Goal: Task Accomplishment & Management: Manage account settings

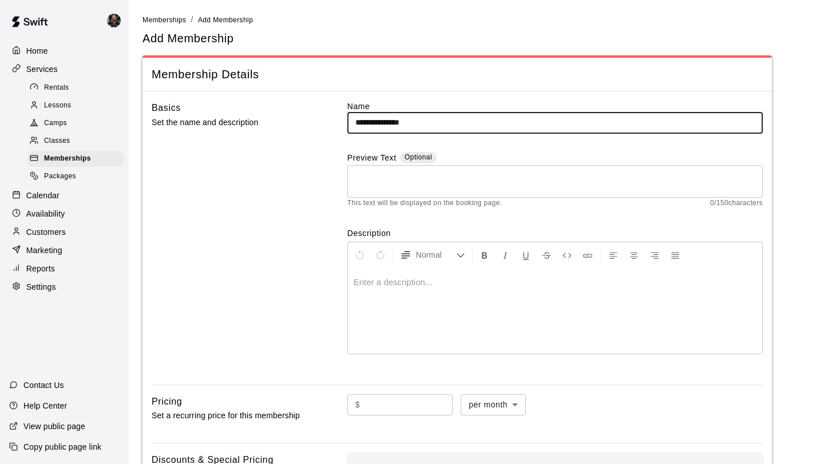
scroll to position [103, 0]
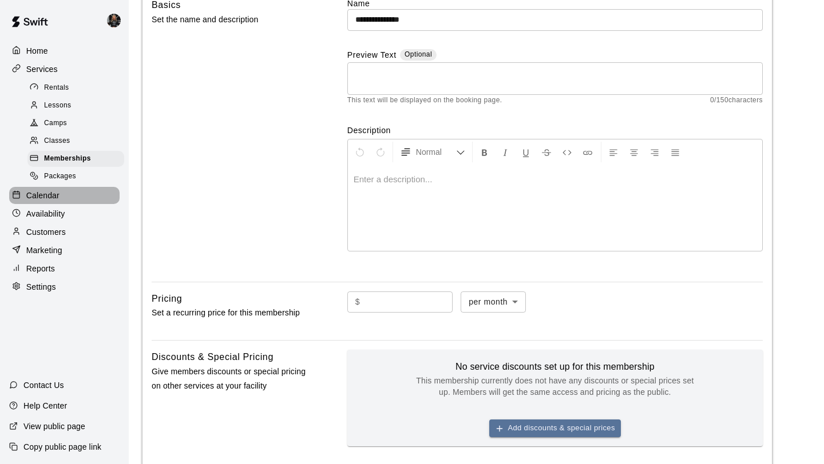
click at [39, 198] on p "Calendar" at bounding box center [42, 195] width 33 height 11
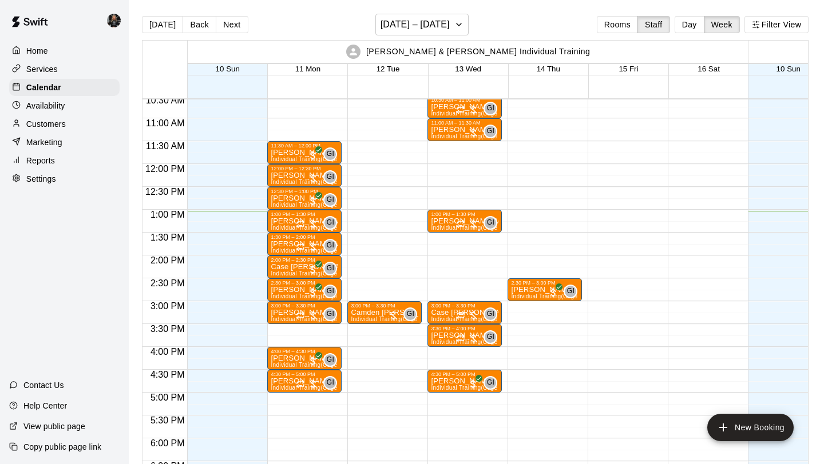
scroll to position [472, 0]
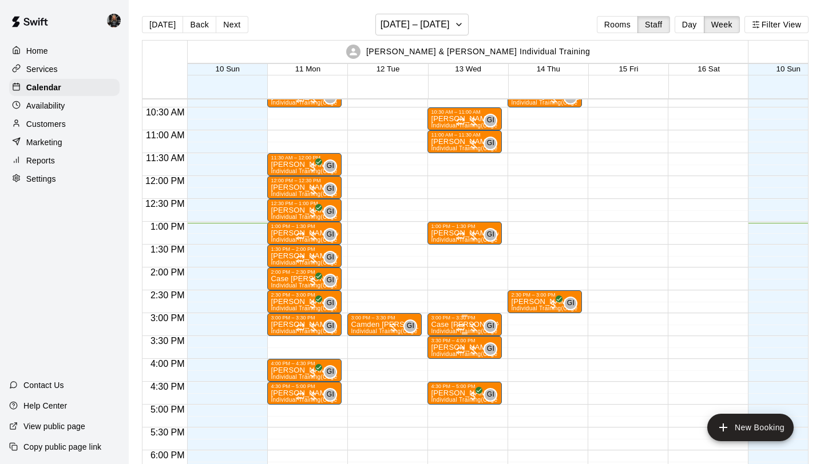
click at [446, 319] on div "3:00 PM – 3:30 PM" at bounding box center [464, 318] width 67 height 6
click at [444, 377] on icon "delete" at bounding box center [443, 381] width 8 height 10
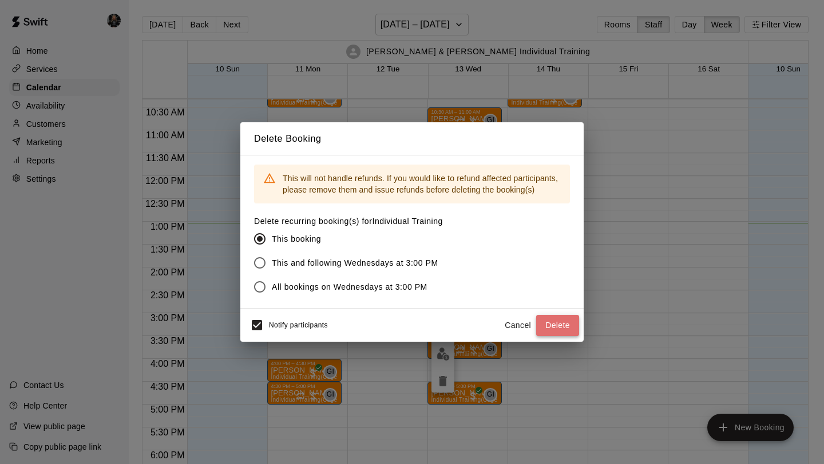
click at [552, 321] on button "Delete" at bounding box center [557, 325] width 43 height 21
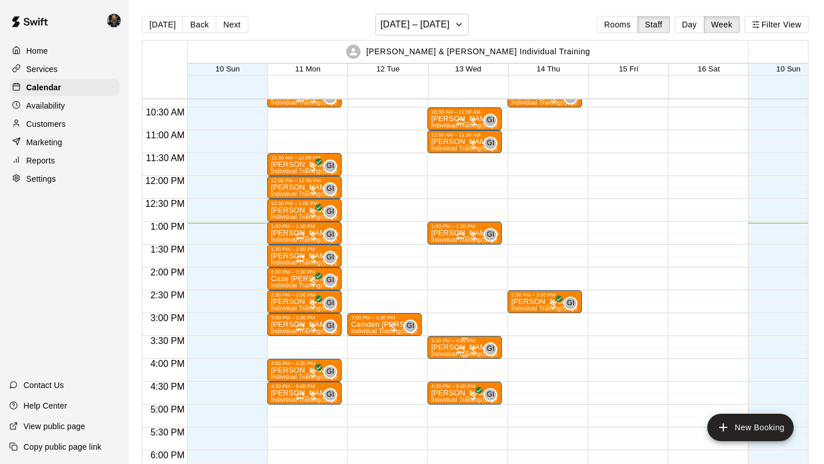
click at [465, 341] on div "3:30 PM – 4:00 PM" at bounding box center [464, 341] width 67 height 6
click at [438, 408] on icon "delete" at bounding box center [443, 405] width 14 height 14
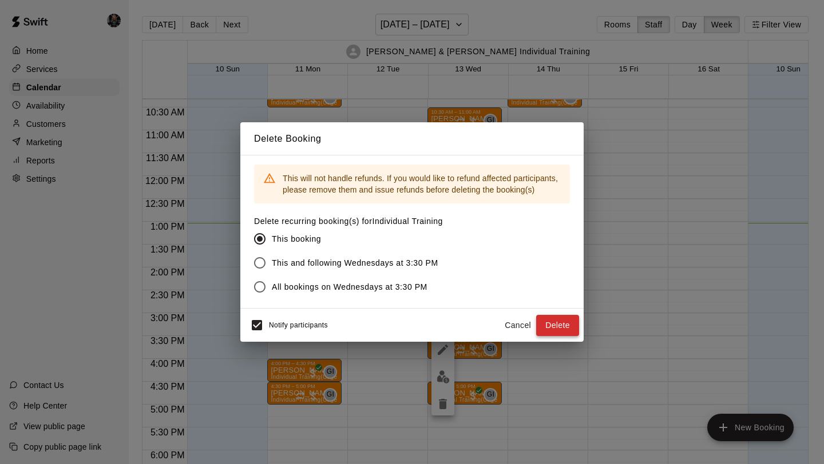
click at [567, 318] on button "Delete" at bounding box center [557, 325] width 43 height 21
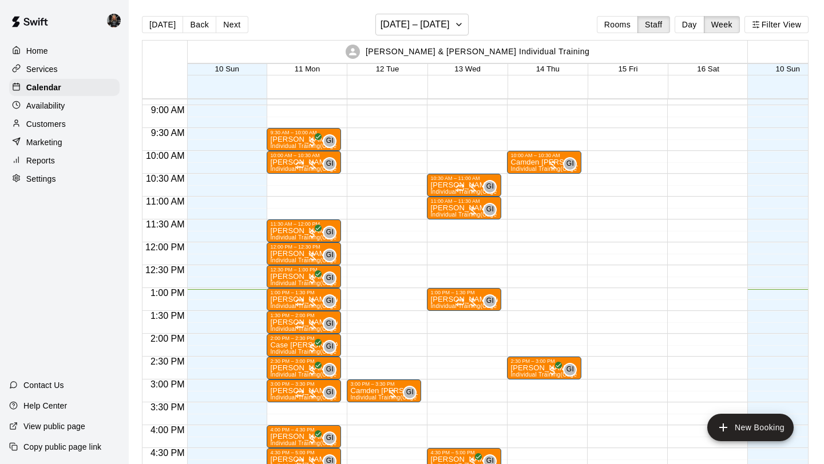
scroll to position [404, 1]
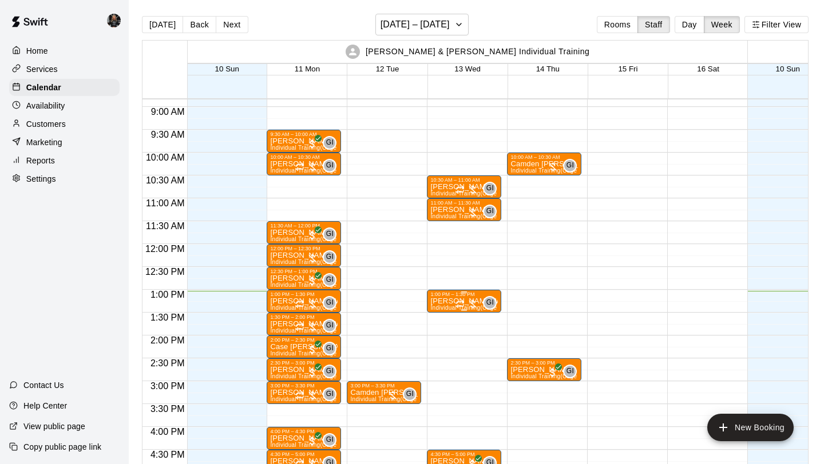
click at [440, 366] on icon "delete" at bounding box center [442, 364] width 8 height 10
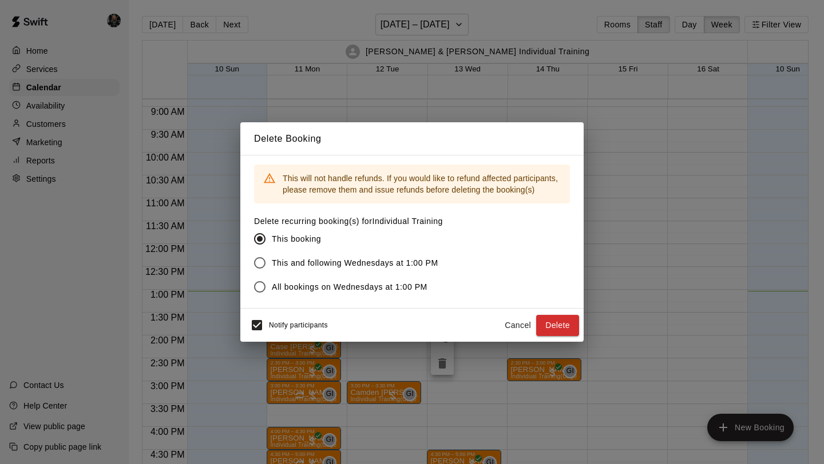
click at [252, 345] on div "Delete Booking This will not handle refunds. If you would like to refund affect…" at bounding box center [412, 232] width 824 height 464
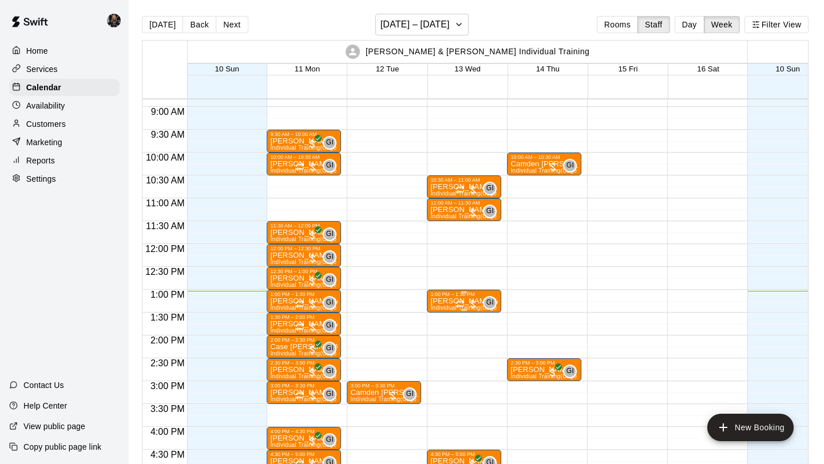
click at [463, 297] on div "GI 0" at bounding box center [475, 303] width 41 height 14
click at [464, 360] on icon "delete" at bounding box center [467, 363] width 8 height 10
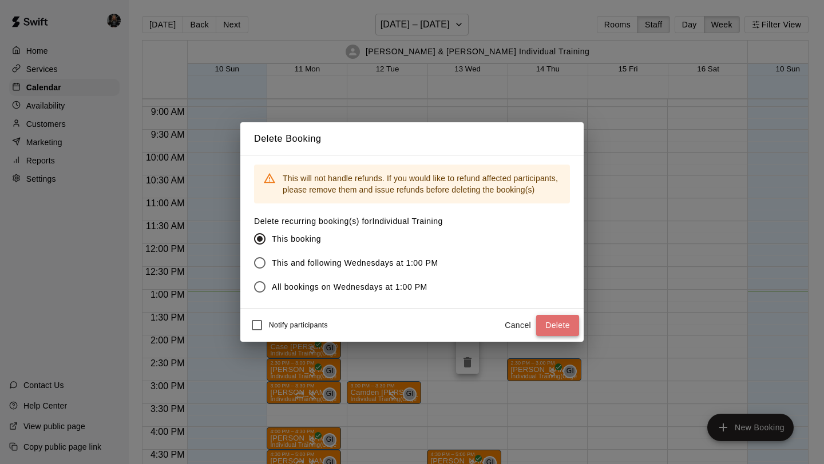
click at [557, 325] on button "Delete" at bounding box center [557, 325] width 43 height 21
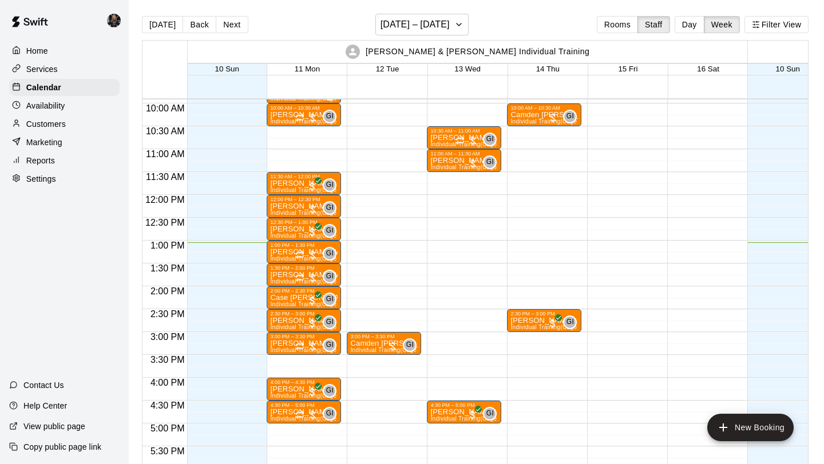
scroll to position [452, 1]
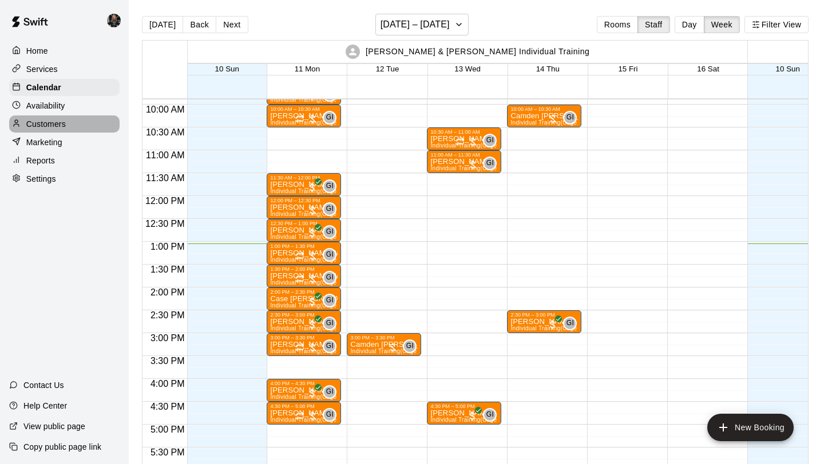
click at [69, 122] on div "Customers" at bounding box center [64, 124] width 110 height 17
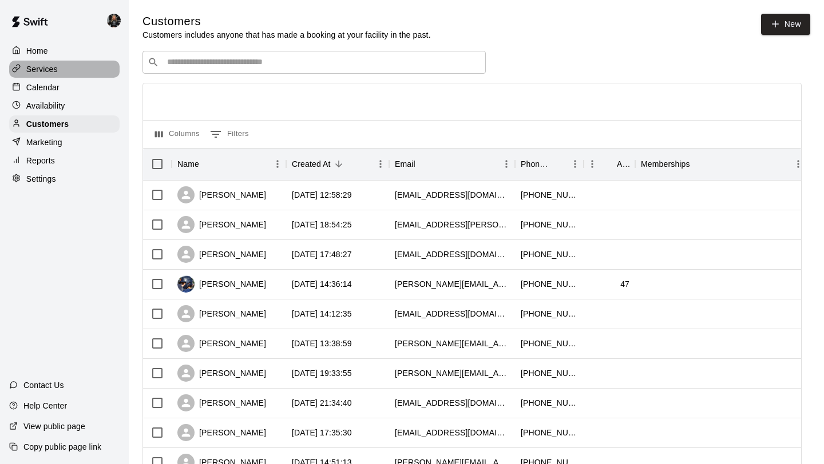
click at [58, 69] on div "Services" at bounding box center [64, 69] width 110 height 17
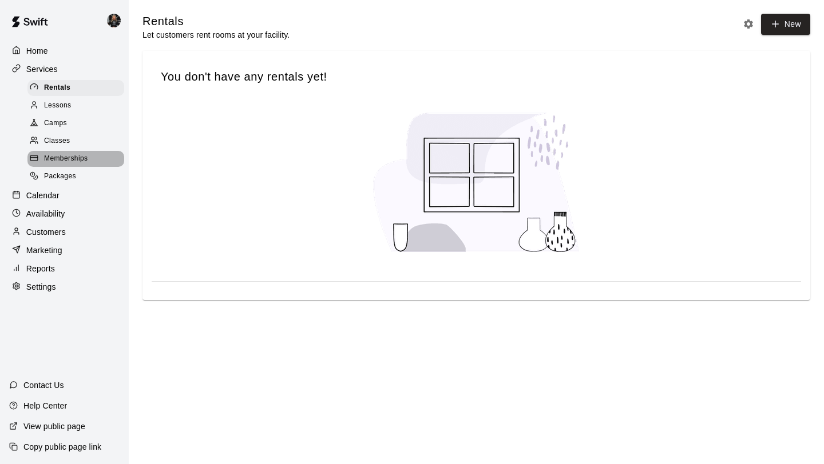
click at [63, 156] on span "Memberships" at bounding box center [65, 158] width 43 height 11
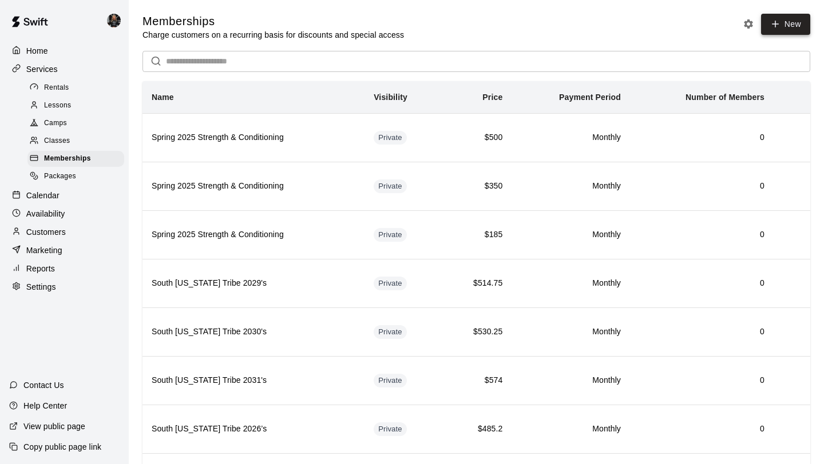
click at [764, 23] on link "New" at bounding box center [785, 24] width 49 height 21
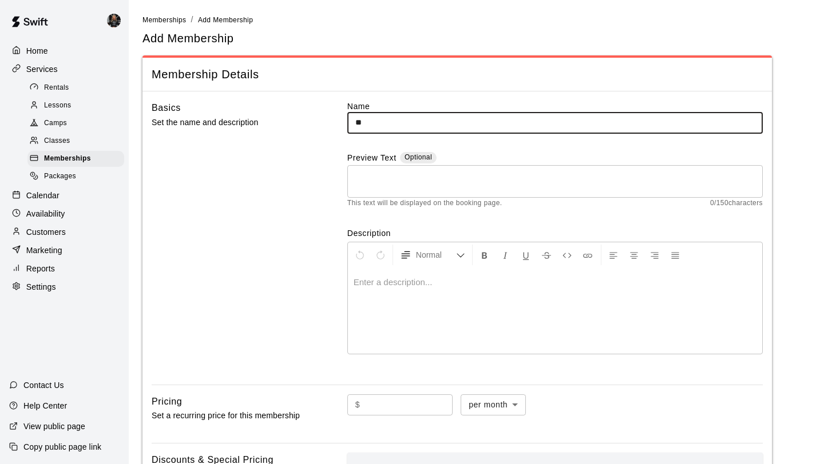
type input "*"
type input "**********"
click at [408, 290] on div at bounding box center [555, 311] width 414 height 86
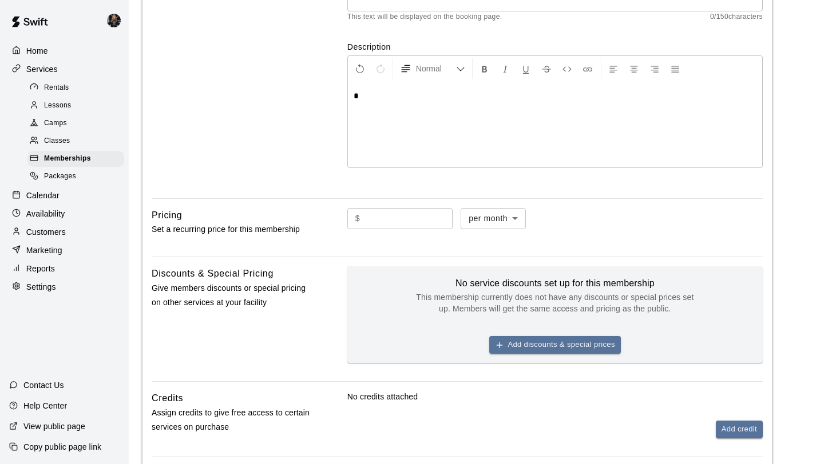
scroll to position [185, 0]
click at [385, 223] on input "text" at bounding box center [408, 219] width 88 height 21
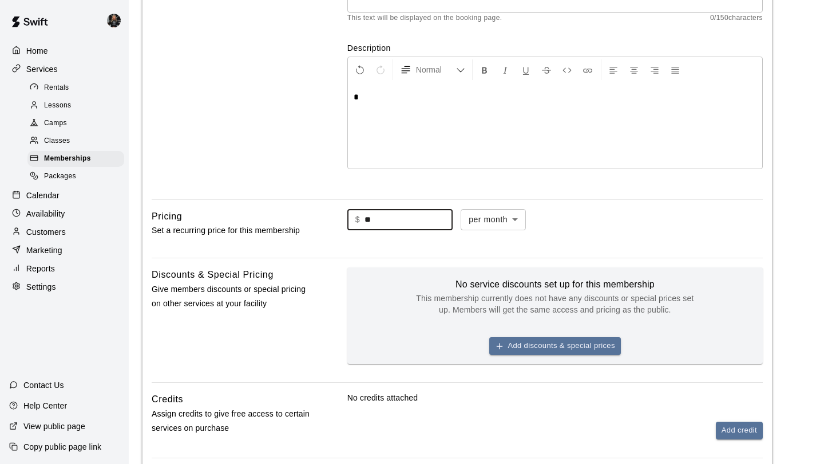
type input "*"
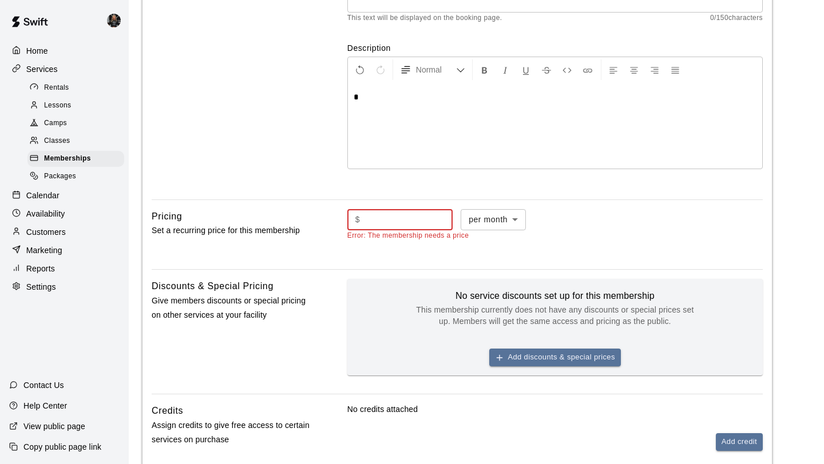
click at [496, 425] on div "No credits attached Add credit" at bounding box center [554, 427] width 415 height 47
click at [375, 214] on input "text" at bounding box center [408, 219] width 88 height 21
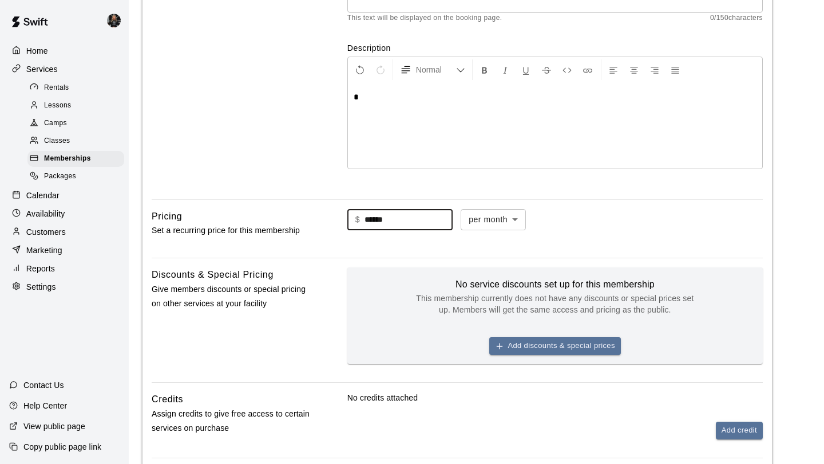
type input "******"
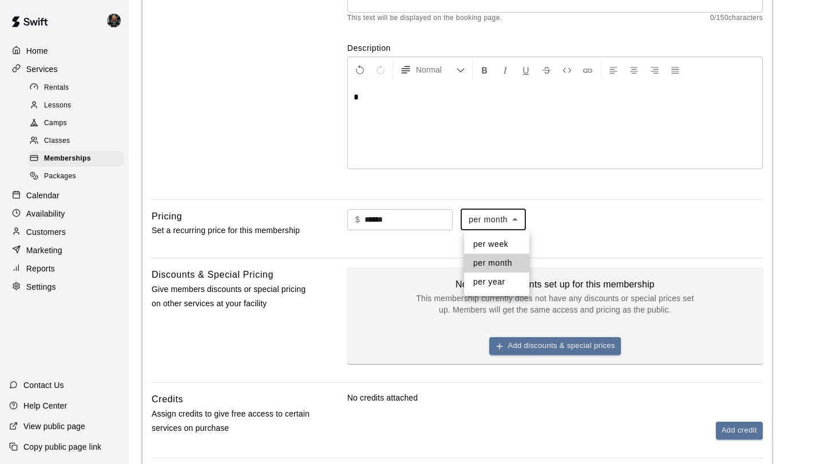
click at [501, 220] on body "**********" at bounding box center [412, 200] width 824 height 770
click at [501, 220] on div at bounding box center [412, 232] width 824 height 464
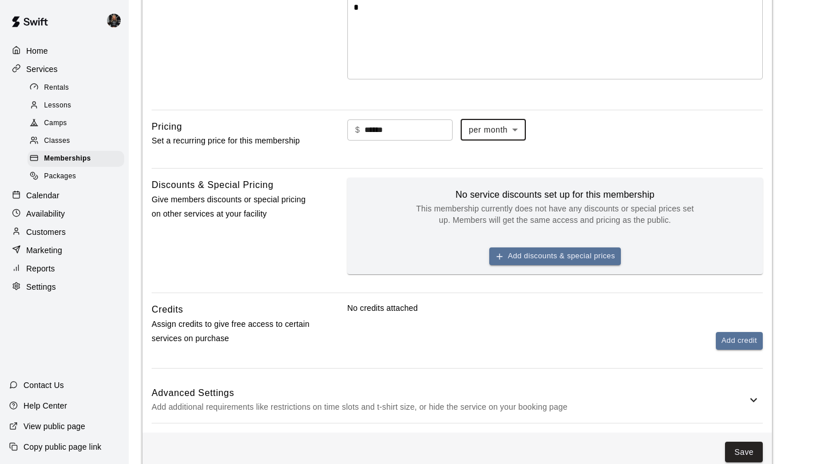
scroll to position [305, 0]
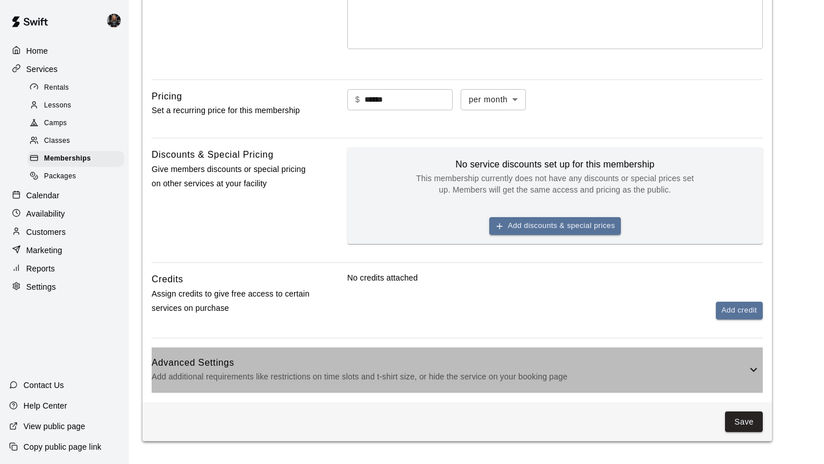
click at [751, 370] on icon at bounding box center [753, 370] width 7 height 4
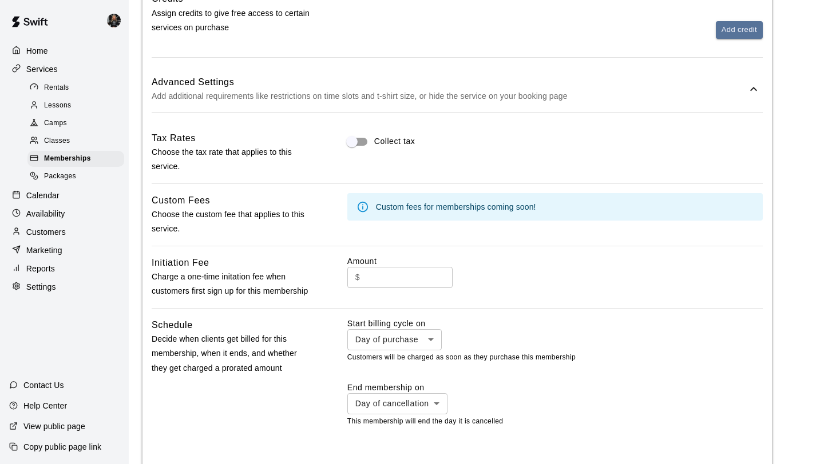
scroll to position [585, 0]
click at [371, 283] on input "text" at bounding box center [408, 278] width 88 height 21
type input "***"
click at [491, 354] on p "Customers will be charged as soon as they purchase this membership" at bounding box center [554, 359] width 415 height 11
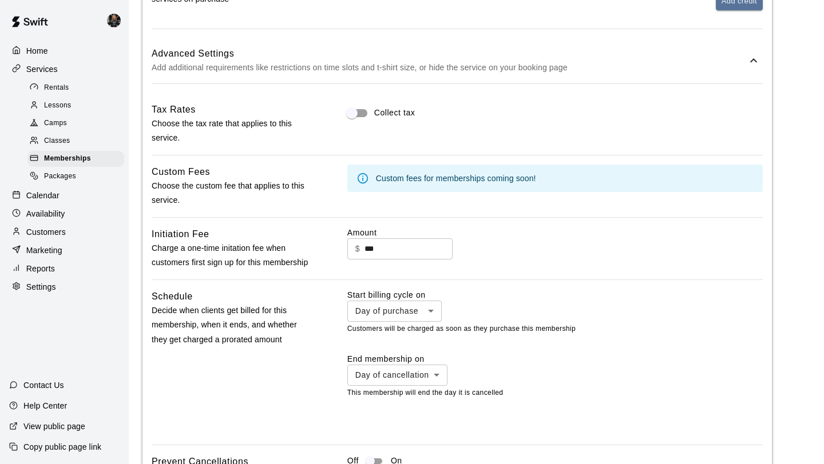
scroll to position [614, 0]
click at [387, 318] on body "**********" at bounding box center [412, 33] width 824 height 1294
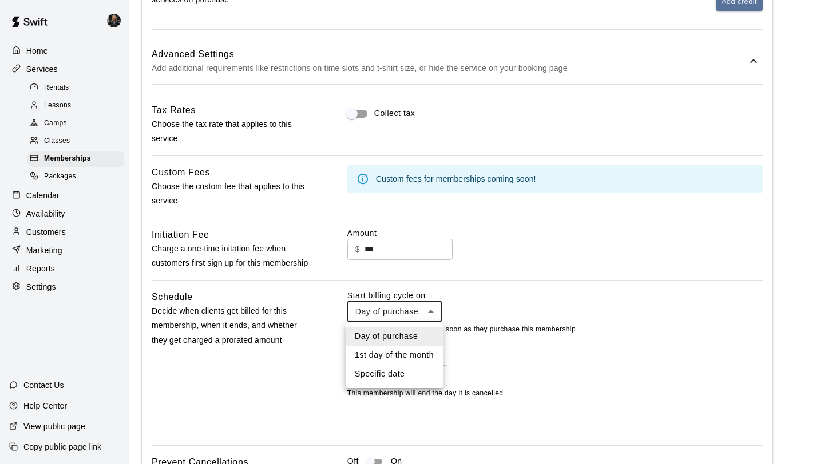
click at [389, 301] on div at bounding box center [412, 232] width 824 height 464
click at [389, 322] on div "**********" at bounding box center [554, 313] width 415 height 46
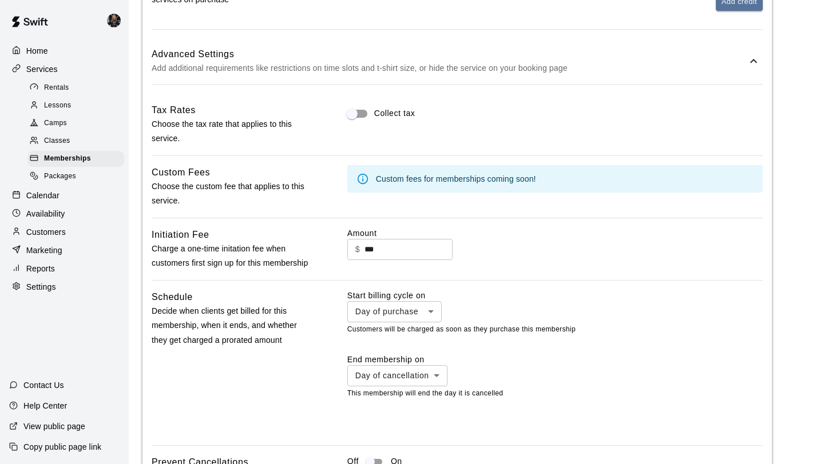
click at [390, 321] on body "**********" at bounding box center [412, 33] width 824 height 1294
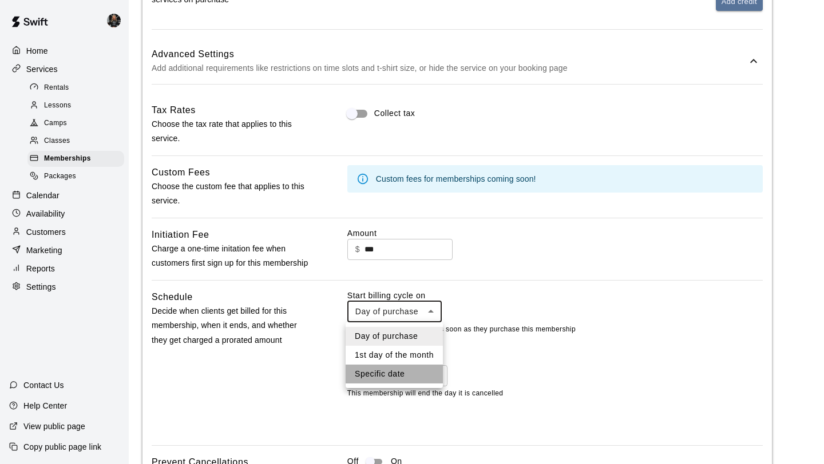
click at [384, 365] on li "Specific date" at bounding box center [393, 374] width 97 height 19
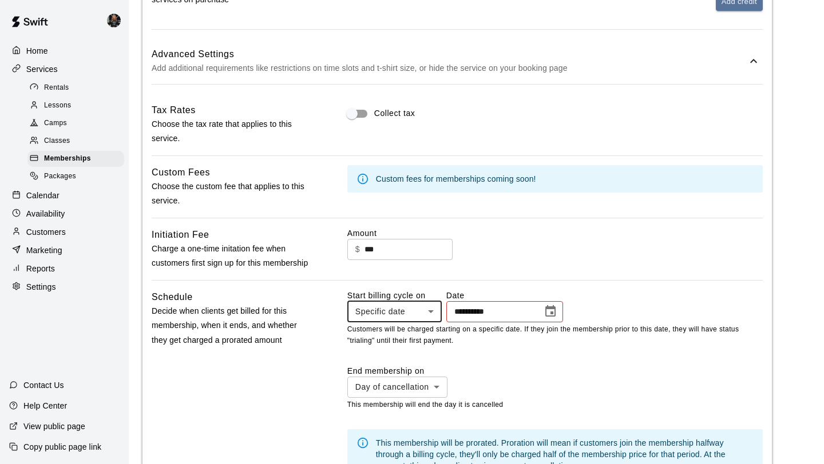
click at [401, 311] on body "**********" at bounding box center [412, 64] width 824 height 1356
click at [394, 356] on li "1st day of the month" at bounding box center [393, 355] width 97 height 19
type input "**********"
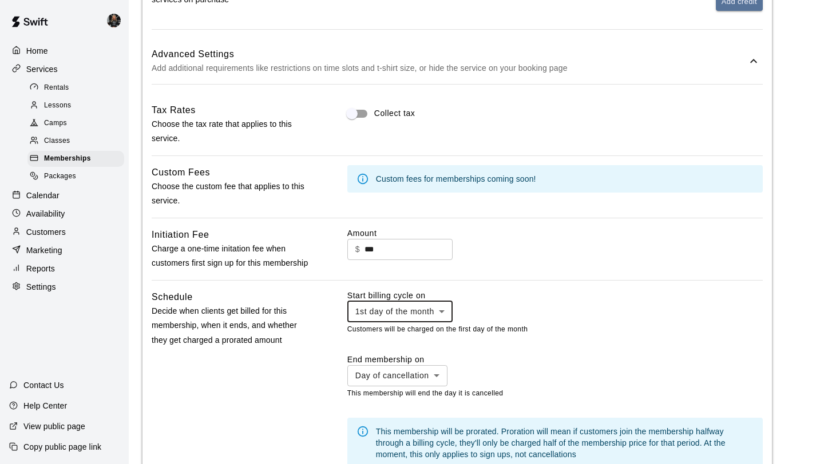
click at [395, 383] on body "**********" at bounding box center [412, 58] width 824 height 1344
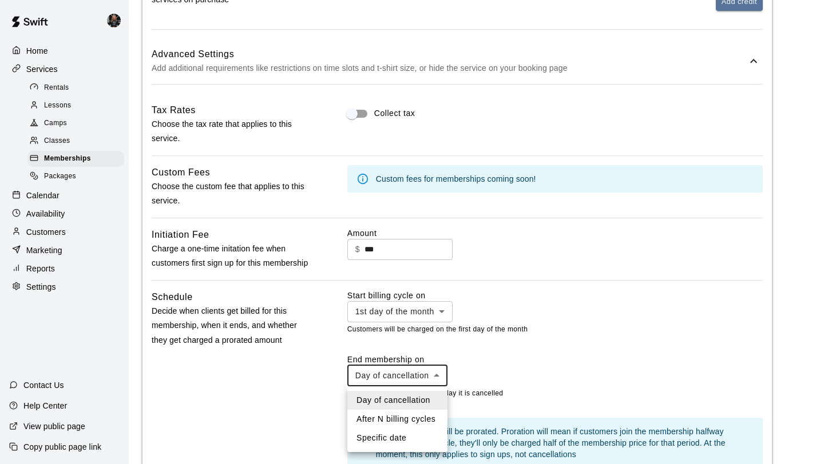
click at [527, 394] on div at bounding box center [412, 232] width 824 height 464
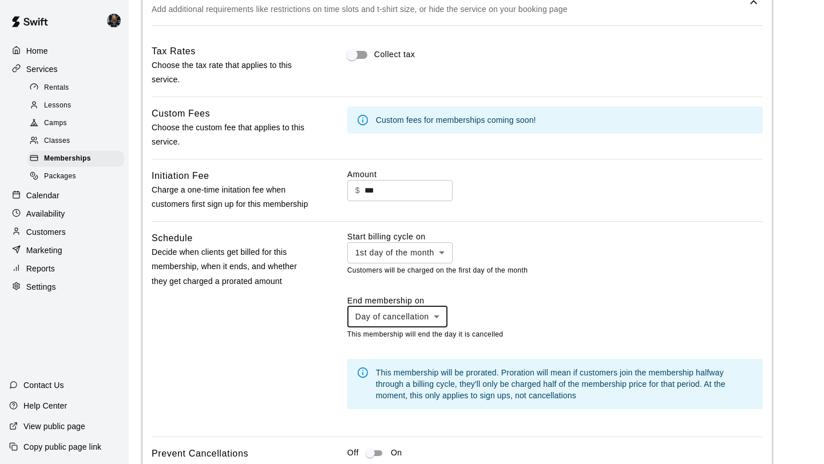
scroll to position [691, 0]
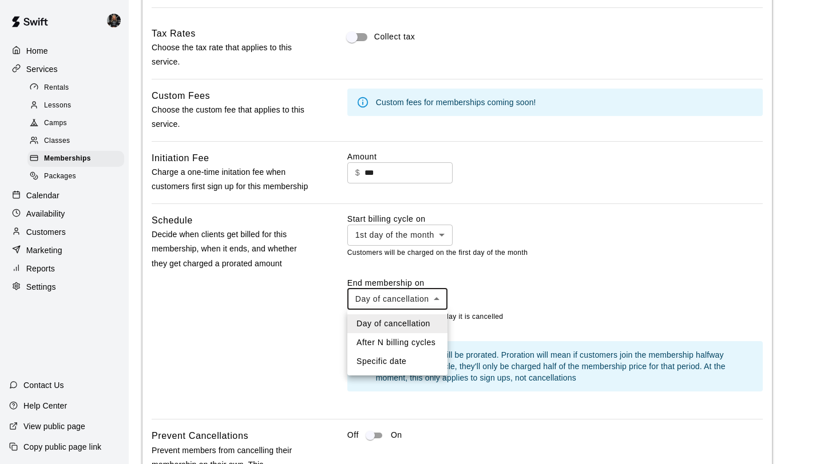
click at [397, 341] on li "After N billing cycles" at bounding box center [397, 342] width 100 height 19
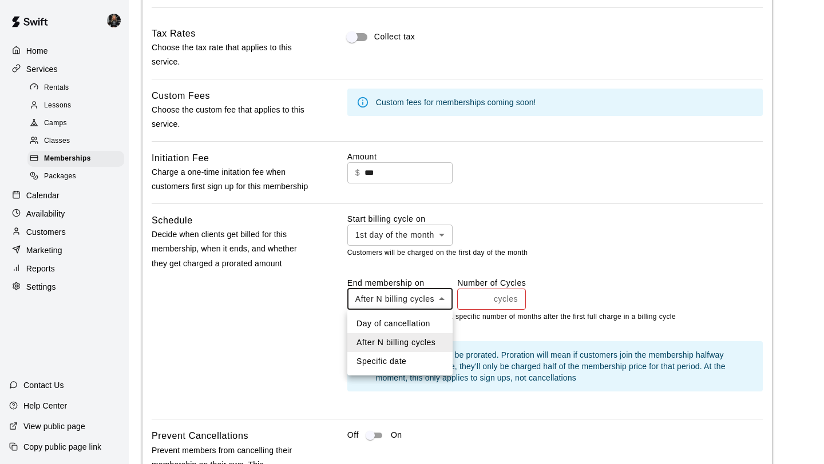
click at [399, 358] on li "Specific date" at bounding box center [399, 361] width 105 height 19
type input "*******"
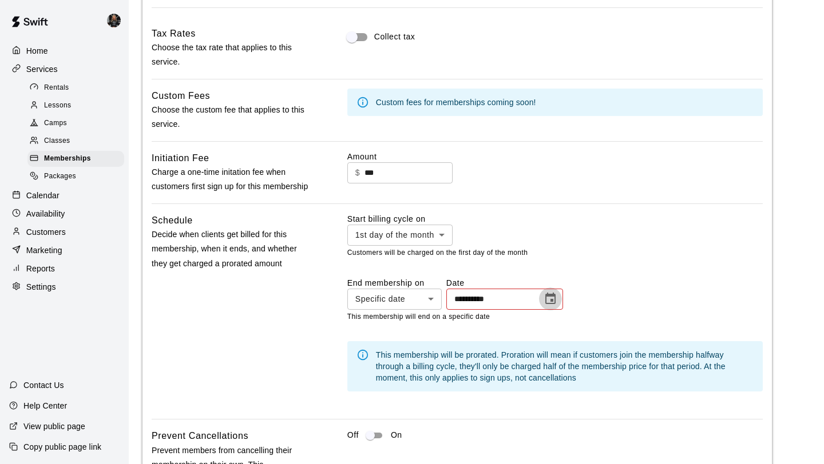
click at [555, 299] on icon "Choose date" at bounding box center [550, 298] width 10 height 11
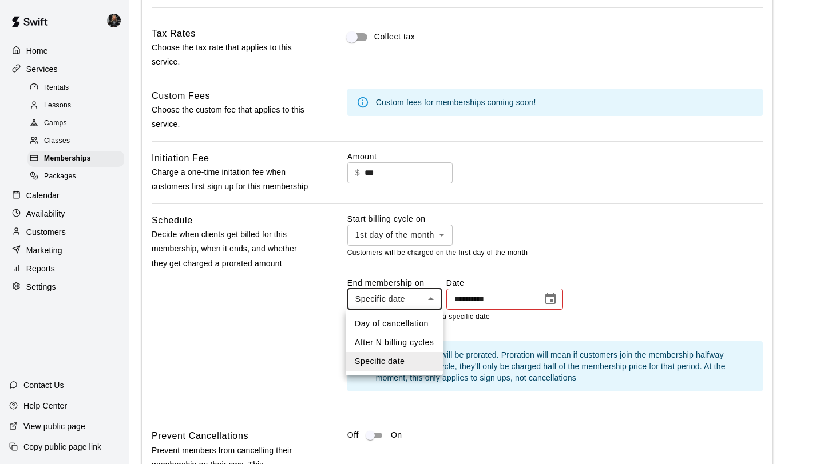
click at [426, 241] on div at bounding box center [412, 232] width 824 height 464
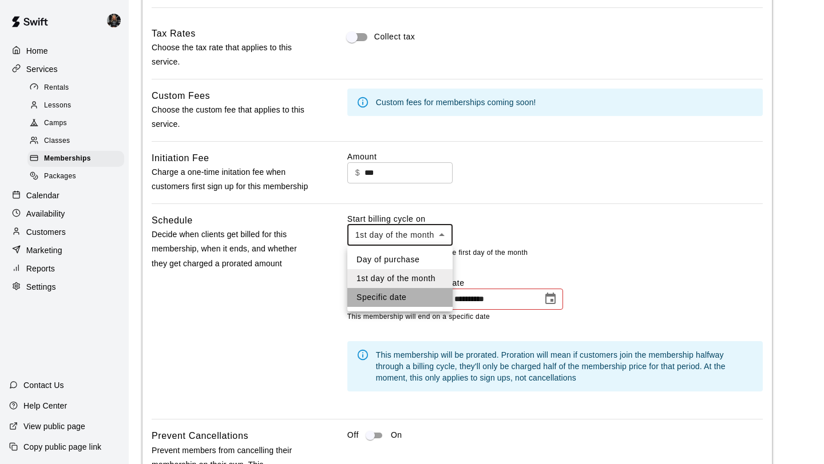
click at [392, 293] on li "Specific date" at bounding box center [399, 297] width 105 height 19
type input "*******"
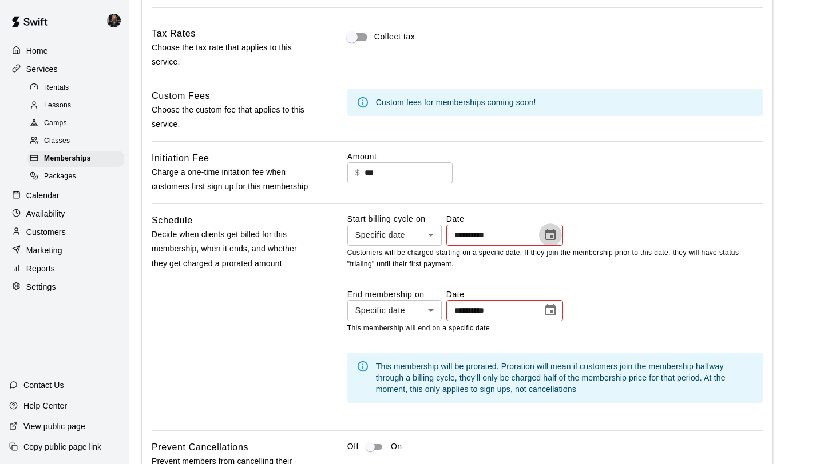
click at [549, 235] on icon "Choose date" at bounding box center [550, 235] width 14 height 14
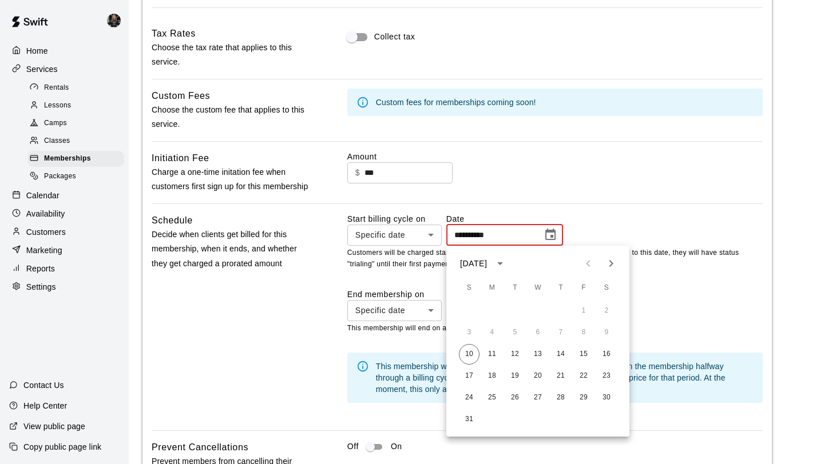
click at [607, 265] on icon "Next month" at bounding box center [611, 264] width 14 height 14
click at [492, 308] on button "1" at bounding box center [492, 311] width 21 height 21
type input "**********"
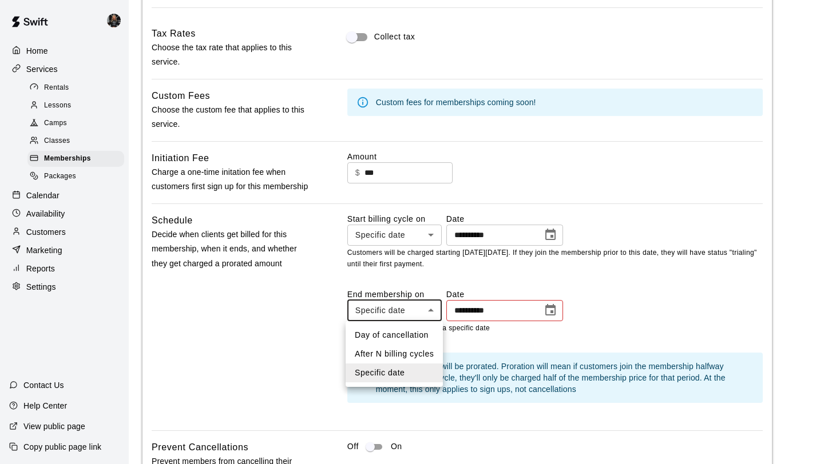
click at [556, 311] on div at bounding box center [412, 232] width 824 height 464
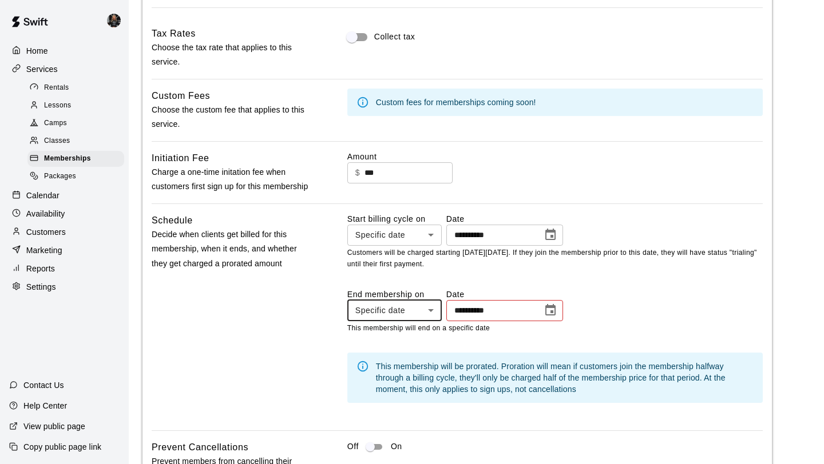
click at [555, 311] on icon "Choose date" at bounding box center [550, 309] width 10 height 11
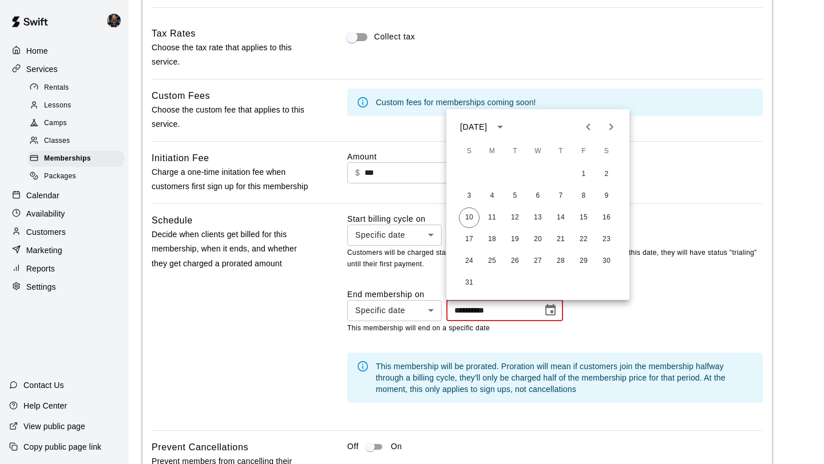
click at [622, 118] on div at bounding box center [600, 127] width 46 height 23
click at [614, 127] on icon "Next month" at bounding box center [611, 127] width 14 height 14
click at [613, 127] on icon "Next month" at bounding box center [611, 127] width 14 height 14
click at [558, 213] on button "16" at bounding box center [560, 218] width 21 height 21
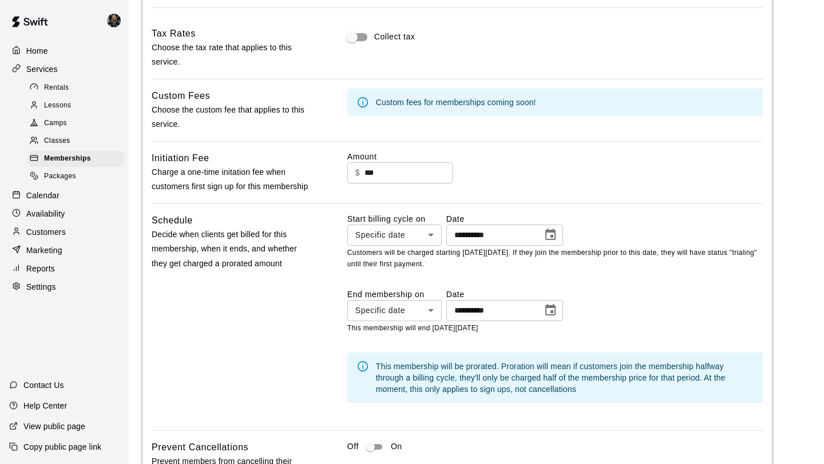
click at [552, 316] on icon "Choose date, selected date is Oct 16, 2025" at bounding box center [550, 311] width 14 height 14
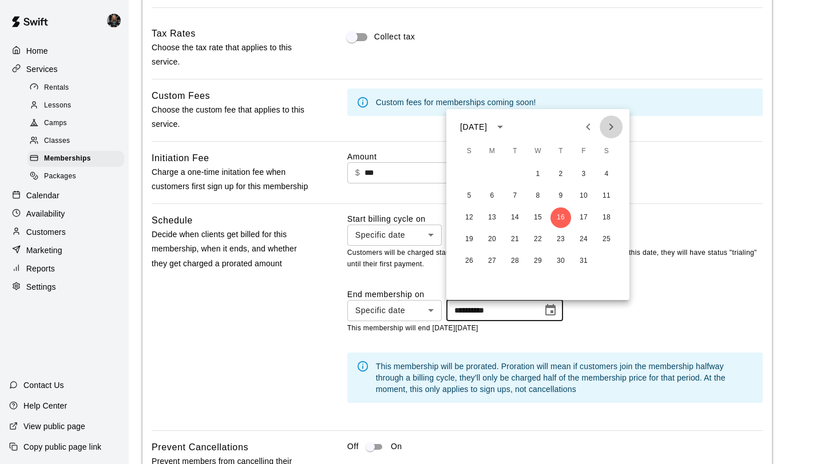
click at [614, 126] on icon "Next month" at bounding box center [611, 127] width 14 height 14
click at [474, 240] on button "16" at bounding box center [469, 239] width 21 height 21
type input "**********"
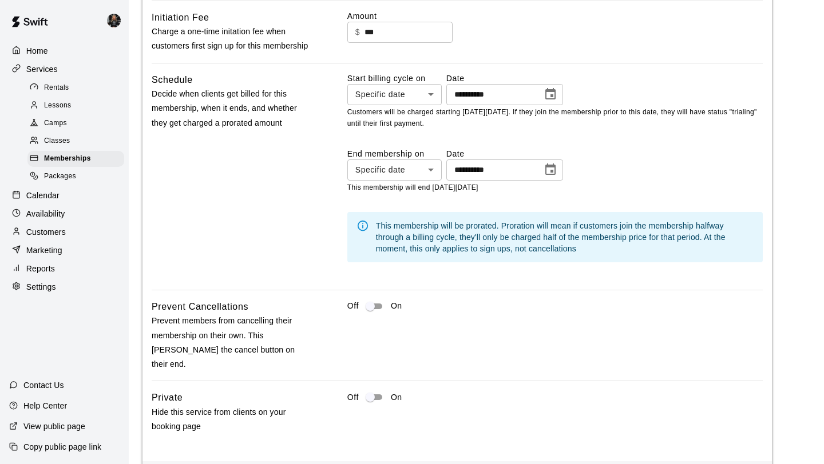
scroll to position [876, 0]
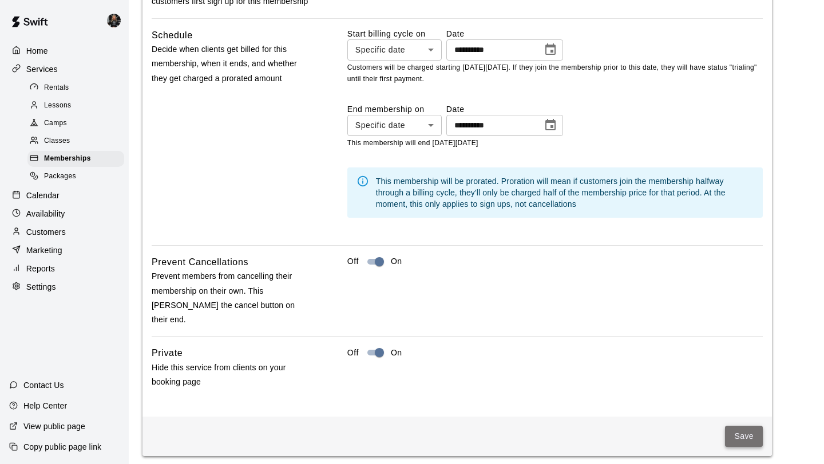
click at [736, 426] on button "Save" at bounding box center [744, 436] width 38 height 21
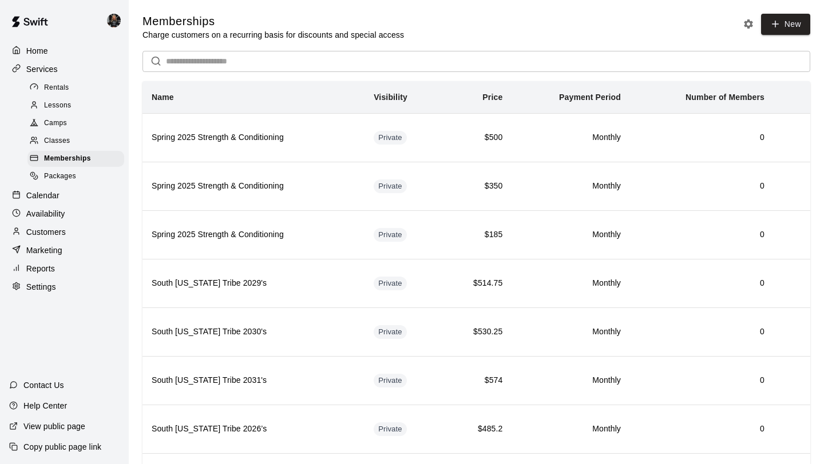
click at [786, 39] on span "New" at bounding box center [775, 27] width 70 height 27
click at [786, 25] on link "New" at bounding box center [785, 24] width 49 height 21
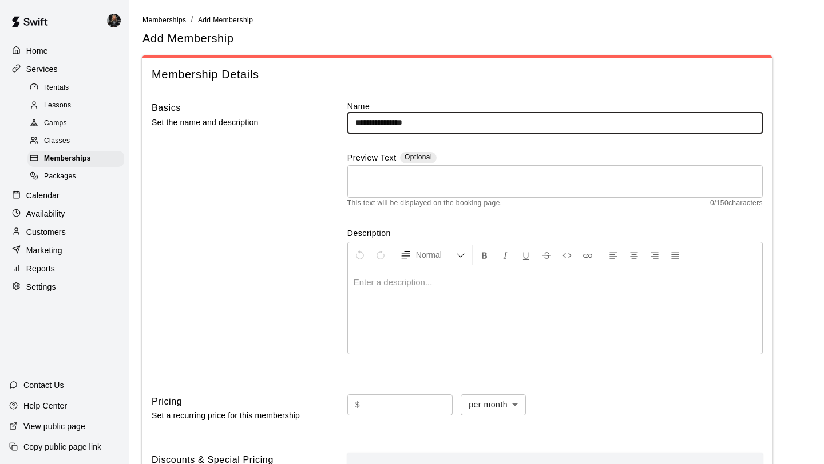
type input "**********"
click at [534, 269] on div at bounding box center [555, 311] width 414 height 86
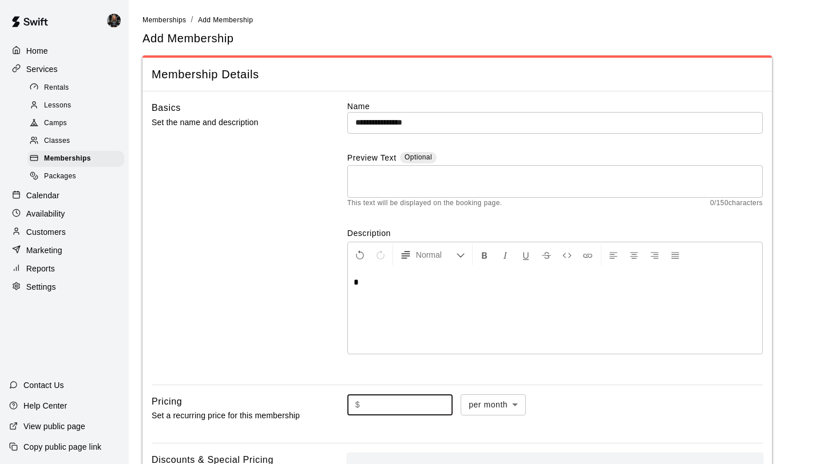
click at [398, 411] on input "text" at bounding box center [408, 405] width 88 height 21
type input "******"
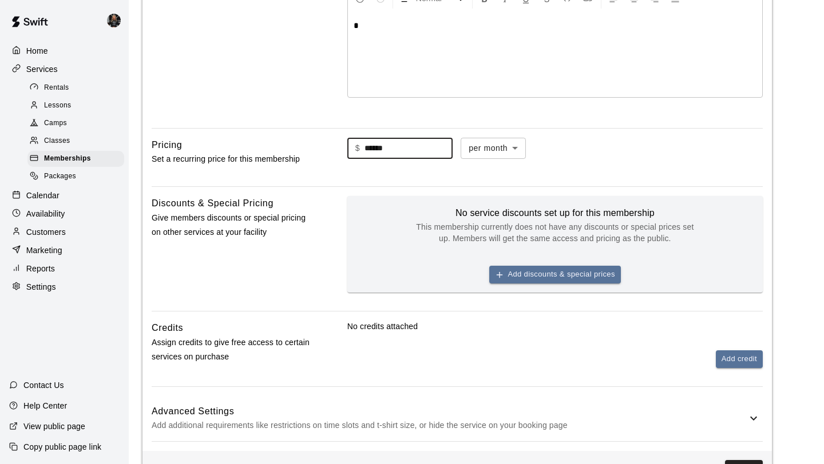
scroll to position [256, 0]
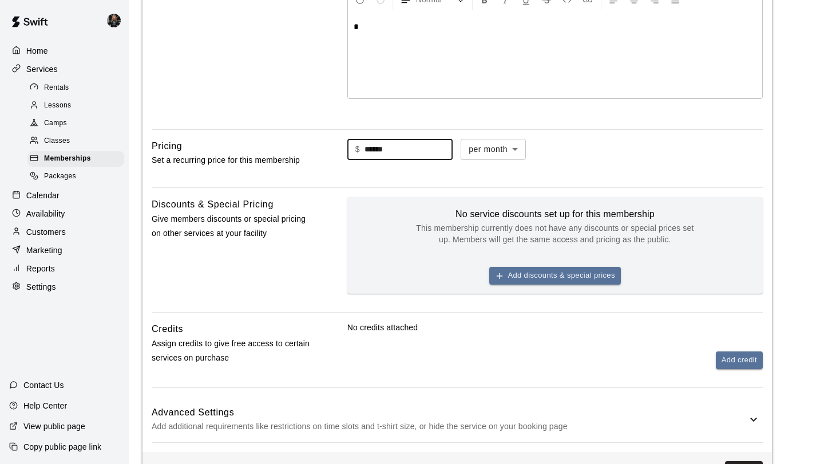
click at [742, 415] on h6 "Advanced Settings" at bounding box center [449, 413] width 595 height 15
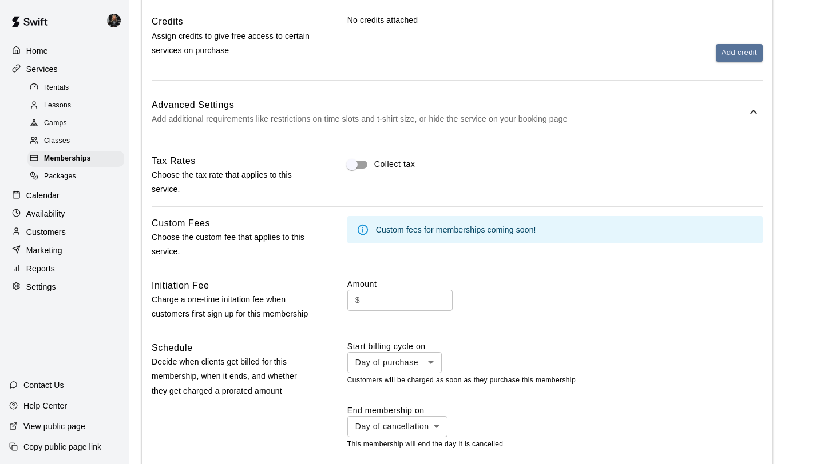
scroll to position [578, 0]
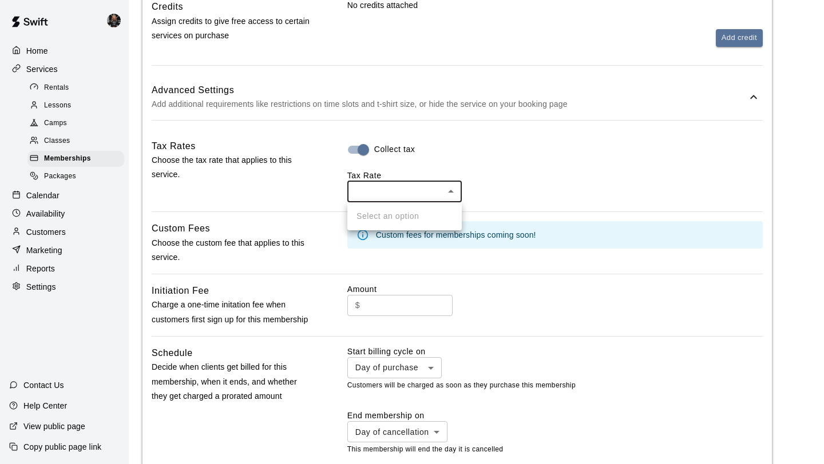
click at [440, 196] on body "**********" at bounding box center [412, 79] width 824 height 1314
click at [390, 213] on ul "Select an option" at bounding box center [404, 216] width 114 height 28
click at [382, 198] on div at bounding box center [412, 232] width 824 height 464
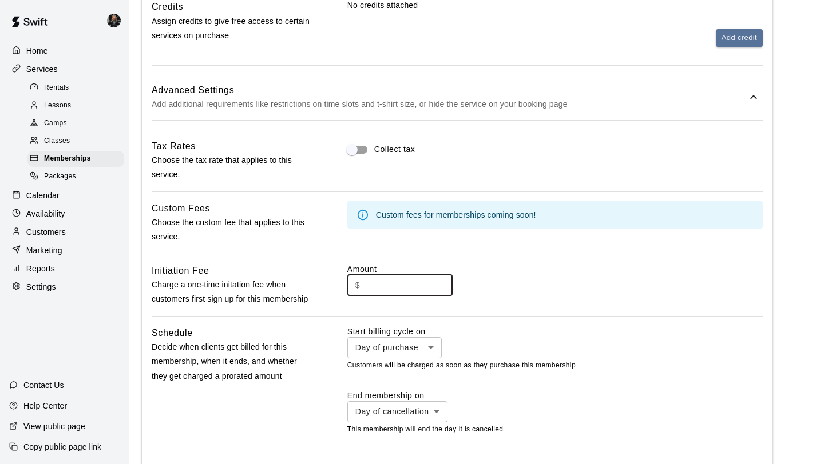
click at [388, 283] on input "text" at bounding box center [408, 285] width 88 height 21
type input "***"
click at [424, 366] on p "Customers will be charged as soon as they purchase this membership" at bounding box center [554, 365] width 415 height 11
click at [436, 340] on body "**********" at bounding box center [412, 69] width 824 height 1294
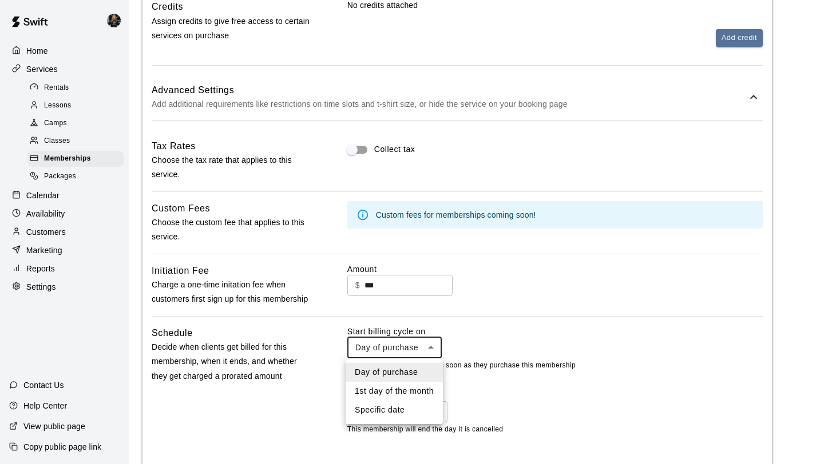
click at [403, 395] on li "1st day of the month" at bounding box center [393, 391] width 97 height 19
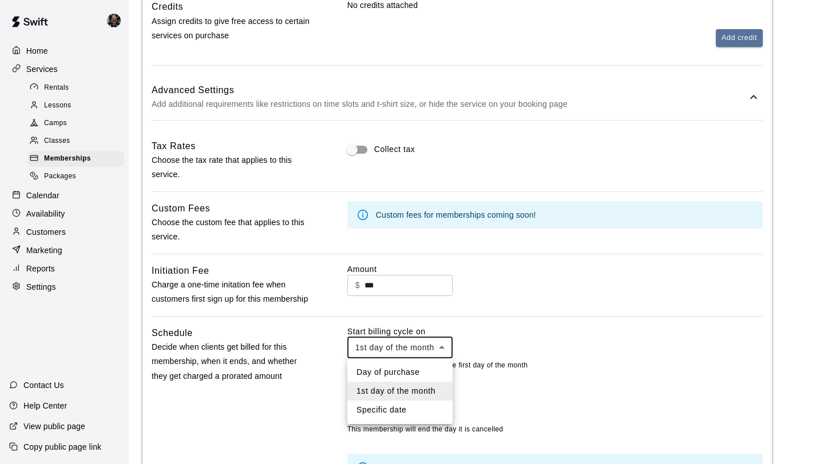
click at [435, 339] on body "**********" at bounding box center [412, 94] width 824 height 1344
click at [407, 410] on li "Specific date" at bounding box center [399, 410] width 105 height 19
type input "*******"
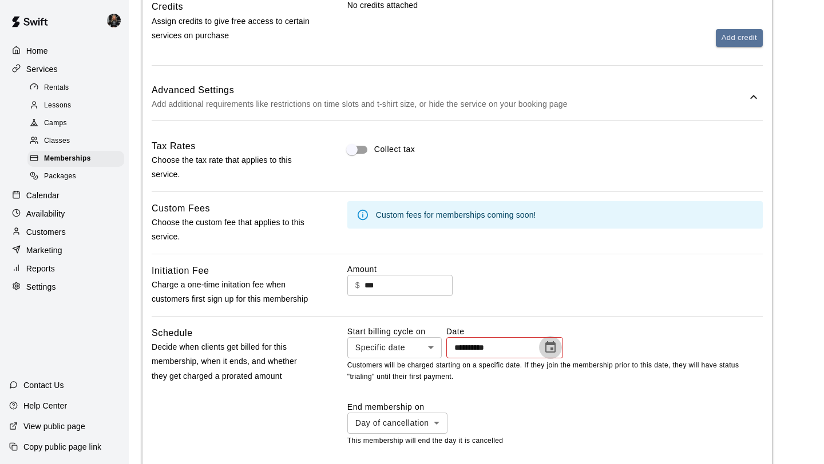
click at [555, 342] on icon "Choose date" at bounding box center [550, 348] width 14 height 14
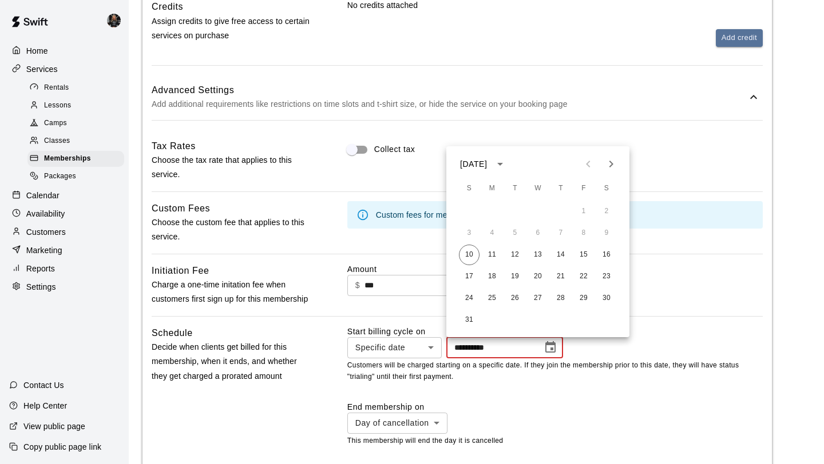
click at [610, 162] on icon "Next month" at bounding box center [611, 164] width 4 height 7
click at [494, 209] on button "1" at bounding box center [492, 211] width 21 height 21
type input "**********"
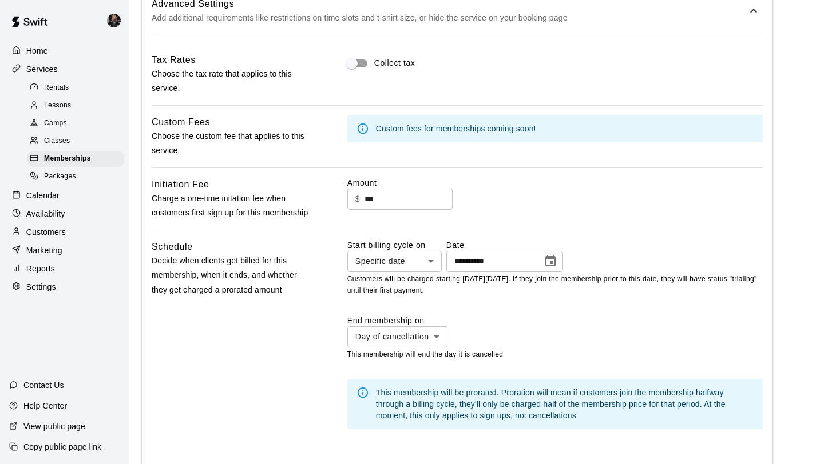
scroll to position [664, 0]
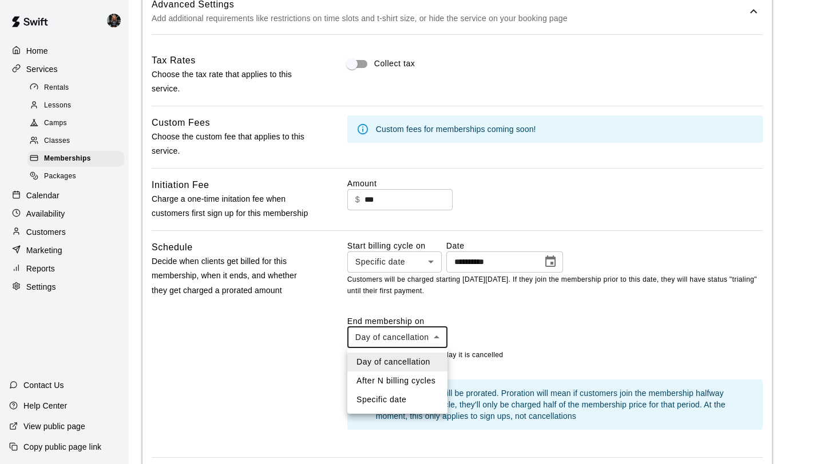
click at [414, 338] on body "**********" at bounding box center [412, 14] width 824 height 1356
click at [395, 403] on li "Specific date" at bounding box center [397, 400] width 100 height 19
type input "*******"
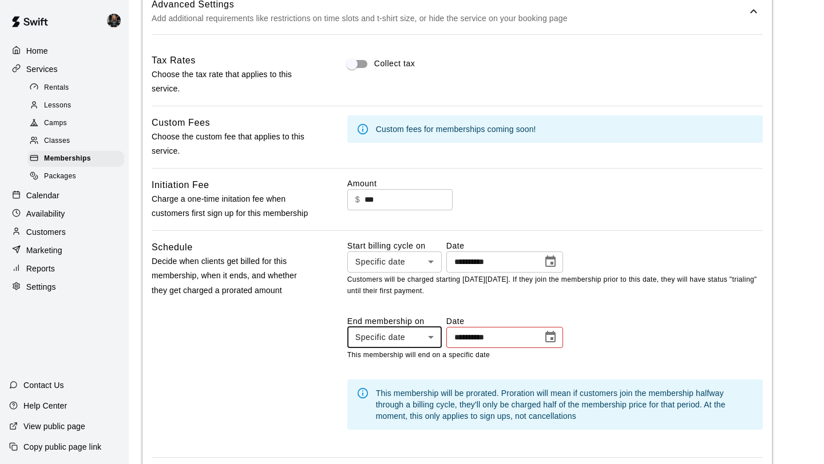
click at [555, 337] on icon "Choose date" at bounding box center [550, 338] width 14 height 14
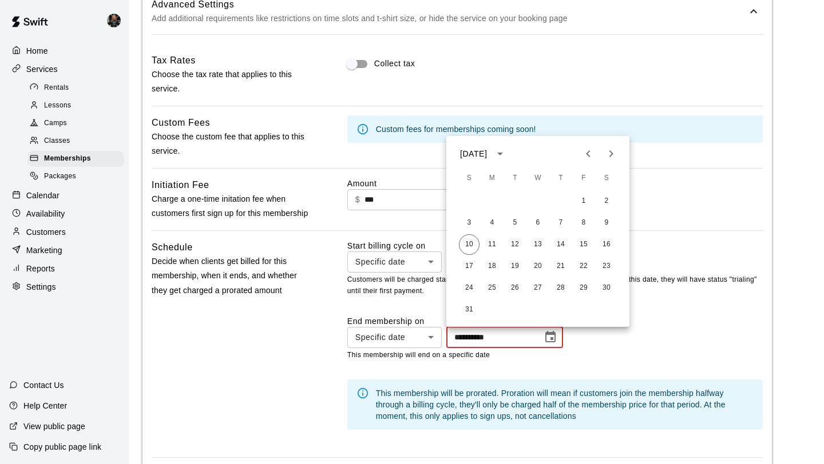
click at [614, 169] on span "S" at bounding box center [606, 178] width 21 height 23
click at [613, 156] on icon "Next month" at bounding box center [611, 154] width 14 height 14
click at [472, 268] on button "16" at bounding box center [469, 266] width 21 height 21
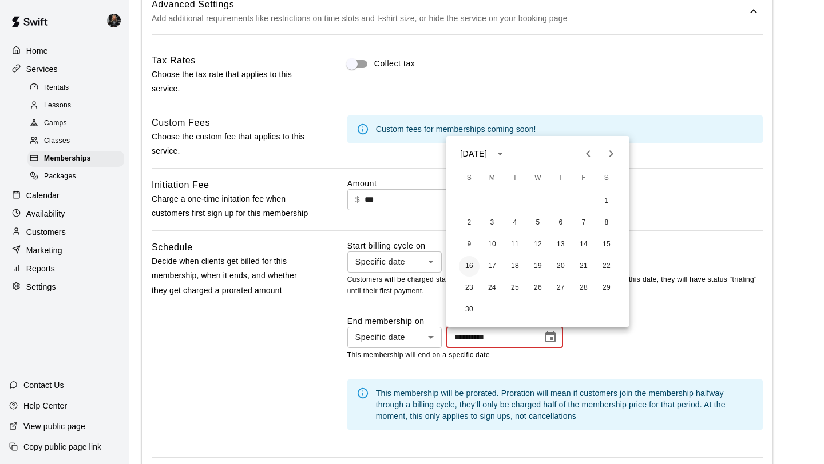
type input "**********"
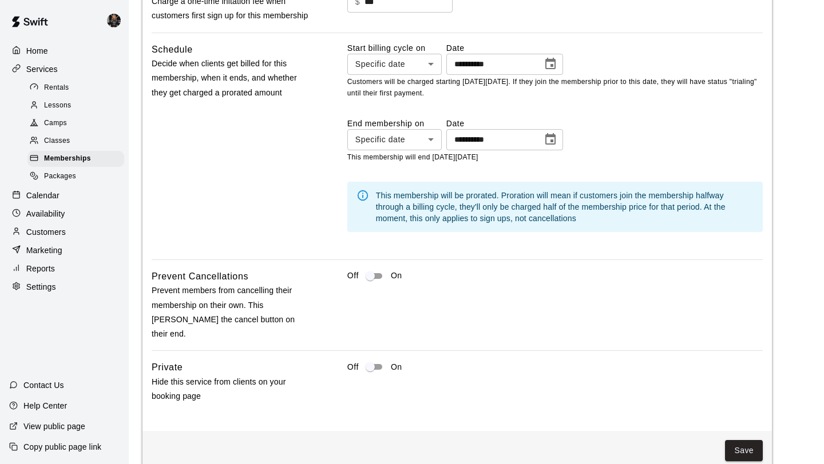
scroll to position [875, 0]
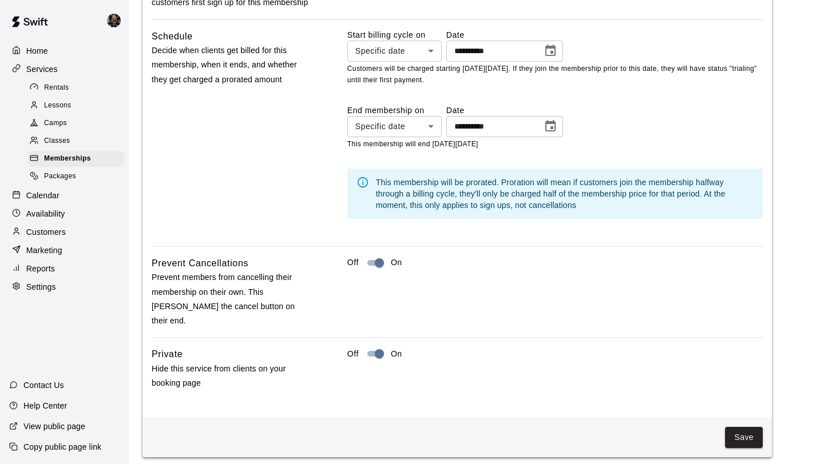
click at [728, 418] on div "Save" at bounding box center [456, 437] width 629 height 39
click at [746, 427] on button "Save" at bounding box center [744, 437] width 38 height 21
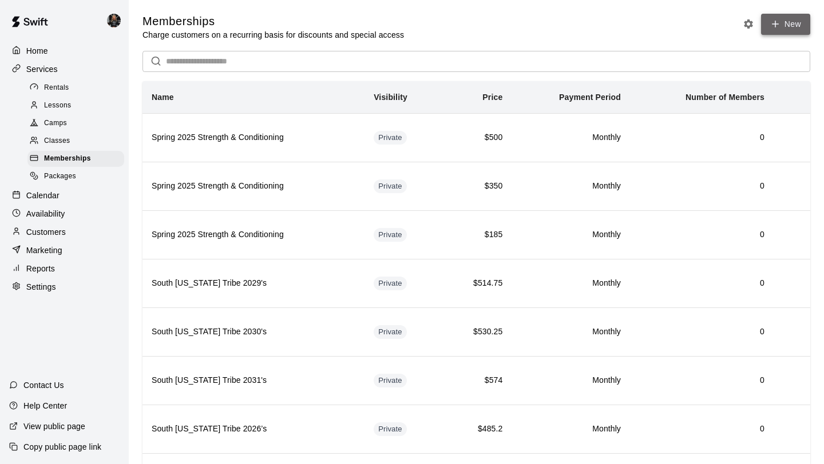
click at [793, 34] on link "New" at bounding box center [785, 24] width 49 height 21
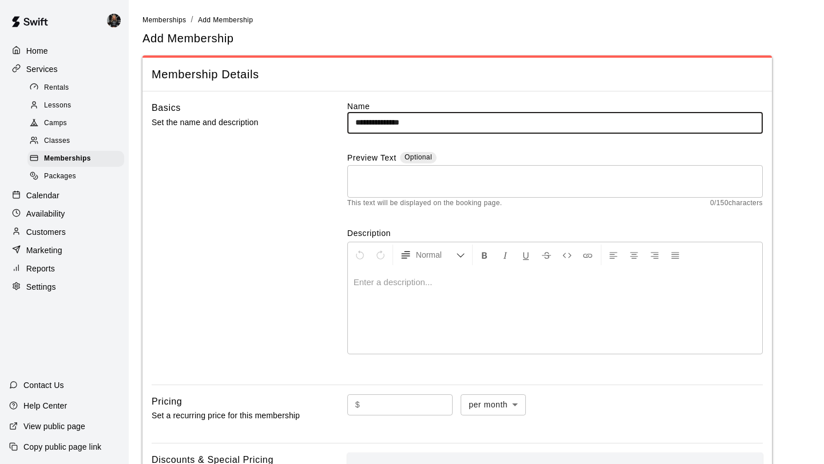
type input "**********"
click at [377, 281] on p at bounding box center [555, 282] width 403 height 11
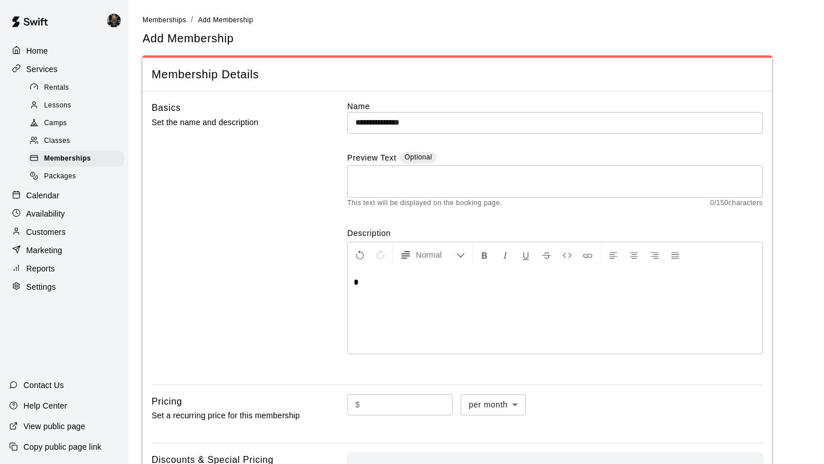
scroll to position [110, 0]
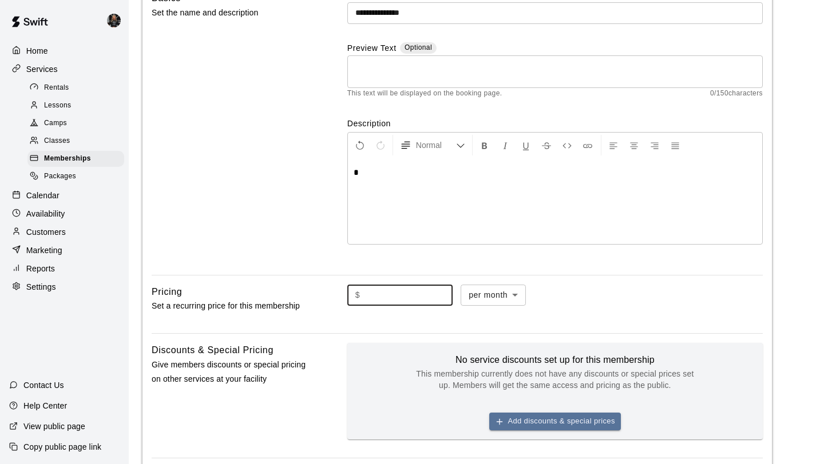
click at [391, 301] on input "text" at bounding box center [408, 295] width 88 height 21
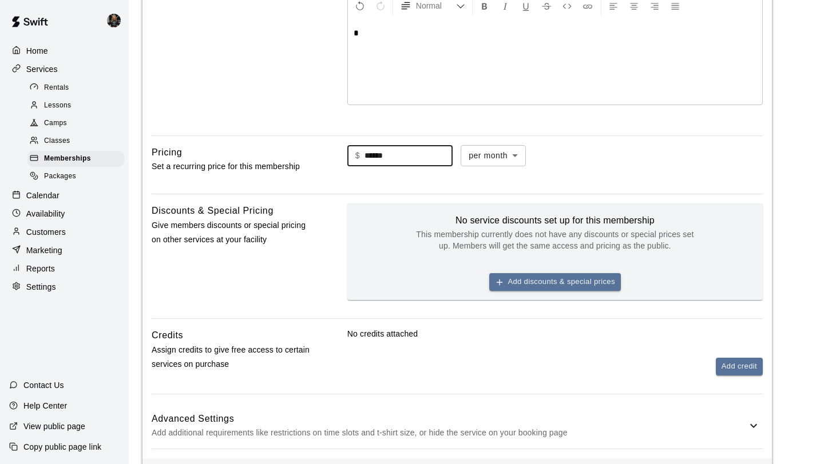
scroll to position [305, 0]
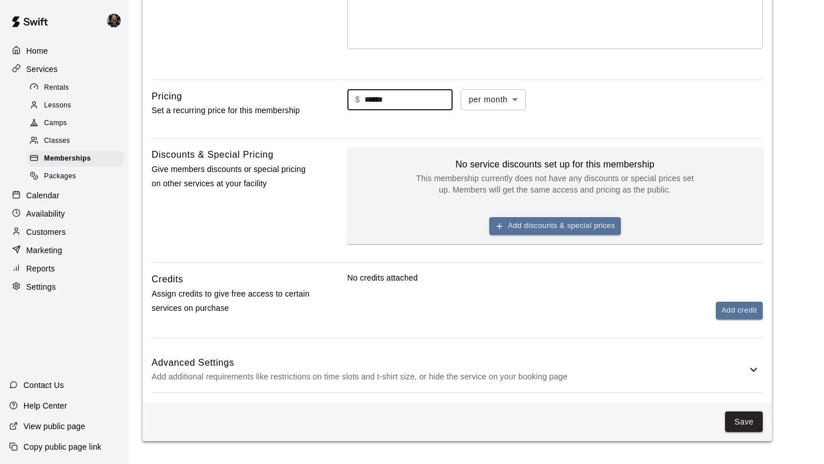
type input "******"
click at [753, 370] on icon at bounding box center [753, 370] width 14 height 14
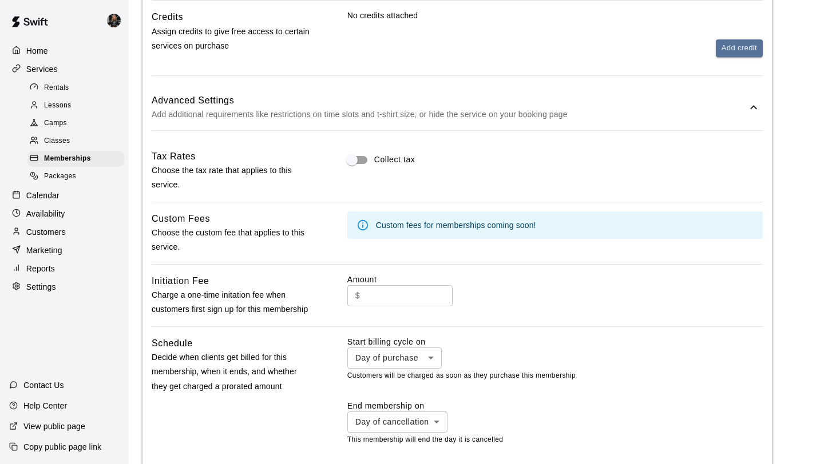
scroll to position [574, 0]
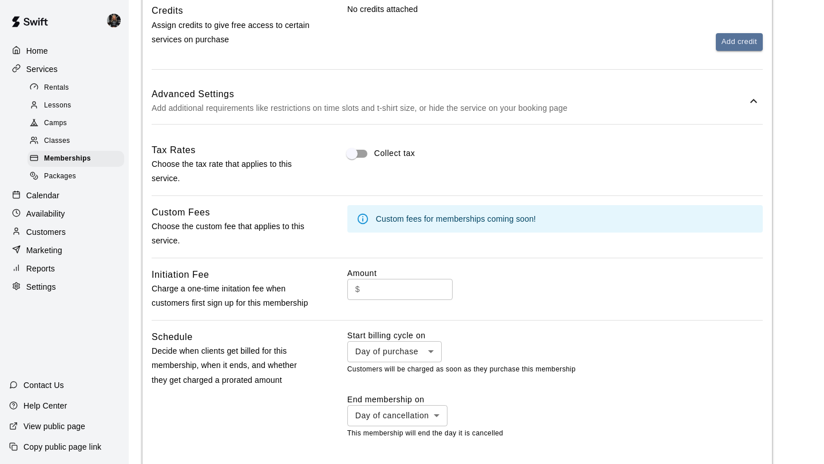
click at [394, 289] on input "text" at bounding box center [408, 289] width 88 height 21
type input "***"
click at [387, 362] on div "**********" at bounding box center [554, 353] width 415 height 46
click at [388, 355] on body "**********" at bounding box center [412, 73] width 824 height 1294
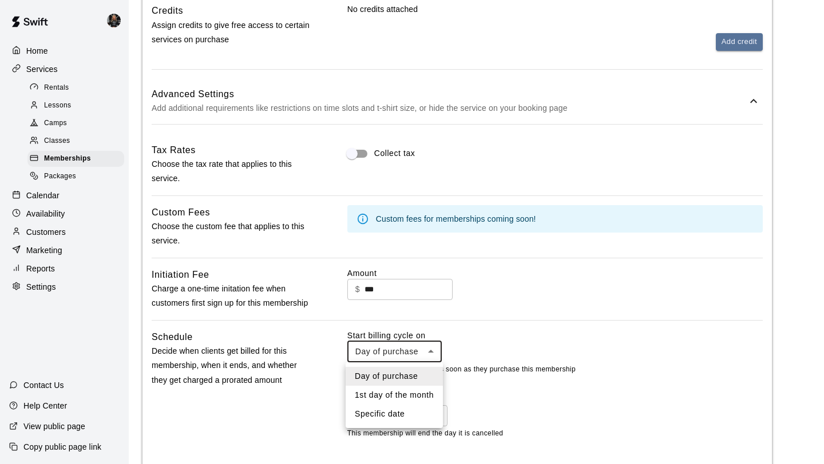
click at [378, 419] on li "Specific date" at bounding box center [393, 414] width 97 height 19
type input "*******"
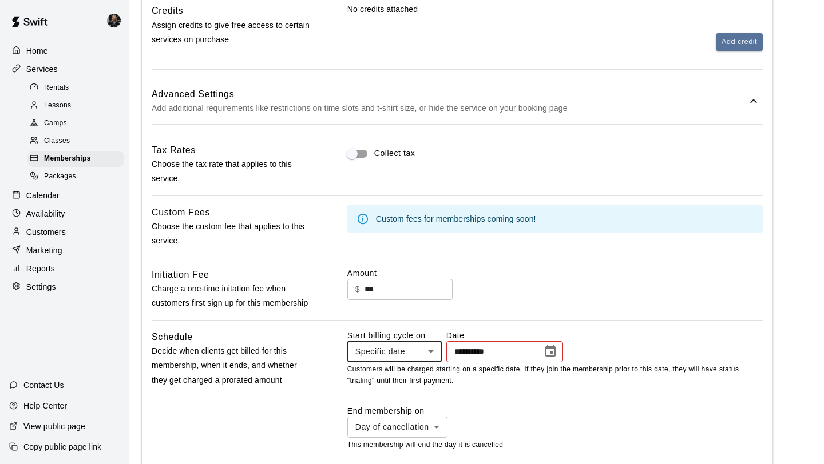
click at [563, 343] on div "**********" at bounding box center [504, 351] width 117 height 21
click at [550, 356] on icon "Choose date" at bounding box center [550, 350] width 10 height 11
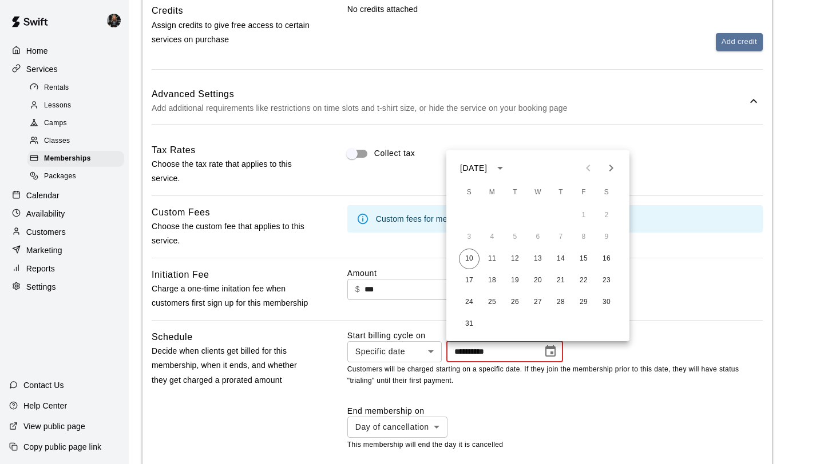
click at [611, 162] on icon "Next month" at bounding box center [611, 168] width 14 height 14
click at [490, 209] on button "1" at bounding box center [492, 215] width 21 height 21
type input "**********"
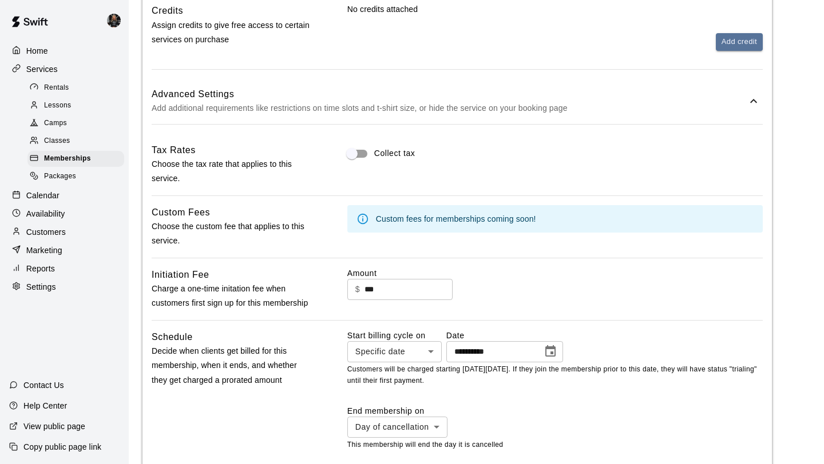
scroll to position [630, 0]
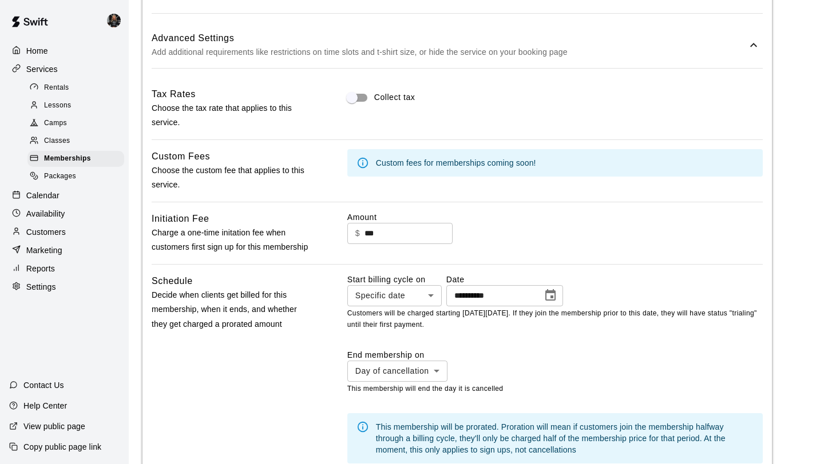
click at [432, 371] on body "**********" at bounding box center [412, 48] width 824 height 1356
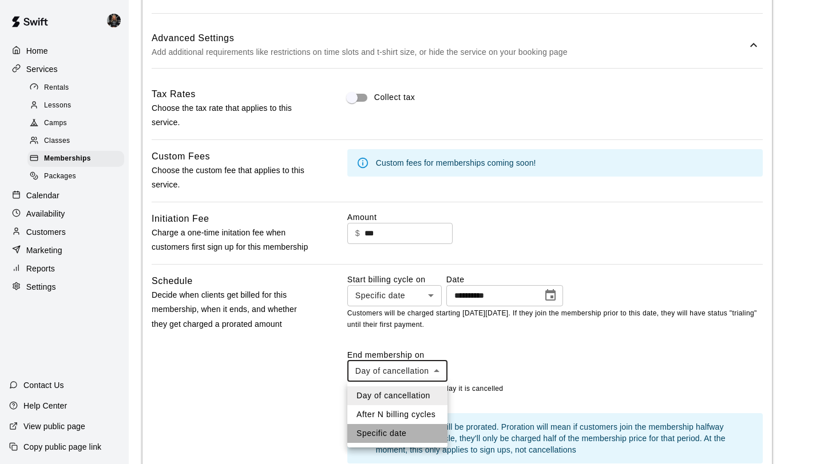
click at [407, 431] on li "Specific date" at bounding box center [397, 433] width 100 height 19
type input "*******"
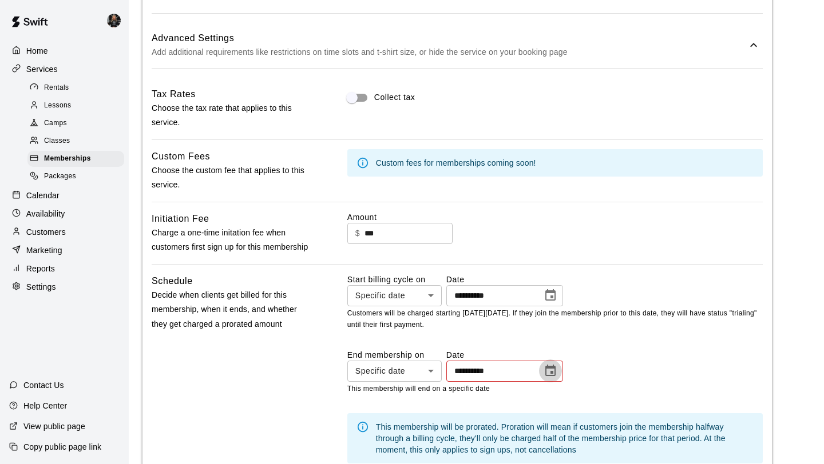
click at [554, 371] on icon "Choose date" at bounding box center [550, 371] width 14 height 14
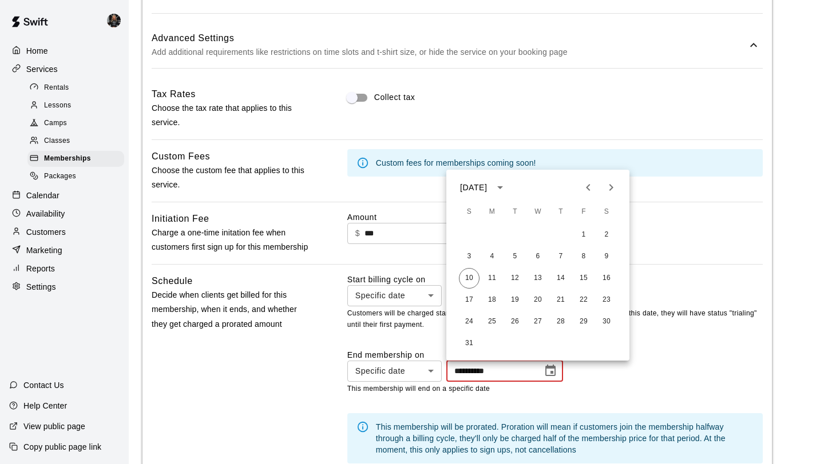
click at [611, 189] on icon "Next month" at bounding box center [611, 188] width 14 height 14
click at [472, 304] on button "16" at bounding box center [469, 300] width 21 height 21
type input "**********"
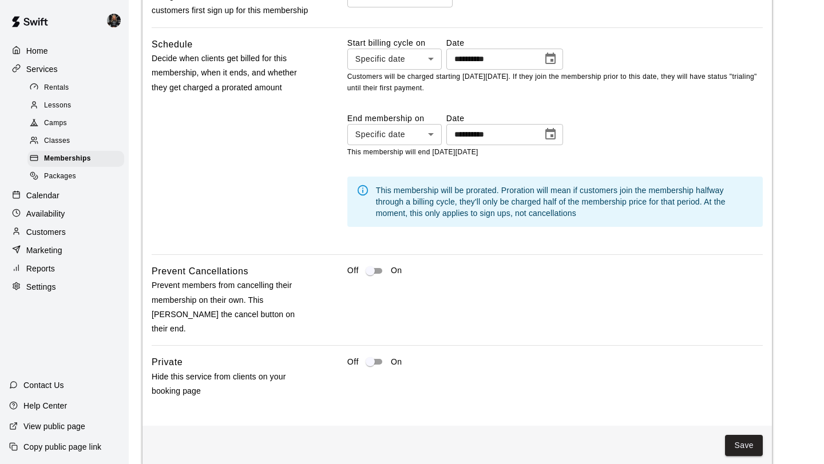
scroll to position [876, 0]
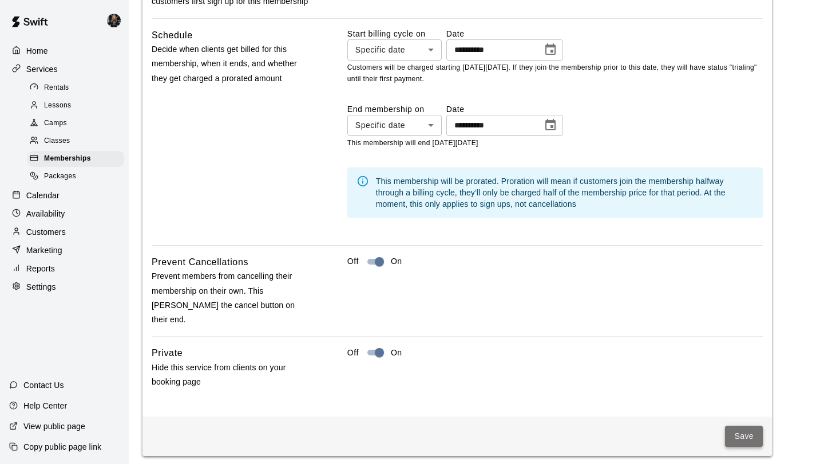
click at [734, 426] on button "Save" at bounding box center [744, 436] width 38 height 21
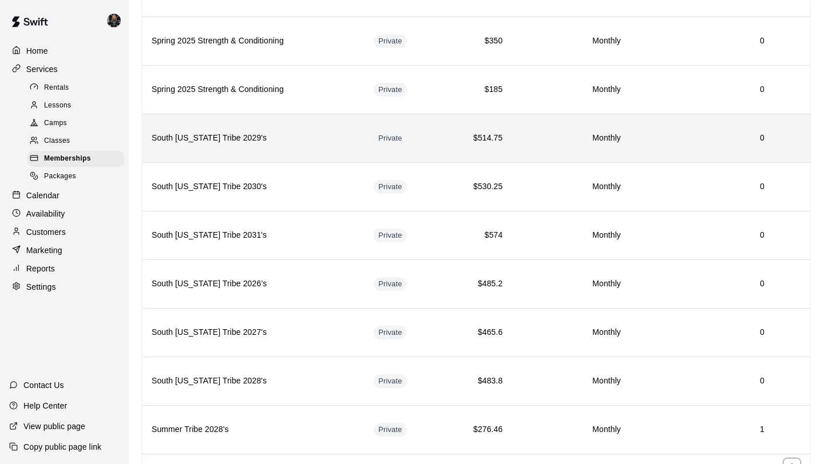
scroll to position [654, 0]
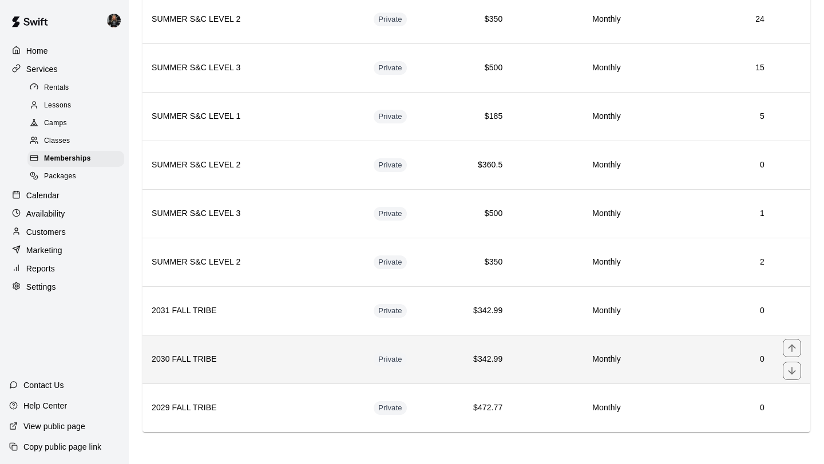
click at [664, 354] on h6 "0" at bounding box center [701, 360] width 125 height 13
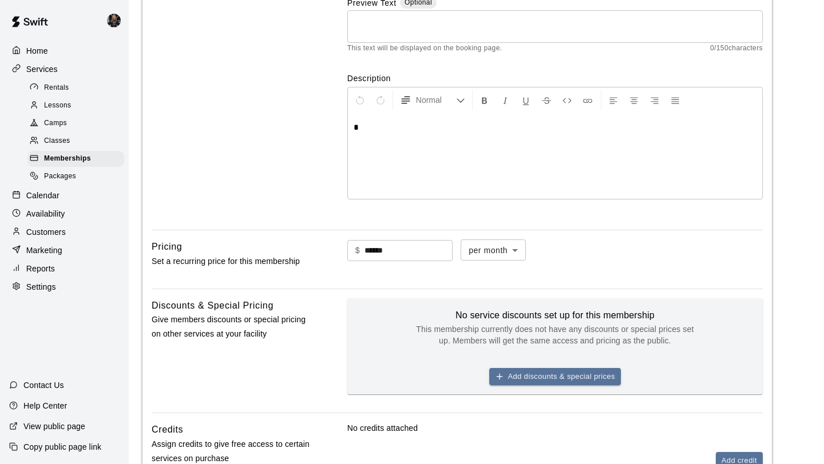
scroll to position [368, 0]
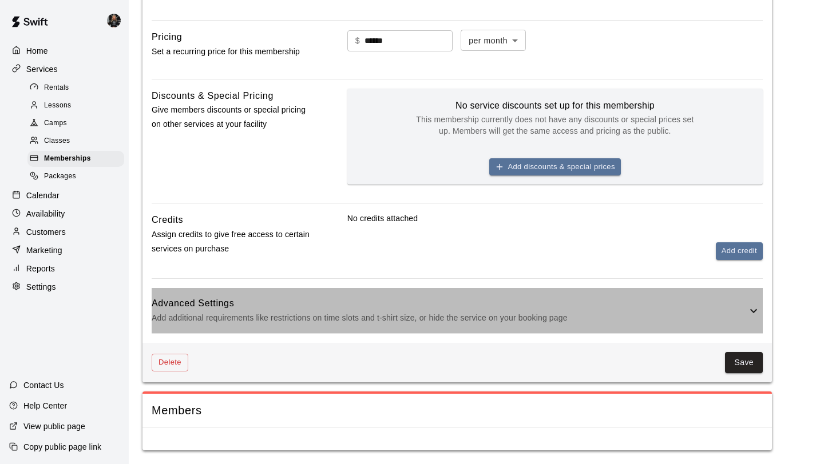
click at [745, 309] on h6 "Advanced Settings" at bounding box center [449, 303] width 595 height 15
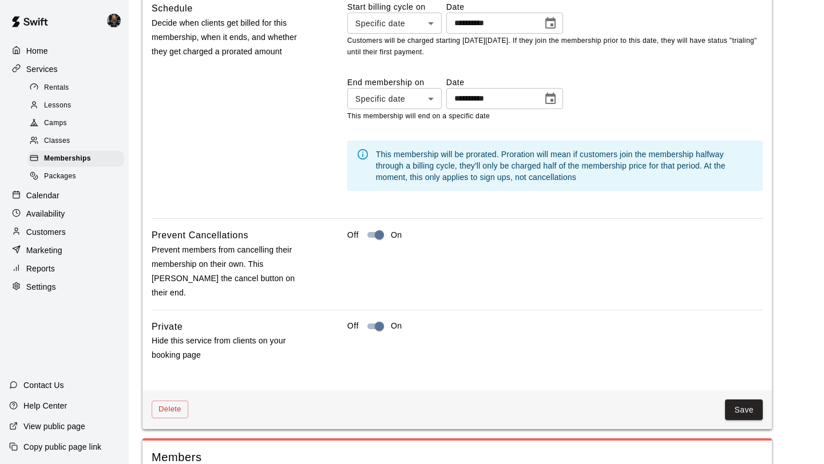
scroll to position [899, 0]
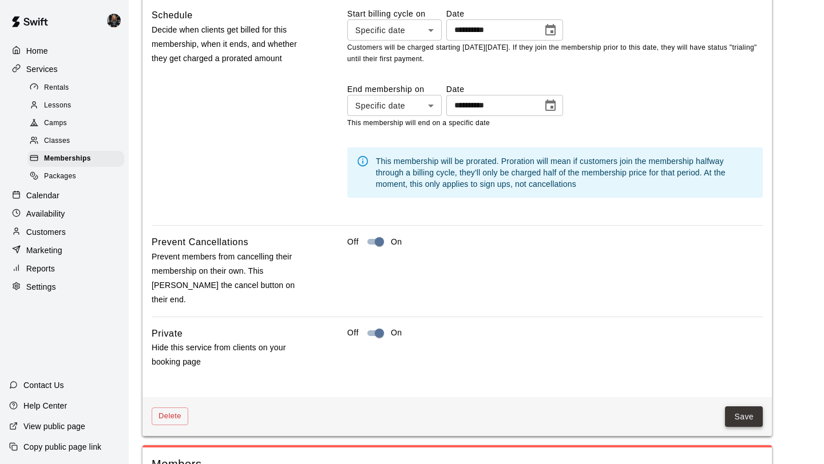
click at [745, 407] on button "Save" at bounding box center [744, 417] width 38 height 21
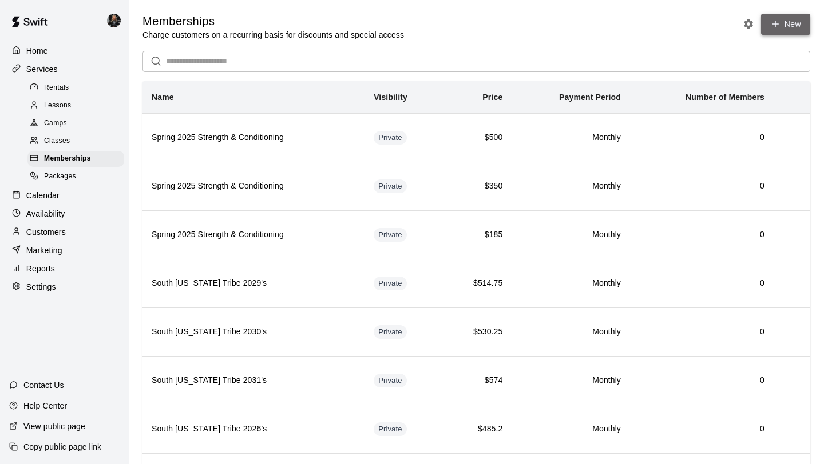
click at [800, 26] on link "New" at bounding box center [785, 24] width 49 height 21
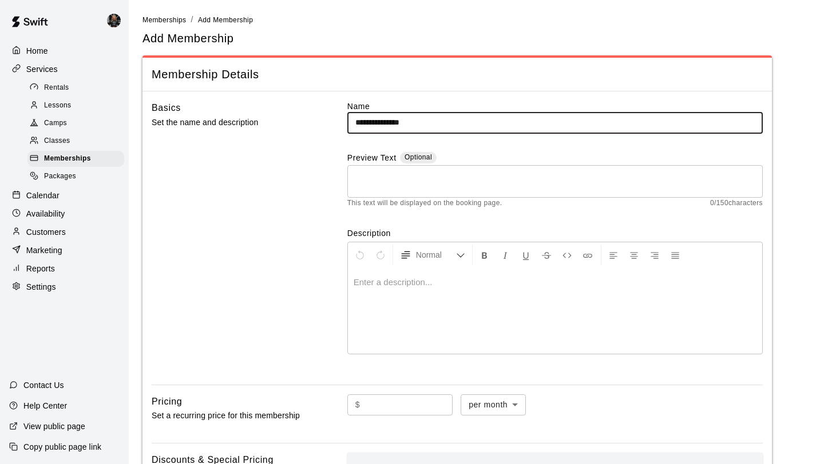
click at [422, 291] on div at bounding box center [555, 311] width 414 height 86
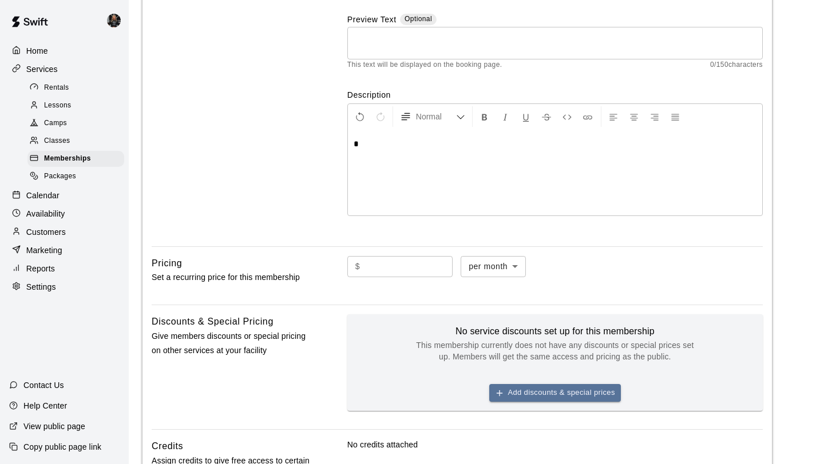
scroll to position [144, 0]
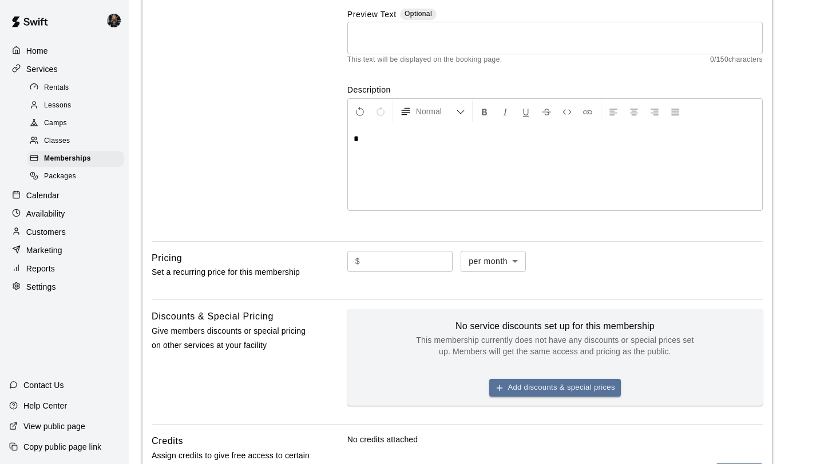
click at [394, 260] on input "text" at bounding box center [408, 261] width 88 height 21
click at [232, 189] on div "Basics Set the name and description" at bounding box center [231, 94] width 159 height 275
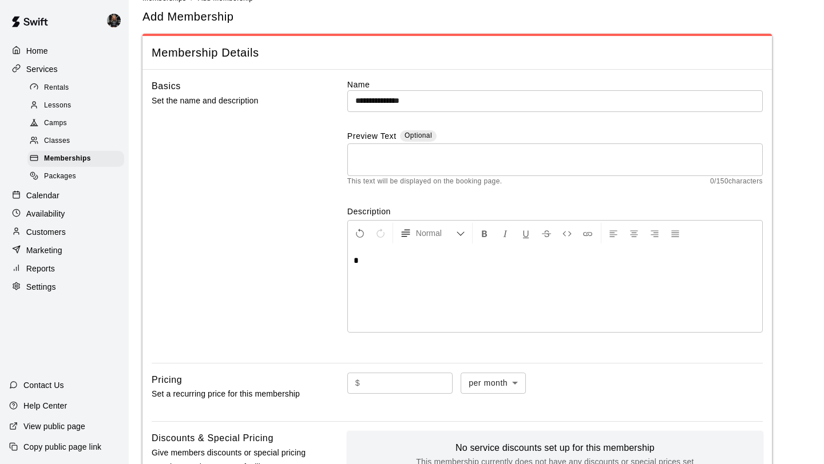
scroll to position [0, 0]
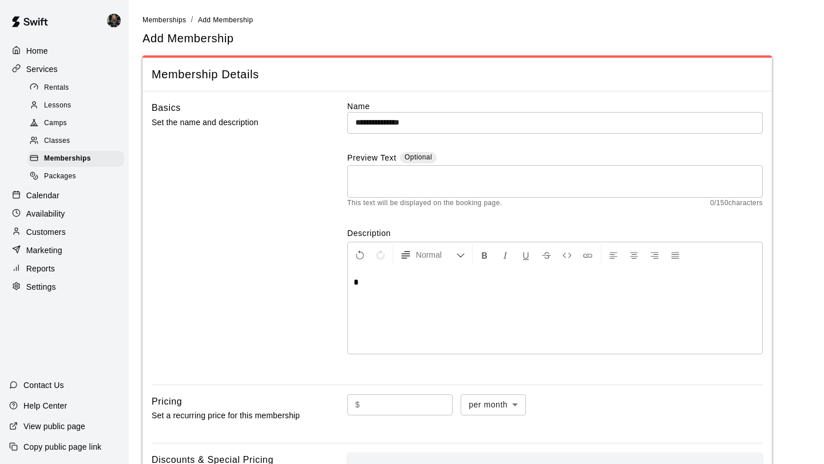
click at [376, 124] on input "**********" at bounding box center [554, 122] width 415 height 21
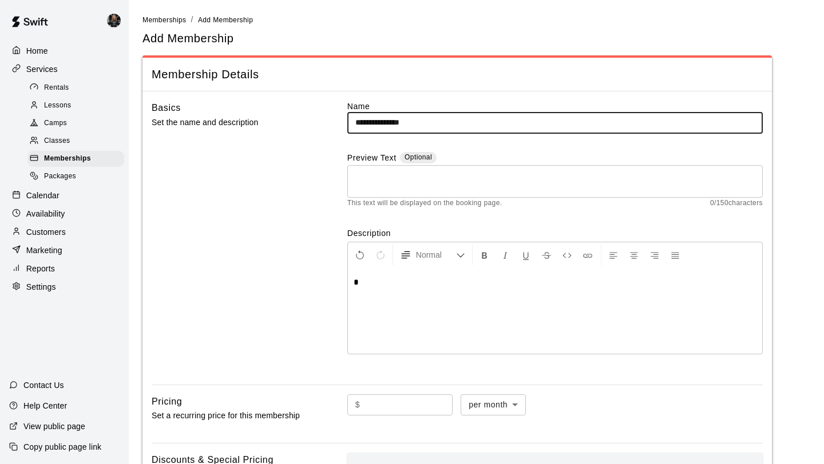
drag, startPoint x: 442, startPoint y: 120, endPoint x: 270, endPoint y: 95, distance: 173.9
click at [270, 95] on div "**********" at bounding box center [456, 400] width 629 height 616
type input "**********"
click at [368, 288] on p "*" at bounding box center [555, 282] width 403 height 11
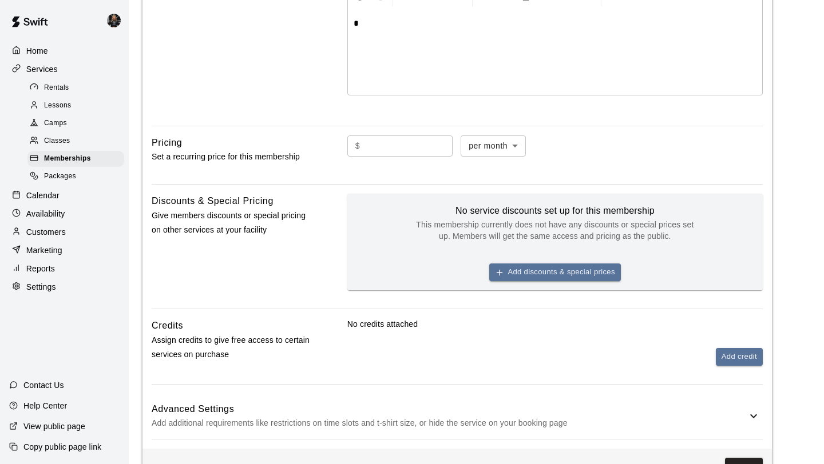
scroll to position [279, 0]
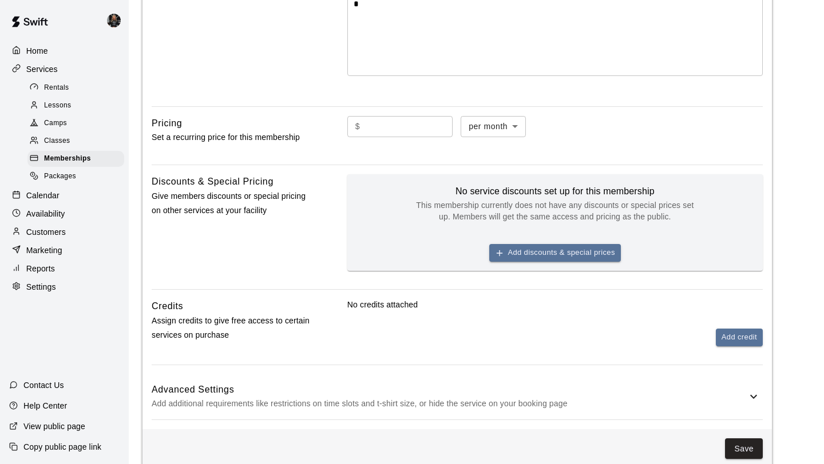
click at [370, 129] on input "text" at bounding box center [408, 126] width 88 height 21
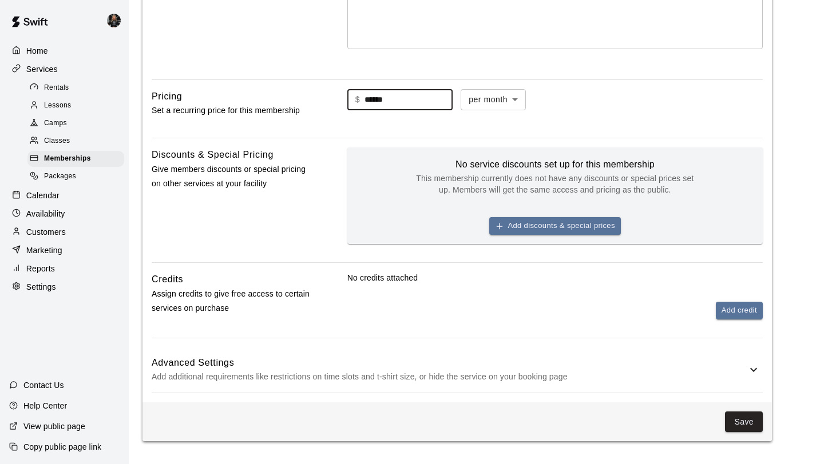
type input "******"
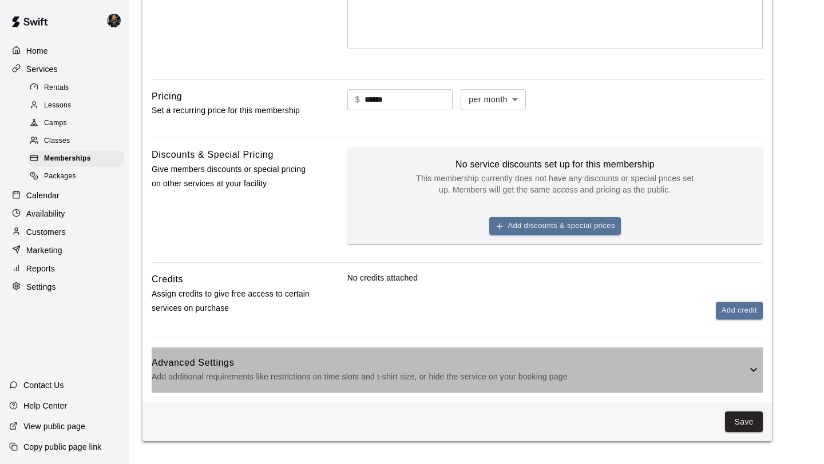
click at [750, 366] on icon at bounding box center [753, 370] width 14 height 14
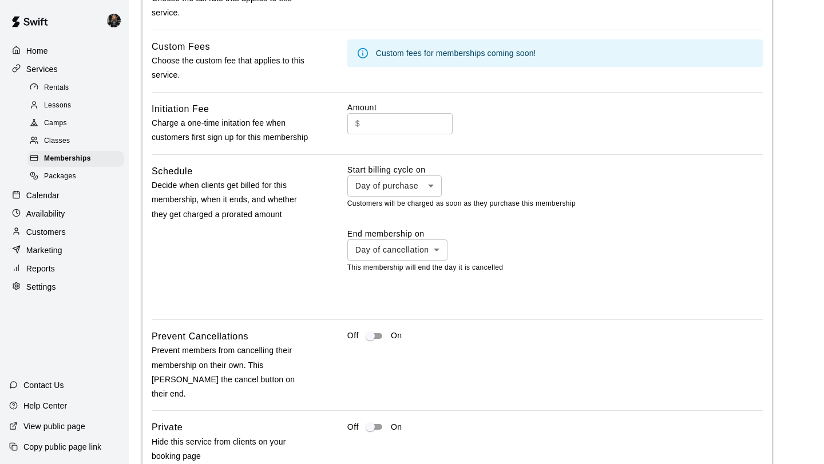
scroll to position [741, 0]
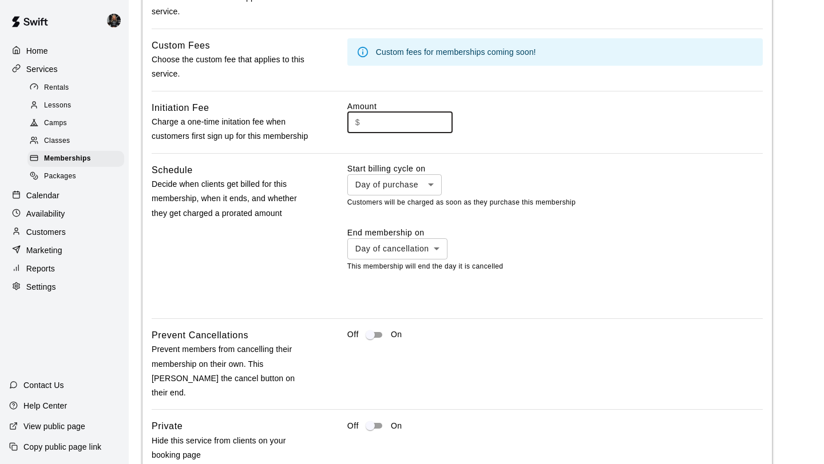
click at [388, 132] on input "text" at bounding box center [408, 122] width 88 height 21
type input "***"
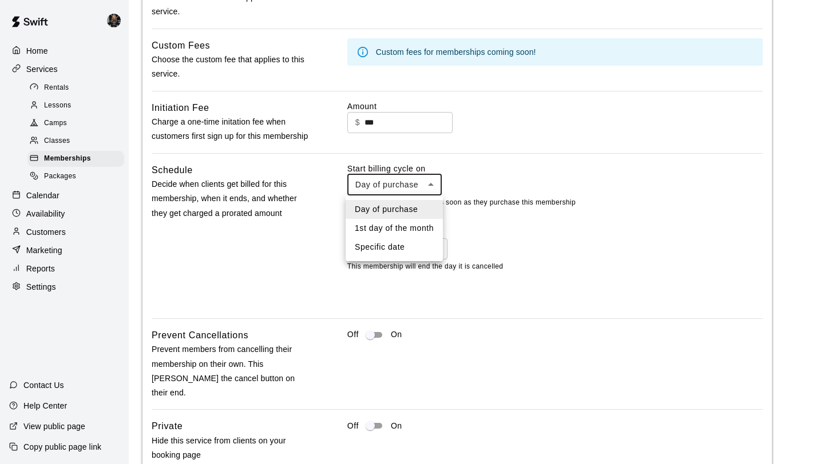
click at [413, 257] on ul "Day of purchase 1st day of the month Specific date" at bounding box center [393, 229] width 97 height 66
click at [412, 252] on li "Specific date" at bounding box center [393, 247] width 97 height 19
type input "*******"
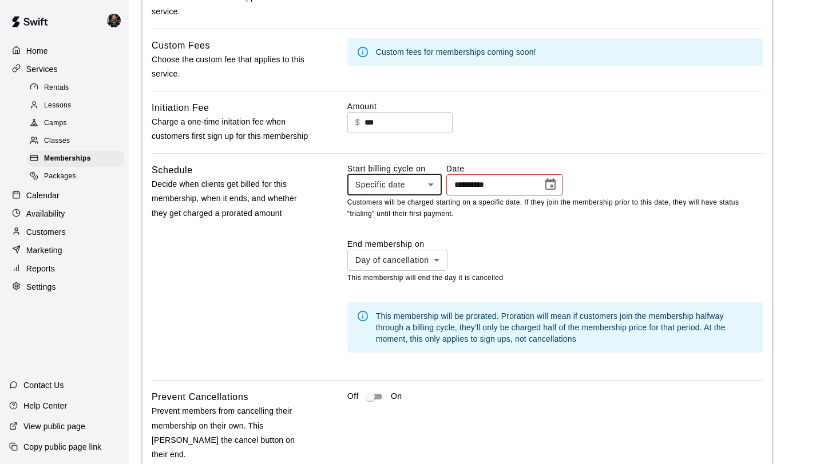
click at [553, 177] on button "Choose date" at bounding box center [550, 184] width 23 height 23
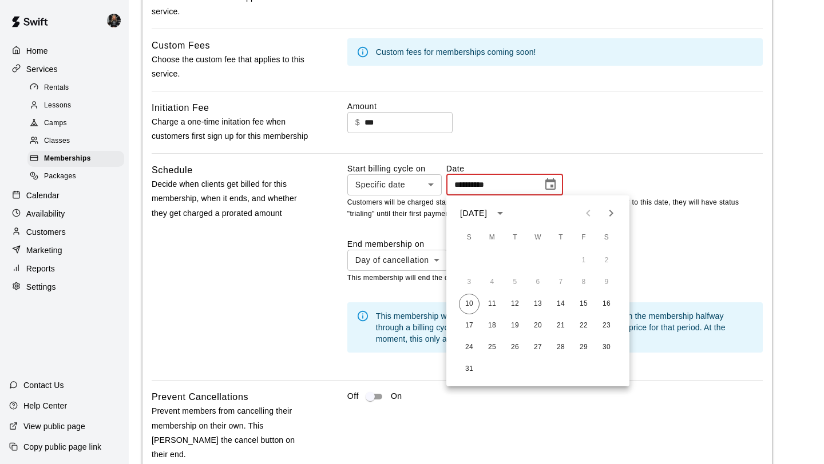
click at [617, 206] on icon "Next month" at bounding box center [611, 213] width 14 height 14
click at [496, 262] on button "1" at bounding box center [492, 261] width 21 height 21
type input "**********"
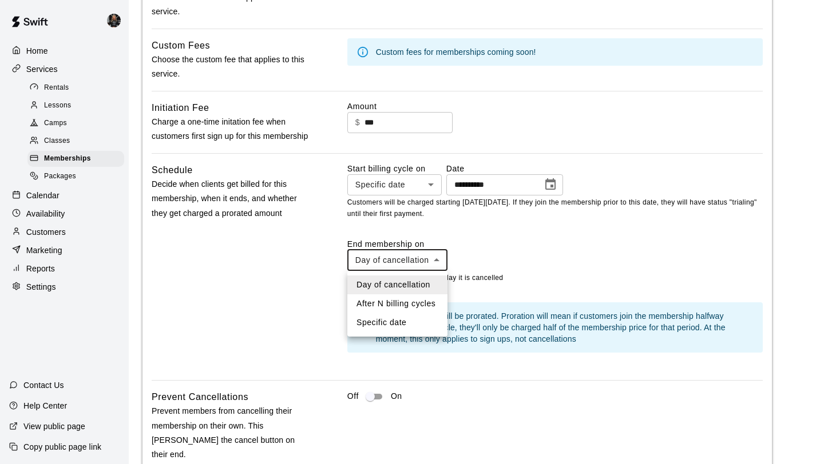
click at [416, 320] on li "Specific date" at bounding box center [397, 322] width 100 height 19
type input "*******"
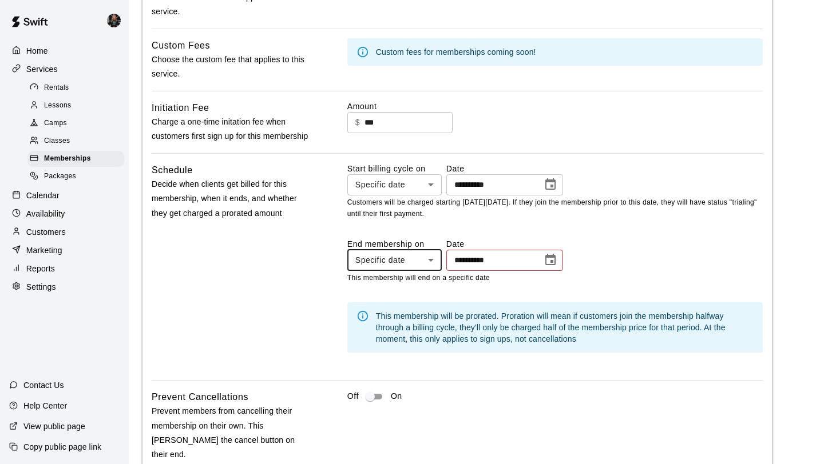
click at [555, 260] on icon "Choose date" at bounding box center [550, 260] width 14 height 14
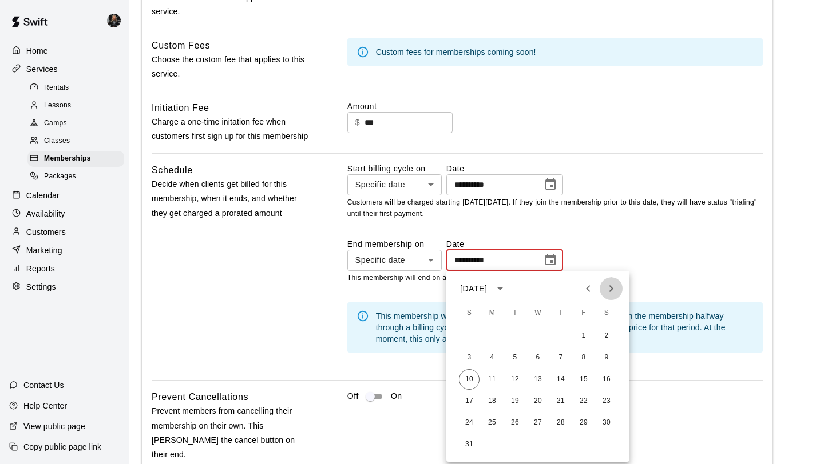
click at [612, 284] on icon "Next month" at bounding box center [611, 289] width 14 height 14
click at [474, 397] on button "16" at bounding box center [469, 401] width 21 height 21
type input "**********"
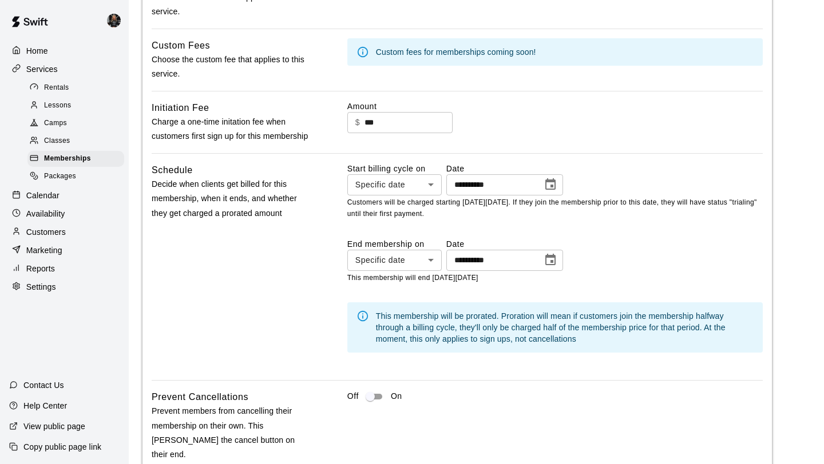
scroll to position [876, 0]
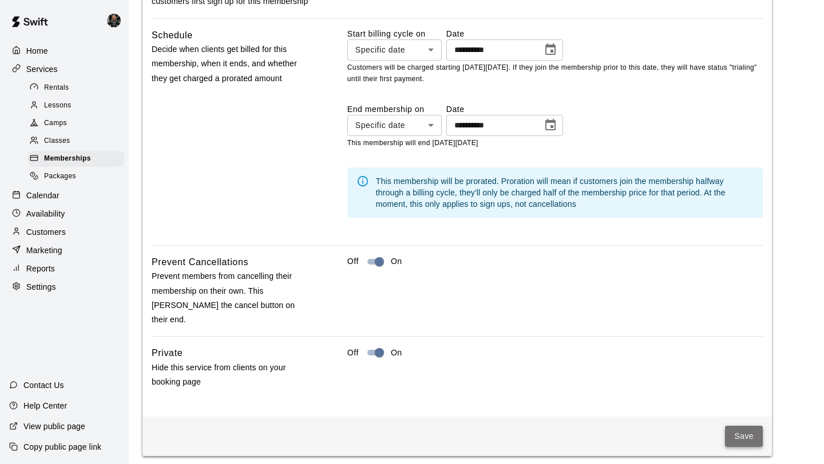
click at [734, 426] on button "Save" at bounding box center [744, 436] width 38 height 21
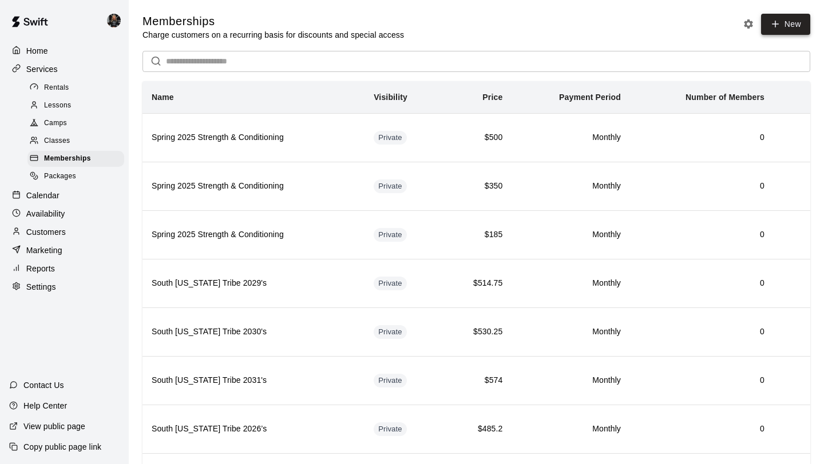
click at [781, 29] on link "New" at bounding box center [785, 24] width 49 height 21
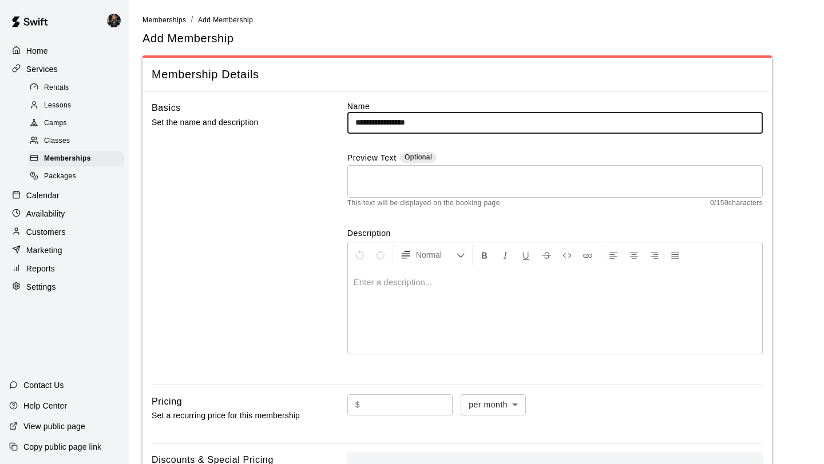
type input "**********"
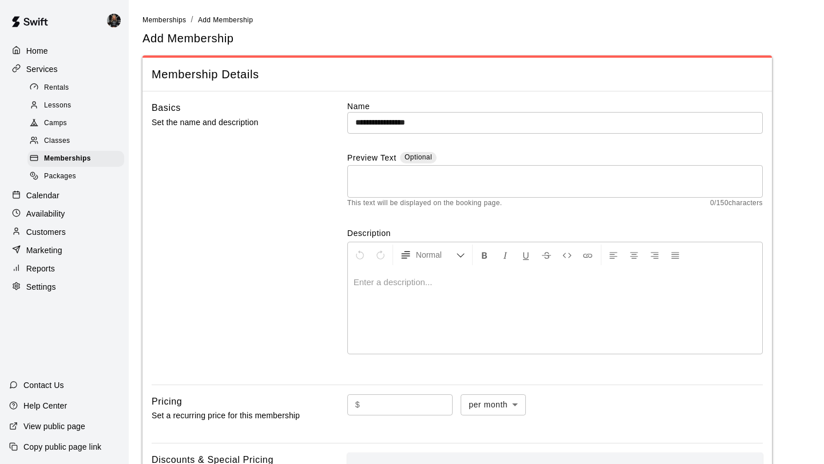
click at [448, 284] on p at bounding box center [555, 282] width 403 height 11
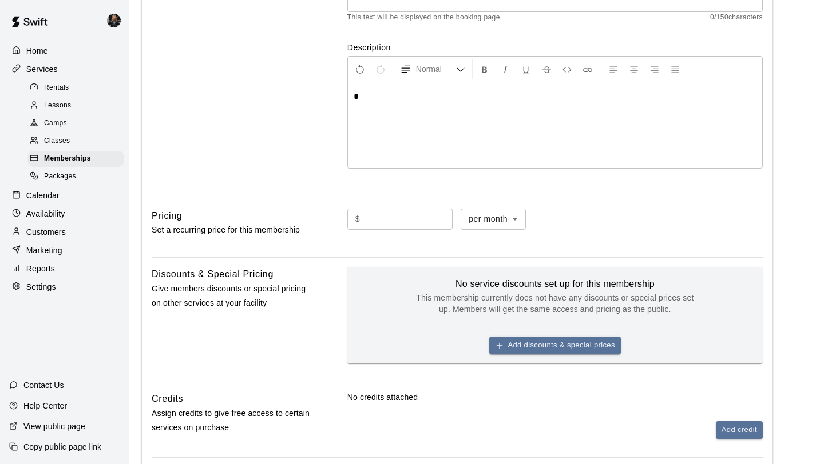
scroll to position [200, 0]
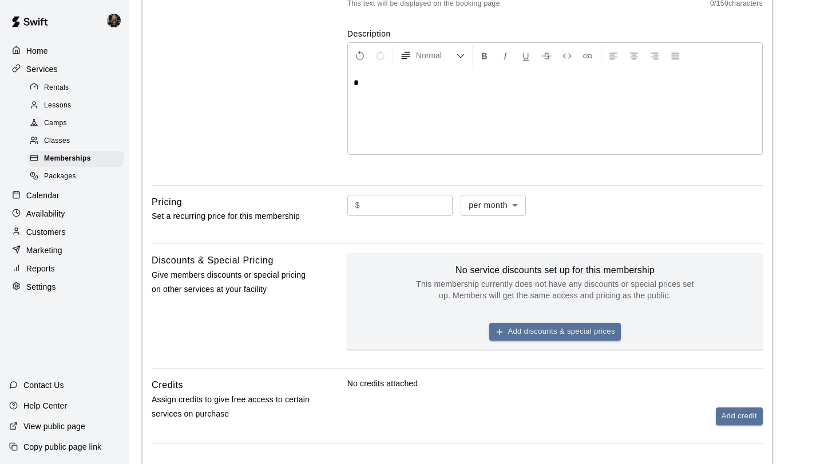
click at [398, 204] on input "text" at bounding box center [408, 205] width 88 height 21
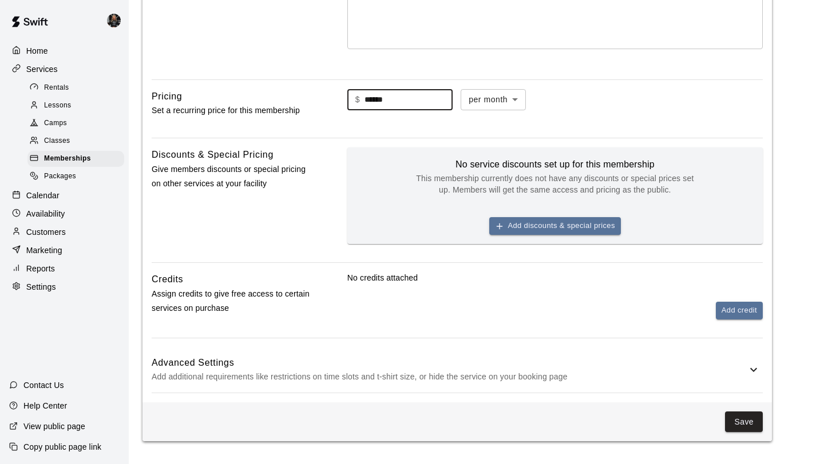
scroll to position [305, 0]
type input "******"
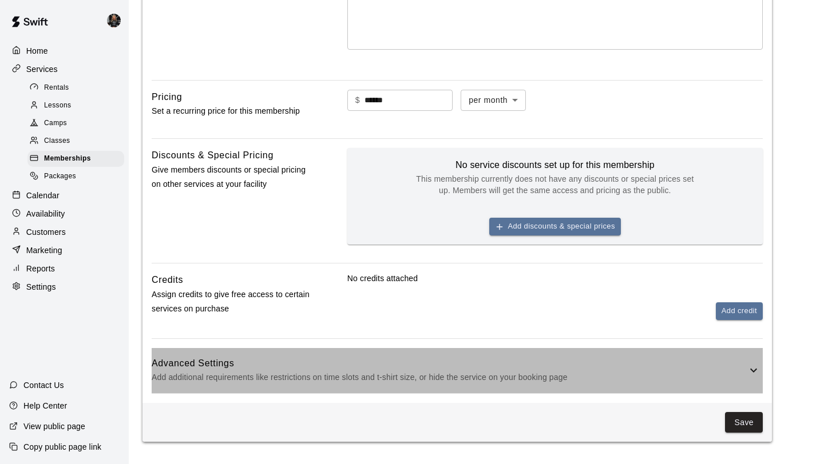
click at [748, 368] on icon at bounding box center [753, 371] width 14 height 14
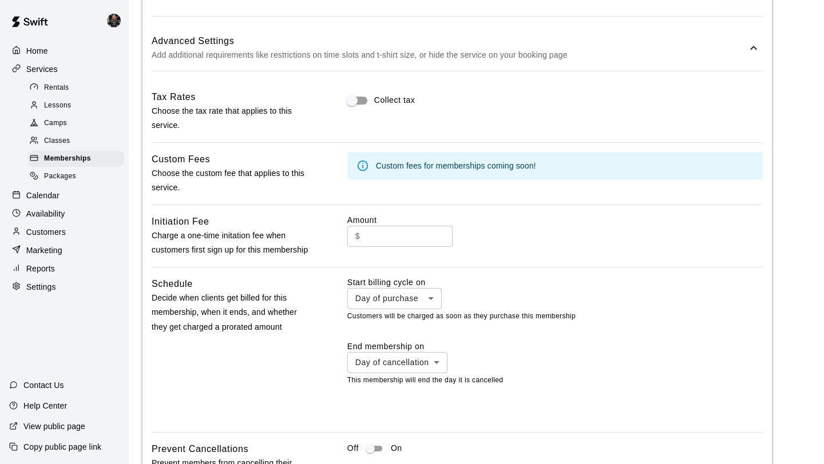
scroll to position [627, 0]
click at [392, 306] on body "**********" at bounding box center [412, 20] width 824 height 1294
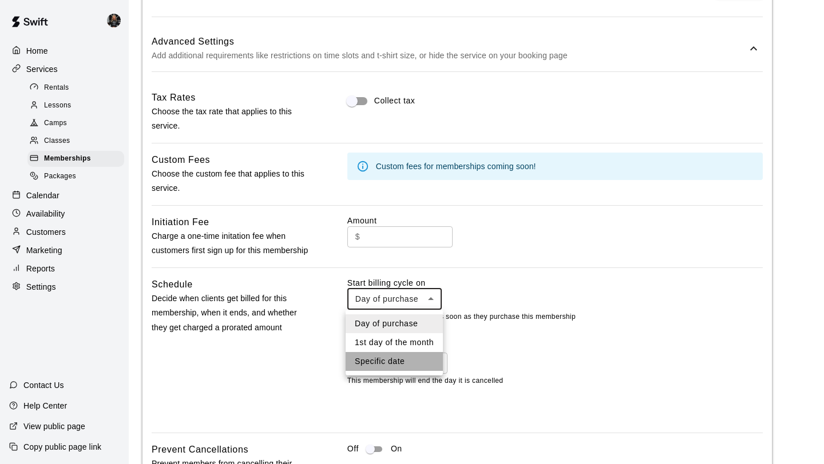
click at [379, 366] on li "Specific date" at bounding box center [393, 361] width 97 height 19
type input "*******"
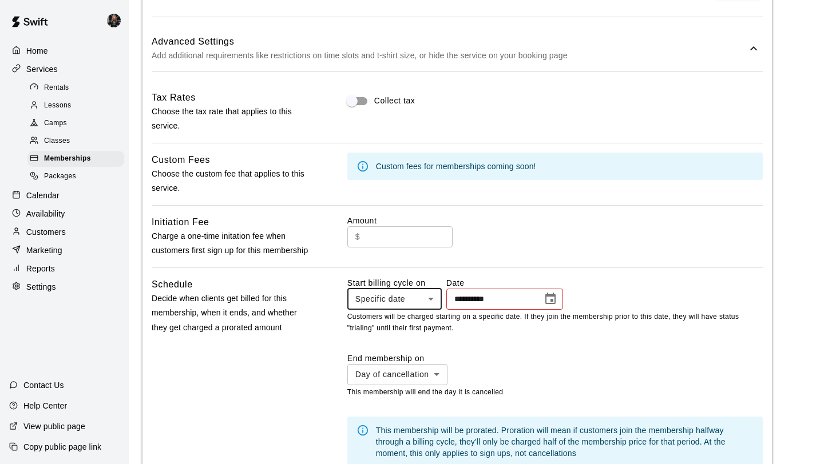
click at [541, 304] on div "**********" at bounding box center [504, 299] width 117 height 21
click at [555, 297] on icon "Choose date" at bounding box center [550, 299] width 14 height 14
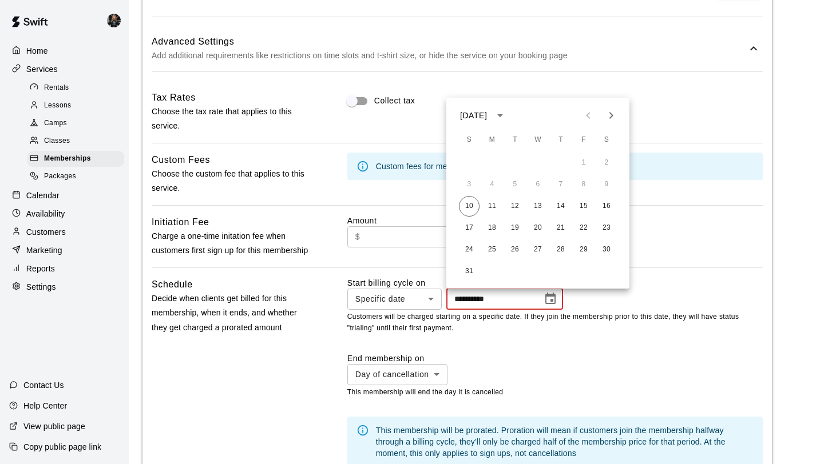
click at [613, 113] on icon "Next month" at bounding box center [611, 116] width 14 height 14
click at [495, 160] on button "1" at bounding box center [492, 163] width 21 height 21
type input "**********"
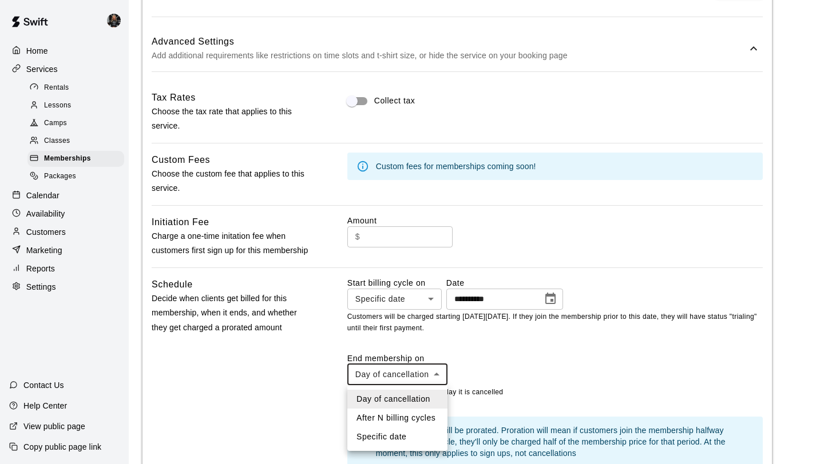
click at [415, 370] on body "**********" at bounding box center [412, 51] width 824 height 1356
click at [401, 434] on li "Specific date" at bounding box center [397, 437] width 100 height 19
type input "*******"
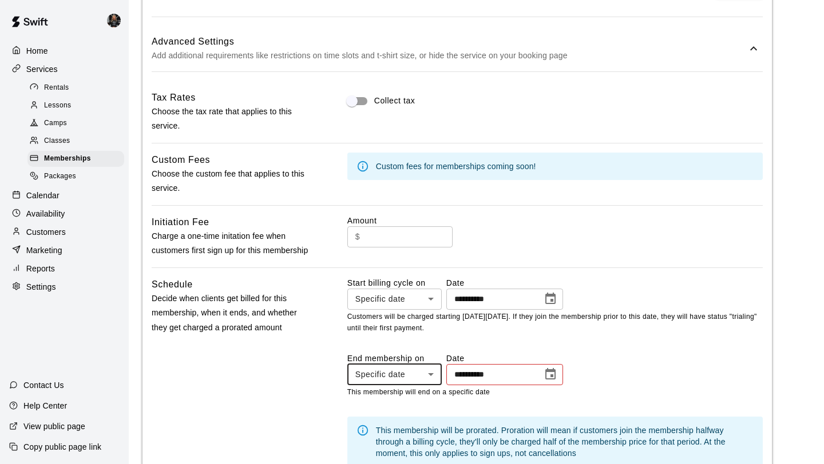
click at [555, 380] on icon "Choose date" at bounding box center [550, 373] width 10 height 11
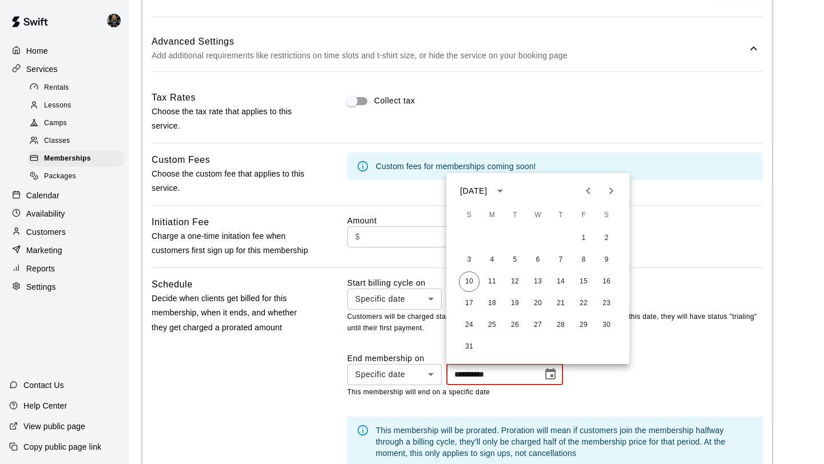
click at [610, 189] on icon "Next month" at bounding box center [611, 191] width 4 height 7
click at [584, 191] on icon "Previous month" at bounding box center [588, 191] width 14 height 14
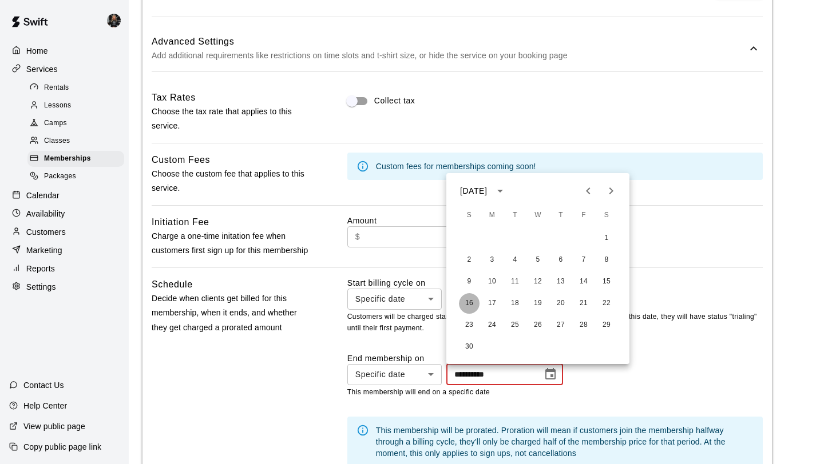
click at [471, 295] on button "16" at bounding box center [469, 303] width 21 height 21
type input "**********"
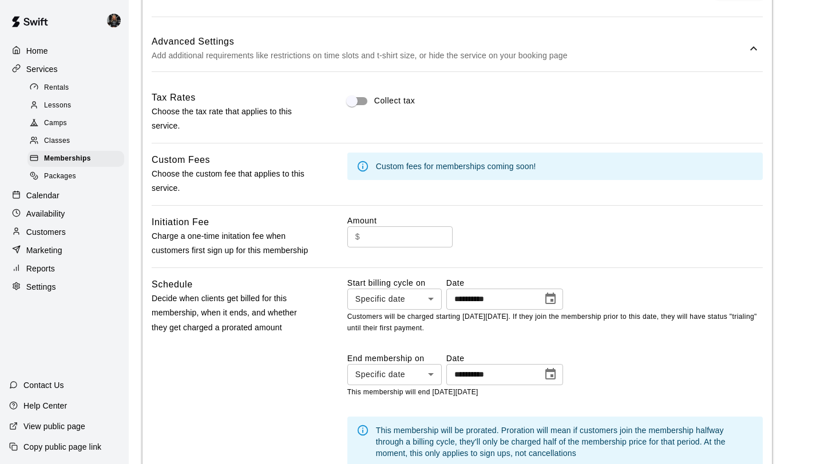
click at [387, 240] on input "text" at bounding box center [408, 237] width 88 height 21
type input "***"
click at [506, 218] on div "Amount $ *** ​" at bounding box center [554, 236] width 415 height 43
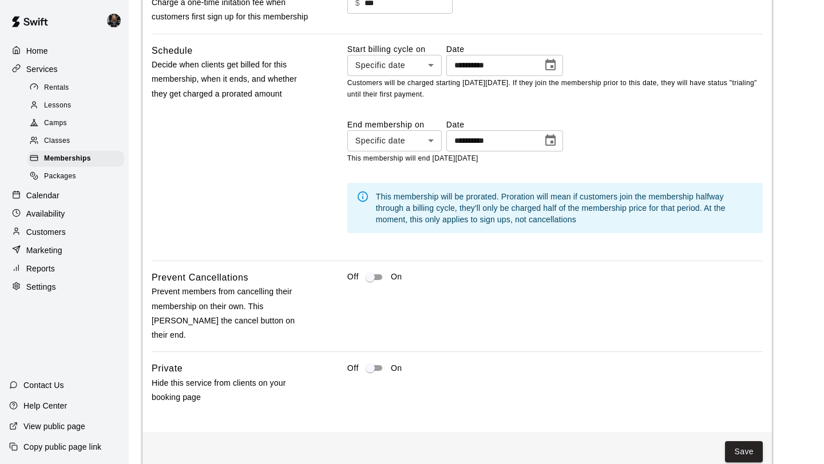
scroll to position [876, 0]
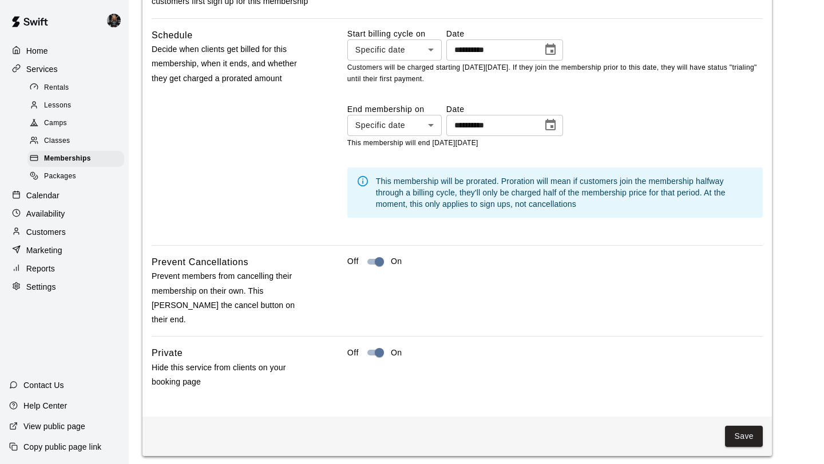
click at [752, 429] on button "Save" at bounding box center [744, 436] width 38 height 21
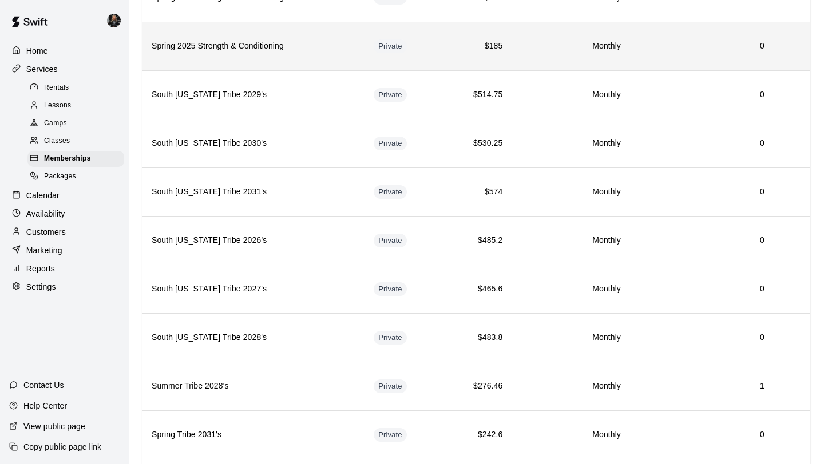
scroll to position [5, 0]
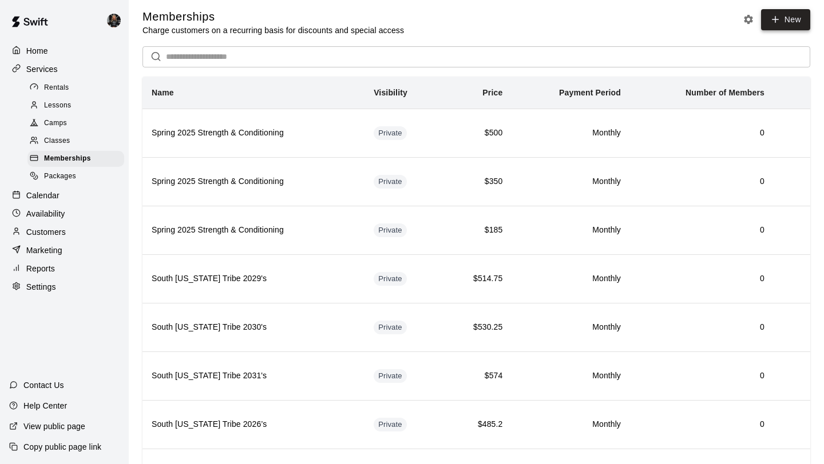
click at [775, 17] on icon at bounding box center [775, 20] width 0 height 6
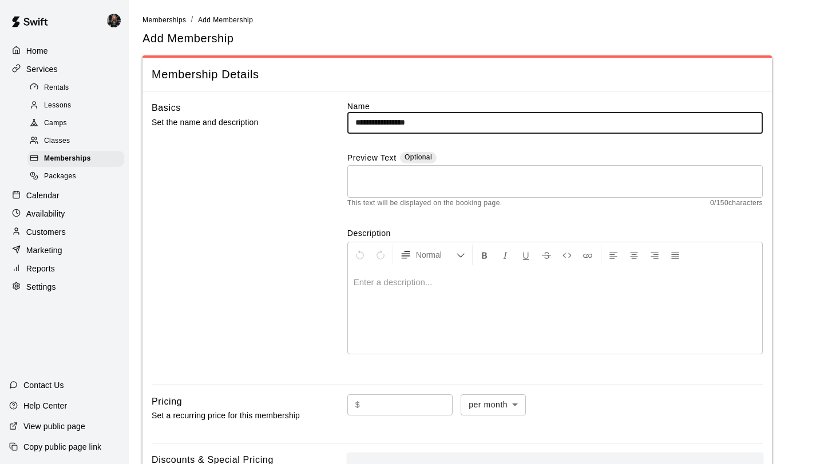
type input "**********"
click at [380, 291] on div at bounding box center [555, 311] width 414 height 86
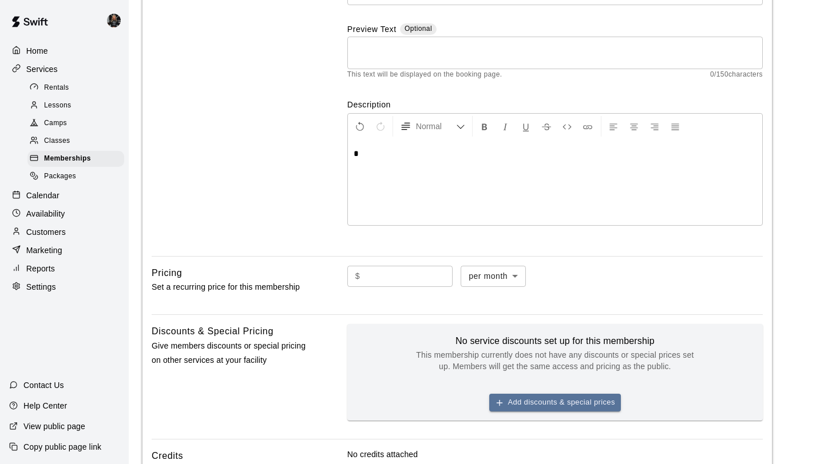
scroll to position [128, 0]
click at [391, 277] on input "text" at bounding box center [408, 277] width 88 height 21
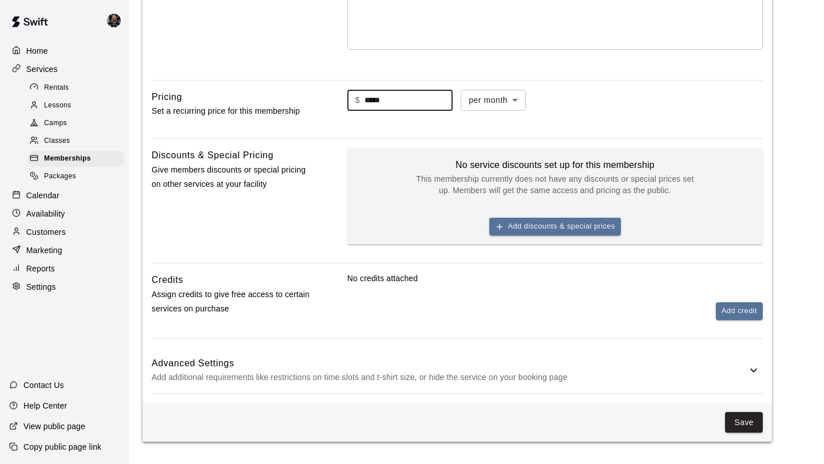
scroll to position [305, 0]
type input "*****"
click at [767, 369] on div "**********" at bounding box center [456, 94] width 629 height 616
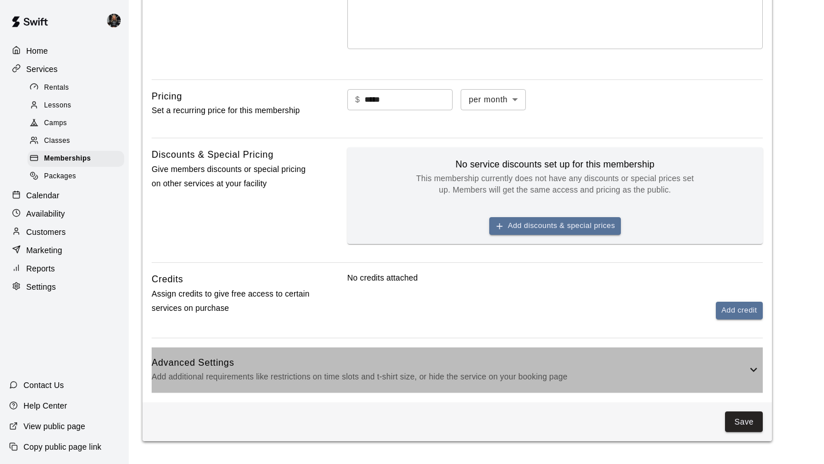
click at [753, 369] on icon at bounding box center [753, 370] width 14 height 14
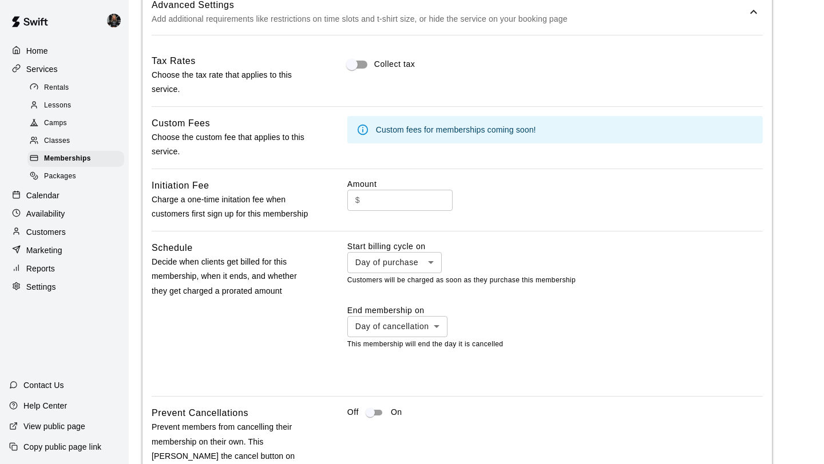
scroll to position [663, 0]
click at [383, 204] on input "text" at bounding box center [408, 200] width 88 height 21
type input "***"
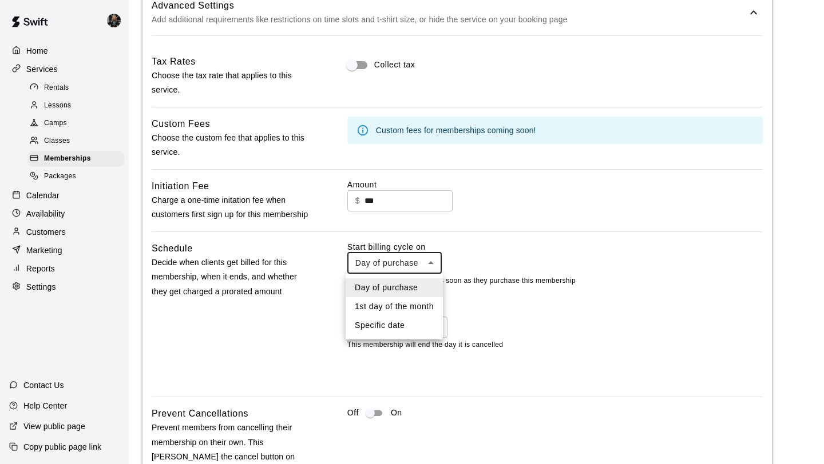
click at [395, 329] on li "Specific date" at bounding box center [393, 325] width 97 height 19
type input "*******"
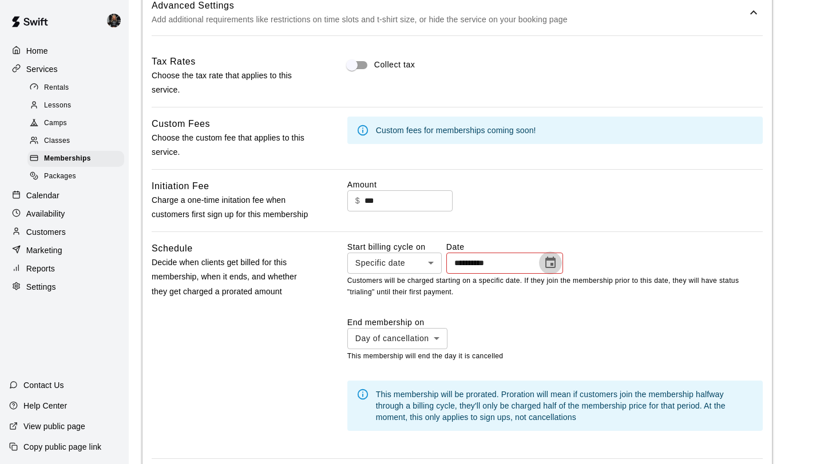
click at [555, 267] on icon "Choose date" at bounding box center [550, 262] width 10 height 11
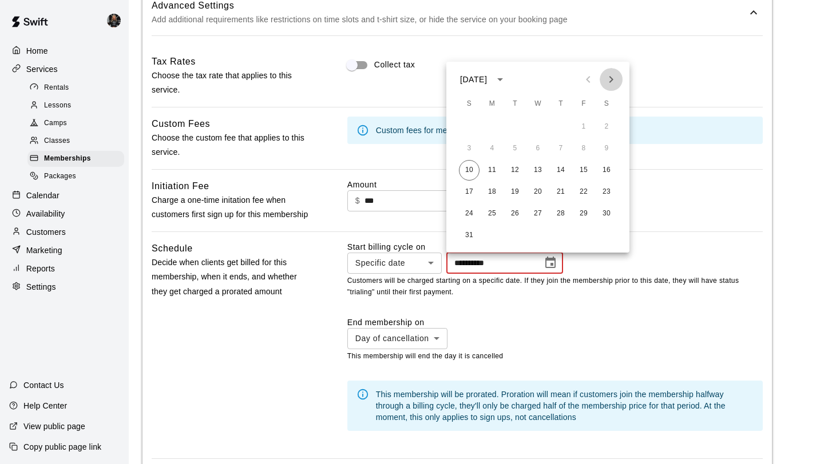
click at [609, 77] on icon "Next month" at bounding box center [611, 79] width 4 height 7
click at [495, 128] on button "1" at bounding box center [492, 127] width 21 height 21
type input "**********"
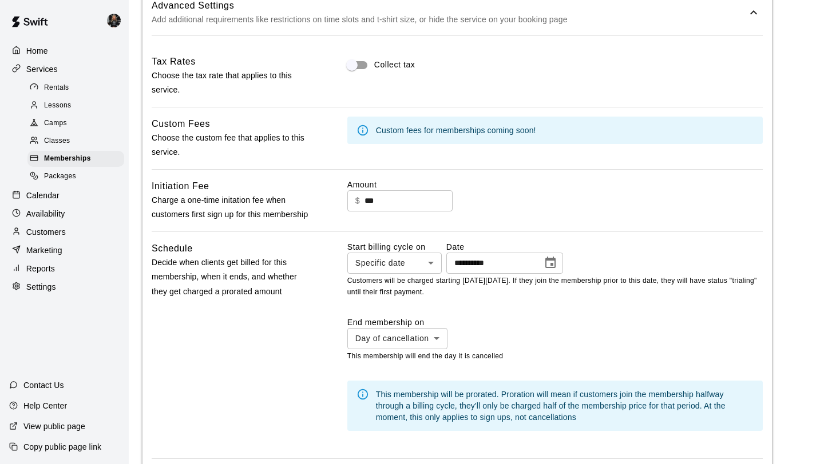
click at [425, 331] on body "**********" at bounding box center [412, 15] width 824 height 1356
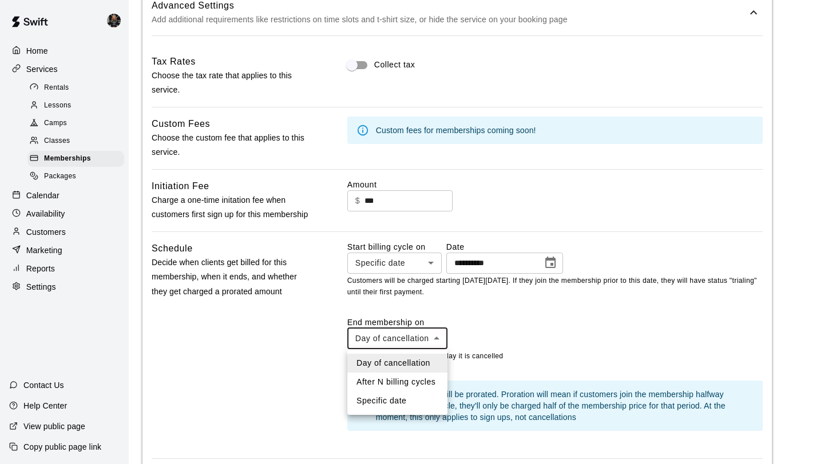
click at [422, 404] on li "Specific date" at bounding box center [397, 401] width 100 height 19
type input "*******"
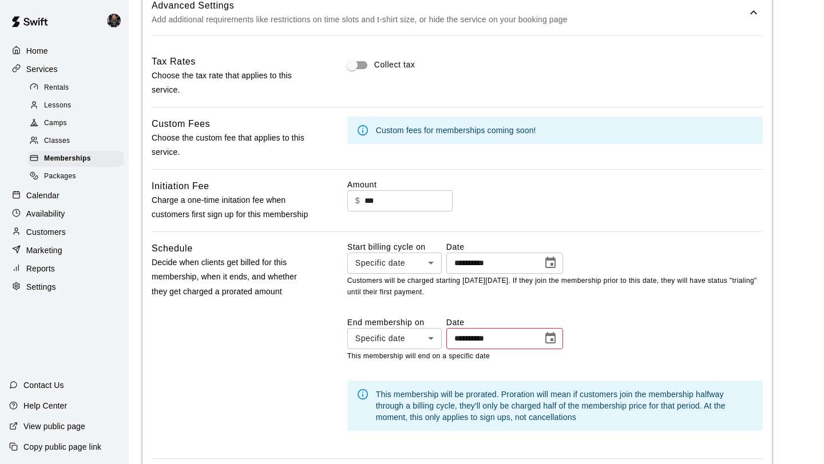
click at [567, 339] on div "**********" at bounding box center [554, 333] width 415 height 33
click at [552, 338] on icon "Choose date" at bounding box center [550, 339] width 14 height 14
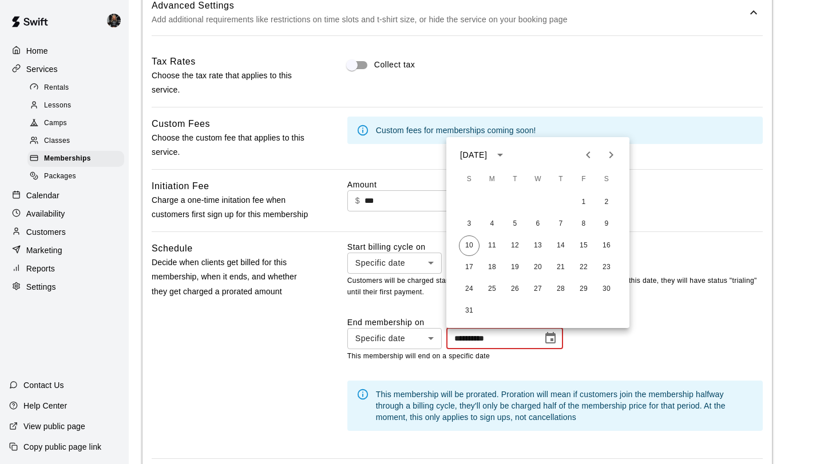
click at [615, 144] on div at bounding box center [600, 155] width 46 height 23
click at [609, 154] on icon "Next month" at bounding box center [611, 155] width 14 height 14
click at [608, 154] on icon "Next month" at bounding box center [611, 155] width 14 height 14
click at [472, 269] on button "16" at bounding box center [469, 267] width 21 height 21
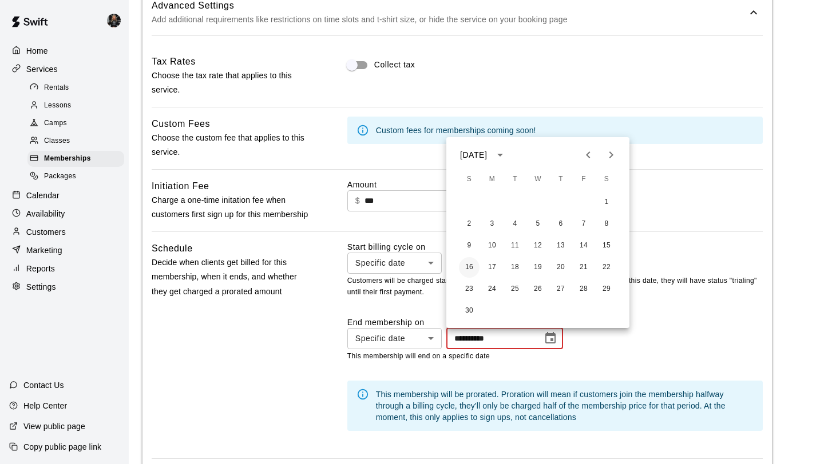
type input "**********"
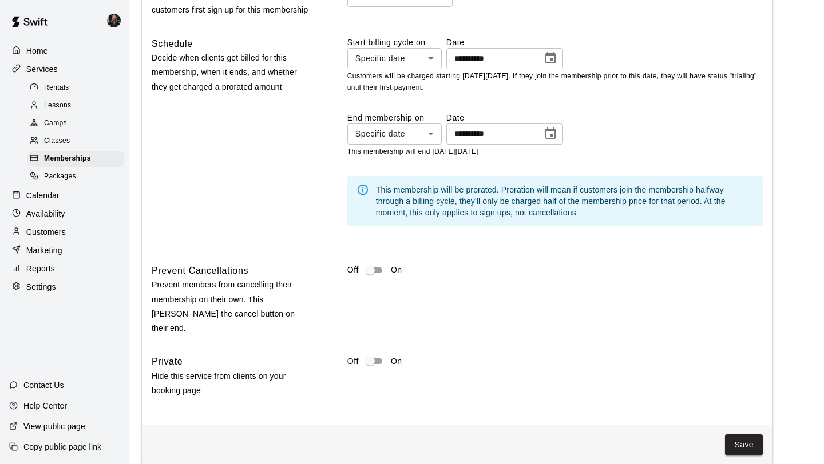
scroll to position [876, 0]
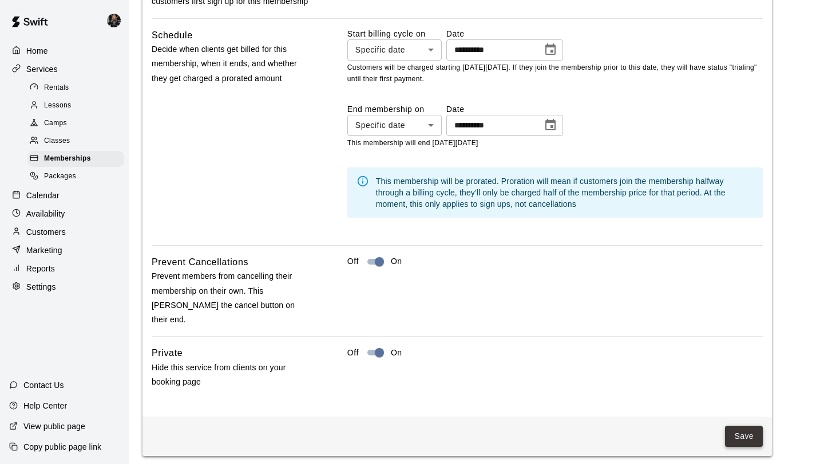
click at [740, 426] on button "Save" at bounding box center [744, 436] width 38 height 21
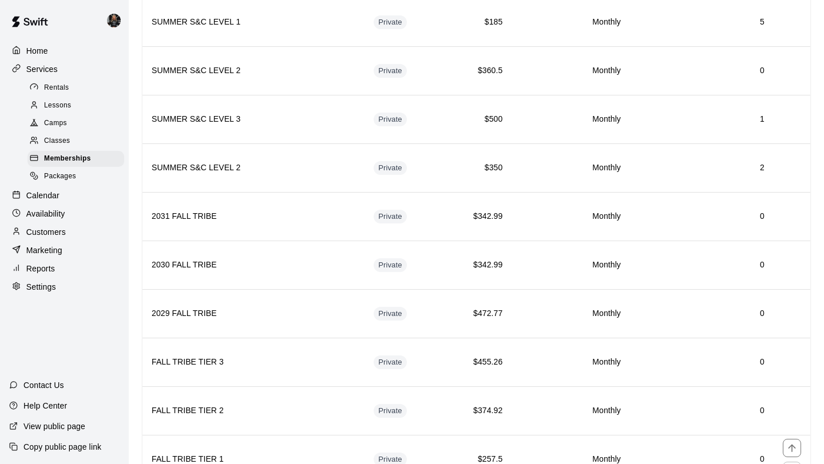
scroll to position [800, 0]
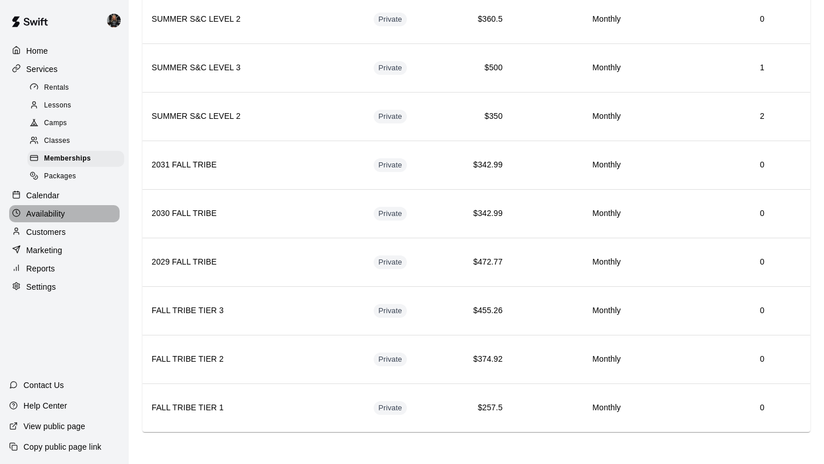
click at [48, 206] on div "Availability" at bounding box center [64, 213] width 110 height 17
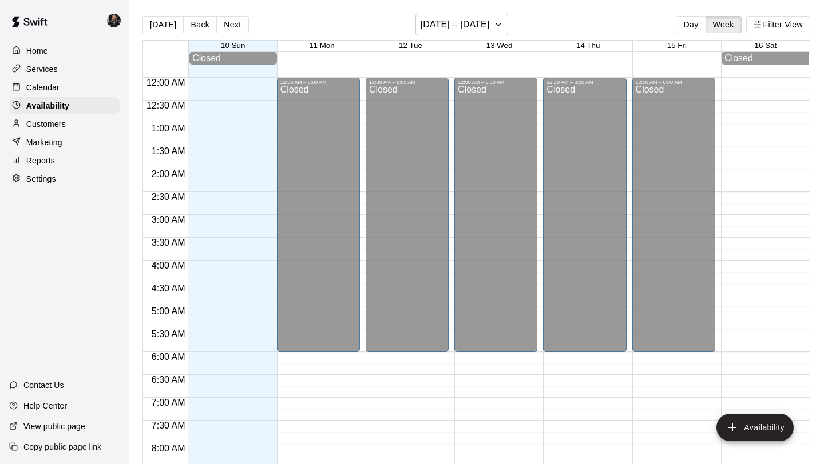
scroll to position [608, 0]
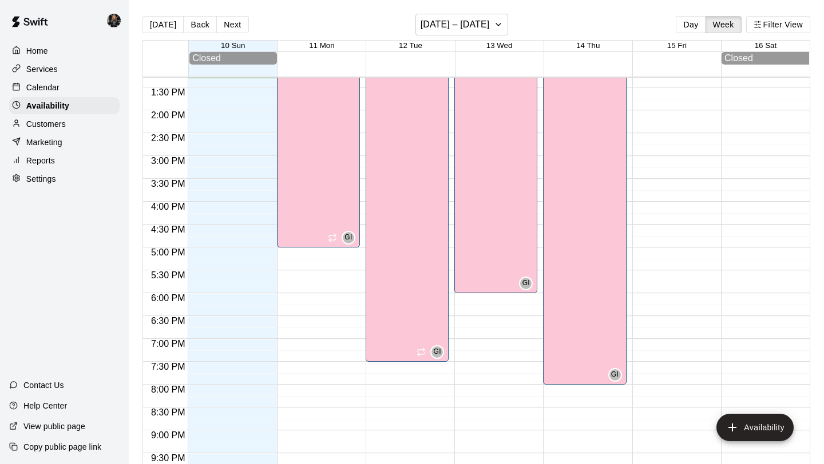
click at [57, 88] on p "Calendar" at bounding box center [42, 87] width 33 height 11
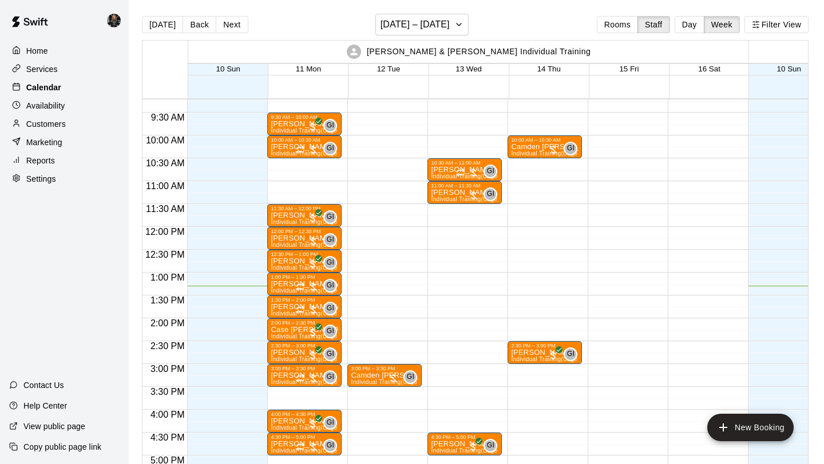
scroll to position [418, 0]
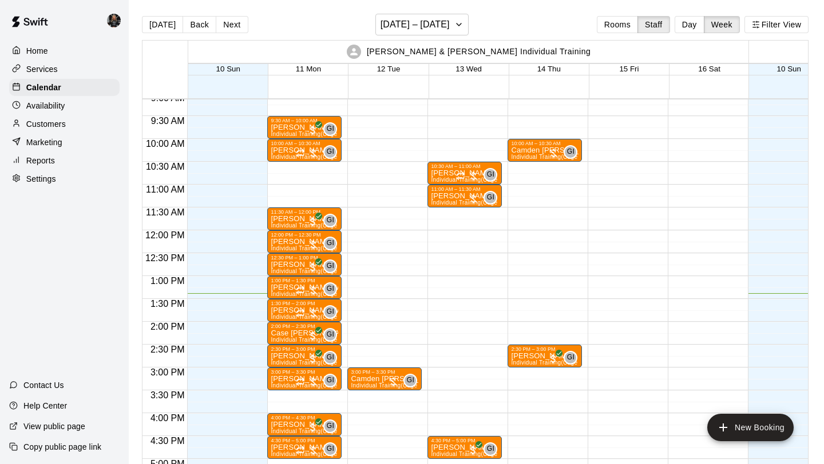
click at [53, 126] on p "Customers" at bounding box center [45, 123] width 39 height 11
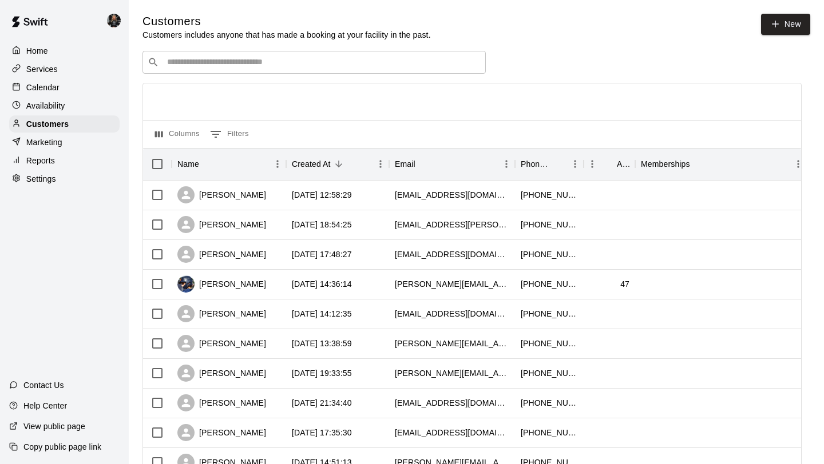
click at [50, 87] on p "Calendar" at bounding box center [42, 87] width 33 height 11
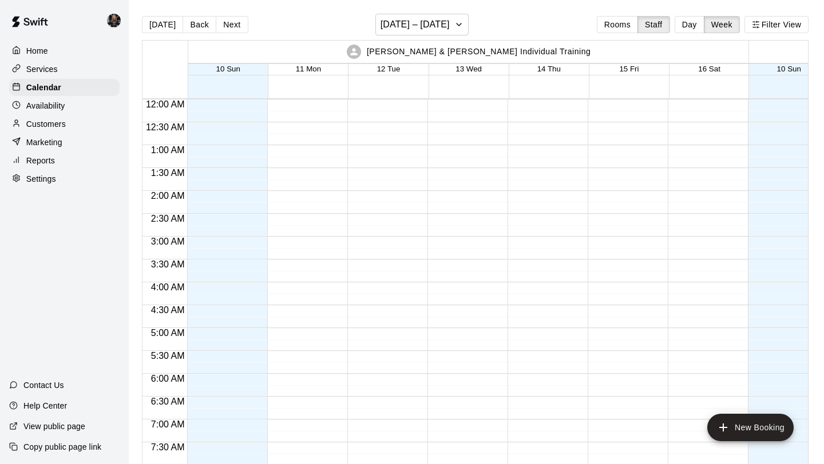
scroll to position [612, 0]
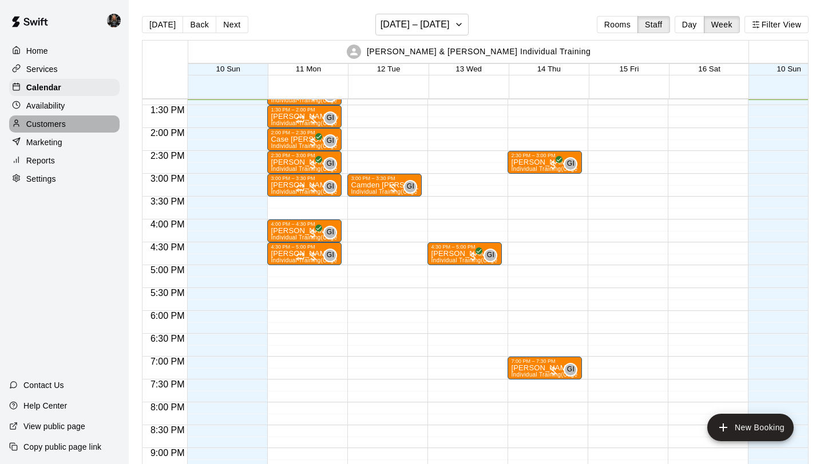
click at [53, 126] on p "Customers" at bounding box center [45, 123] width 39 height 11
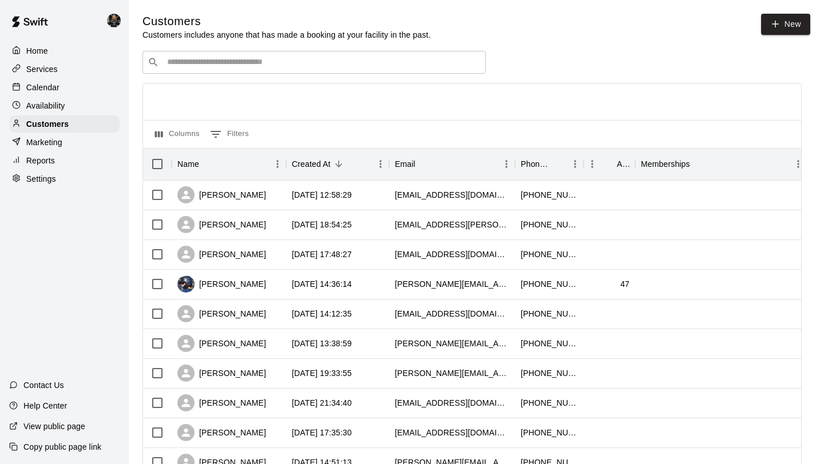
click at [64, 114] on div "Home Services Calendar Availability Customers Marketing Reports Settings" at bounding box center [64, 115] width 129 height 148
click at [61, 68] on div "Services" at bounding box center [64, 69] width 110 height 17
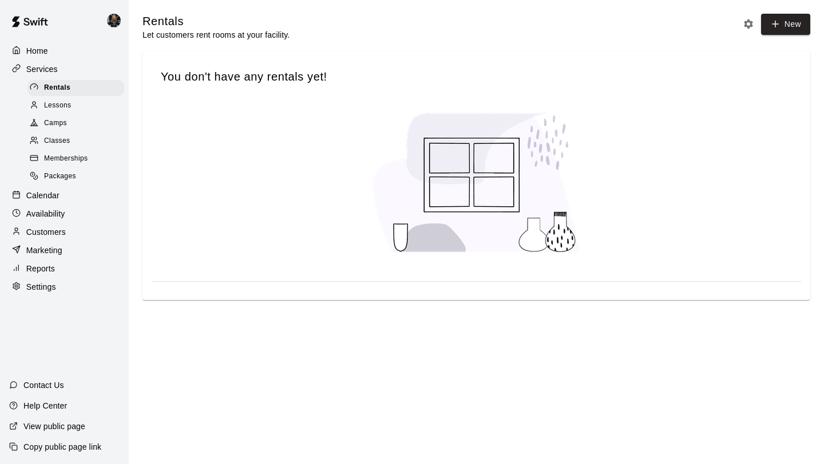
click at [64, 154] on span "Memberships" at bounding box center [65, 158] width 43 height 11
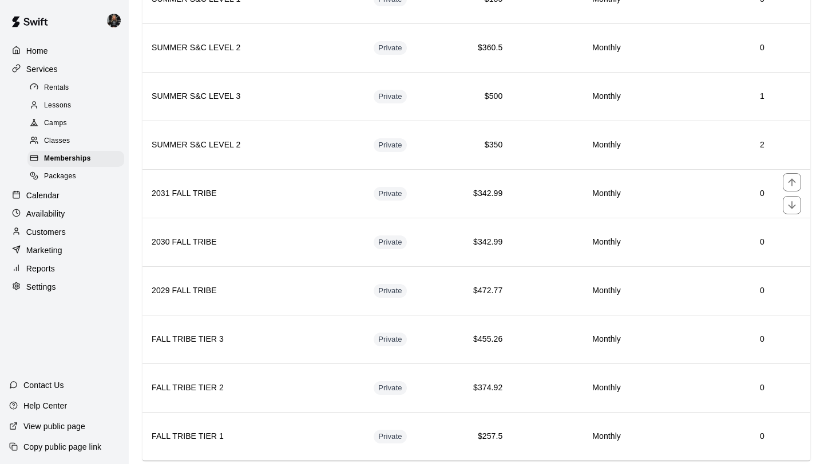
scroll to position [800, 0]
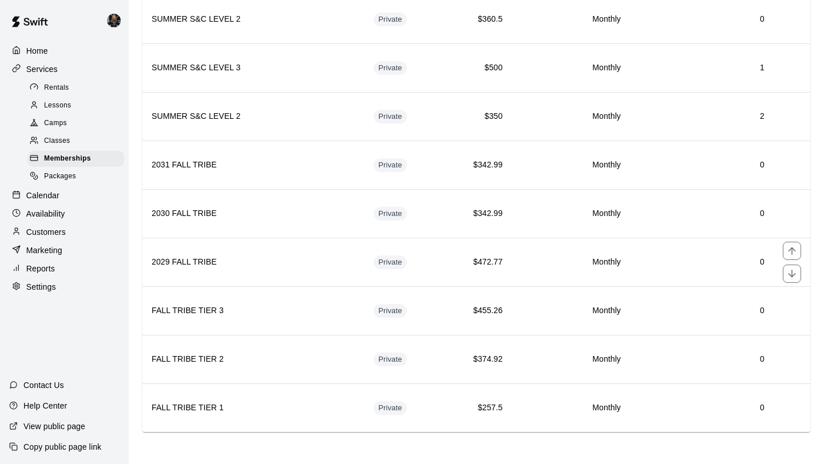
click at [438, 275] on td "Private" at bounding box center [402, 262] width 77 height 49
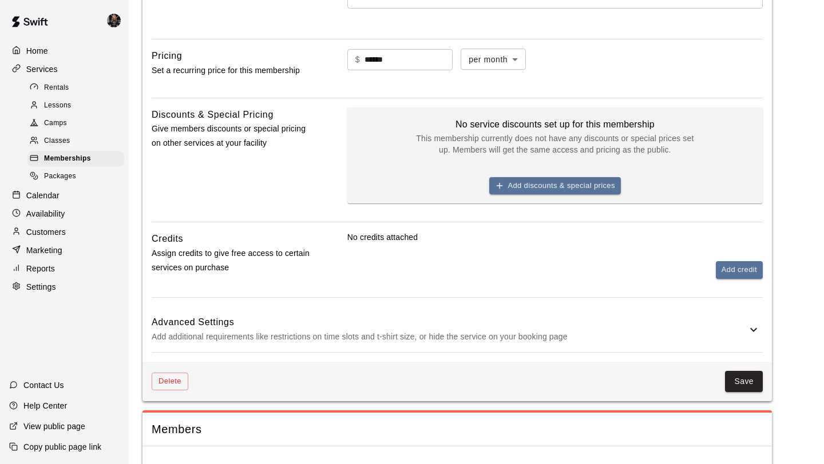
scroll to position [368, 0]
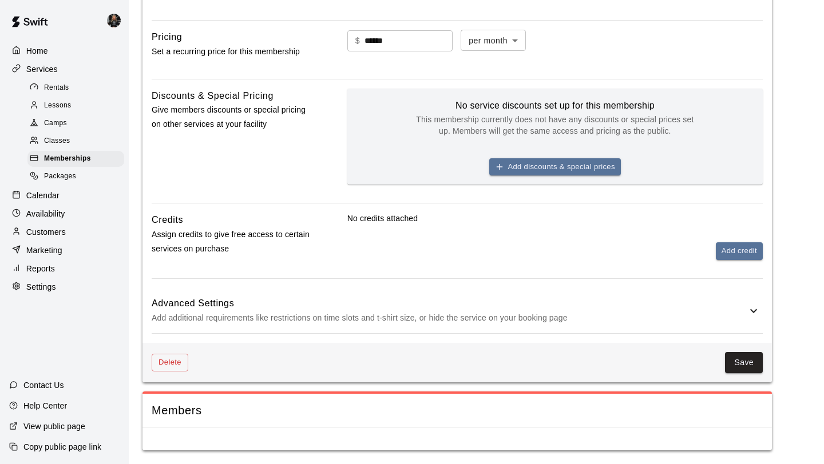
click at [49, 228] on p "Customers" at bounding box center [45, 232] width 39 height 11
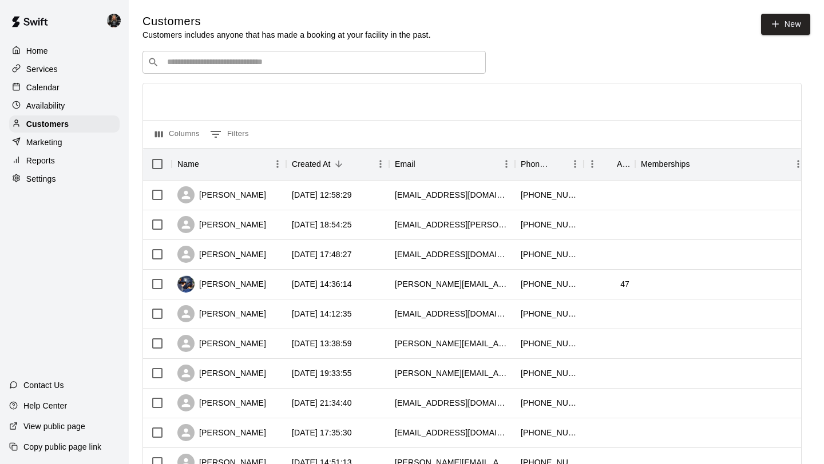
click at [208, 68] on input "Search customers by name or email" at bounding box center [322, 62] width 317 height 11
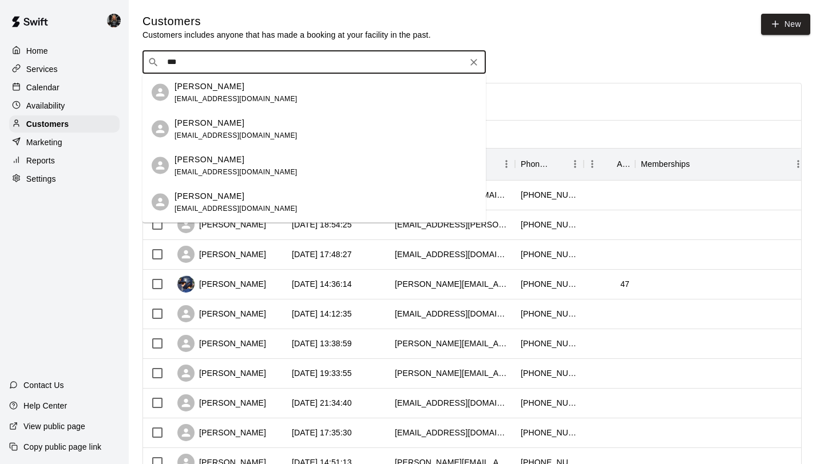
type input "***"
click at [223, 59] on input "***" at bounding box center [314, 62] width 300 height 11
click at [305, 100] on div "[PERSON_NAME] [PERSON_NAME][EMAIL_ADDRESS][DOMAIN_NAME]" at bounding box center [325, 92] width 302 height 25
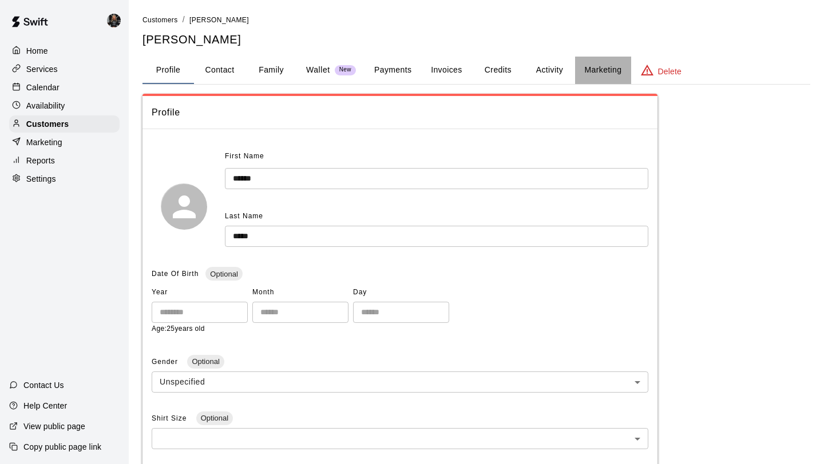
click at [598, 74] on button "Marketing" at bounding box center [602, 70] width 55 height 27
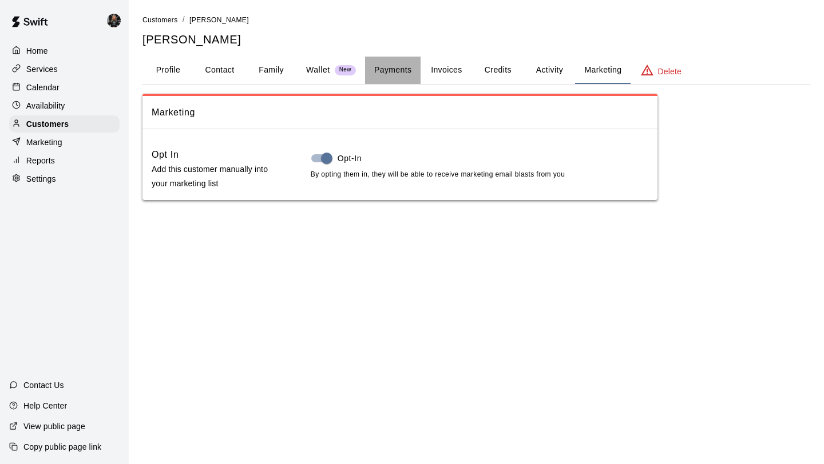
click at [393, 69] on button "Payments" at bounding box center [392, 70] width 55 height 27
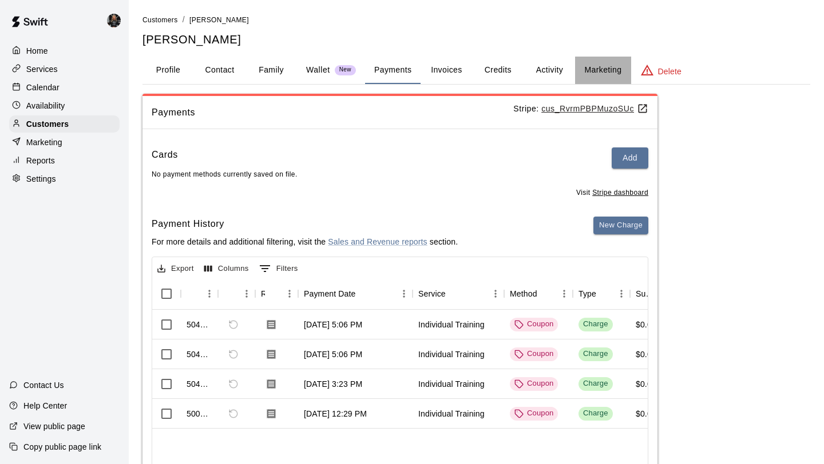
click at [611, 81] on button "Marketing" at bounding box center [602, 70] width 55 height 27
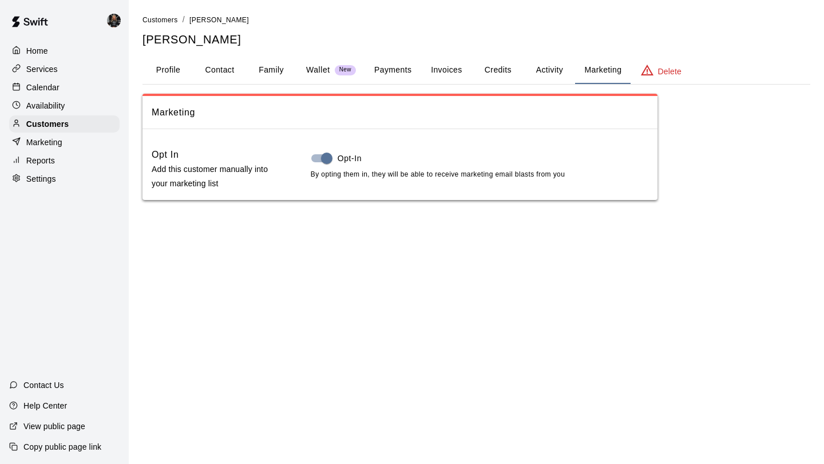
click at [566, 65] on button "Activity" at bounding box center [548, 70] width 51 height 27
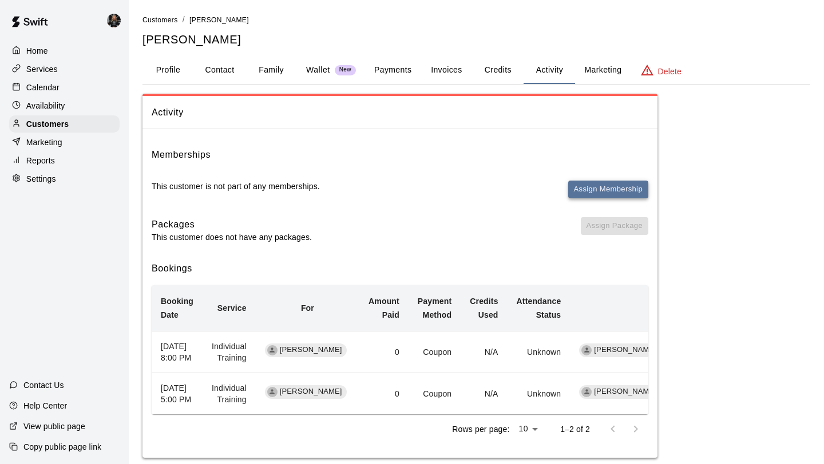
click at [602, 193] on button "Assign Membership" at bounding box center [608, 190] width 80 height 18
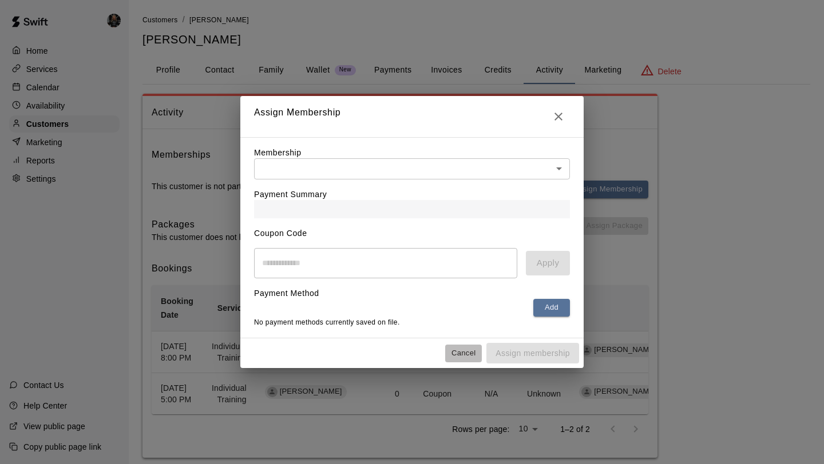
click at [470, 359] on button "Cancel" at bounding box center [463, 354] width 37 height 18
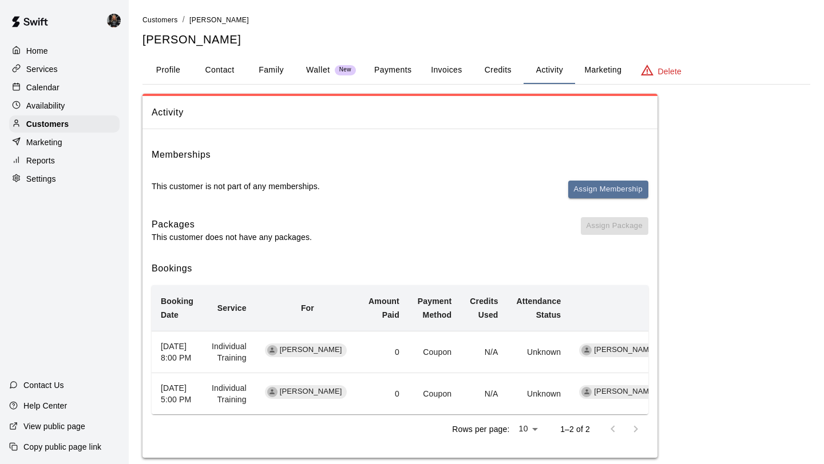
click at [597, 201] on span "Assign Membership" at bounding box center [608, 194] width 80 height 27
click at [595, 185] on button "Assign Membership" at bounding box center [608, 190] width 80 height 18
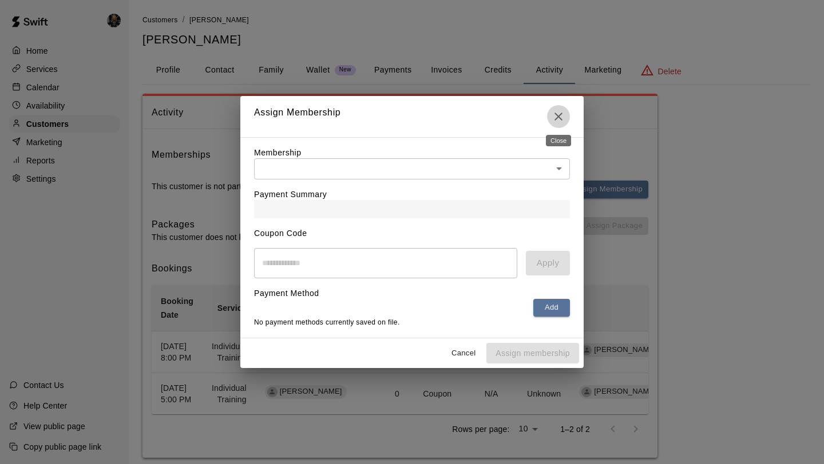
click at [555, 120] on icon "Close" at bounding box center [558, 117] width 14 height 14
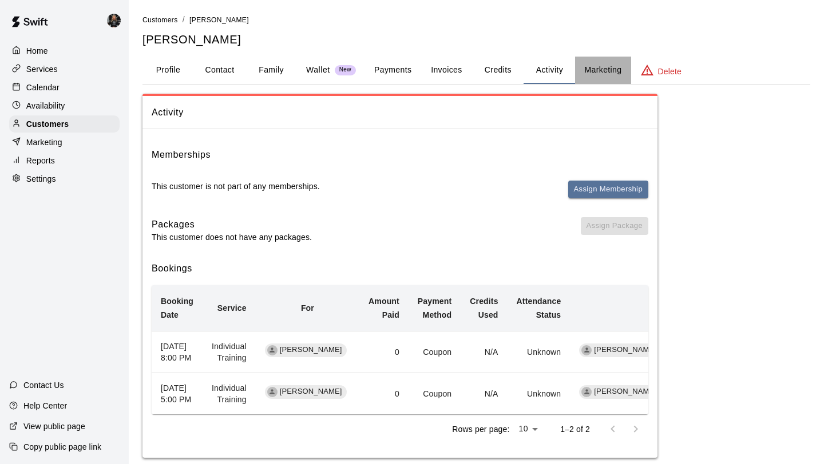
click at [599, 68] on button "Marketing" at bounding box center [602, 70] width 55 height 27
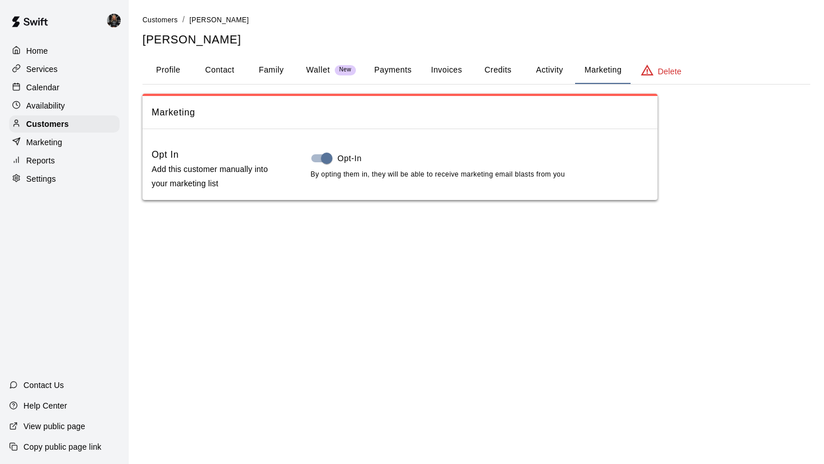
click at [533, 69] on button "Activity" at bounding box center [548, 70] width 51 height 27
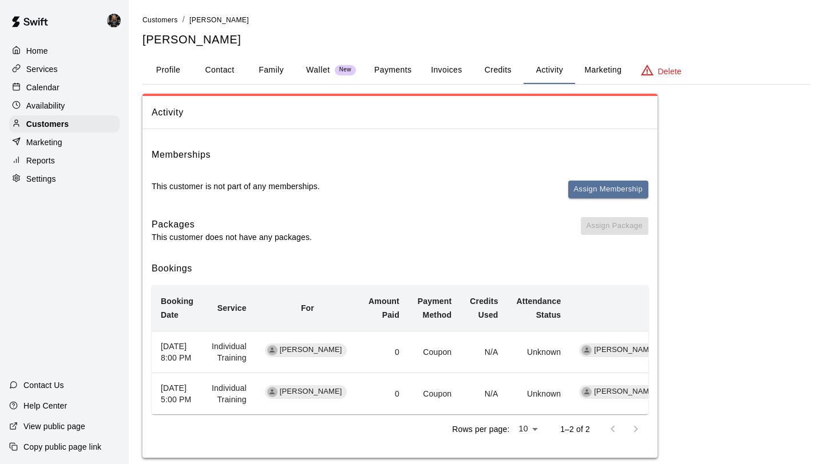
click at [495, 74] on button "Credits" at bounding box center [497, 70] width 51 height 27
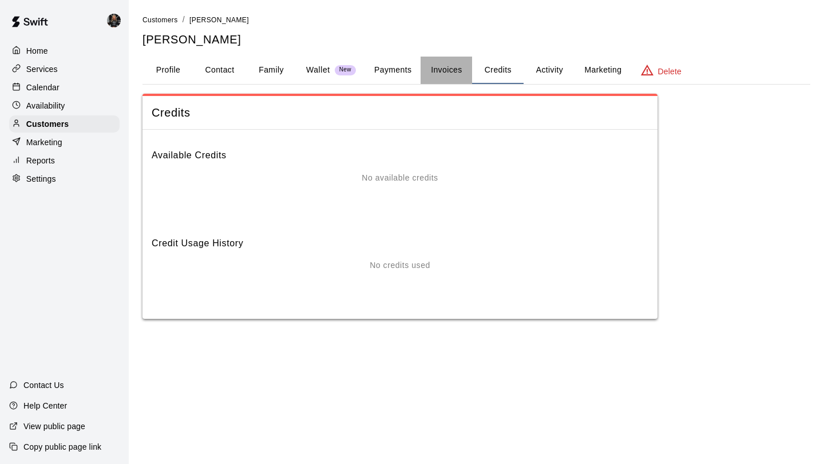
click at [458, 75] on button "Invoices" at bounding box center [445, 70] width 51 height 27
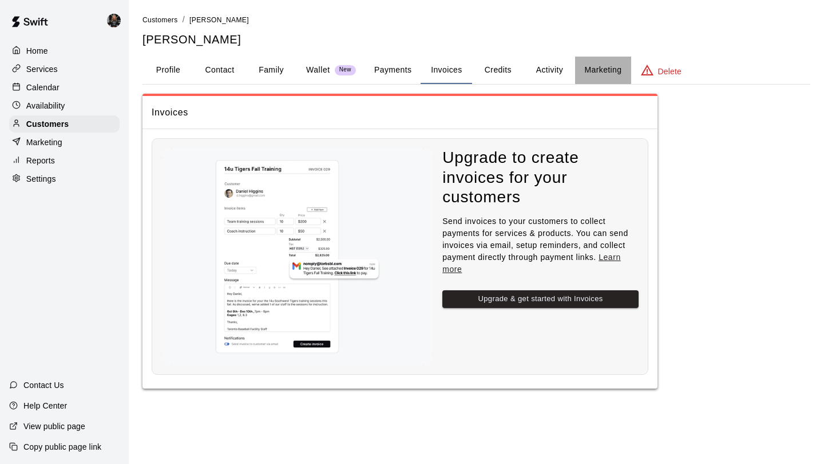
click at [582, 64] on button "Marketing" at bounding box center [602, 70] width 55 height 27
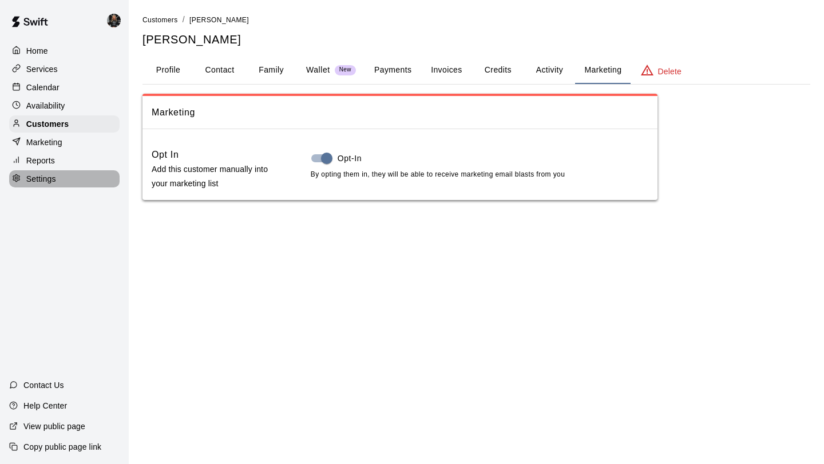
click at [46, 181] on p "Settings" at bounding box center [41, 178] width 30 height 11
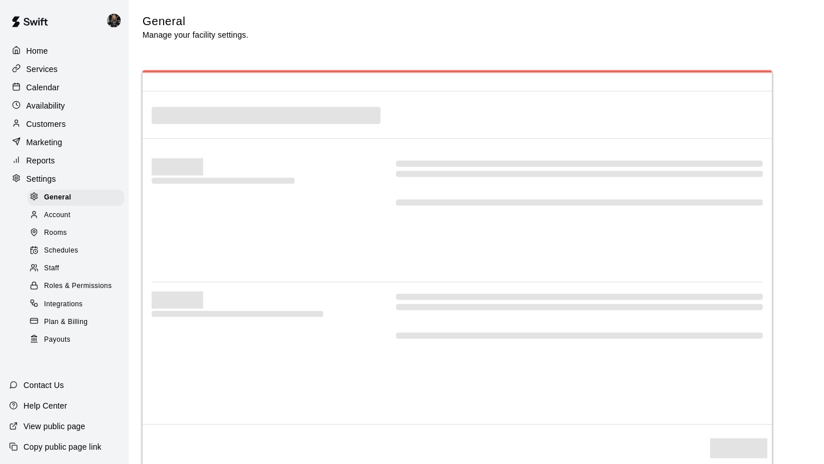
select select "**"
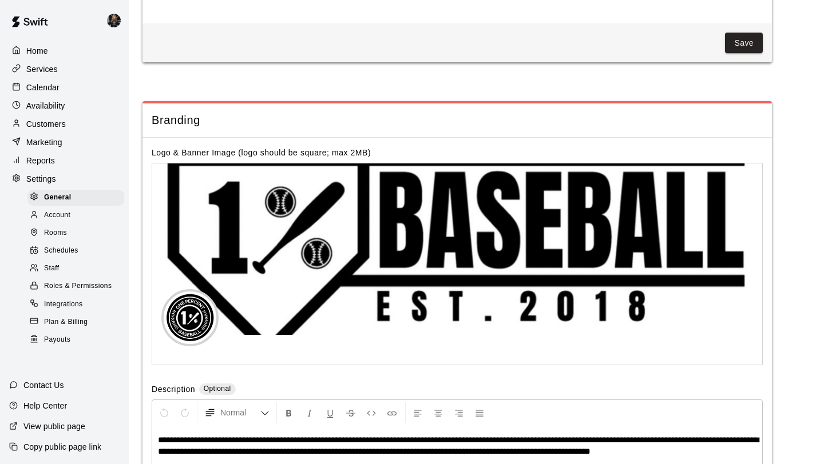
scroll to position [2181, 0]
click at [48, 161] on p "Reports" at bounding box center [40, 160] width 29 height 11
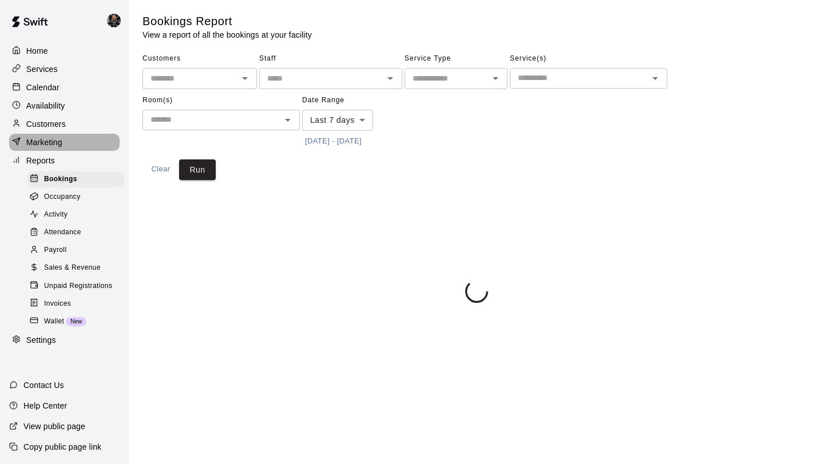
click at [54, 142] on p "Marketing" at bounding box center [44, 142] width 36 height 11
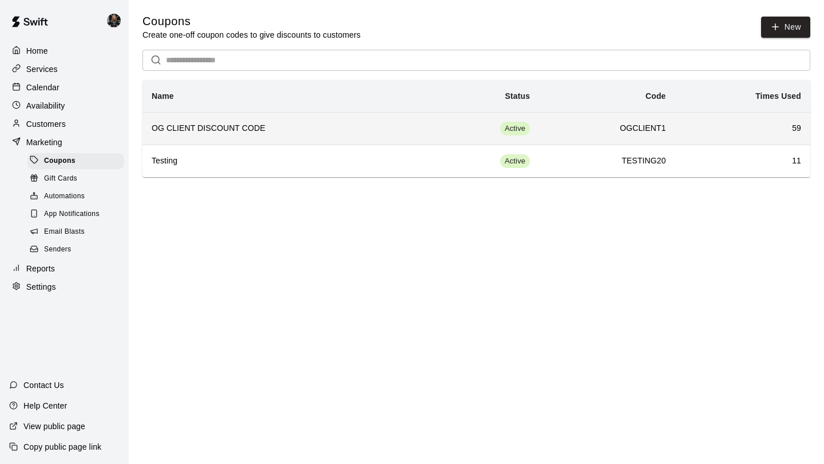
click at [760, 121] on td "59" at bounding box center [742, 128] width 135 height 33
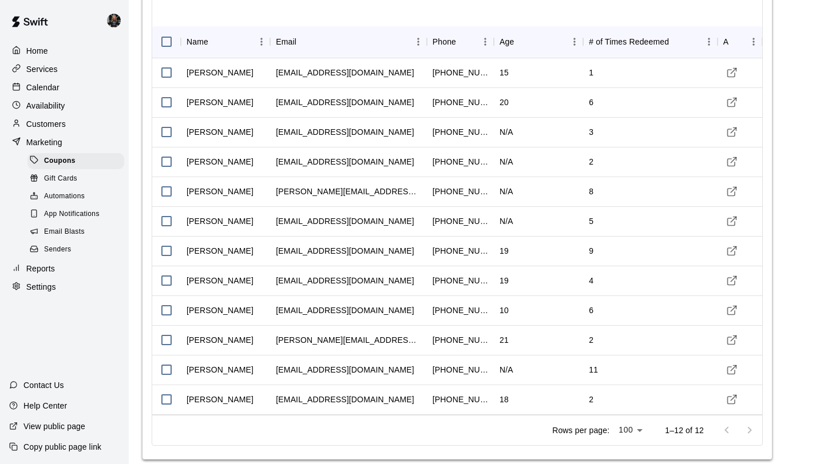
scroll to position [1049, 0]
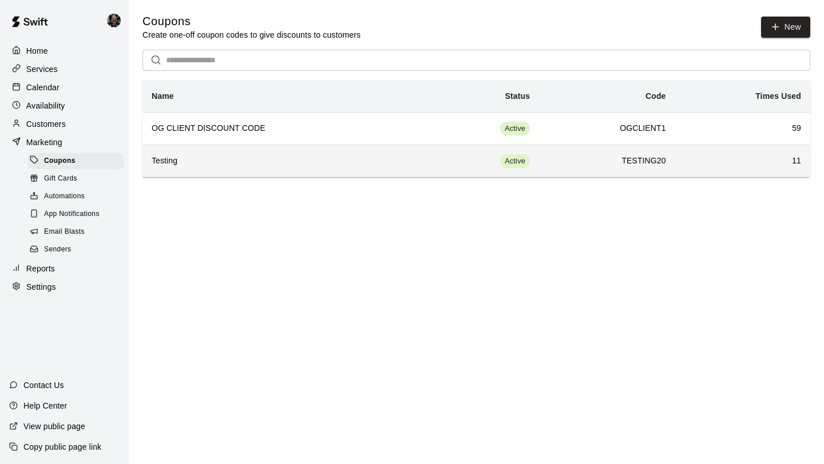
click at [746, 152] on td "11" at bounding box center [742, 161] width 135 height 33
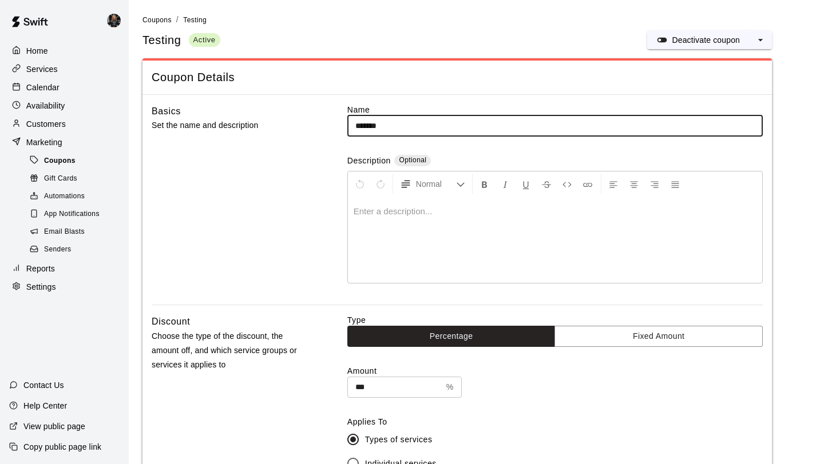
click at [72, 161] on span "Coupons" at bounding box center [59, 161] width 31 height 11
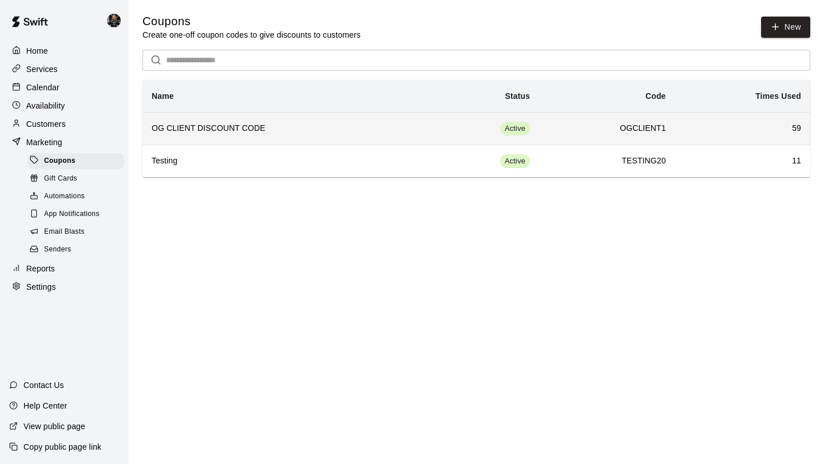
click at [591, 127] on h6 "OGCLIENT1" at bounding box center [606, 128] width 117 height 13
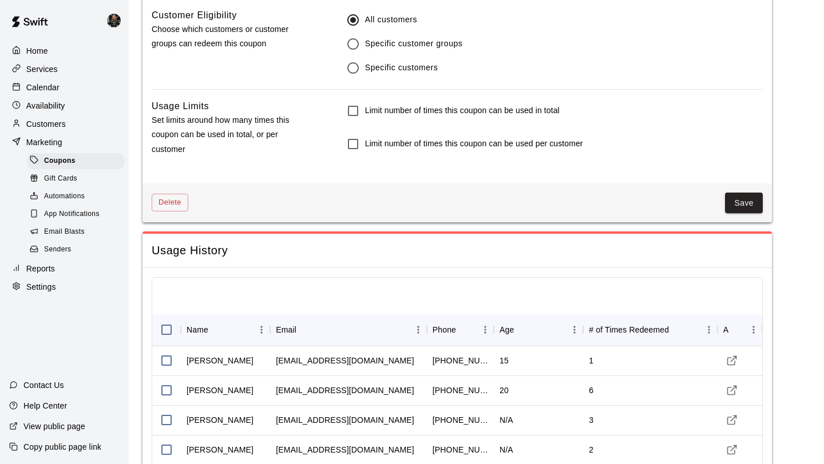
scroll to position [1059, 0]
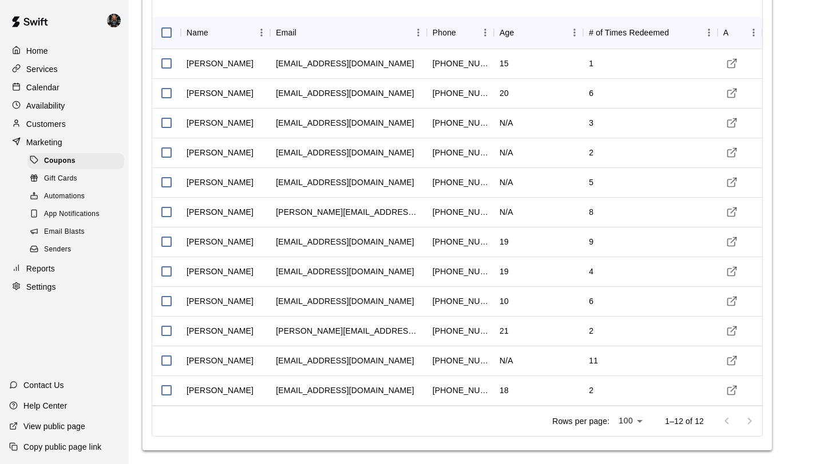
click at [633, 448] on li "100" at bounding box center [630, 441] width 33 height 19
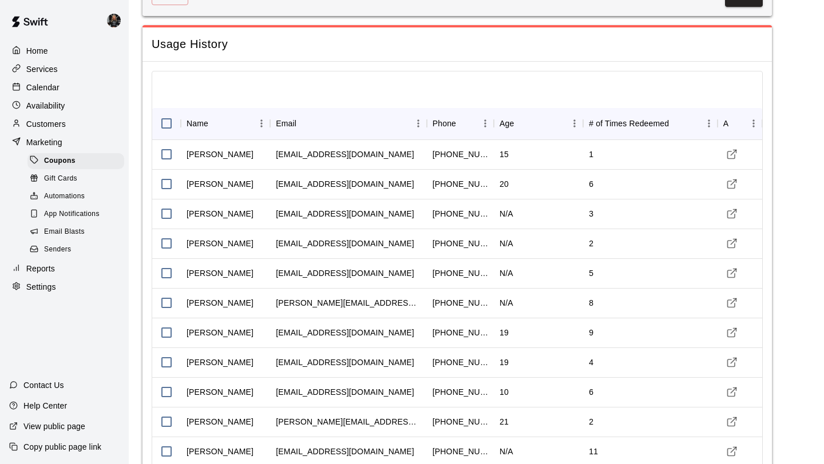
scroll to position [776, 0]
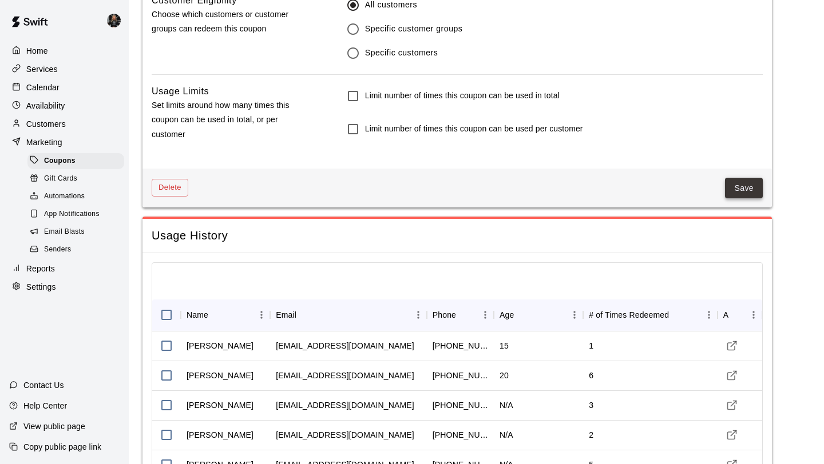
click at [751, 180] on button "Save" at bounding box center [744, 188] width 38 height 21
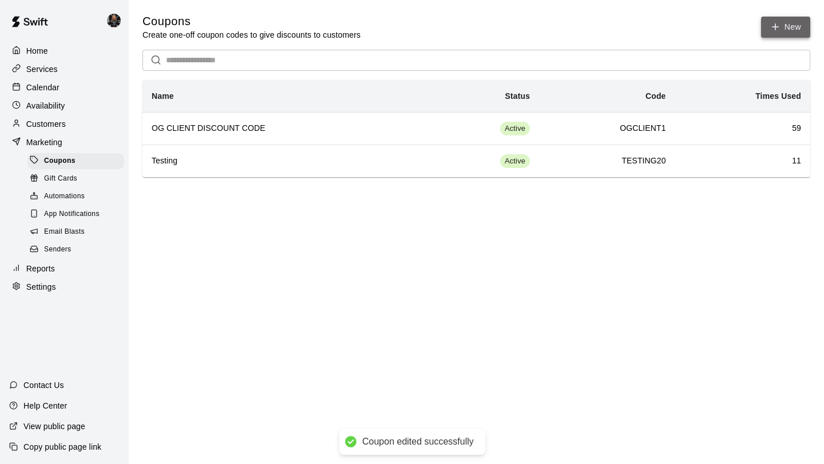
click at [789, 23] on button "New" at bounding box center [785, 27] width 49 height 21
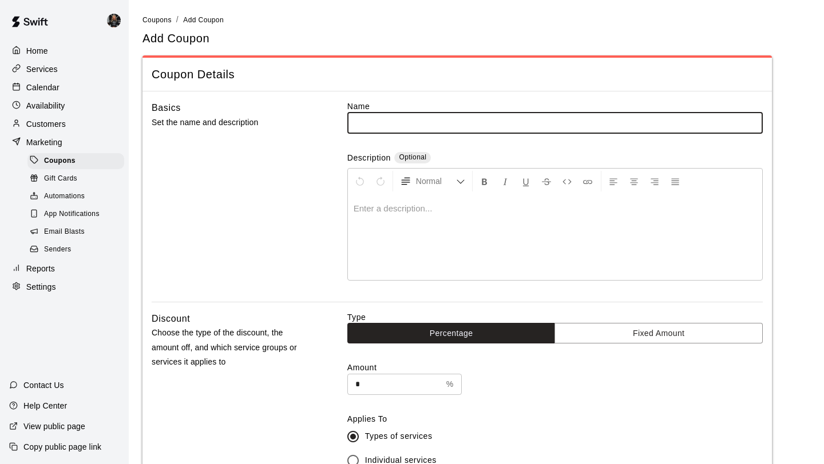
click at [404, 384] on input "*" at bounding box center [394, 384] width 94 height 21
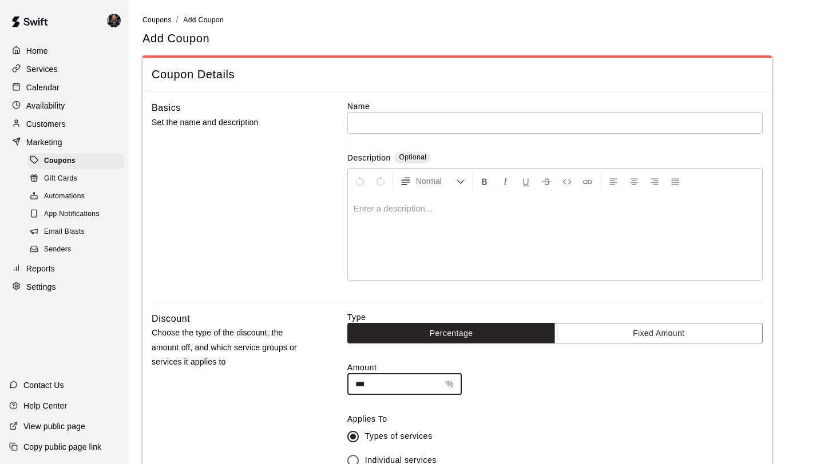
type input "***"
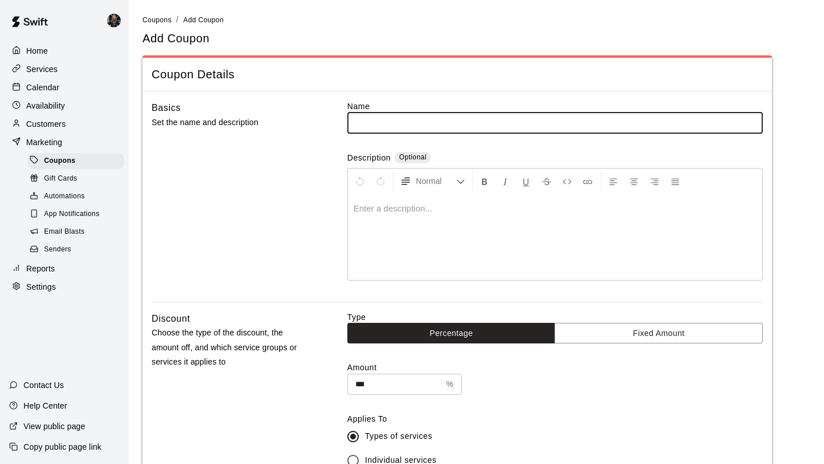
click at [394, 124] on input "text" at bounding box center [554, 122] width 415 height 21
type input "*********"
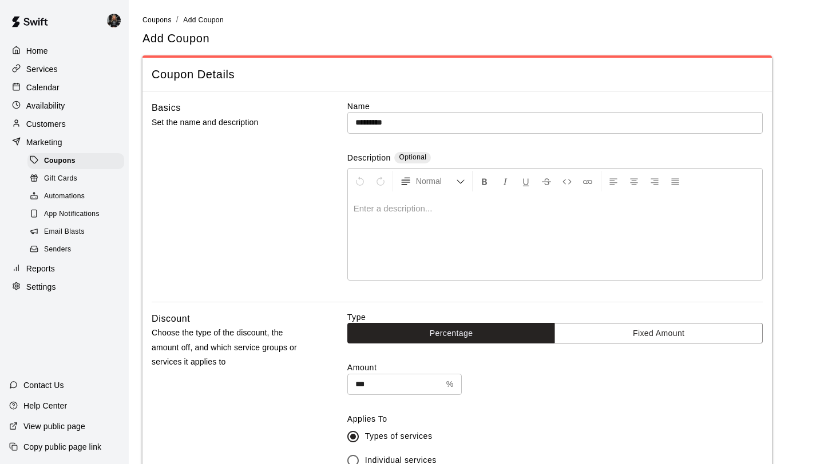
click at [505, 207] on p at bounding box center [555, 208] width 403 height 11
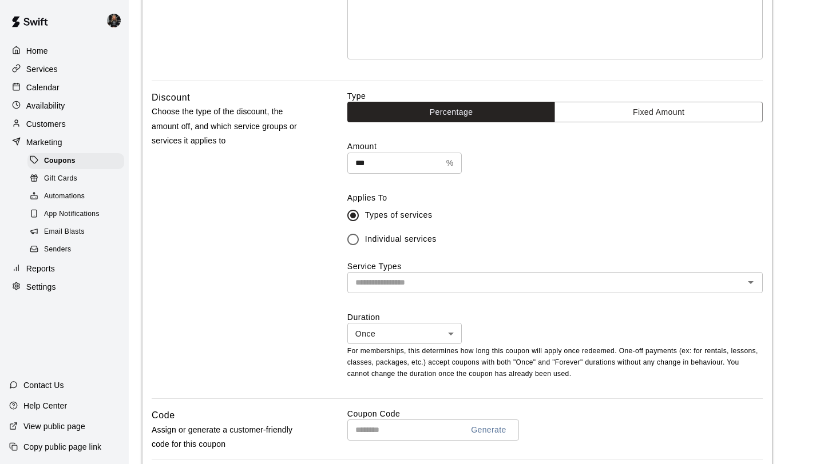
scroll to position [224, 0]
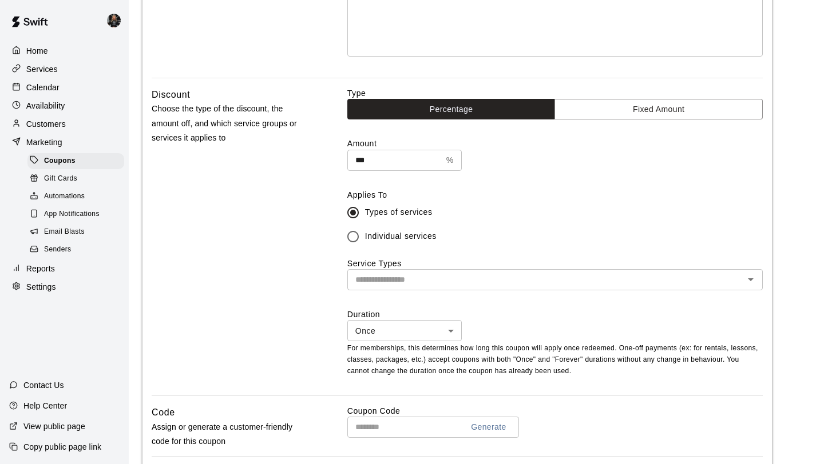
click at [582, 281] on input "text" at bounding box center [546, 280] width 390 height 14
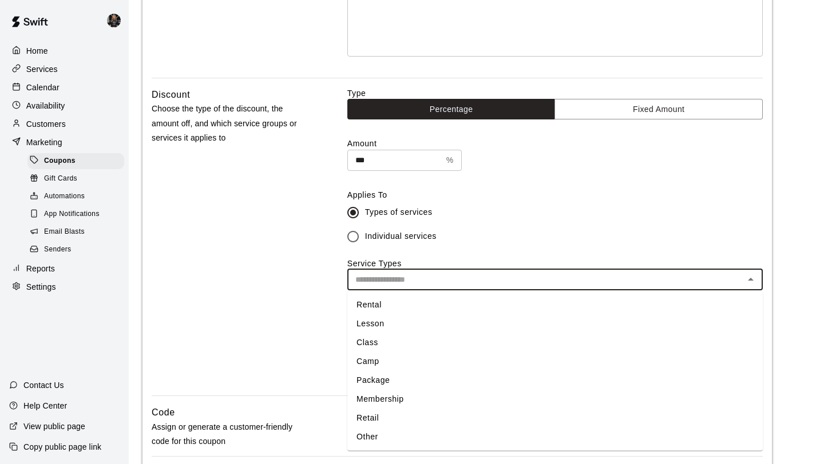
click at [548, 395] on li "Membership" at bounding box center [554, 399] width 415 height 19
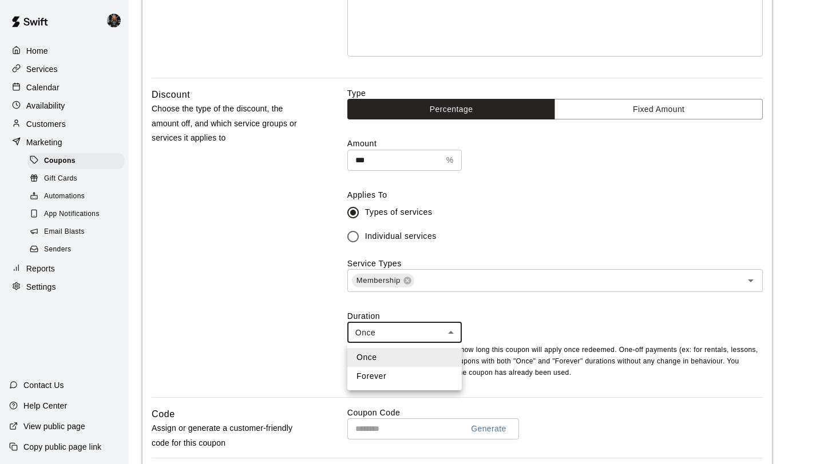
click at [433, 340] on body "Home Services Calendar Availability Customers Marketing Coupons Gift Cards Auto…" at bounding box center [412, 273] width 824 height 995
click at [431, 375] on li "Forever" at bounding box center [404, 376] width 114 height 19
type input "*******"
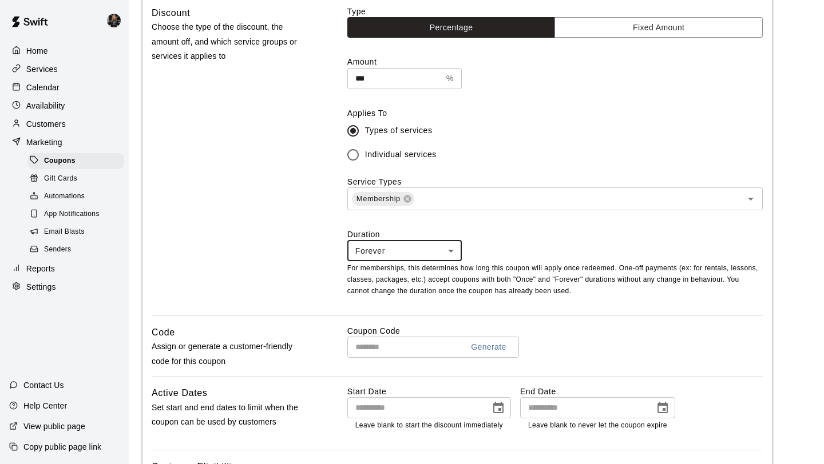
scroll to position [307, 0]
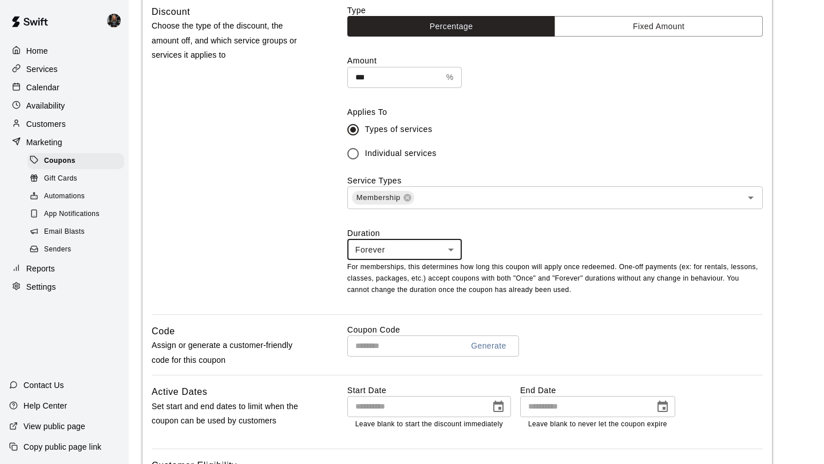
click at [413, 352] on input "text" at bounding box center [400, 346] width 106 height 21
click at [481, 346] on button "Generate" at bounding box center [488, 346] width 45 height 21
click at [462, 346] on div "Generate" at bounding box center [484, 346] width 53 height 0
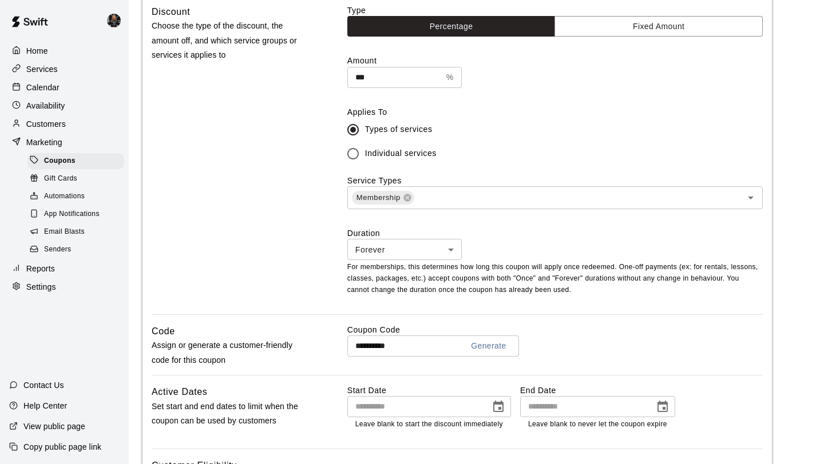
click at [405, 346] on input "**********" at bounding box center [400, 346] width 106 height 21
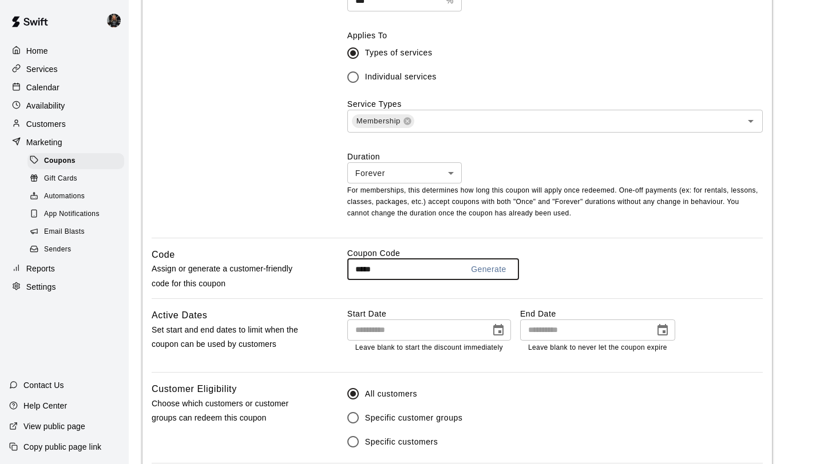
scroll to position [385, 0]
type input "*****"
click at [496, 335] on icon "Choose date" at bounding box center [498, 330] width 14 height 14
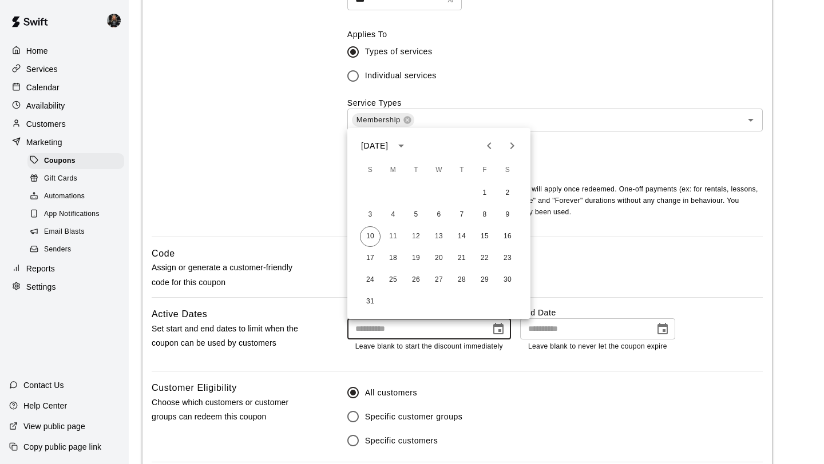
click at [656, 307] on div "Basics Set the name and description Name ********* ​ Description Optional Norma…" at bounding box center [456, 132] width 629 height 850
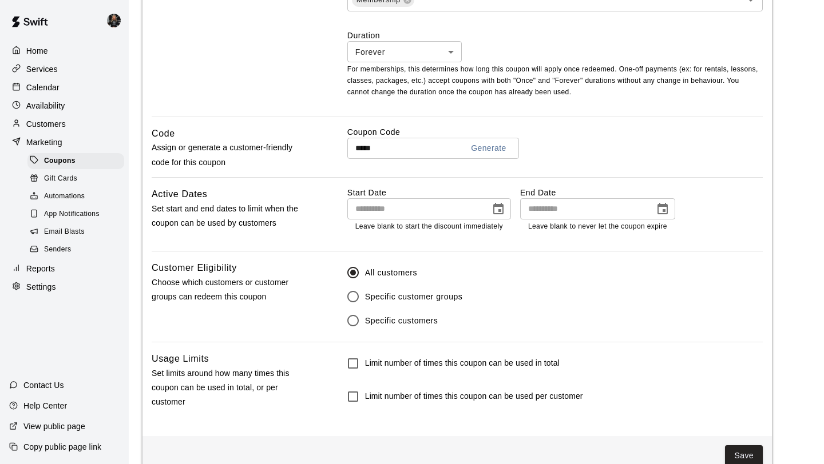
scroll to position [530, 0]
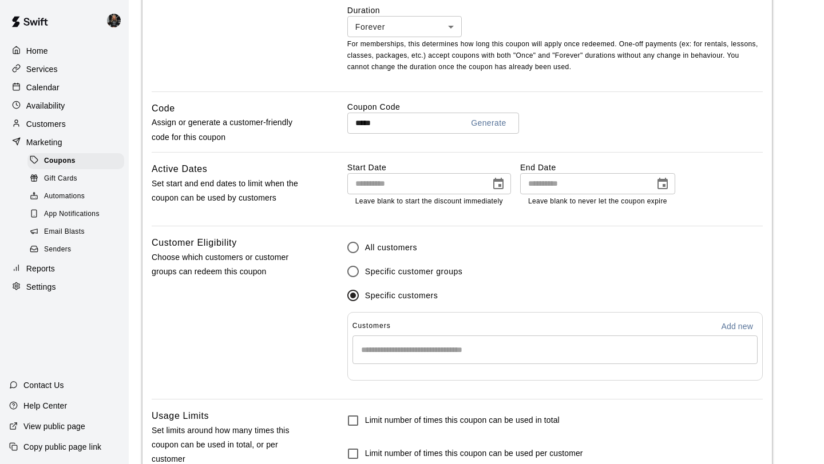
click at [407, 346] on input "Start typing to search customers..." at bounding box center [555, 349] width 395 height 11
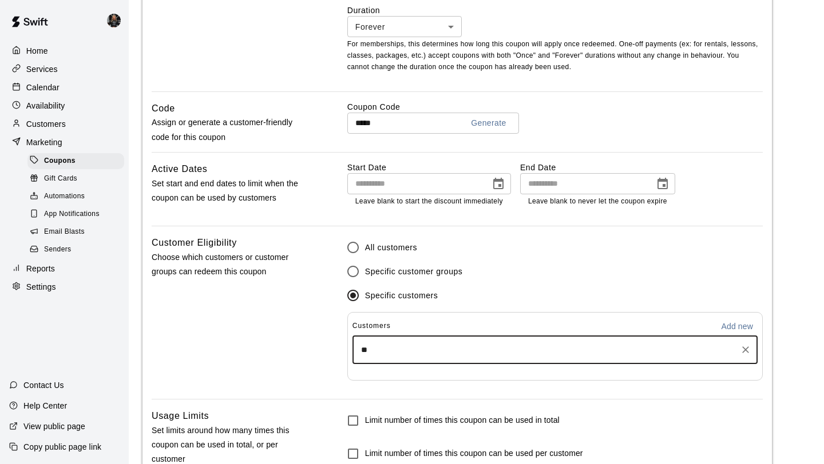
type input "***"
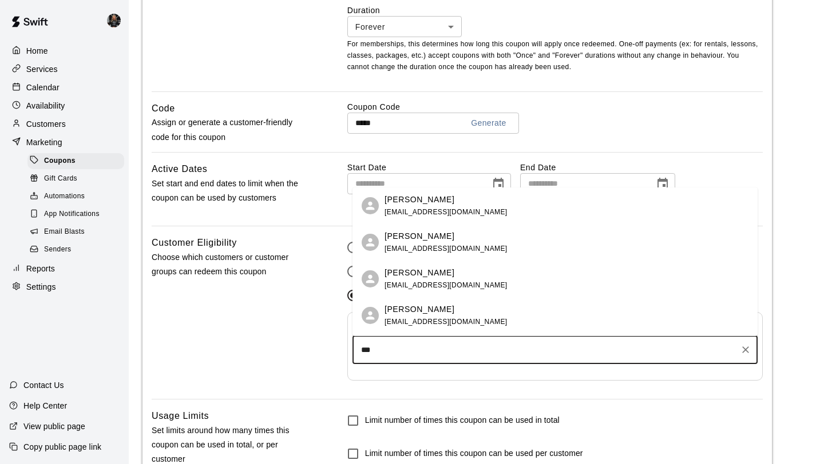
click at [446, 218] on div "[PERSON_NAME] [PERSON_NAME][EMAIL_ADDRESS][DOMAIN_NAME]" at bounding box center [445, 206] width 123 height 25
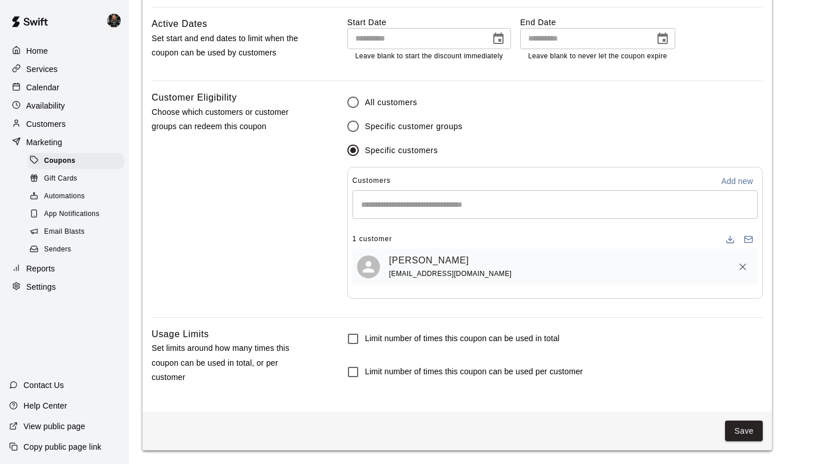
scroll to position [677, 0]
click at [746, 432] on button "Save" at bounding box center [744, 431] width 38 height 21
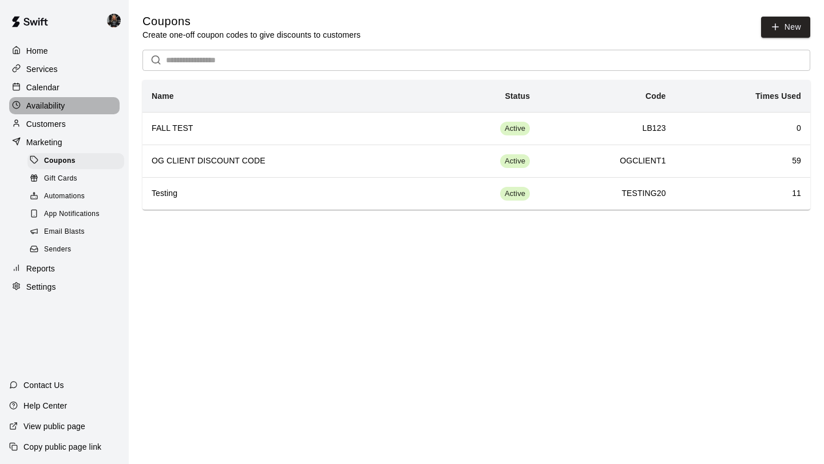
click at [50, 114] on div "Availability" at bounding box center [64, 105] width 110 height 17
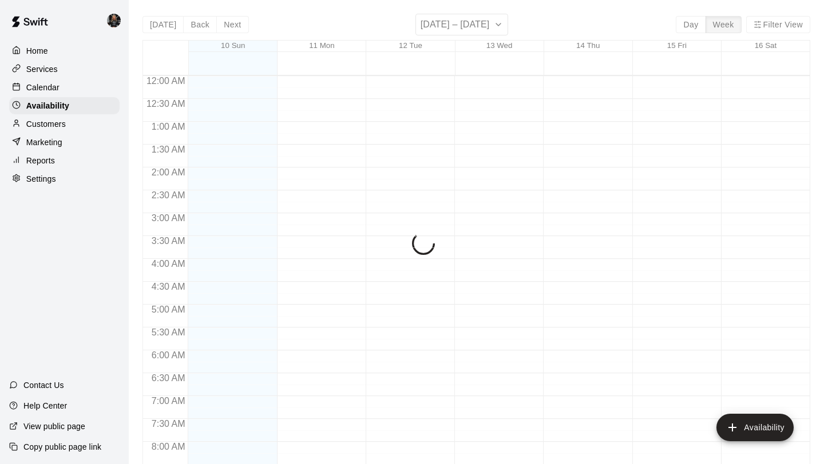
scroll to position [620, 0]
click at [51, 129] on p "Customers" at bounding box center [45, 123] width 39 height 11
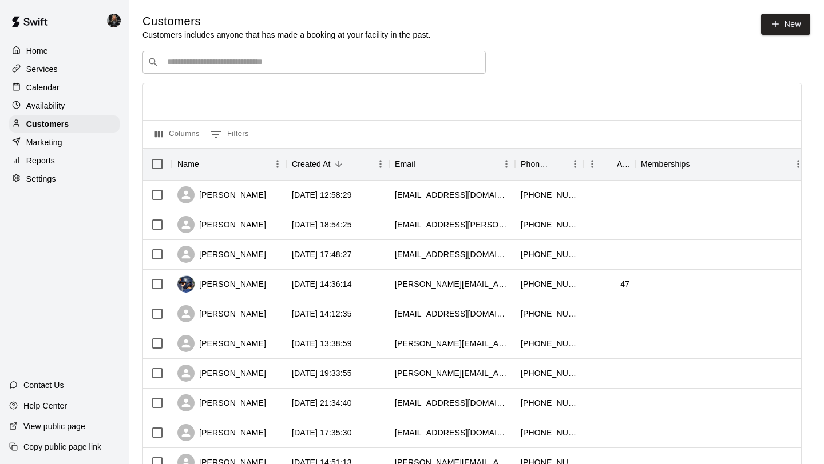
click at [260, 63] on input "Search customers by name or email" at bounding box center [322, 62] width 317 height 11
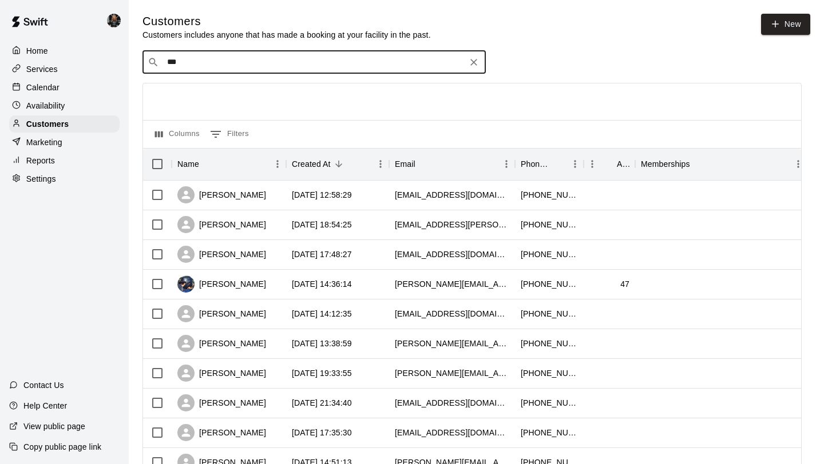
type input "****"
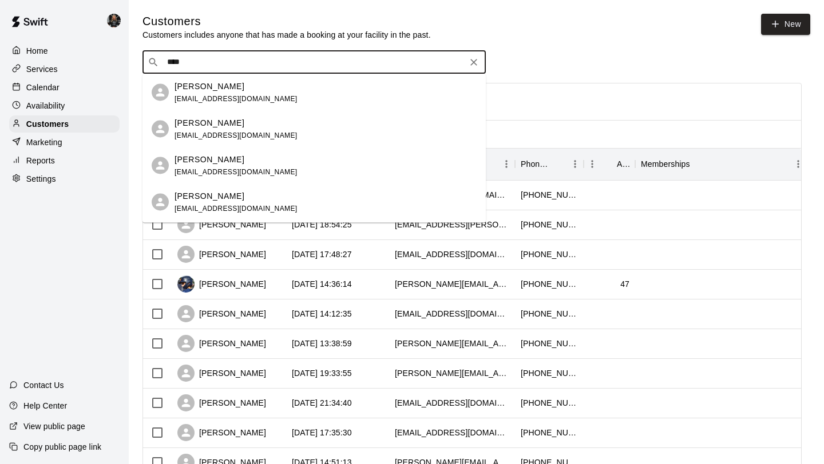
click at [263, 92] on div "[PERSON_NAME]" at bounding box center [235, 86] width 123 height 12
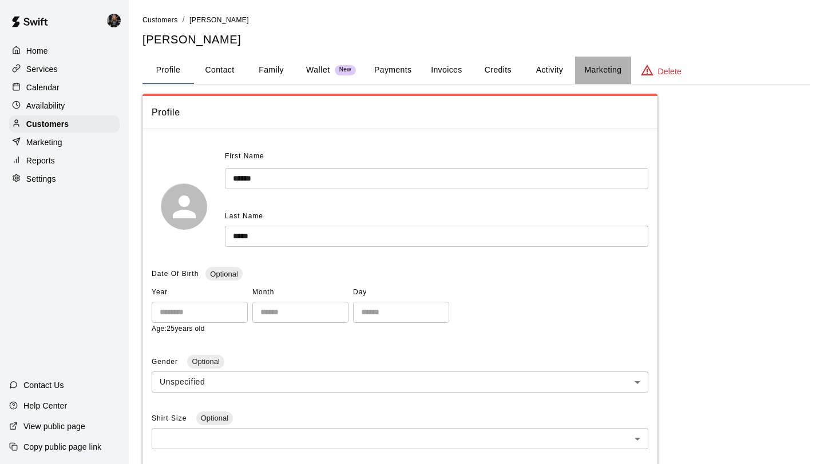
click at [583, 61] on button "Marketing" at bounding box center [602, 70] width 55 height 27
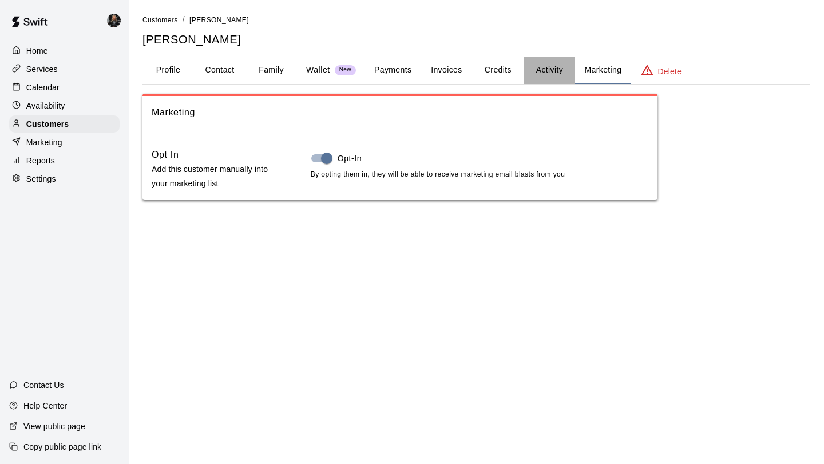
click at [546, 69] on button "Activity" at bounding box center [548, 70] width 51 height 27
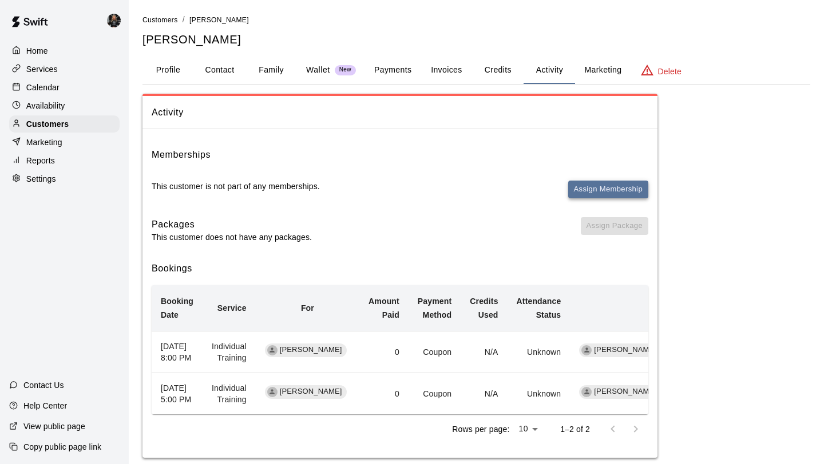
click at [598, 186] on button "Assign Membership" at bounding box center [608, 190] width 80 height 18
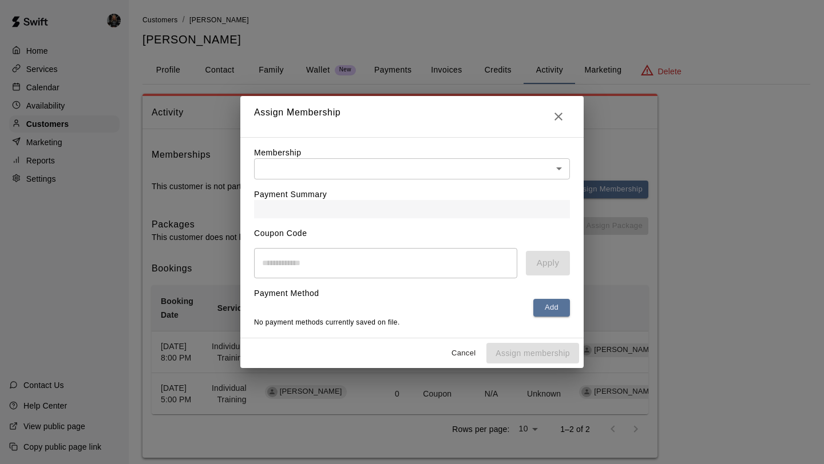
click at [496, 166] on body "Home Services Calendar Availability Customers Marketing Reports Settings Contac…" at bounding box center [412, 240] width 824 height 481
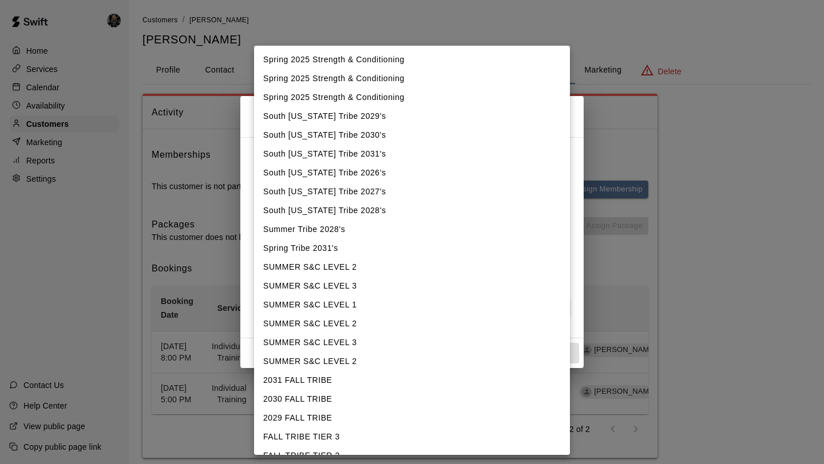
scroll to position [34, 0]
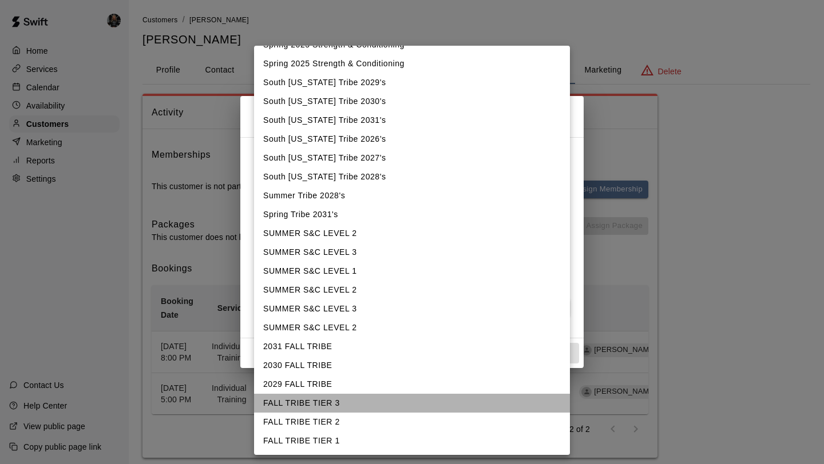
click at [422, 402] on li "FALL TRIBE TIER 3" at bounding box center [412, 403] width 316 height 19
type input "**********"
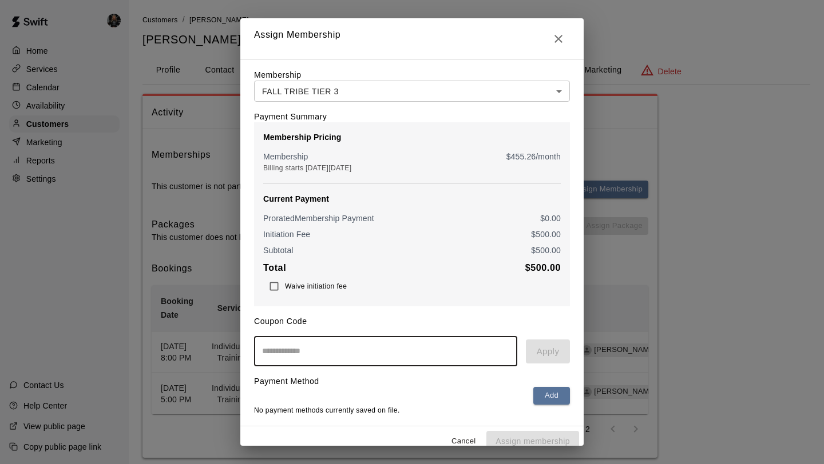
click at [394, 352] on input "text" at bounding box center [385, 351] width 263 height 30
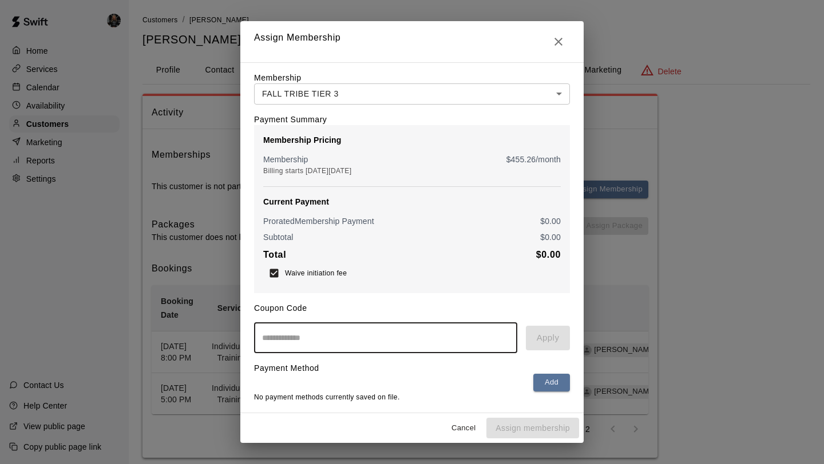
click at [314, 344] on input "text" at bounding box center [385, 338] width 263 height 30
type input "*****"
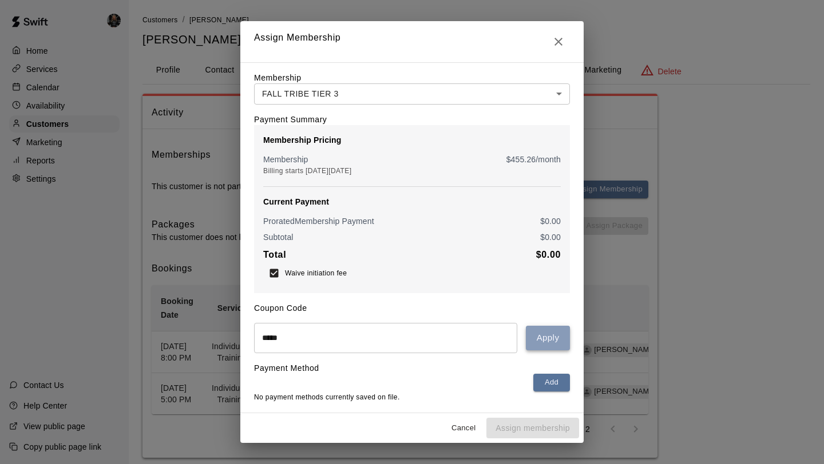
click at [544, 338] on button "Apply" at bounding box center [548, 338] width 44 height 24
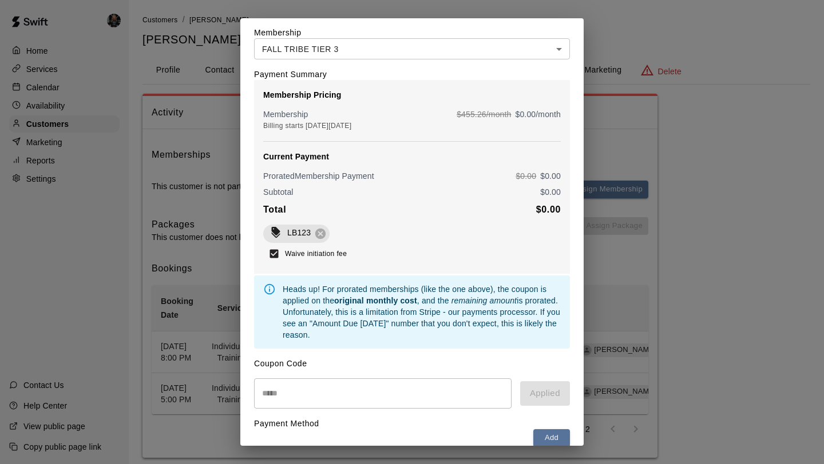
scroll to position [97, 0]
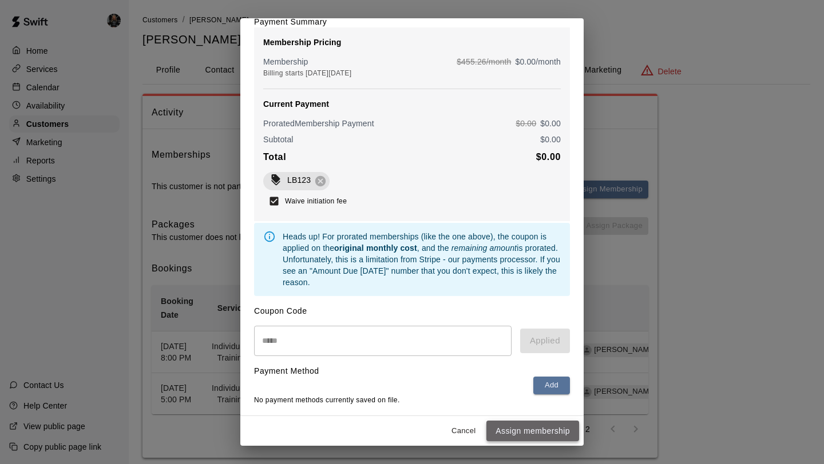
click at [528, 433] on button "Assign membership" at bounding box center [532, 431] width 93 height 21
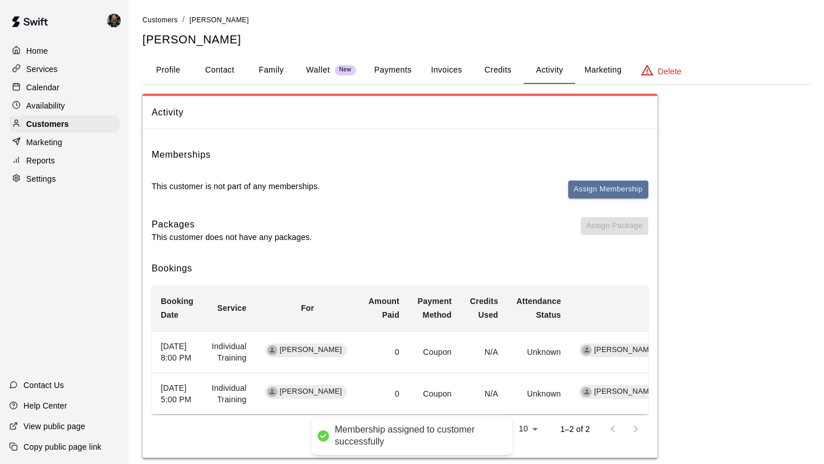
scroll to position [0, 0]
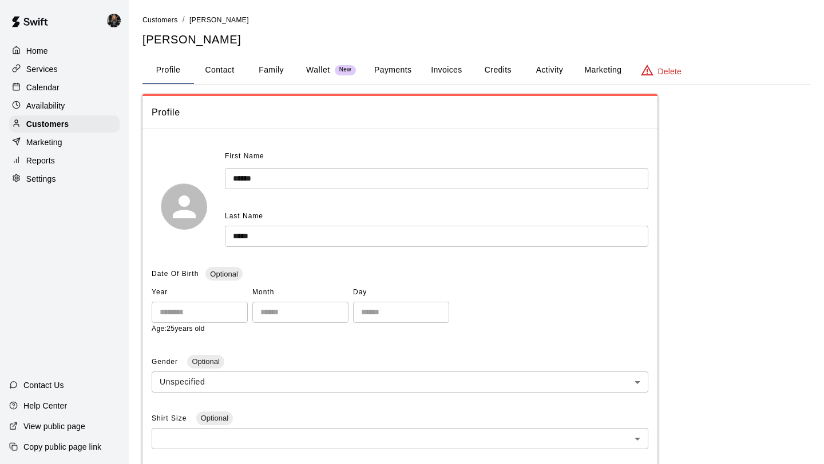
click at [555, 73] on button "Activity" at bounding box center [548, 70] width 51 height 27
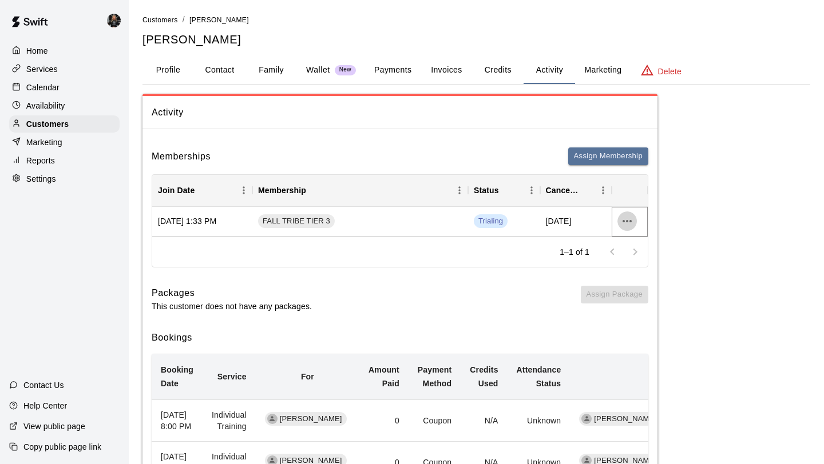
click at [628, 219] on icon "more actions" at bounding box center [627, 222] width 14 height 14
click at [523, 134] on div at bounding box center [412, 232] width 824 height 464
click at [494, 70] on button "Credits" at bounding box center [497, 70] width 51 height 27
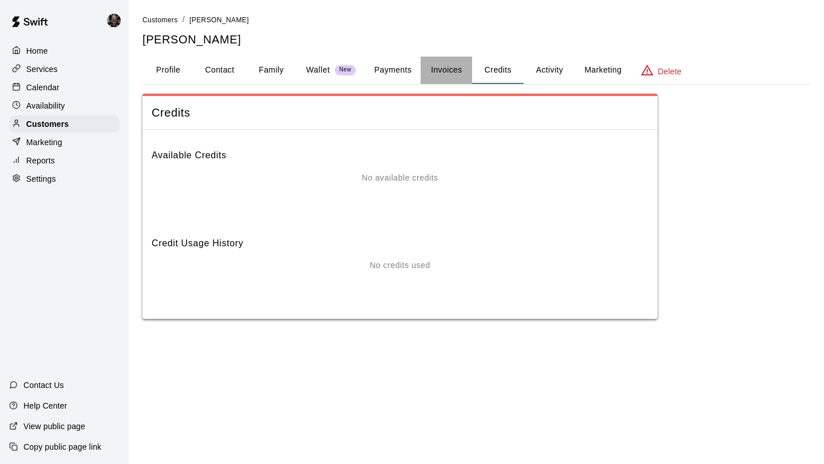
click at [438, 67] on button "Invoices" at bounding box center [445, 70] width 51 height 27
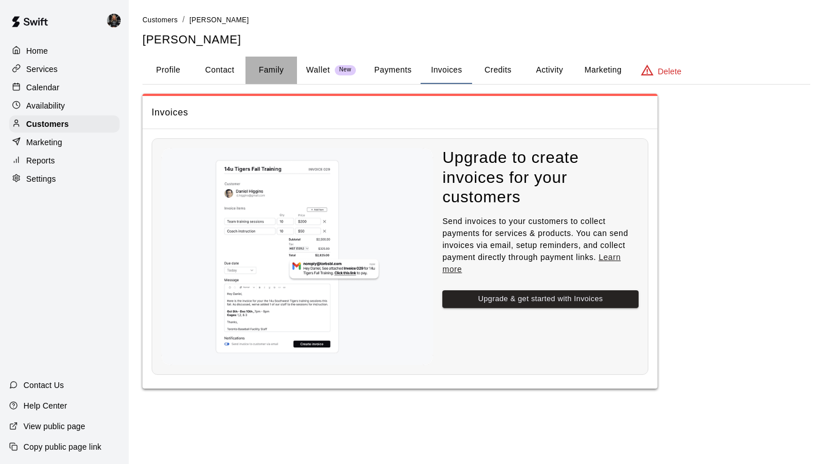
click at [249, 72] on button "Family" at bounding box center [270, 70] width 51 height 27
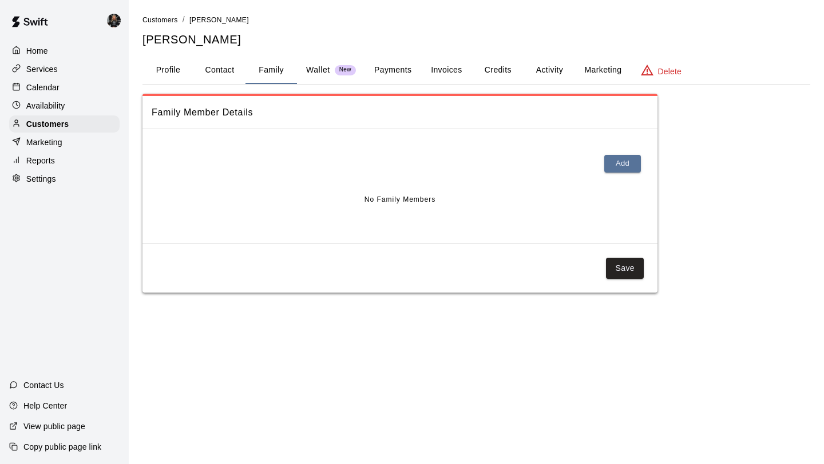
click at [408, 69] on button "Payments" at bounding box center [392, 70] width 55 height 27
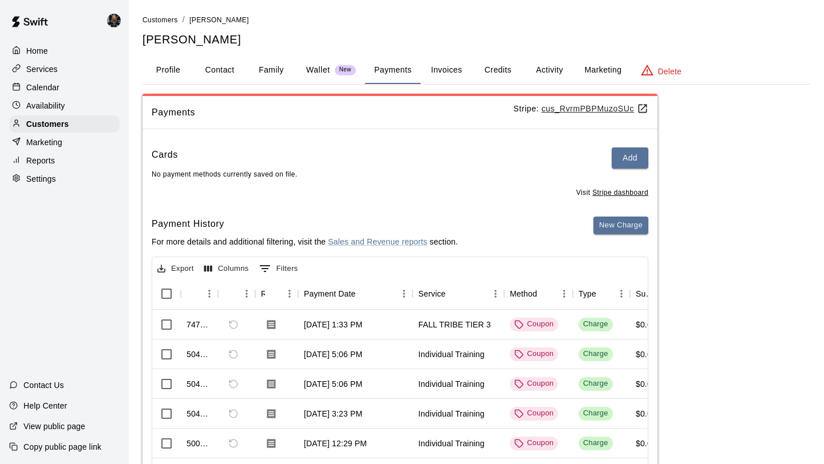
click at [593, 76] on button "Marketing" at bounding box center [602, 70] width 55 height 27
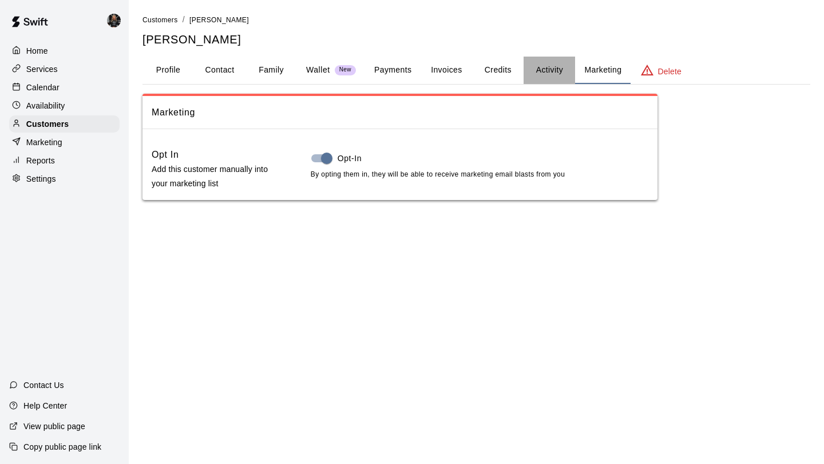
click at [543, 67] on button "Activity" at bounding box center [548, 70] width 51 height 27
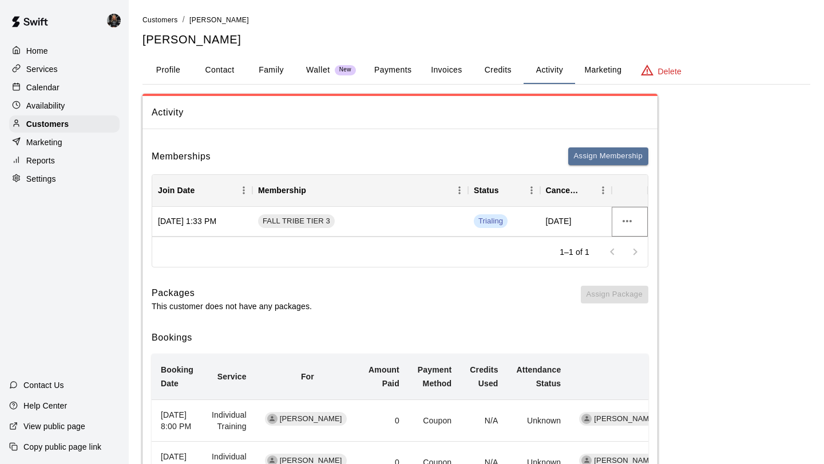
click at [622, 226] on icon "more actions" at bounding box center [627, 222] width 14 height 14
click at [392, 226] on div at bounding box center [412, 232] width 824 height 464
click at [488, 225] on span "Trialing" at bounding box center [491, 221] width 34 height 11
click at [571, 227] on span "Nov 16, 2025" at bounding box center [559, 221] width 26 height 11
click at [603, 192] on icon "Menu" at bounding box center [602, 190] width 11 height 11
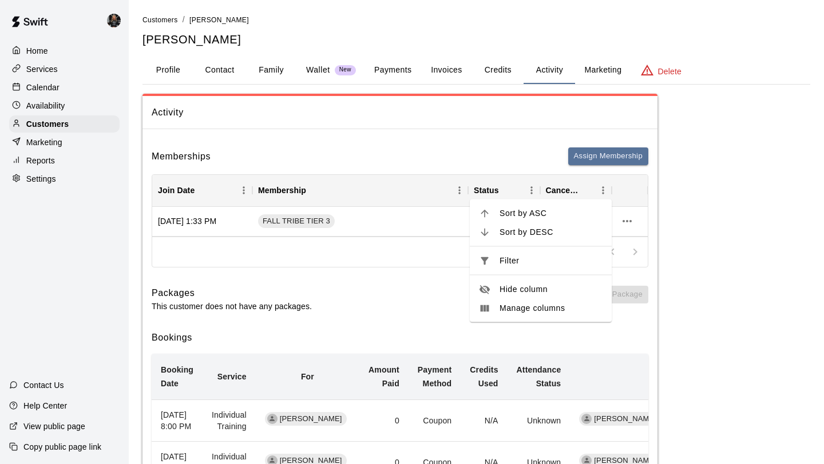
click at [384, 252] on div "1–1 of 1" at bounding box center [399, 252] width 495 height 30
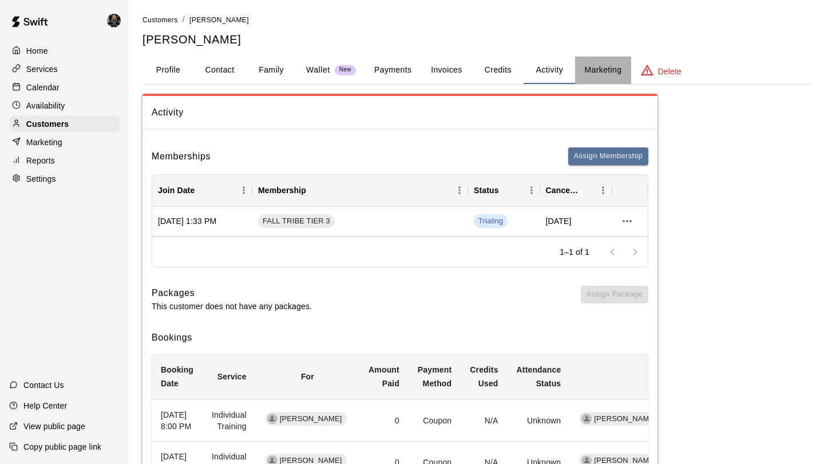
click at [620, 65] on button "Marketing" at bounding box center [602, 70] width 55 height 27
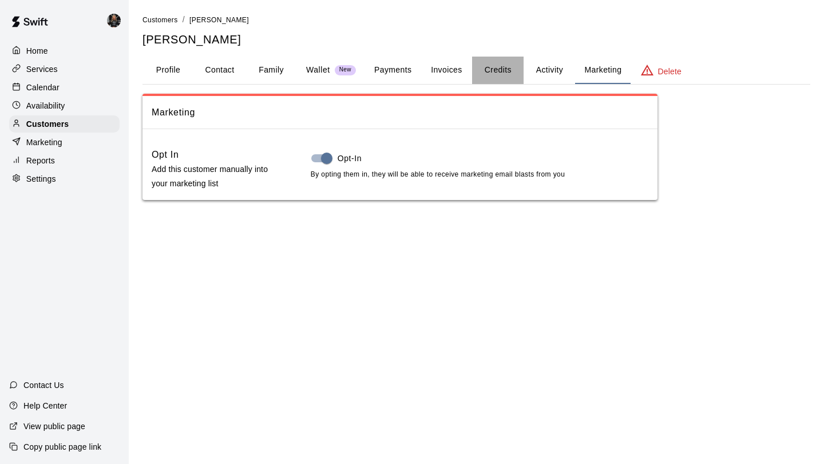
click at [484, 65] on button "Credits" at bounding box center [497, 70] width 51 height 27
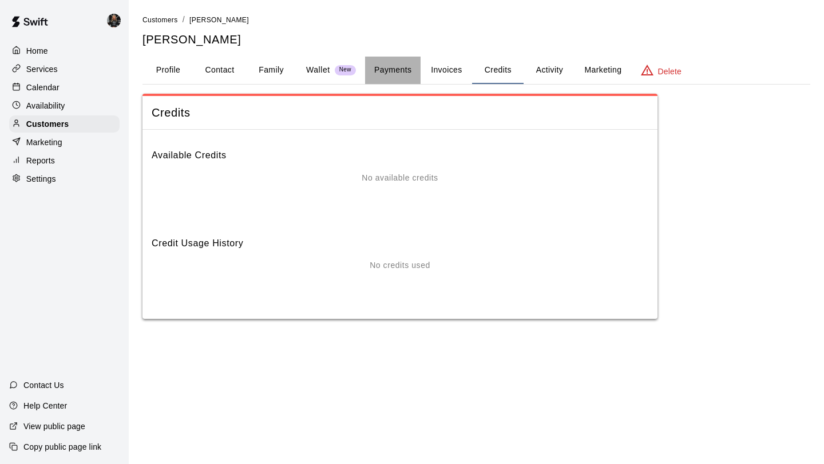
click at [406, 70] on button "Payments" at bounding box center [392, 70] width 55 height 27
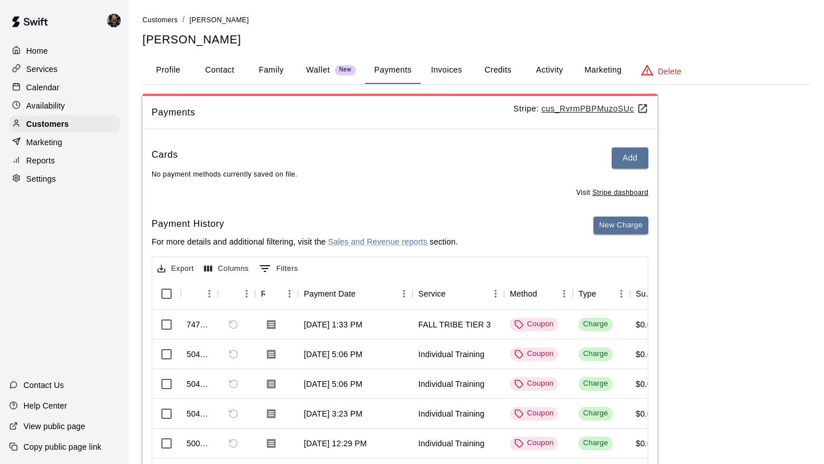
click at [479, 73] on button "Credits" at bounding box center [497, 70] width 51 height 27
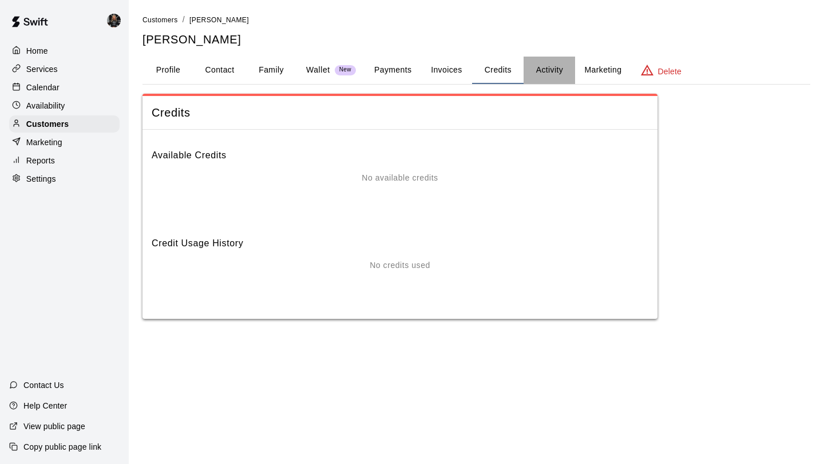
click at [529, 69] on button "Activity" at bounding box center [548, 70] width 51 height 27
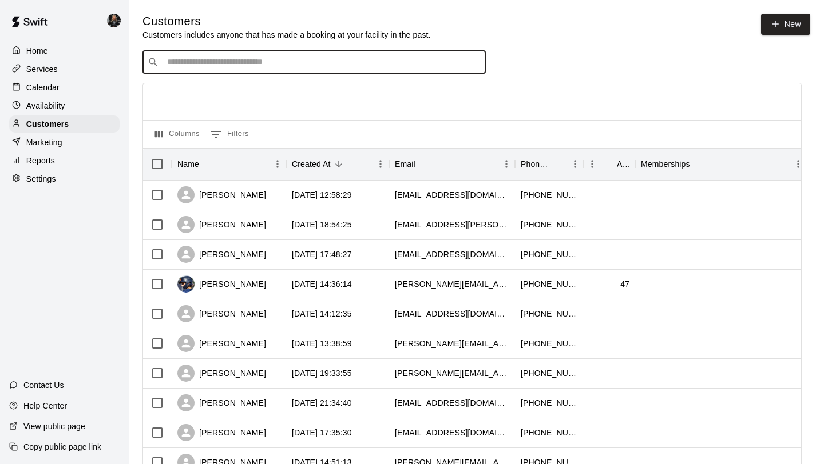
click at [238, 66] on input "Search customers by name or email" at bounding box center [322, 62] width 317 height 11
type input "*"
type input "****"
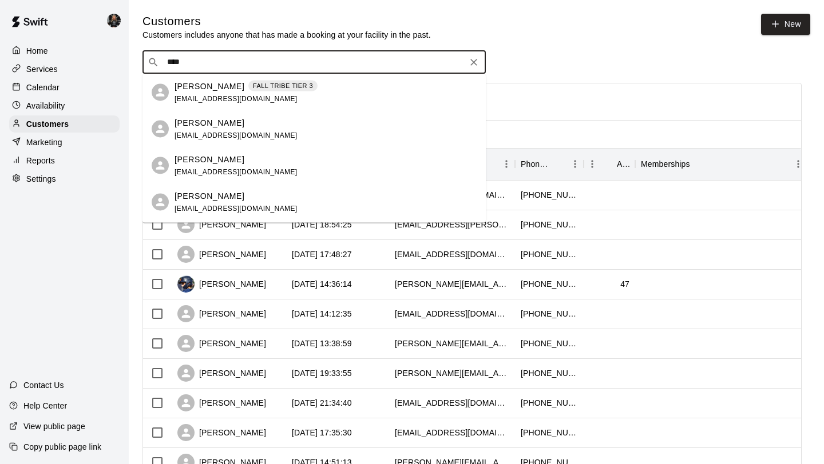
click at [267, 99] on span "[EMAIL_ADDRESS][DOMAIN_NAME]" at bounding box center [235, 98] width 123 height 8
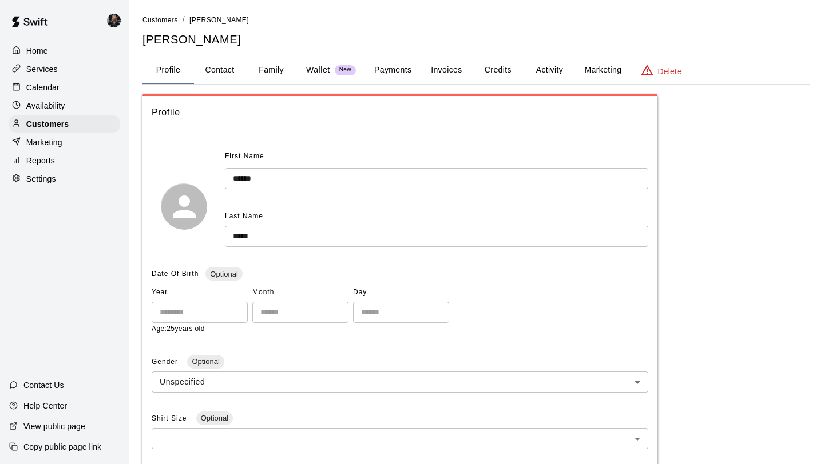
click at [554, 80] on button "Activity" at bounding box center [548, 70] width 51 height 27
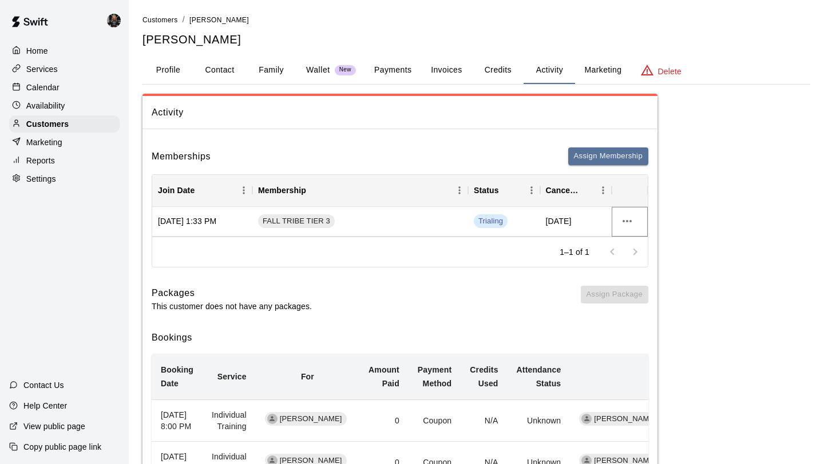
click at [630, 222] on icon "more actions" at bounding box center [626, 221] width 9 height 2
click at [641, 252] on li "View details" at bounding box center [649, 245] width 65 height 19
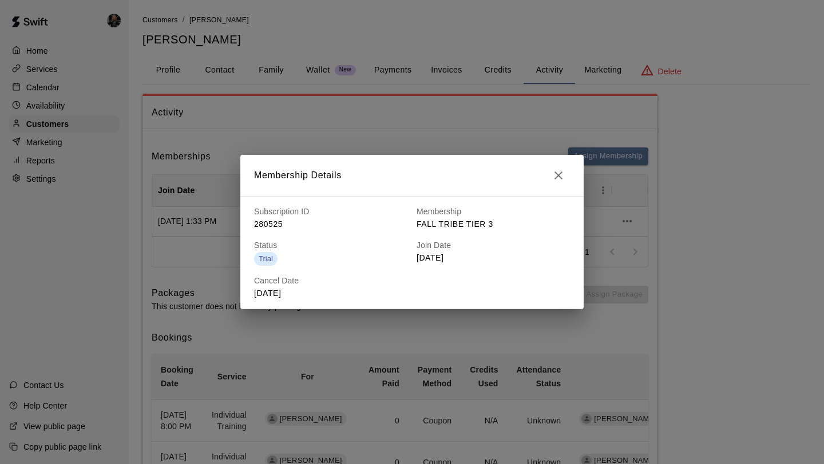
click at [563, 168] on button "button" at bounding box center [558, 175] width 23 height 23
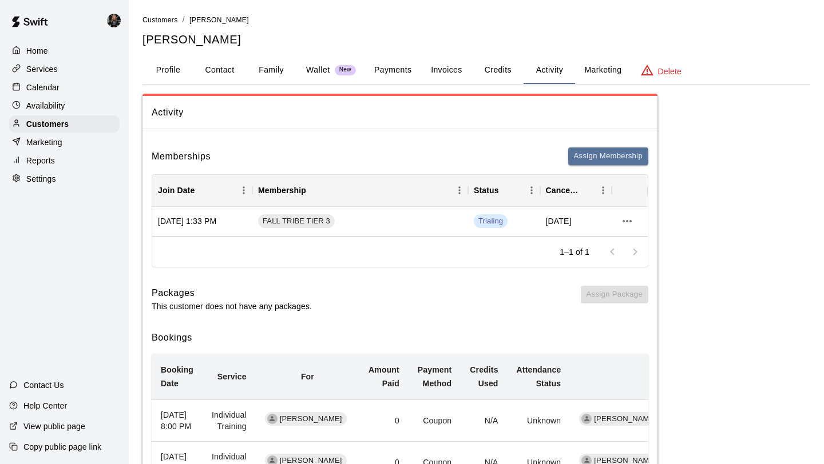
click at [209, 64] on button "Contact" at bounding box center [219, 70] width 51 height 27
select select "**"
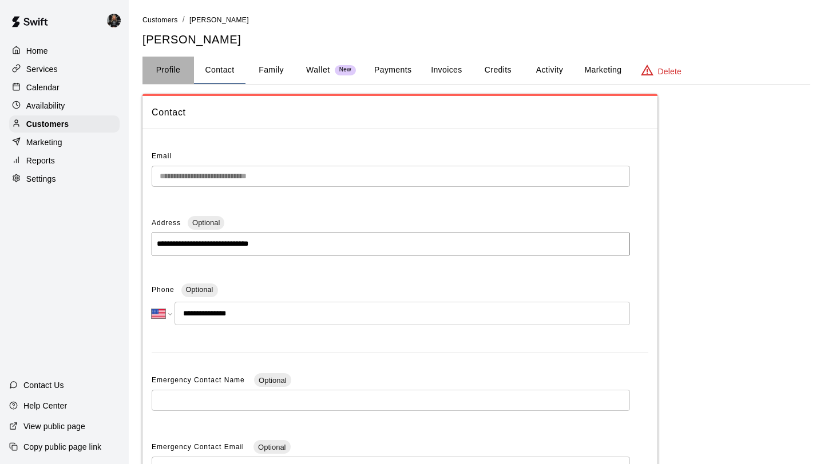
click at [163, 72] on button "Profile" at bounding box center [167, 70] width 51 height 27
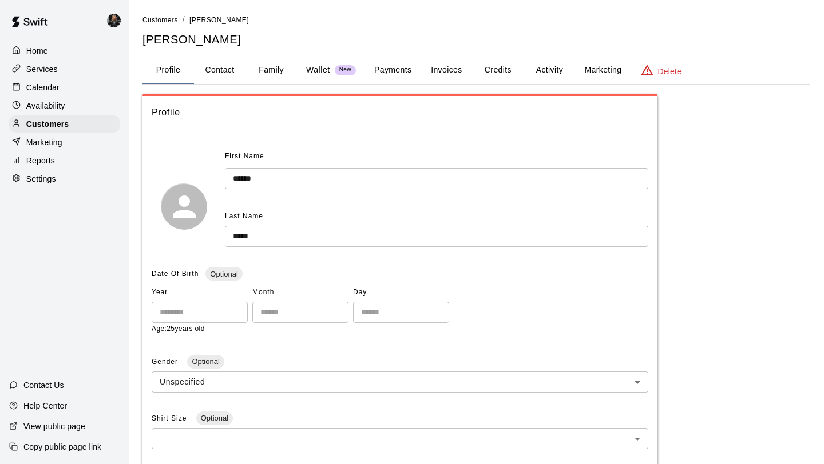
click at [200, 75] on button "Contact" at bounding box center [219, 70] width 51 height 27
select select "**"
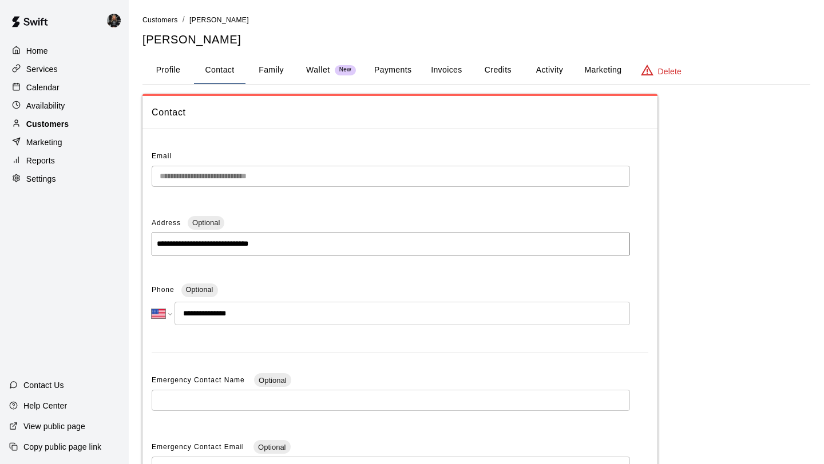
click at [76, 119] on div "Customers" at bounding box center [64, 124] width 110 height 17
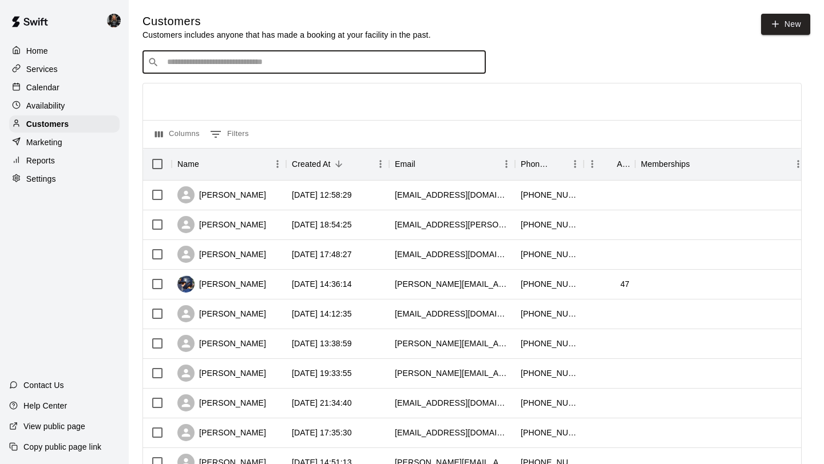
click at [182, 58] on input "Search customers by name or email" at bounding box center [322, 62] width 317 height 11
click at [58, 144] on p "Marketing" at bounding box center [44, 142] width 36 height 11
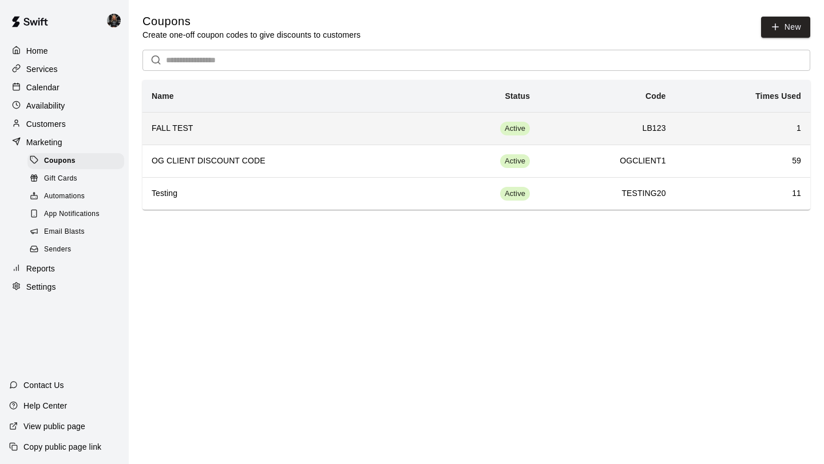
click at [440, 128] on td "Active" at bounding box center [480, 128] width 118 height 33
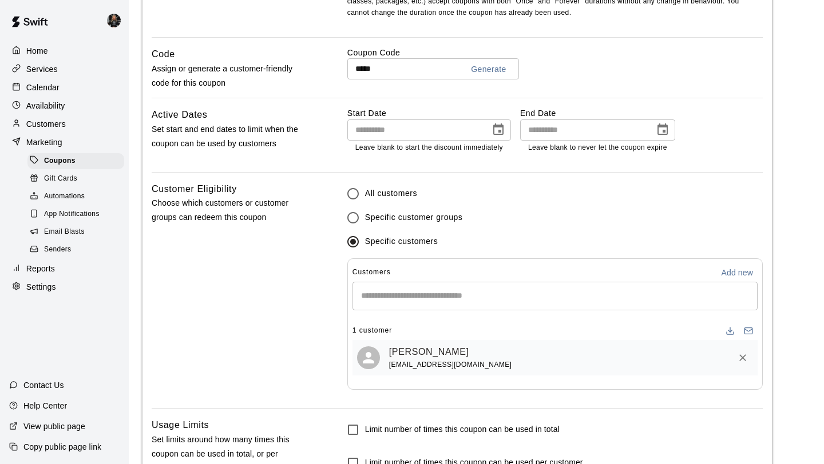
scroll to position [591, 0]
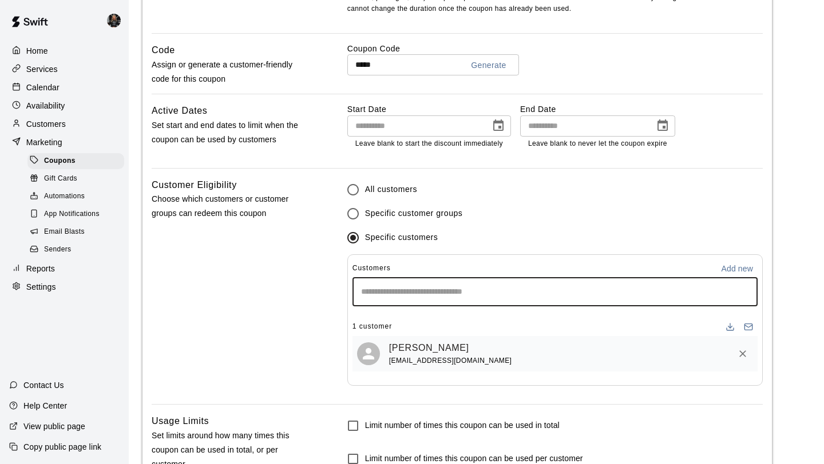
click at [453, 293] on input "Start typing to search customers..." at bounding box center [555, 292] width 395 height 11
type input "****"
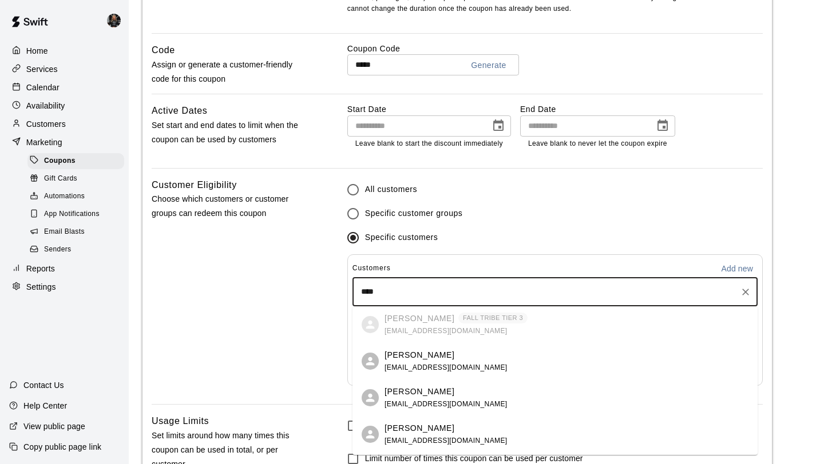
click at [444, 382] on div "Lauren Acker lauren.ack4+testing3@gmail.com" at bounding box center [554, 398] width 405 height 37
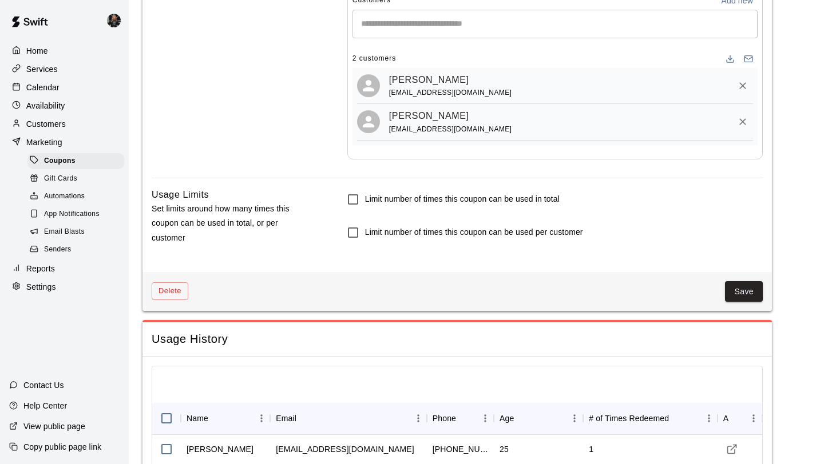
scroll to position [920, 0]
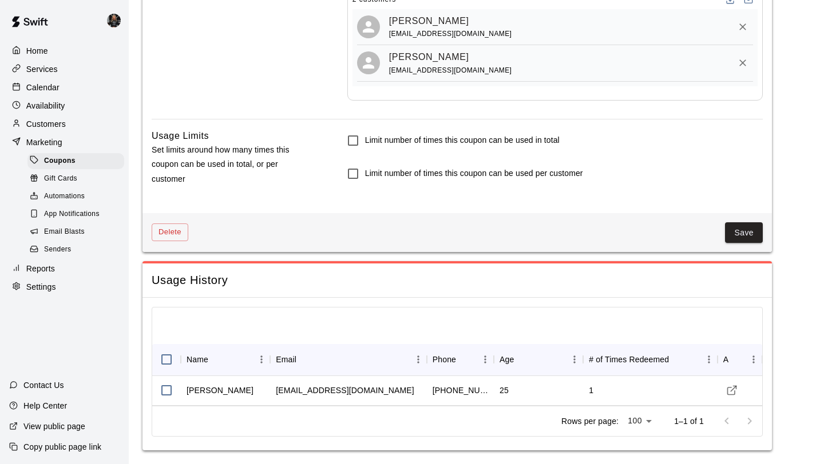
click at [759, 238] on button "Save" at bounding box center [744, 233] width 38 height 21
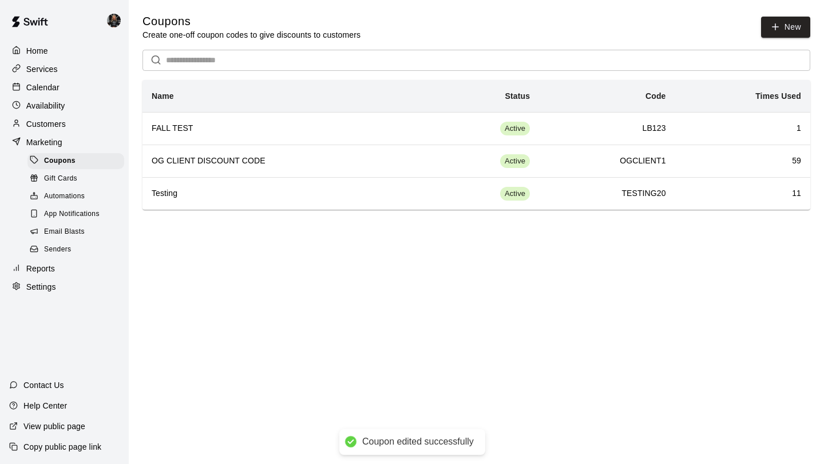
click at [46, 123] on p "Customers" at bounding box center [45, 123] width 39 height 11
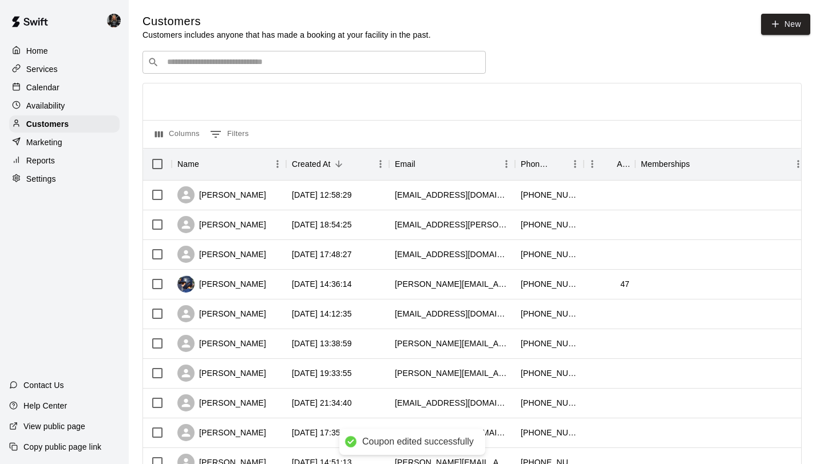
click at [172, 68] on div "​ ​" at bounding box center [313, 62] width 343 height 23
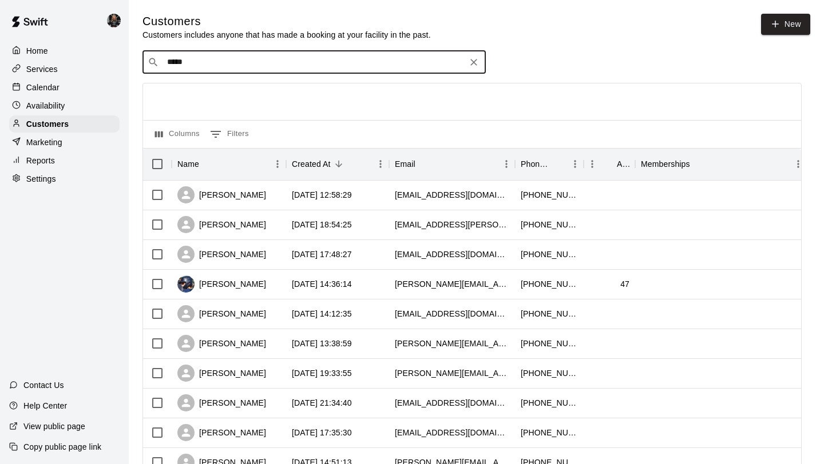
type input "******"
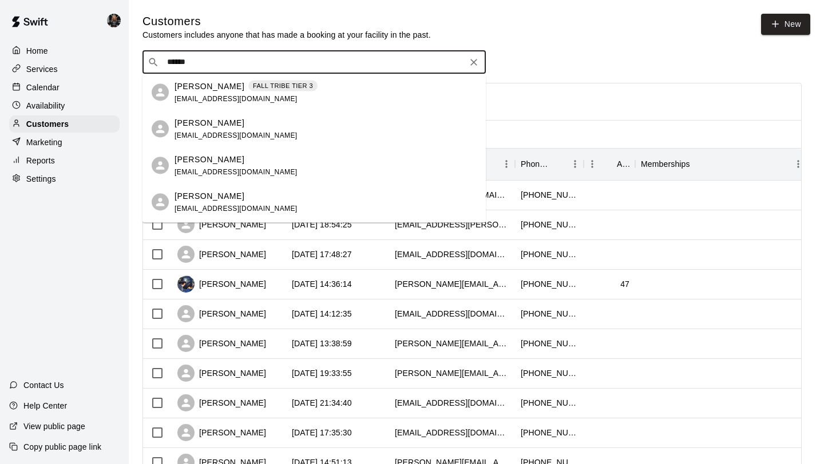
click at [244, 161] on div "[PERSON_NAME]" at bounding box center [235, 159] width 123 height 12
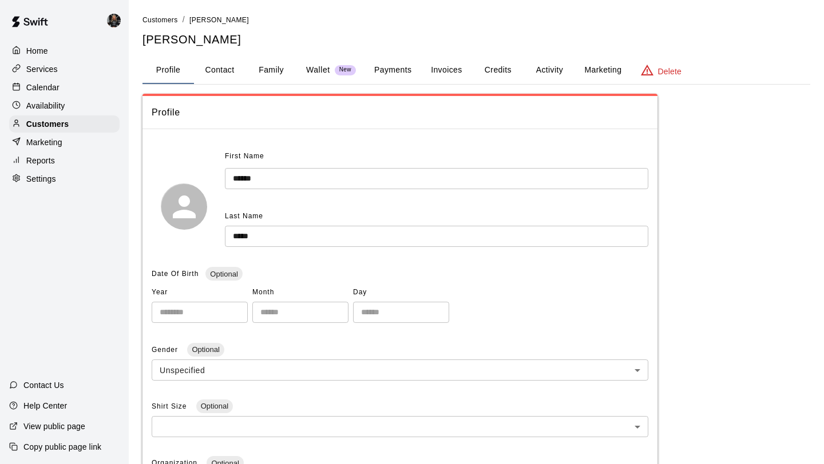
click at [576, 69] on button "Marketing" at bounding box center [602, 70] width 55 height 27
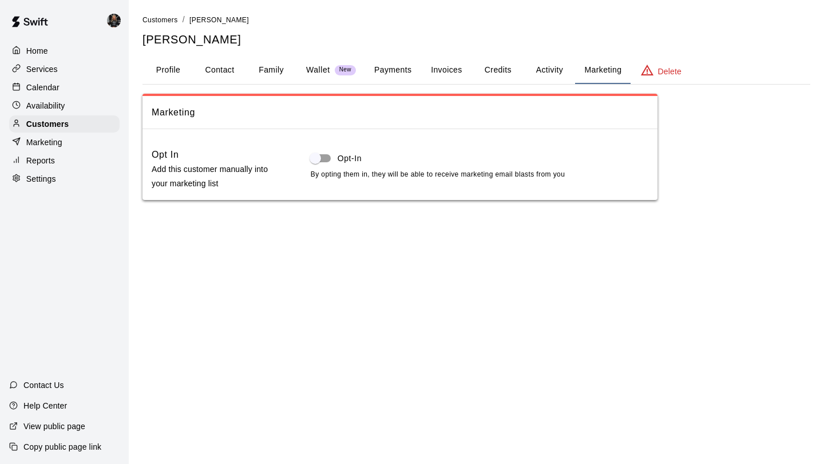
click at [542, 68] on button "Activity" at bounding box center [548, 70] width 51 height 27
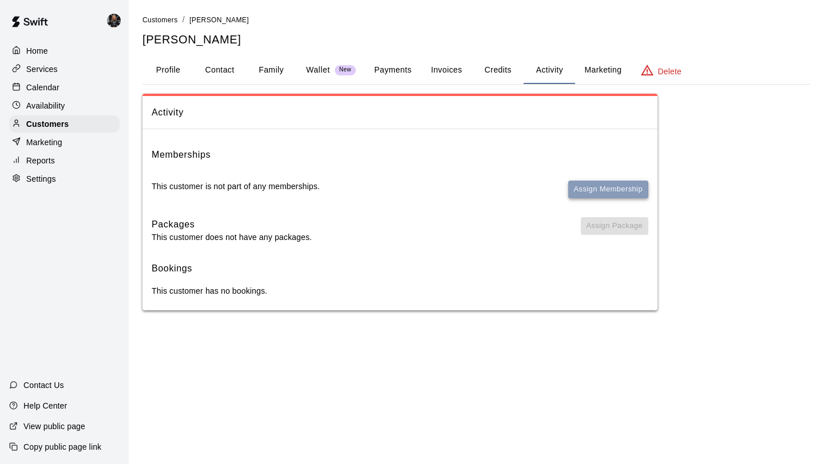
click at [598, 183] on button "Assign Membership" at bounding box center [608, 190] width 80 height 18
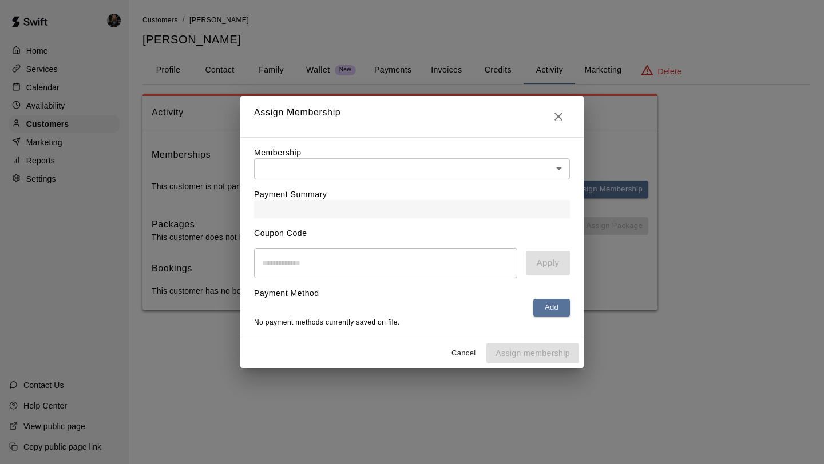
click at [472, 170] on body "Home Services Calendar Availability Customers Marketing Reports Settings Contac…" at bounding box center [412, 166] width 824 height 333
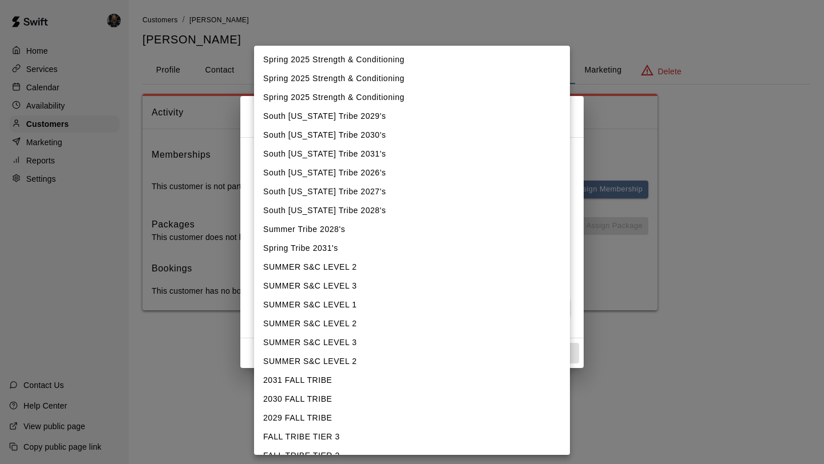
click at [414, 418] on li "2029 FALL TRIBE" at bounding box center [412, 418] width 316 height 19
type input "**********"
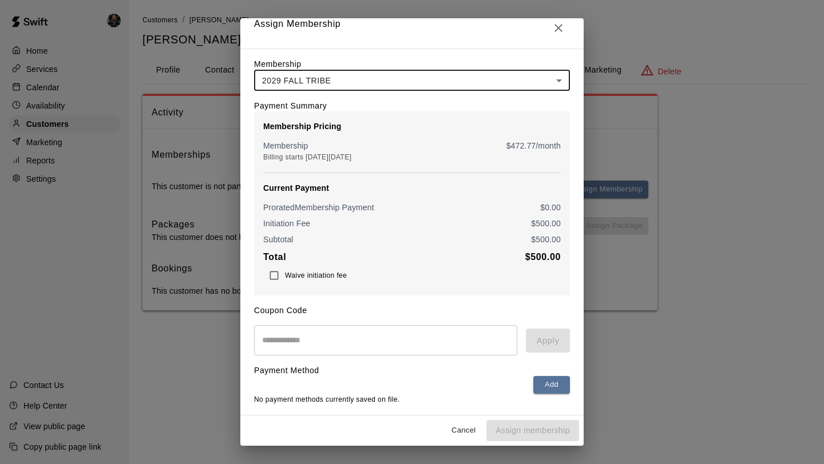
scroll to position [11, 0]
click at [408, 347] on input "text" at bounding box center [385, 340] width 263 height 30
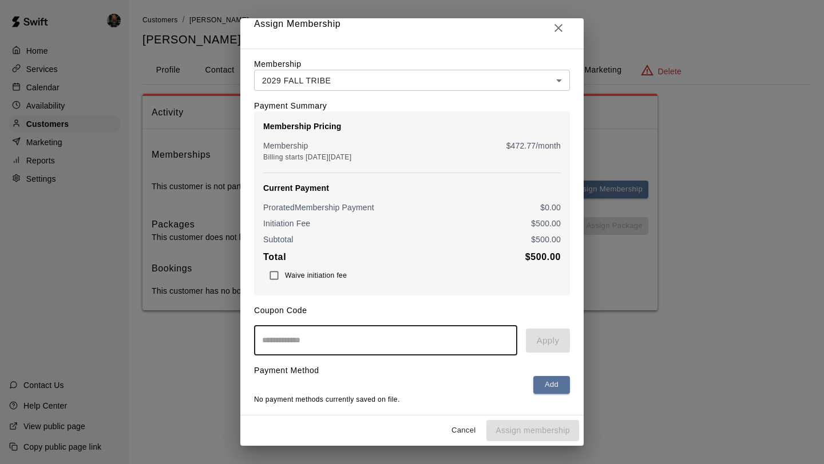
scroll to position [0, 0]
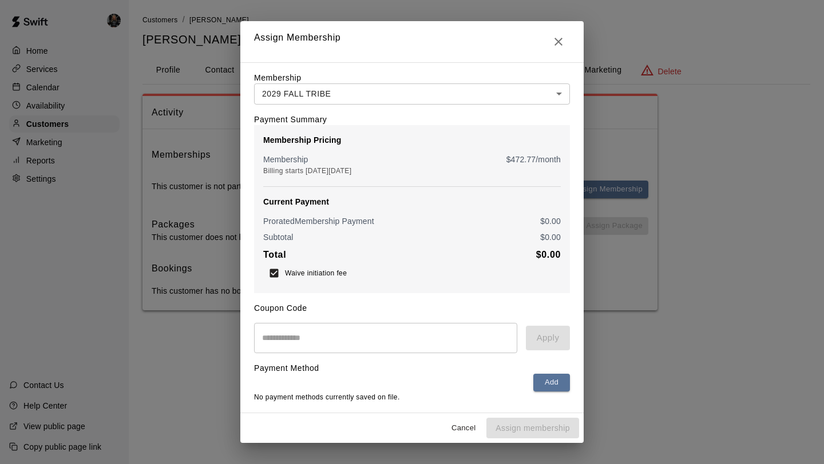
click at [315, 350] on input "text" at bounding box center [385, 338] width 263 height 30
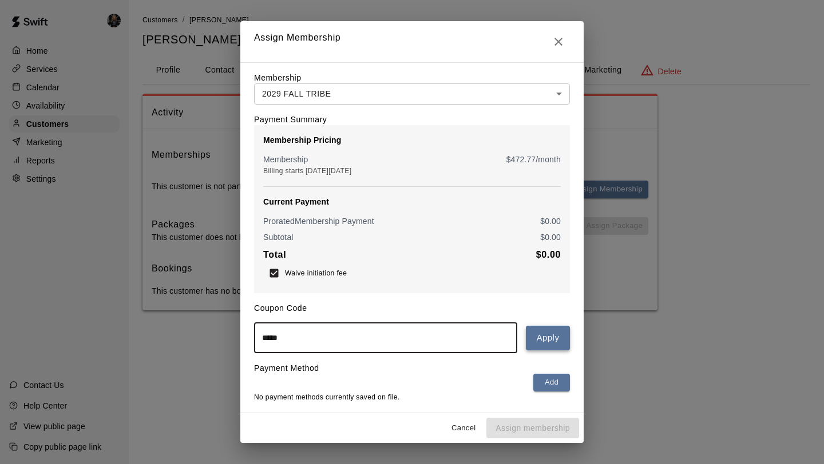
type input "*****"
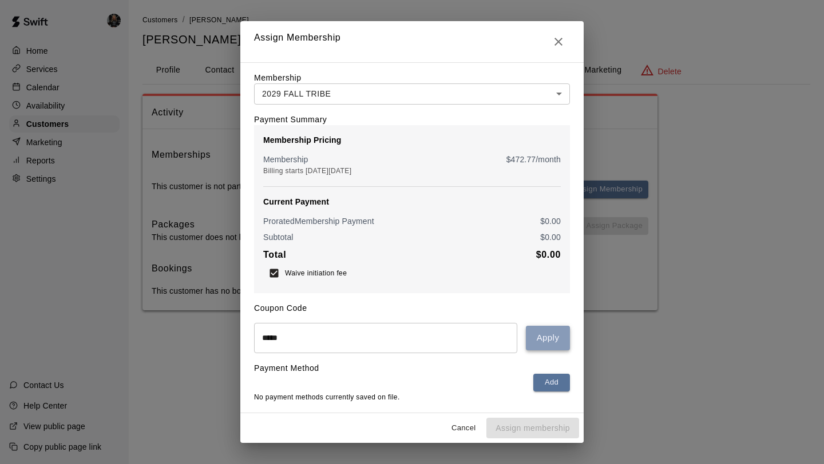
click at [538, 341] on button "Apply" at bounding box center [548, 338] width 44 height 24
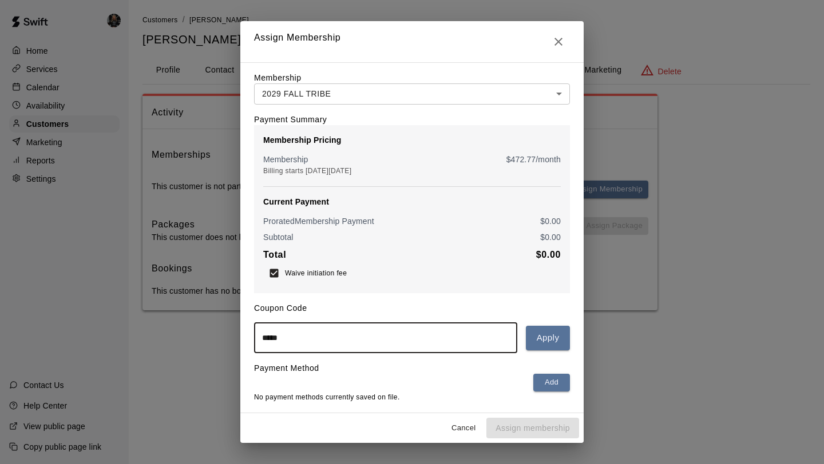
click at [397, 338] on input "*****" at bounding box center [385, 338] width 263 height 30
click at [564, 46] on icon "Close" at bounding box center [558, 42] width 14 height 14
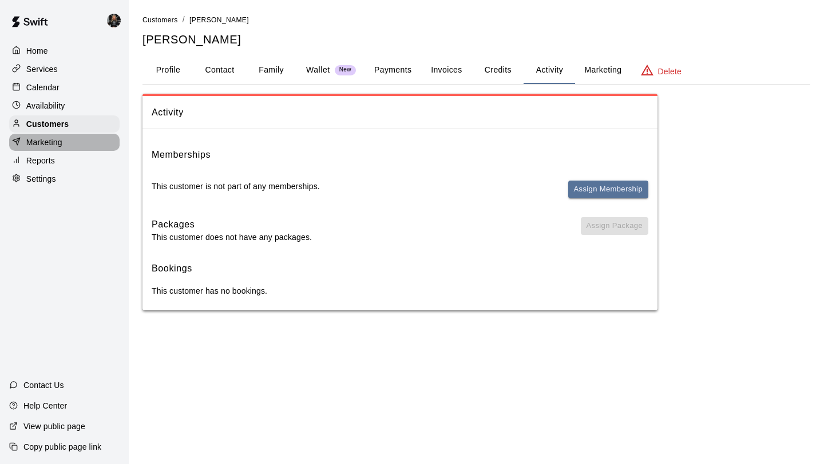
click at [37, 145] on p "Marketing" at bounding box center [44, 142] width 36 height 11
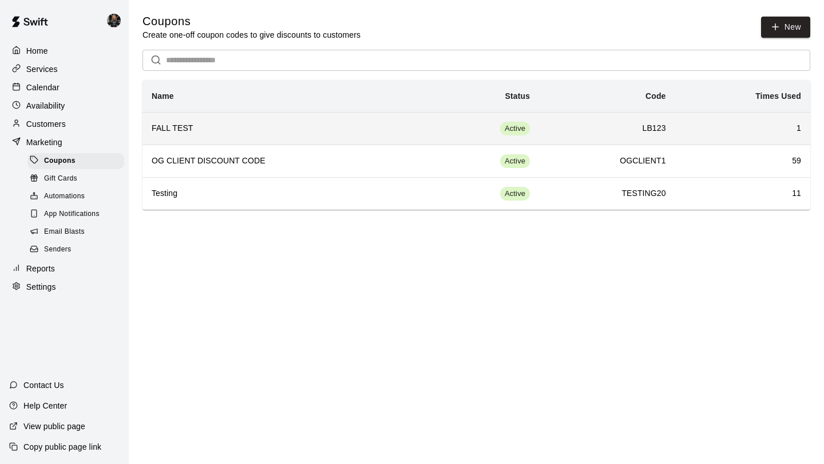
click at [241, 118] on th "FALL TEST" at bounding box center [281, 128] width 279 height 33
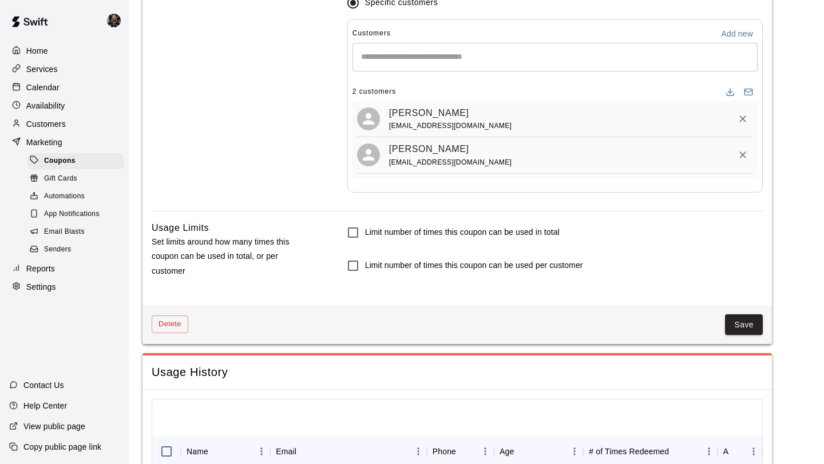
scroll to position [897, 0]
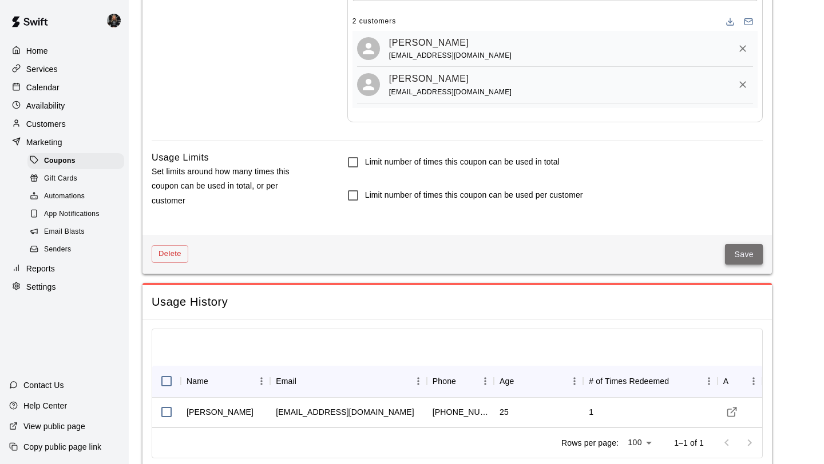
click at [746, 251] on button "Save" at bounding box center [744, 254] width 38 height 21
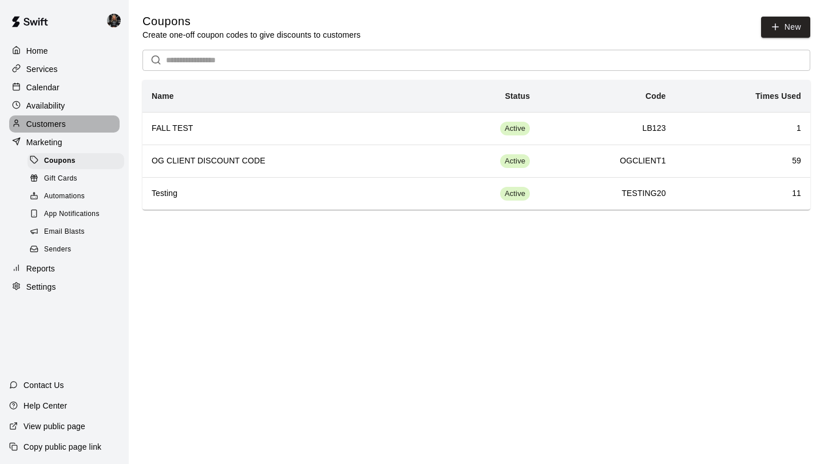
click at [51, 126] on p "Customers" at bounding box center [45, 123] width 39 height 11
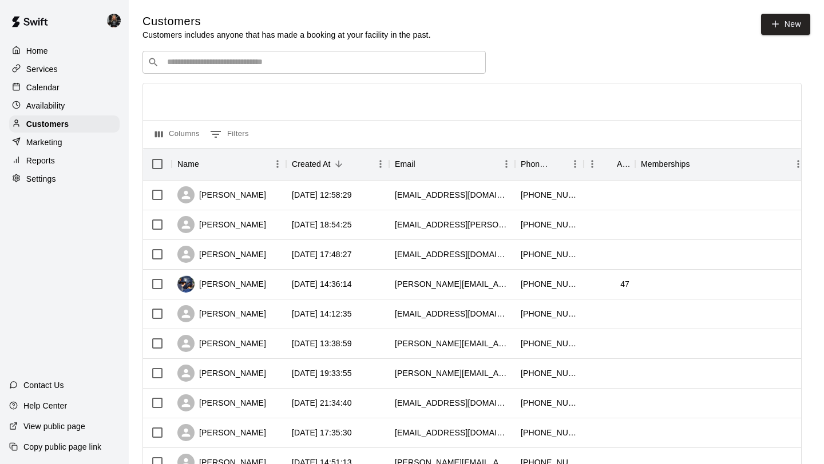
click at [186, 66] on input "Search customers by name or email" at bounding box center [322, 62] width 317 height 11
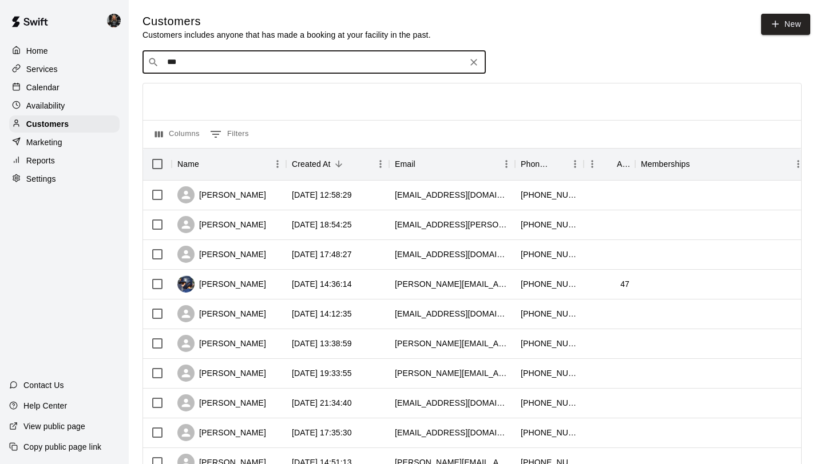
type input "****"
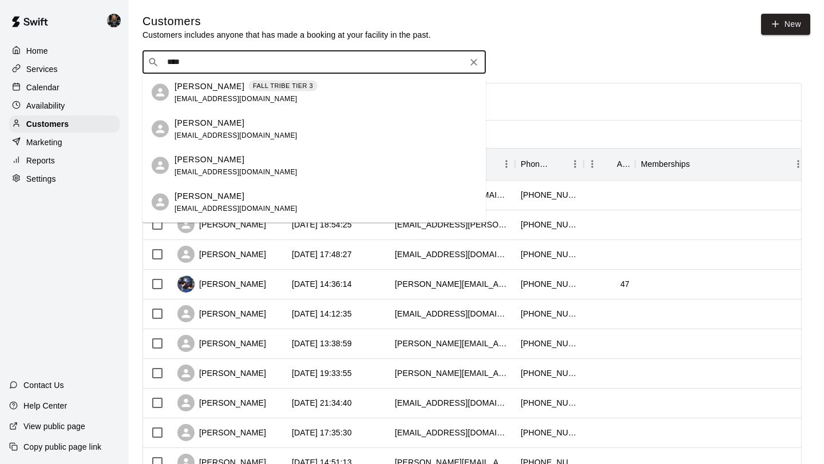
click at [208, 153] on div "Lauren Acker lauren.ack4+testing3@gmail.com" at bounding box center [313, 166] width 343 height 37
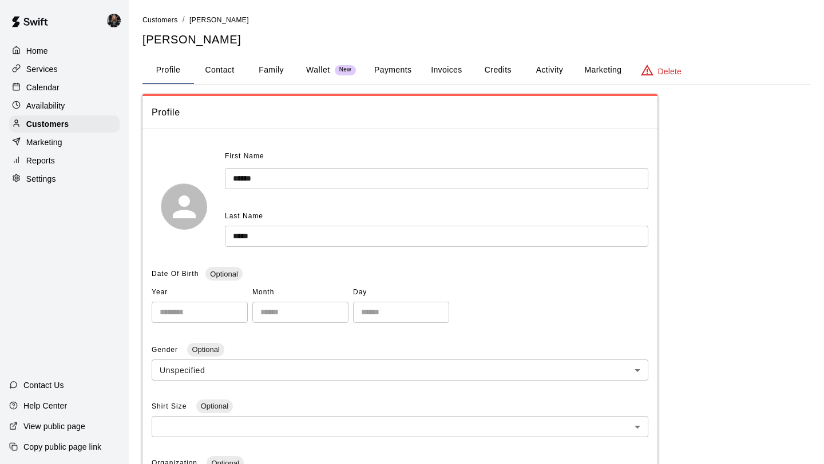
click at [541, 70] on button "Activity" at bounding box center [548, 70] width 51 height 27
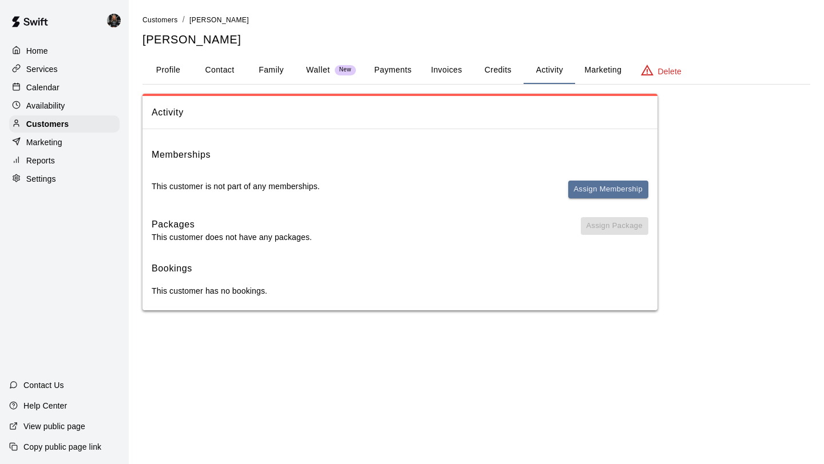
click at [603, 174] on div "Memberships This customer is not part of any memberships. Assign Membership" at bounding box center [400, 178] width 497 height 61
click at [603, 190] on button "Assign Membership" at bounding box center [608, 190] width 80 height 18
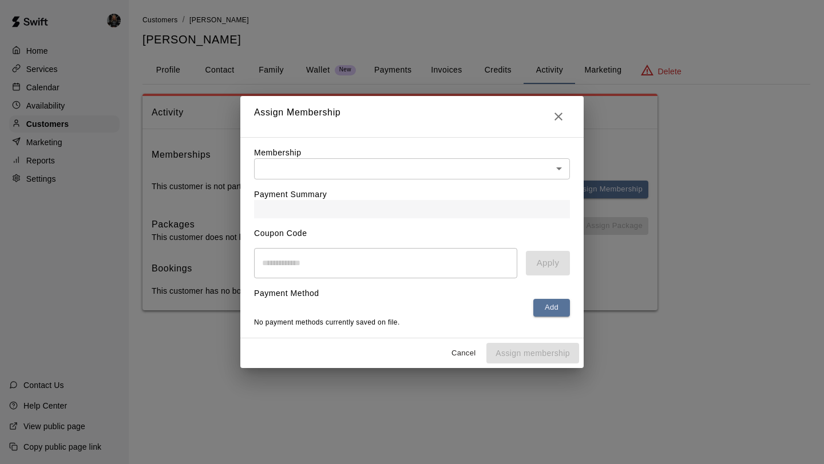
click at [523, 156] on div "Membership ​ ​" at bounding box center [412, 163] width 316 height 33
click at [556, 167] on body "Home Services Calendar Availability Customers Marketing Reports Settings Contac…" at bounding box center [412, 166] width 824 height 333
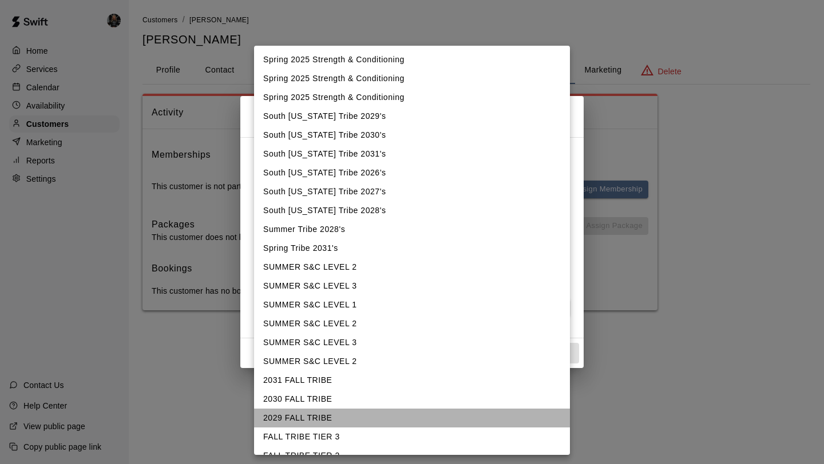
click at [409, 423] on li "2029 FALL TRIBE" at bounding box center [412, 418] width 316 height 19
type input "**********"
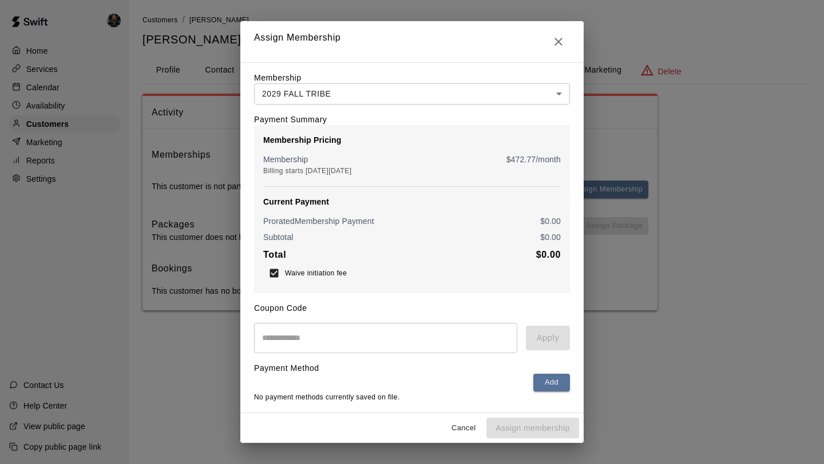
click at [308, 352] on input "text" at bounding box center [385, 338] width 263 height 30
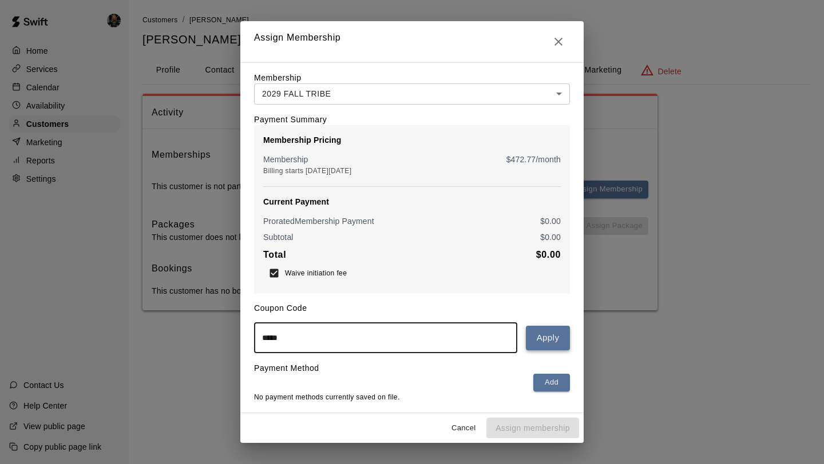
type input "*****"
click at [556, 335] on button "Apply" at bounding box center [548, 338] width 44 height 24
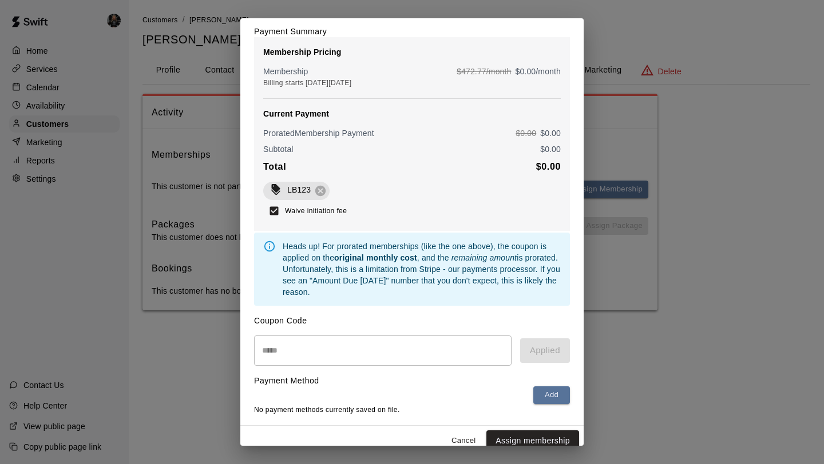
scroll to position [97, 0]
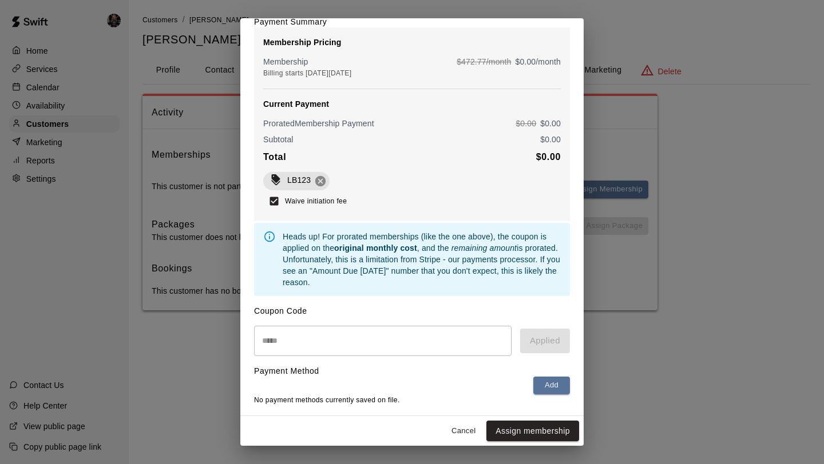
click at [322, 184] on icon at bounding box center [320, 181] width 10 height 10
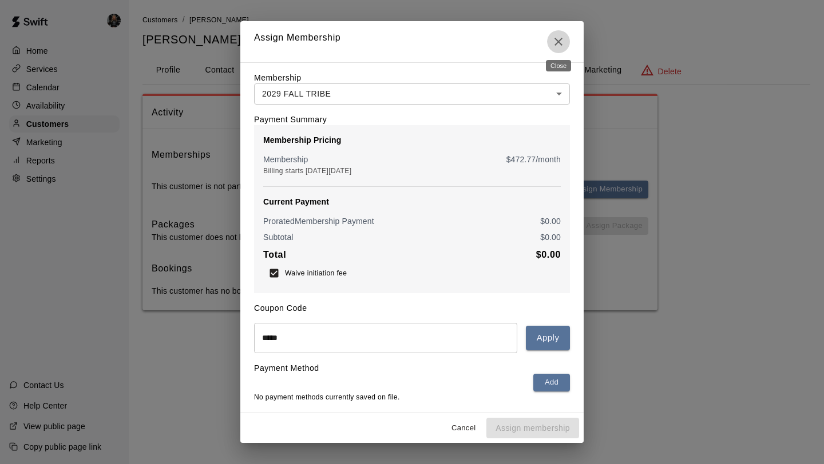
click at [559, 47] on button "Close" at bounding box center [558, 41] width 23 height 23
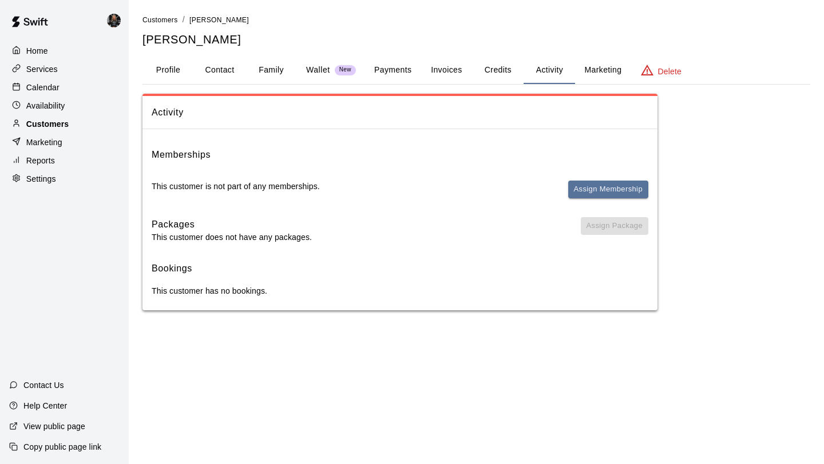
click at [82, 124] on div "Customers" at bounding box center [64, 124] width 110 height 17
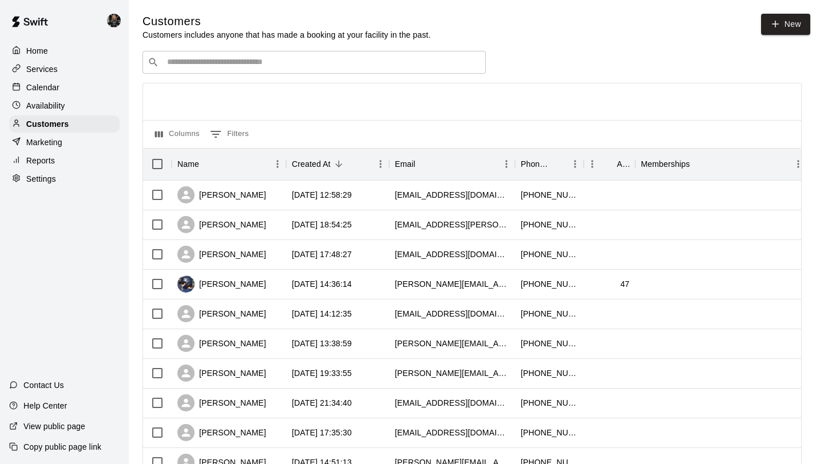
click at [198, 65] on input "Search customers by name or email" at bounding box center [322, 62] width 317 height 11
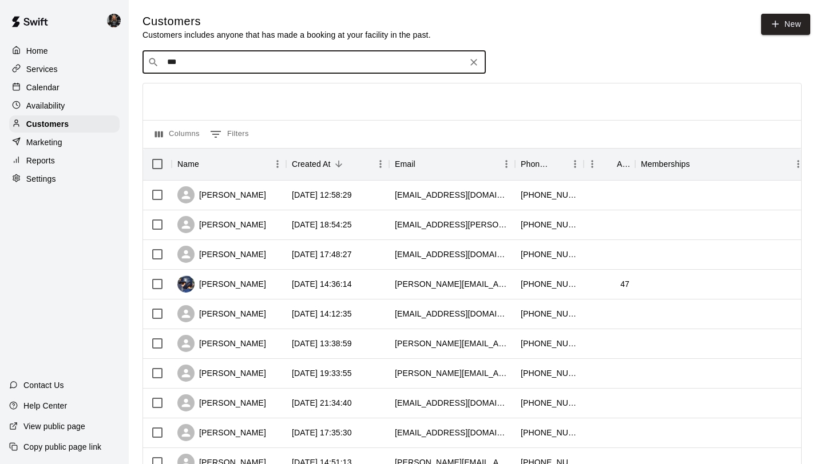
type input "****"
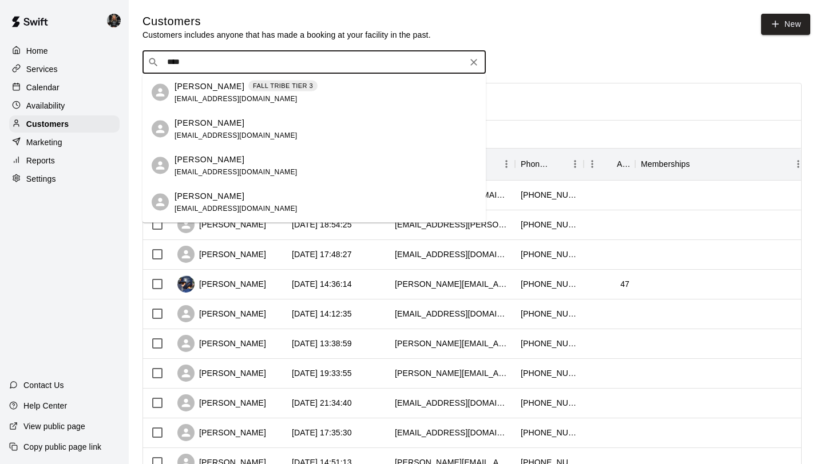
click at [247, 93] on div "Lauren Acker FALL TRIBE TIER 3 lauren.ack4+testing1@gmail.com" at bounding box center [245, 92] width 143 height 25
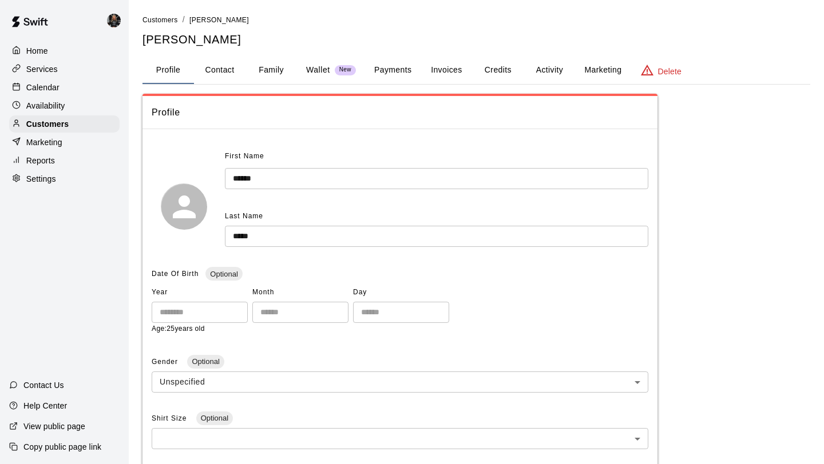
click at [548, 69] on button "Activity" at bounding box center [548, 70] width 51 height 27
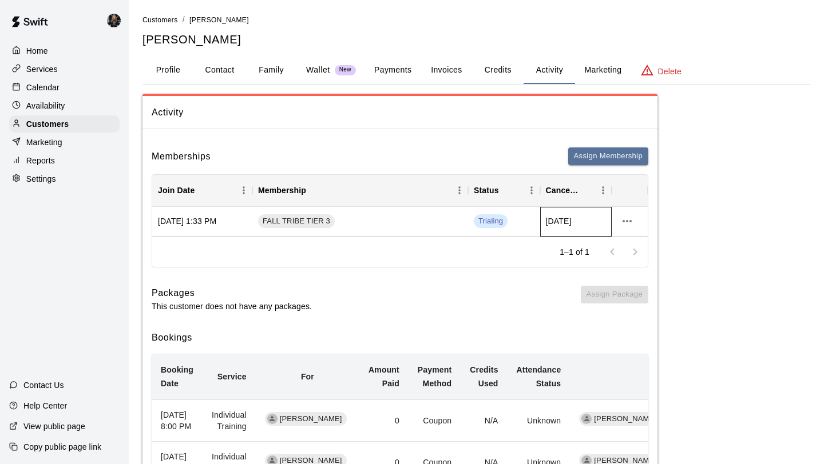
click at [555, 216] on span "Nov 16, 2025" at bounding box center [559, 221] width 26 height 11
click at [556, 218] on span "Nov 16, 2025" at bounding box center [559, 221] width 26 height 11
click at [628, 227] on icon "more actions" at bounding box center [627, 222] width 14 height 14
click at [635, 238] on li "View details" at bounding box center [649, 245] width 65 height 19
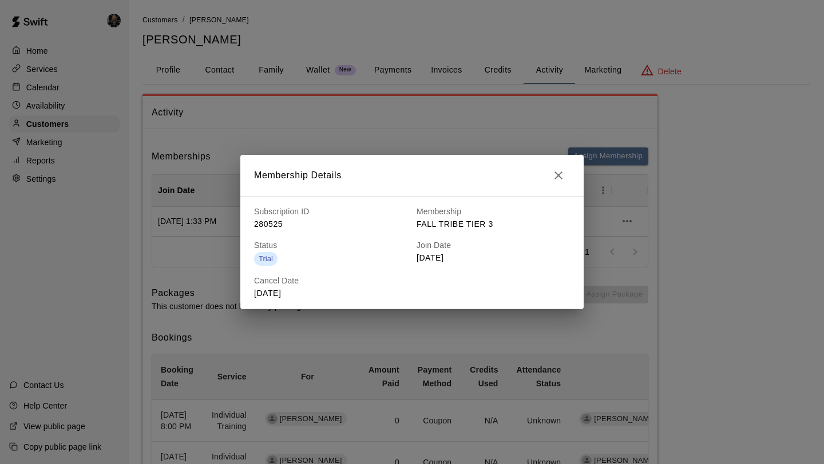
click at [561, 176] on icon "button" at bounding box center [558, 176] width 14 height 14
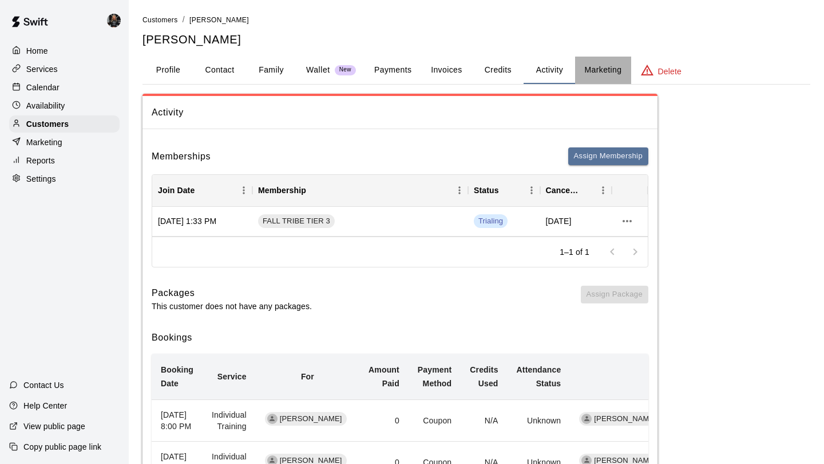
click at [624, 83] on button "Marketing" at bounding box center [602, 70] width 55 height 27
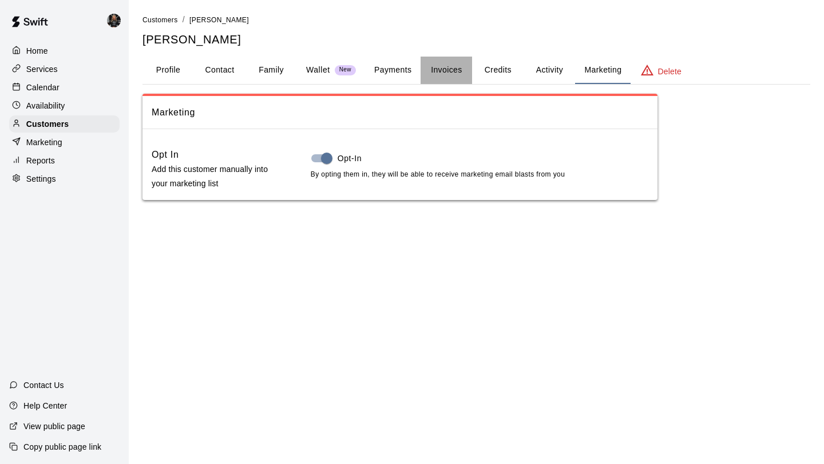
click at [464, 74] on button "Invoices" at bounding box center [445, 70] width 51 height 27
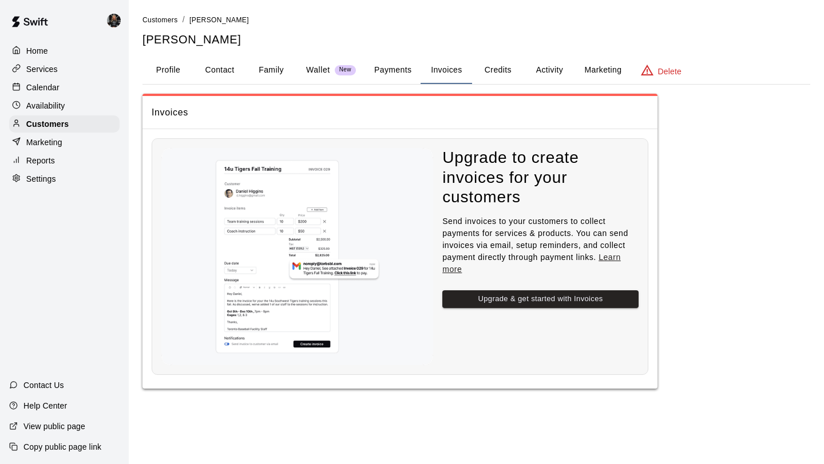
click at [396, 73] on button "Payments" at bounding box center [392, 70] width 55 height 27
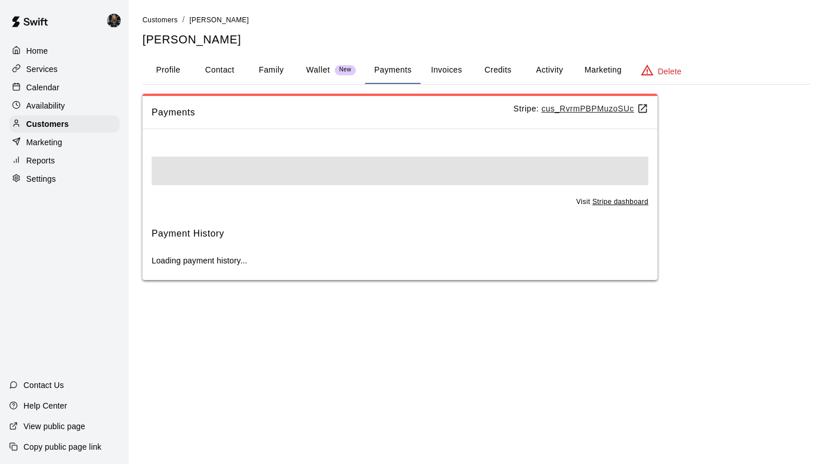
click at [325, 80] on button "Wallet New" at bounding box center [331, 70] width 68 height 27
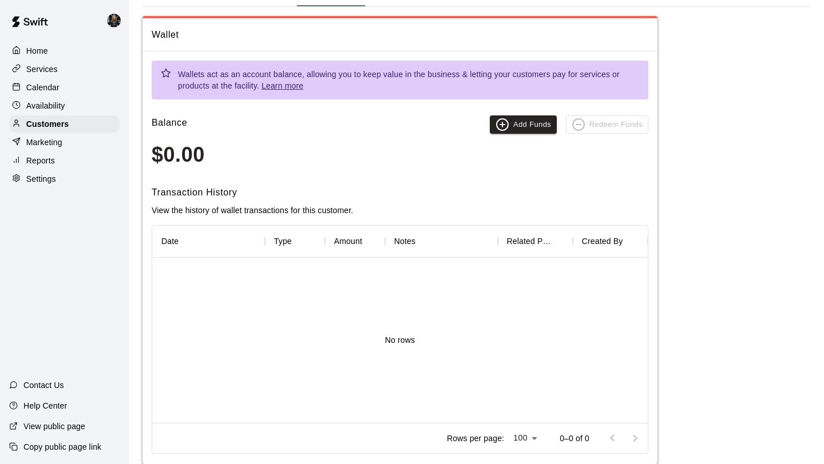
scroll to position [81, 0]
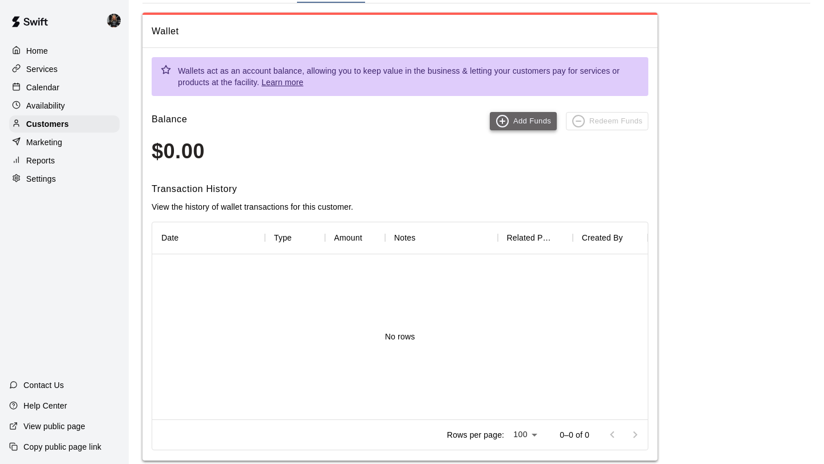
click at [502, 128] on icon "button" at bounding box center [502, 121] width 14 height 14
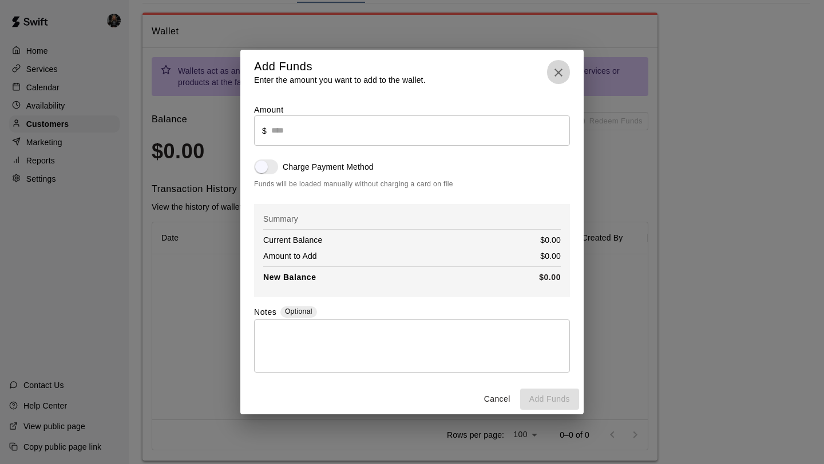
click at [553, 66] on icon "button" at bounding box center [558, 73] width 14 height 14
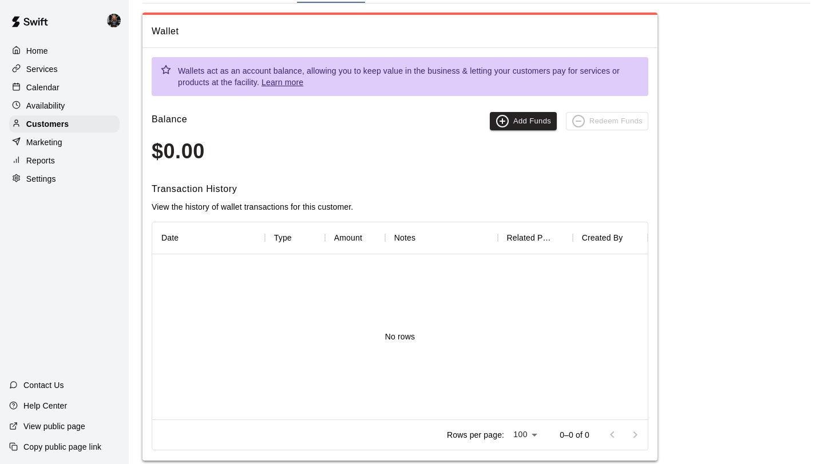
scroll to position [0, 0]
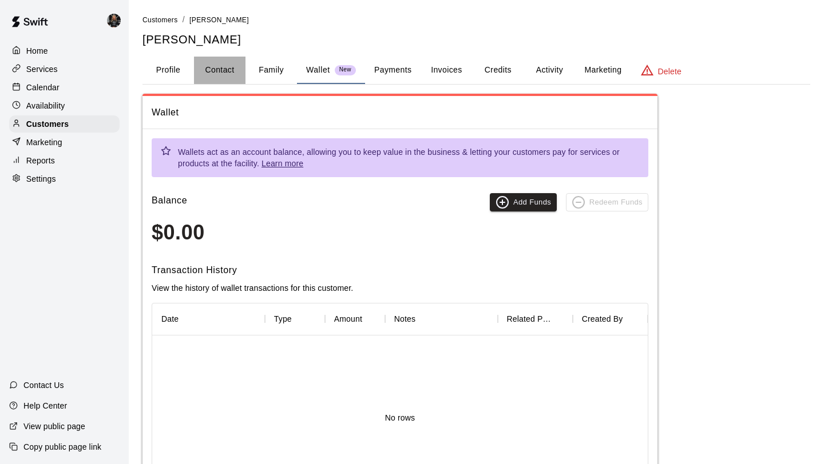
click at [240, 60] on button "Contact" at bounding box center [219, 70] width 51 height 27
select select "**"
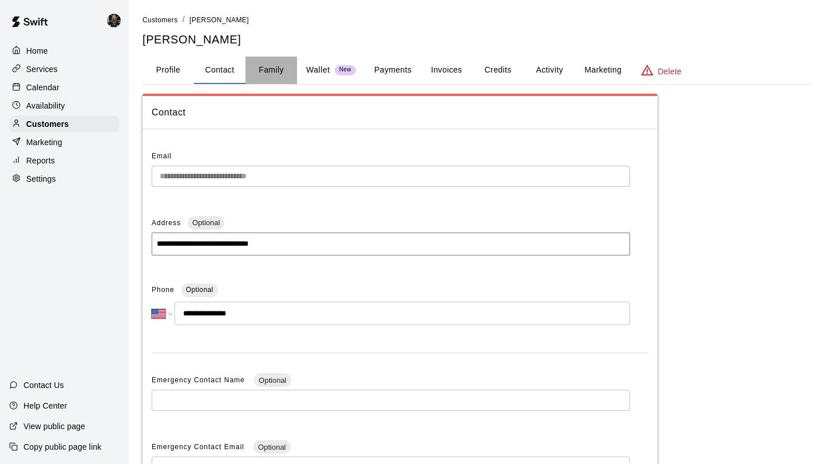
click at [271, 64] on button "Family" at bounding box center [270, 70] width 51 height 27
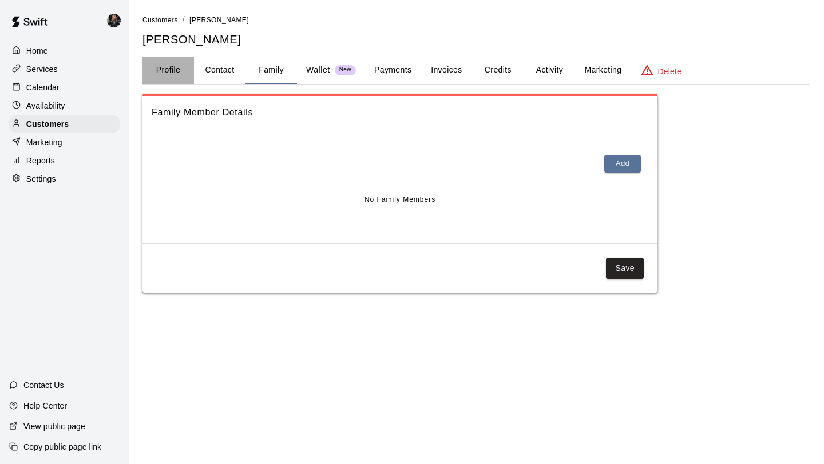
click at [168, 82] on button "Profile" at bounding box center [167, 70] width 51 height 27
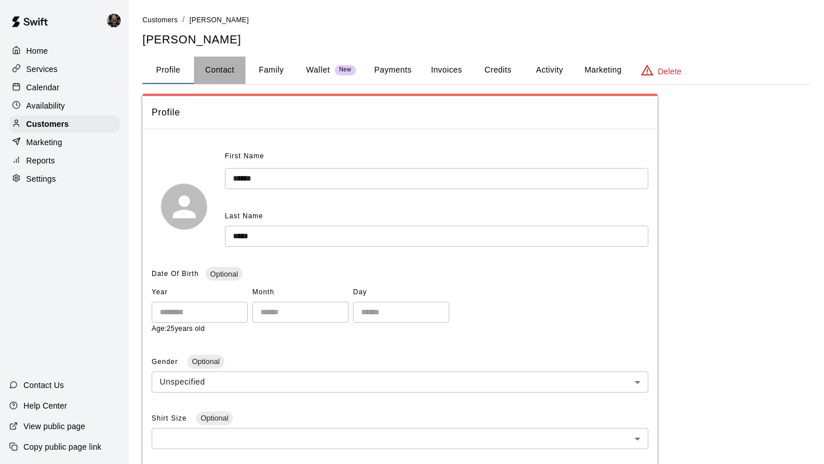
click at [227, 76] on button "Contact" at bounding box center [219, 70] width 51 height 27
select select "**"
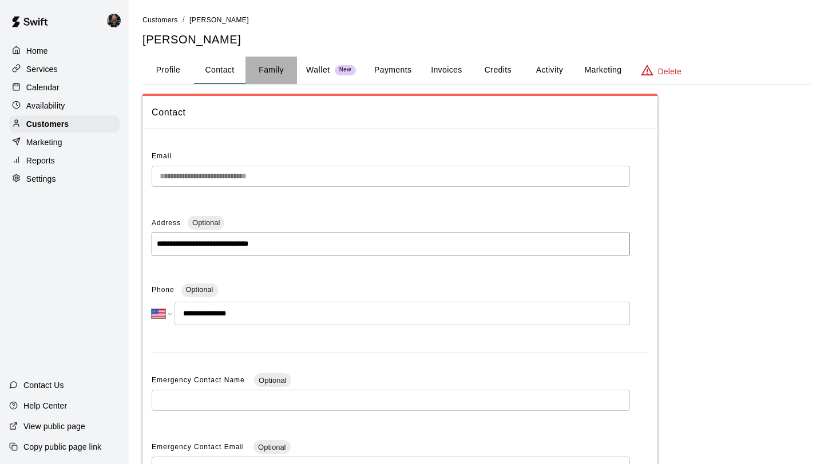
click at [269, 69] on button "Family" at bounding box center [270, 70] width 51 height 27
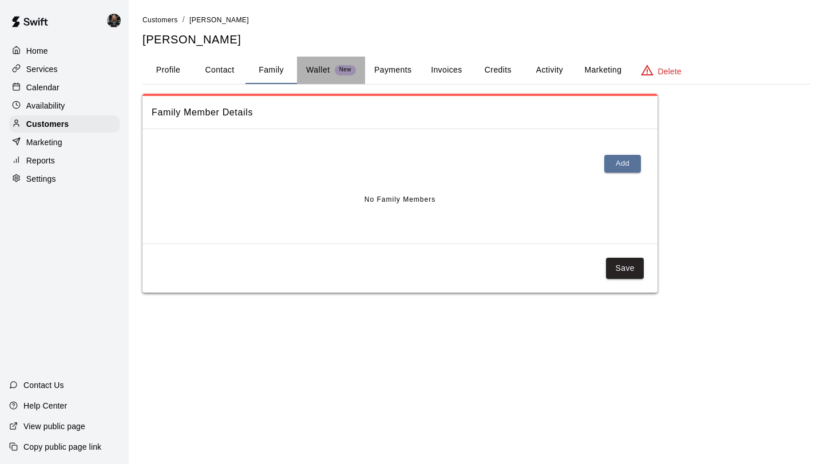
click at [313, 69] on p "Wallet" at bounding box center [318, 70] width 24 height 12
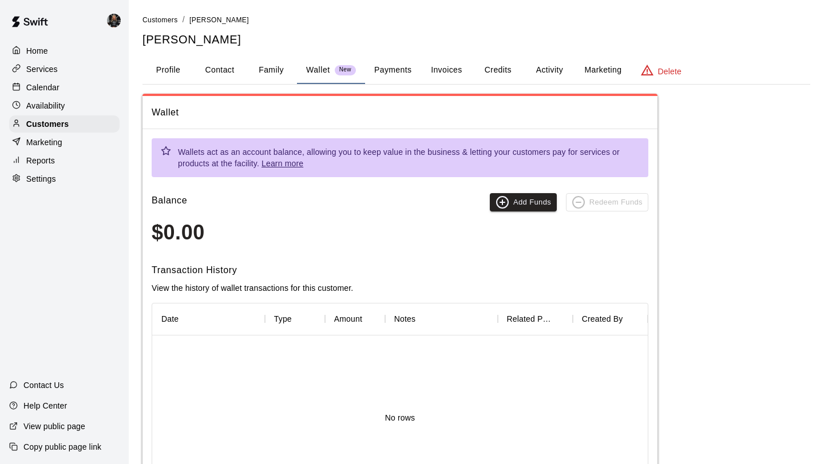
click at [365, 69] on button "Payments" at bounding box center [392, 70] width 55 height 27
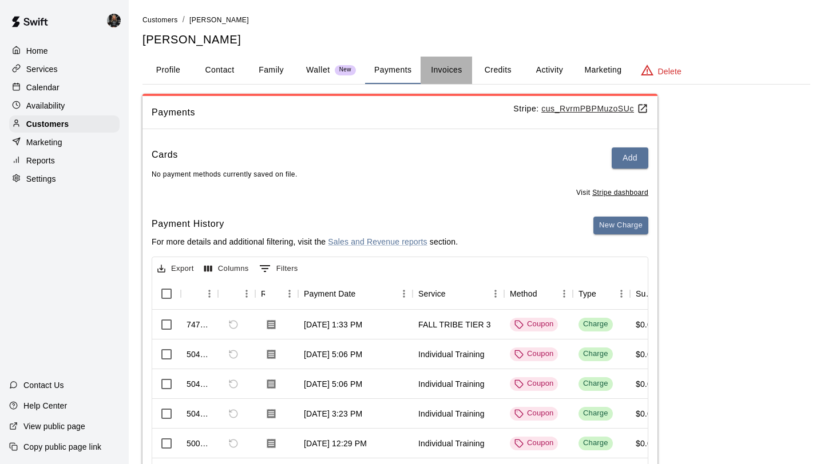
click at [447, 67] on button "Invoices" at bounding box center [445, 70] width 51 height 27
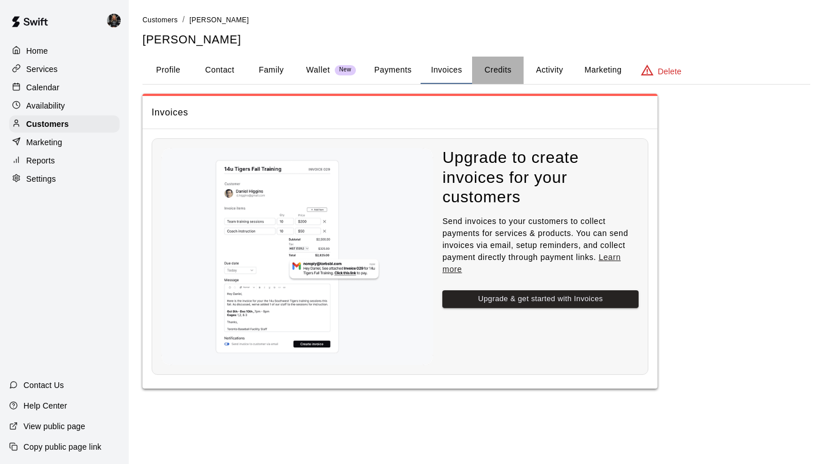
click at [507, 69] on button "Credits" at bounding box center [497, 70] width 51 height 27
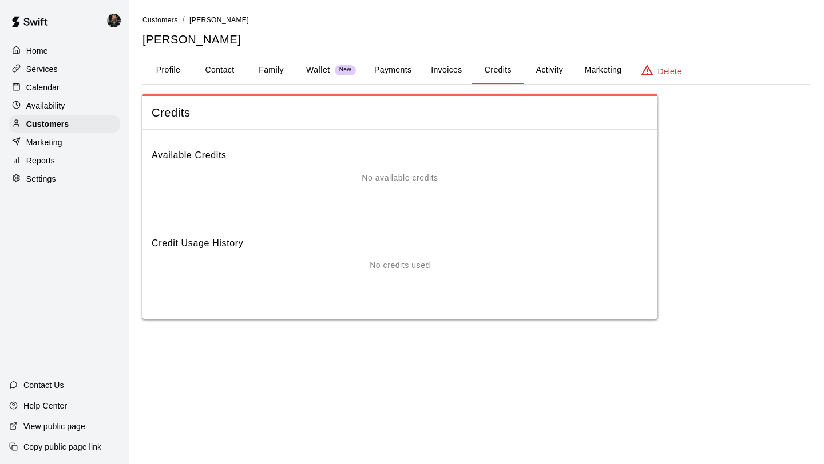
click at [550, 72] on button "Activity" at bounding box center [548, 70] width 51 height 27
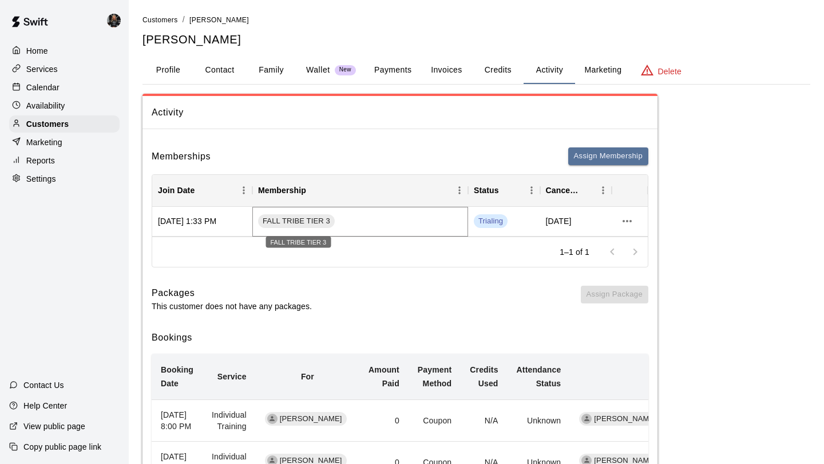
click at [330, 215] on div "FALL TRIBE TIER 3" at bounding box center [296, 222] width 77 height 14
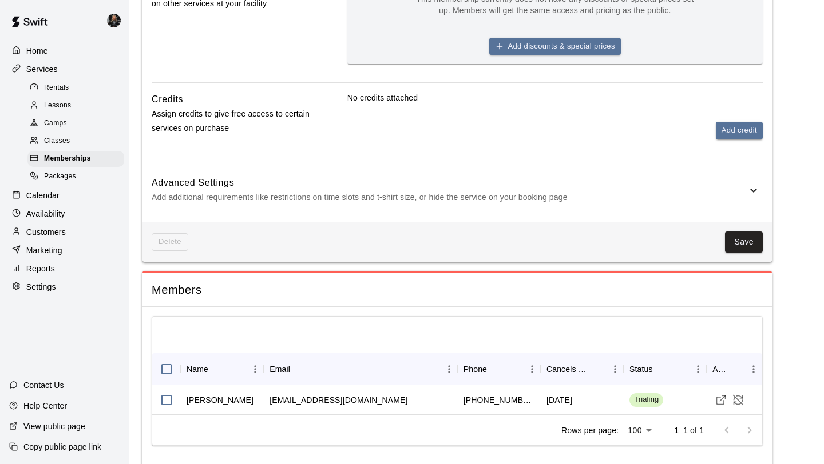
scroll to position [507, 0]
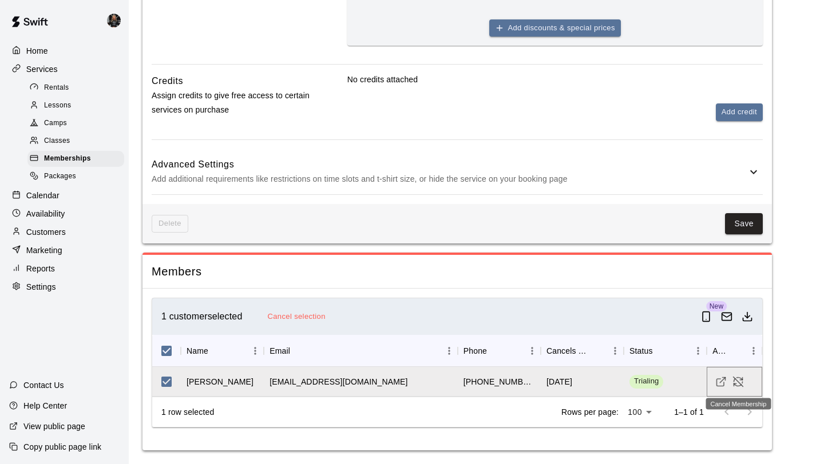
click at [738, 382] on icon "Cancel Membership" at bounding box center [737, 381] width 11 height 11
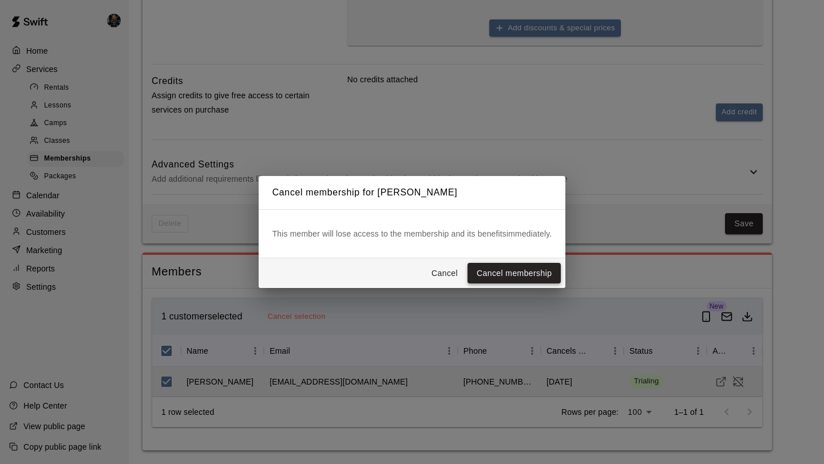
click at [523, 278] on button "Cancel membership" at bounding box center [513, 273] width 93 height 21
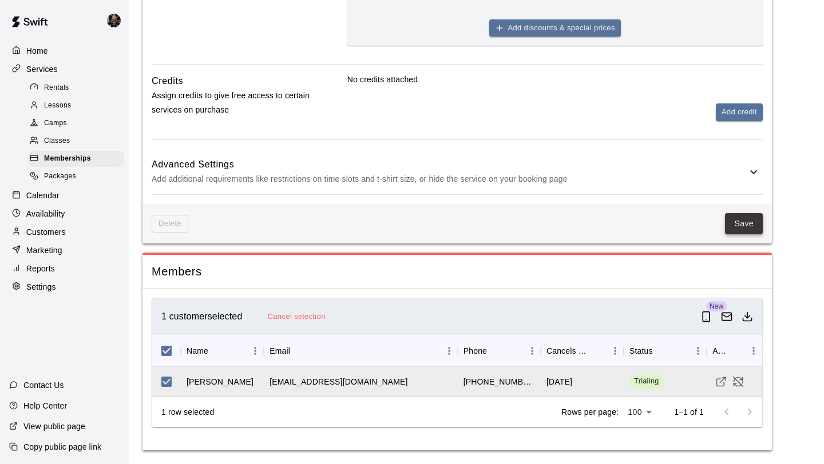
click at [746, 224] on button "Save" at bounding box center [744, 223] width 38 height 21
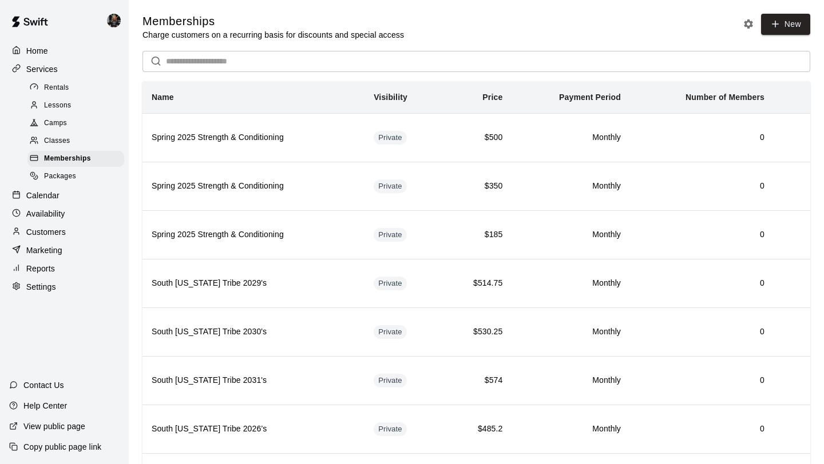
click at [64, 236] on p "Customers" at bounding box center [45, 232] width 39 height 11
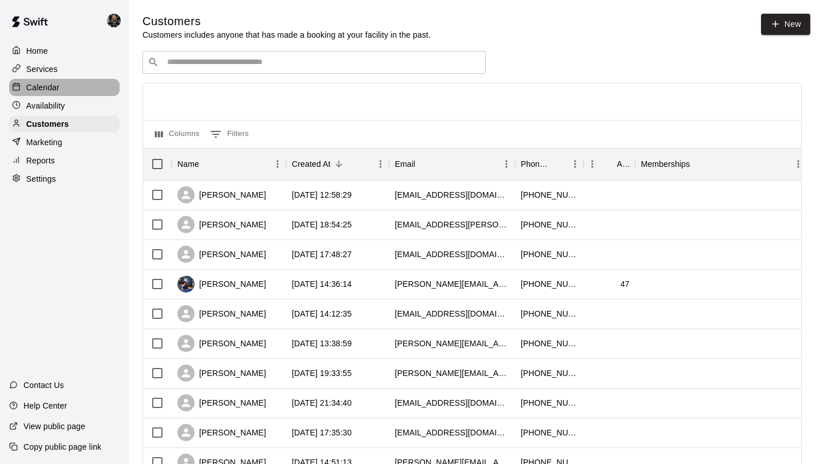
click at [45, 83] on p "Calendar" at bounding box center [42, 87] width 33 height 11
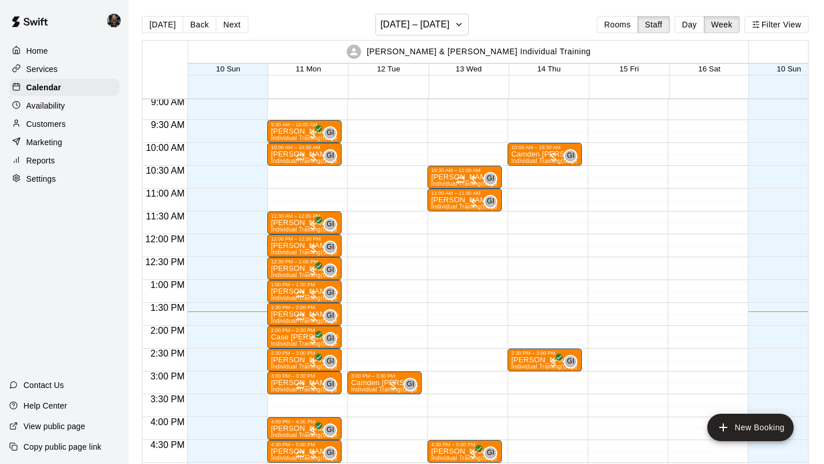
scroll to position [408, 0]
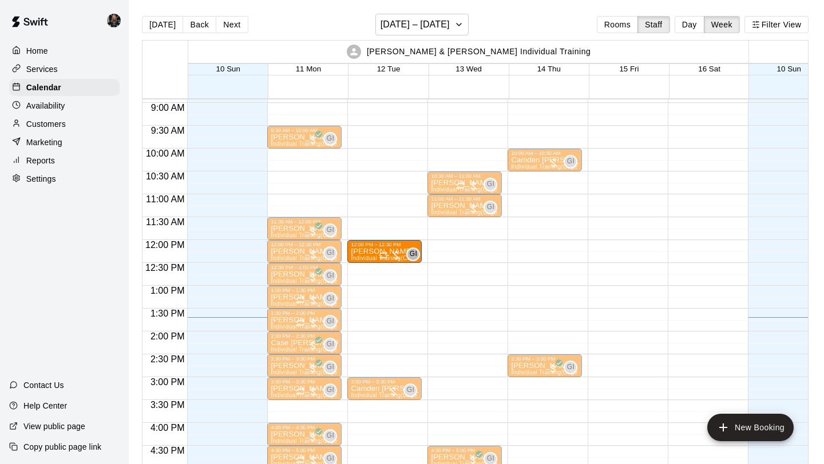
drag, startPoint x: 283, startPoint y: 163, endPoint x: 389, endPoint y: 261, distance: 144.9
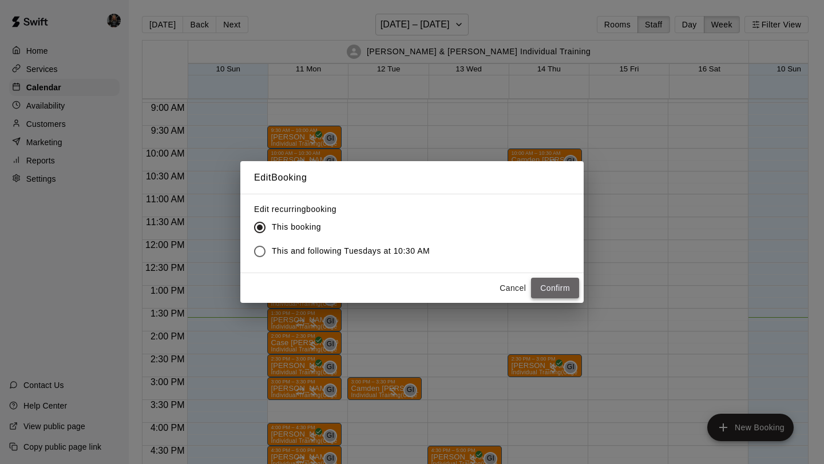
click at [552, 291] on button "Confirm" at bounding box center [555, 288] width 48 height 21
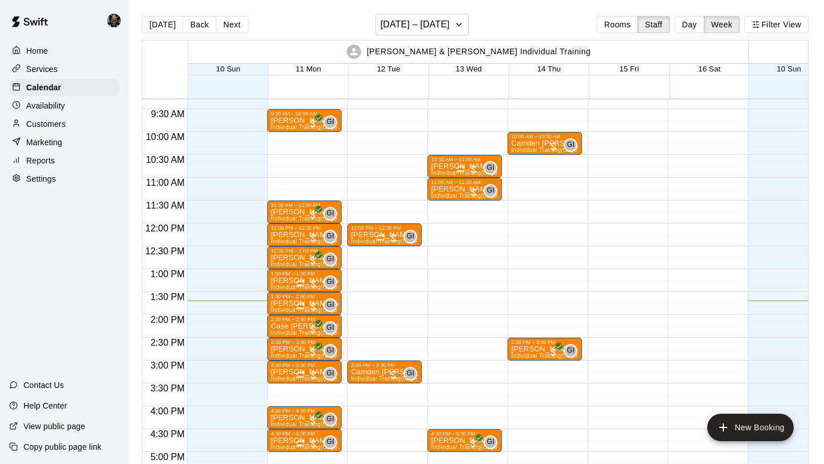
scroll to position [426, 0]
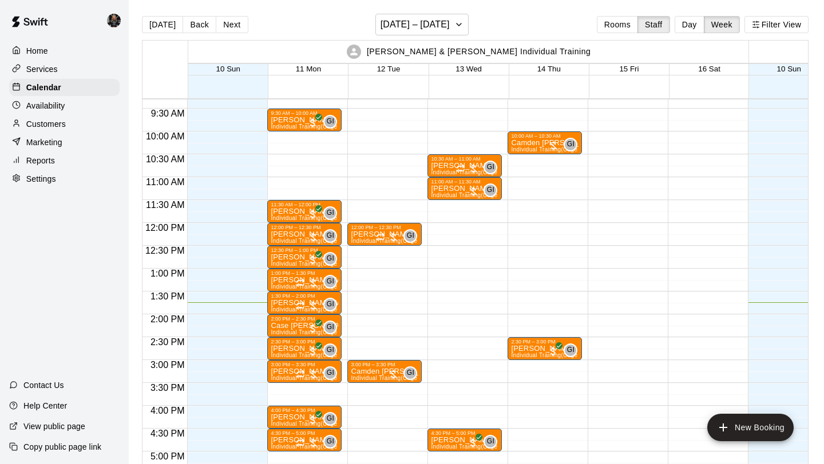
click at [81, 137] on div "Marketing" at bounding box center [64, 142] width 110 height 17
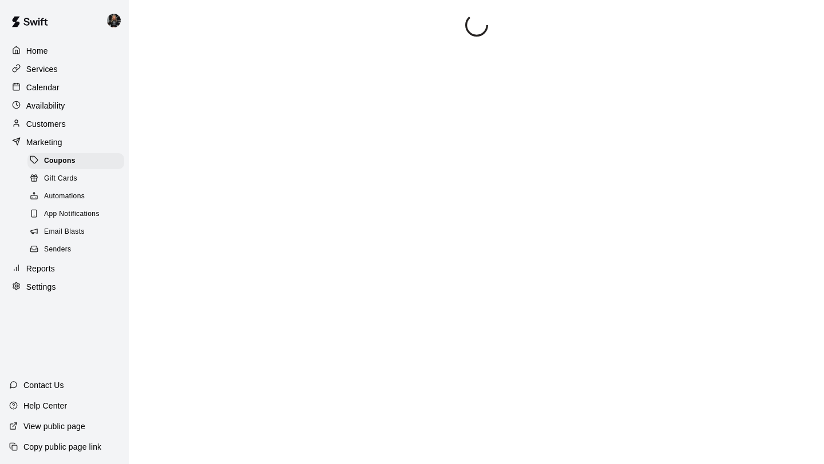
click at [79, 124] on div "Customers" at bounding box center [64, 124] width 110 height 17
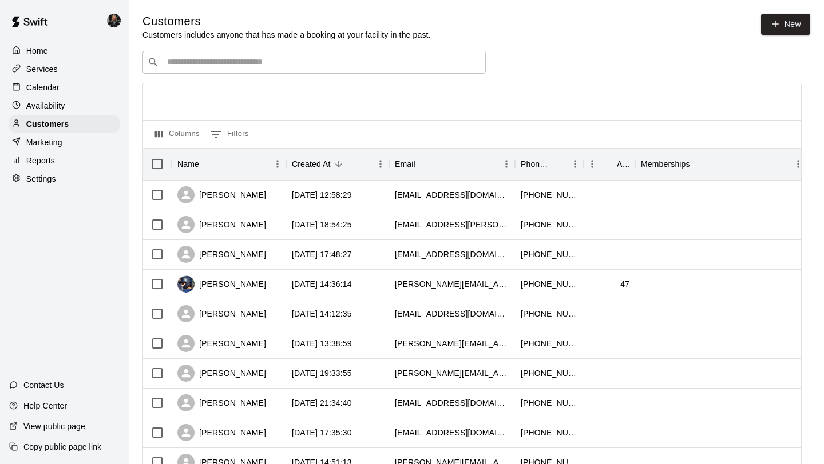
click at [223, 53] on div "​ ​" at bounding box center [313, 62] width 343 height 23
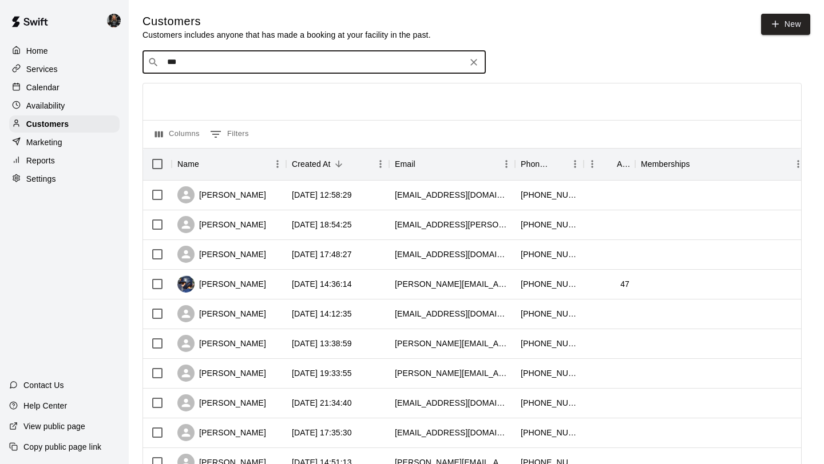
type input "****"
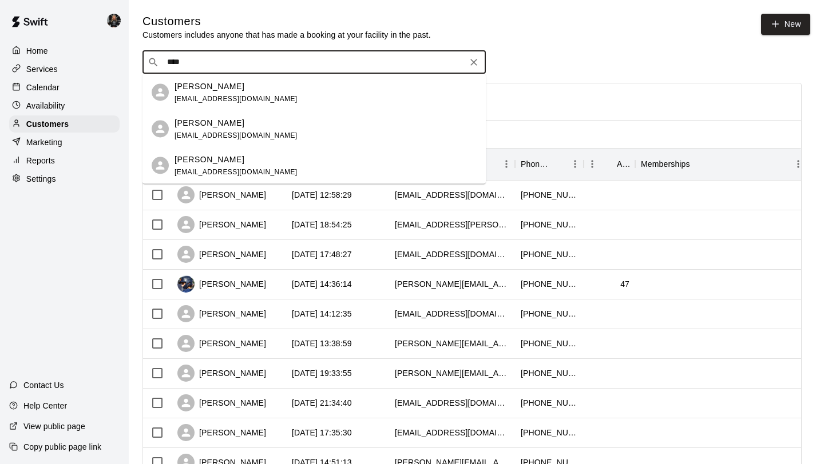
click at [475, 54] on div "​ **** ​" at bounding box center [313, 62] width 343 height 23
click at [475, 63] on icon "Clear" at bounding box center [473, 62] width 11 height 11
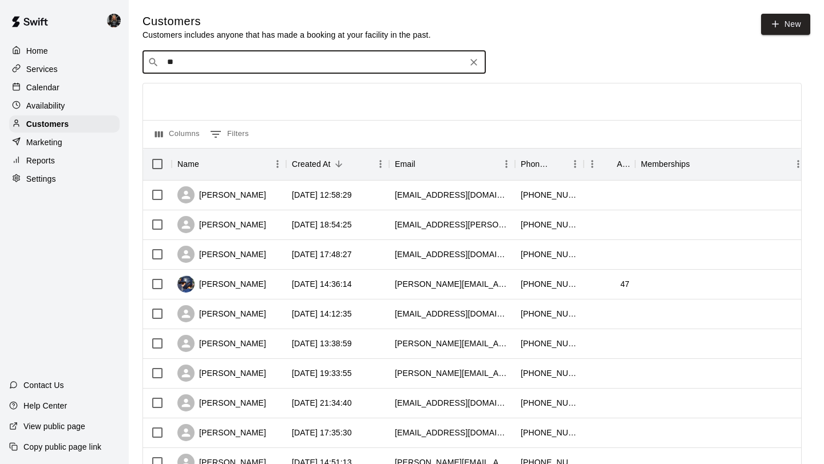
type input "***"
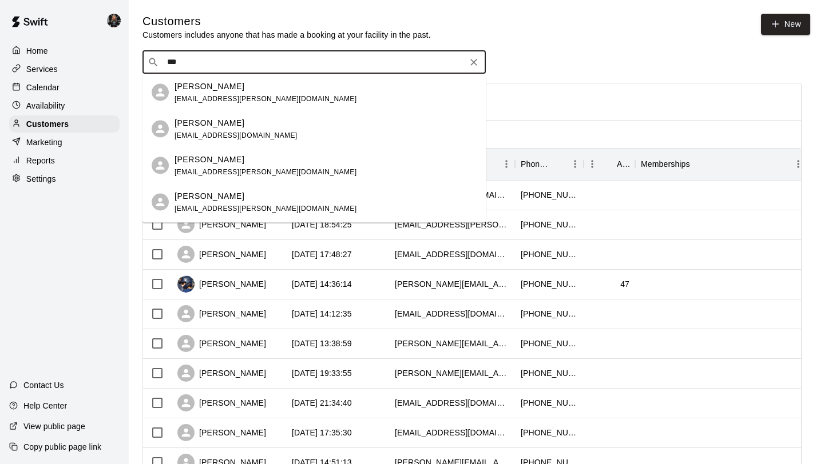
click at [470, 65] on icon "Clear" at bounding box center [473, 62] width 11 height 11
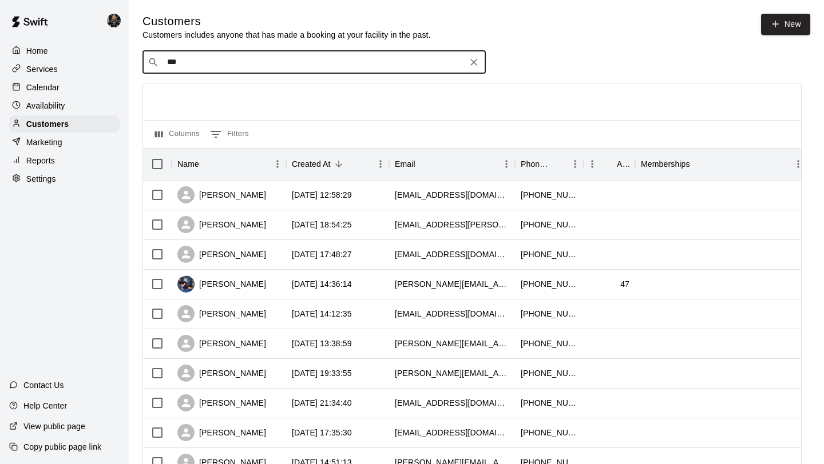
type input "****"
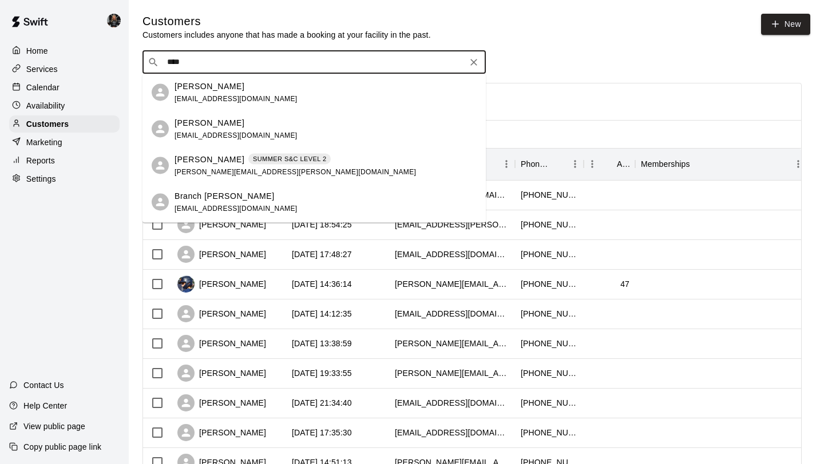
click at [470, 59] on icon "Clear" at bounding box center [473, 62] width 11 height 11
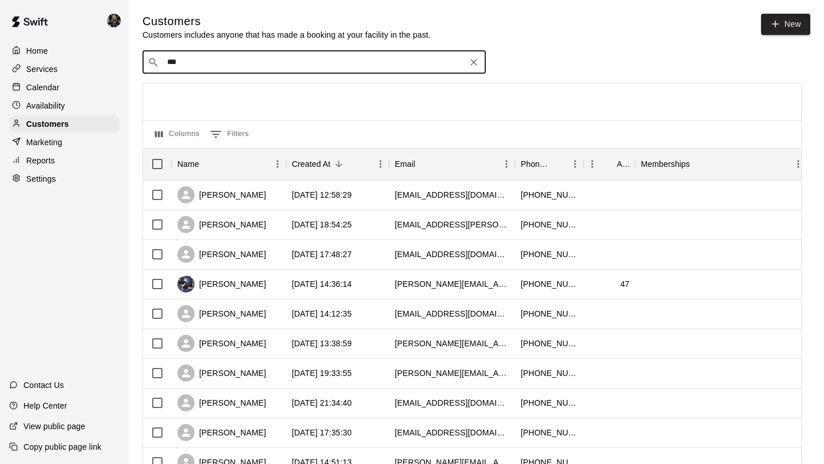
type input "****"
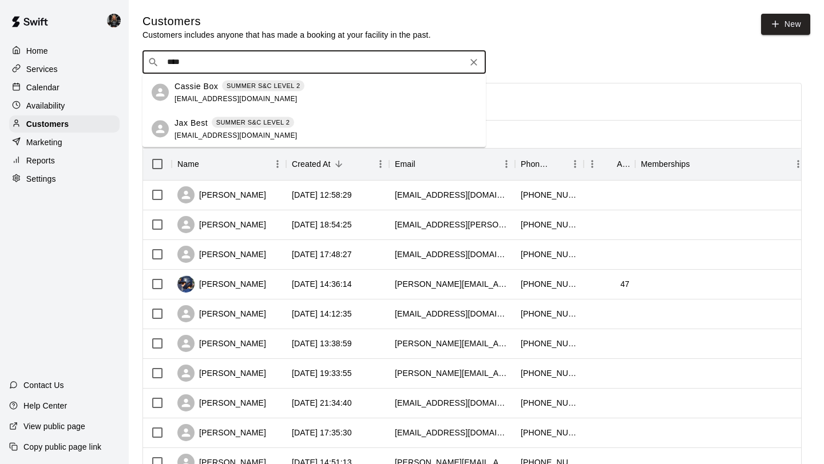
click at [348, 97] on div "Cassie Box SUMMER S&C LEVEL 2 cassie.box22@gmail.com" at bounding box center [325, 92] width 302 height 25
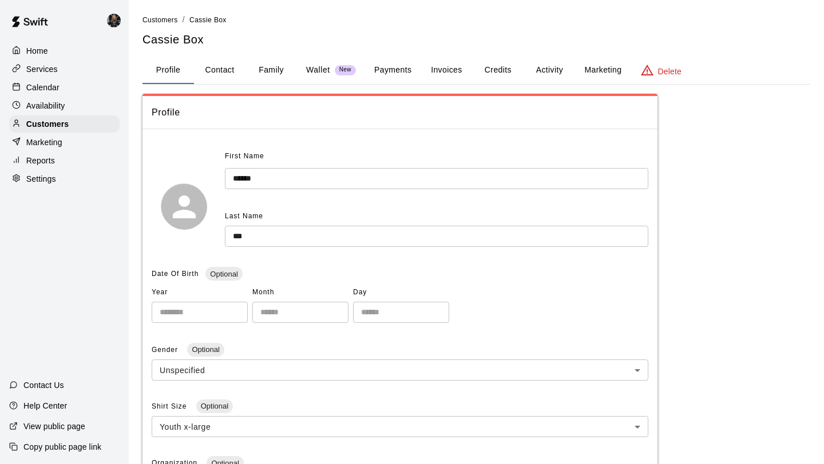
click at [394, 63] on button "Payments" at bounding box center [392, 70] width 55 height 27
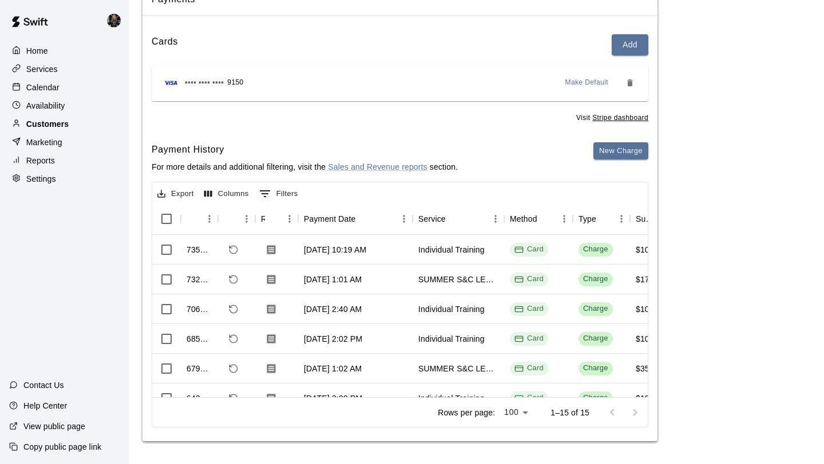
click at [63, 120] on p "Customers" at bounding box center [47, 123] width 42 height 11
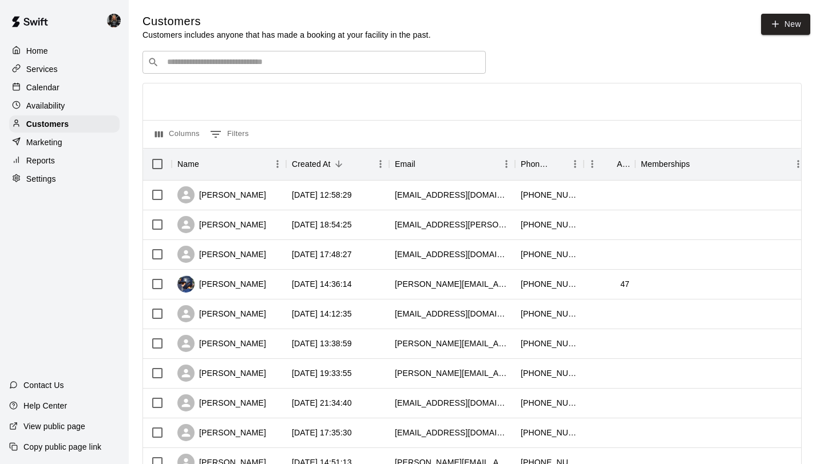
click at [184, 63] on input "Search customers by name or email" at bounding box center [322, 62] width 317 height 11
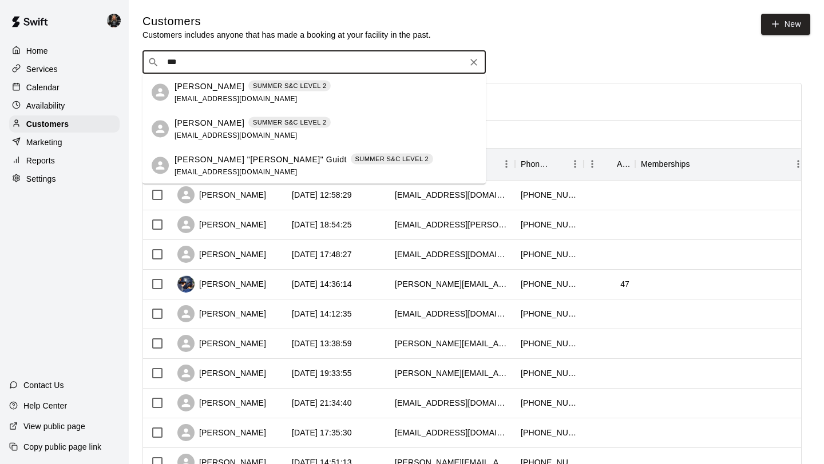
type input "***"
click at [72, 71] on div "Services" at bounding box center [64, 69] width 110 height 17
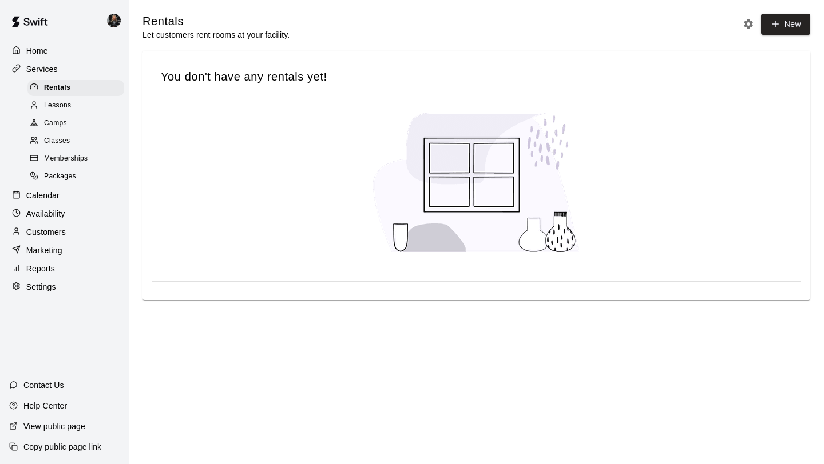
click at [84, 153] on span "Memberships" at bounding box center [65, 158] width 43 height 11
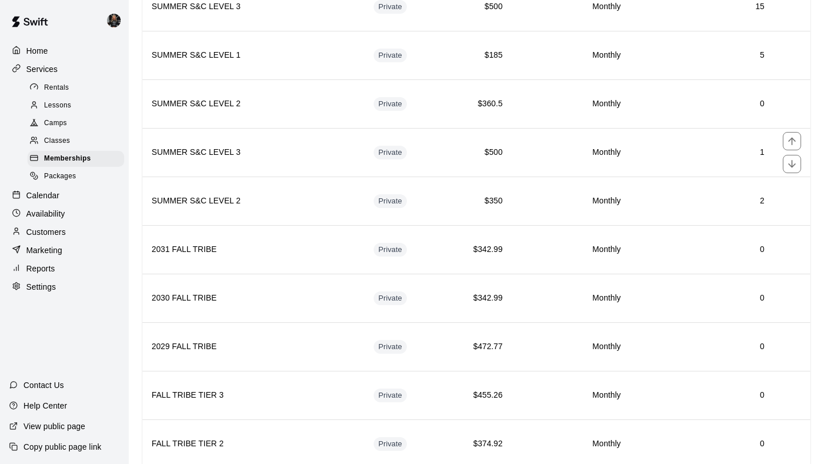
scroll to position [800, 0]
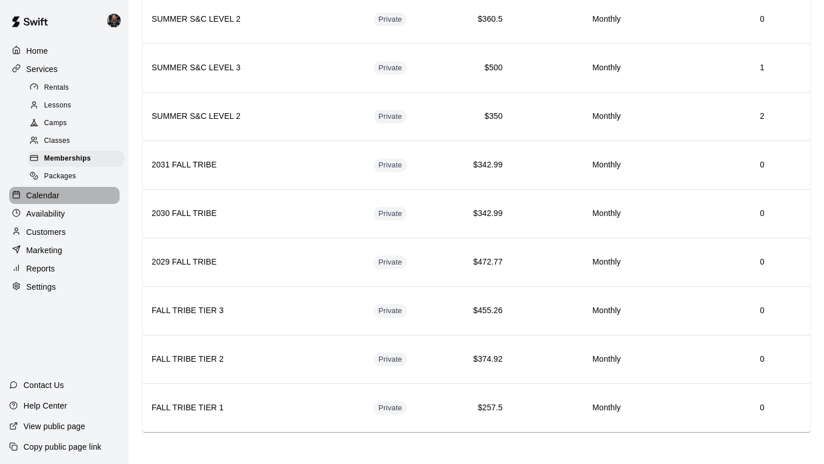
click at [63, 194] on div "Calendar" at bounding box center [64, 195] width 110 height 17
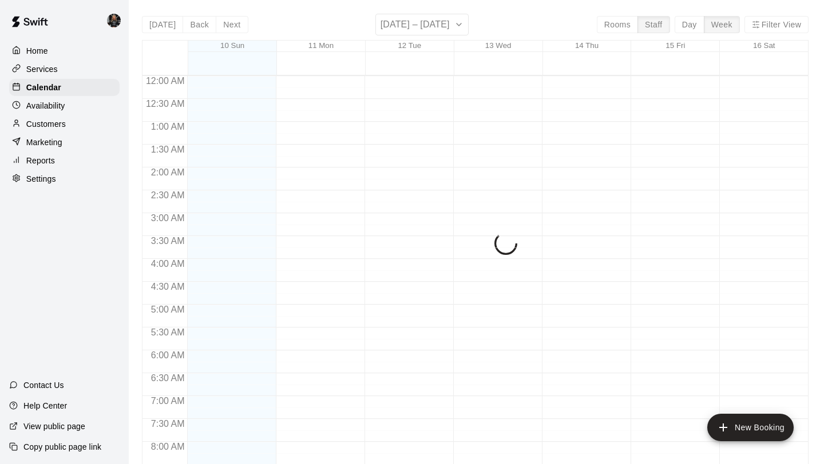
scroll to position [660, 0]
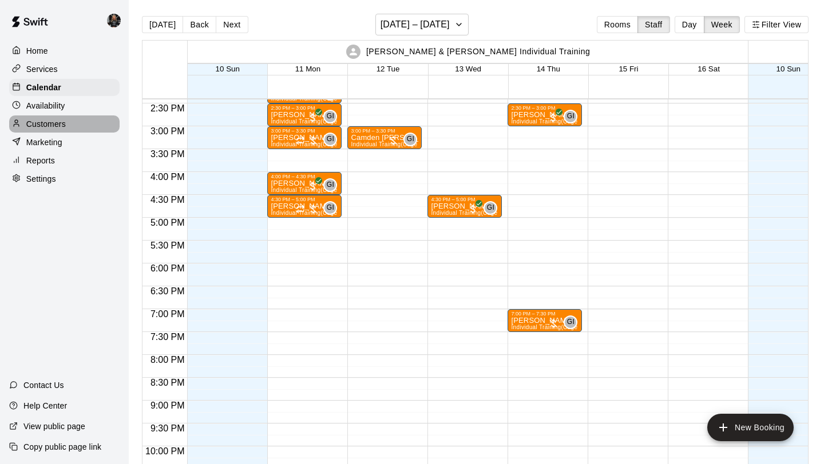
click at [54, 129] on p "Customers" at bounding box center [45, 123] width 39 height 11
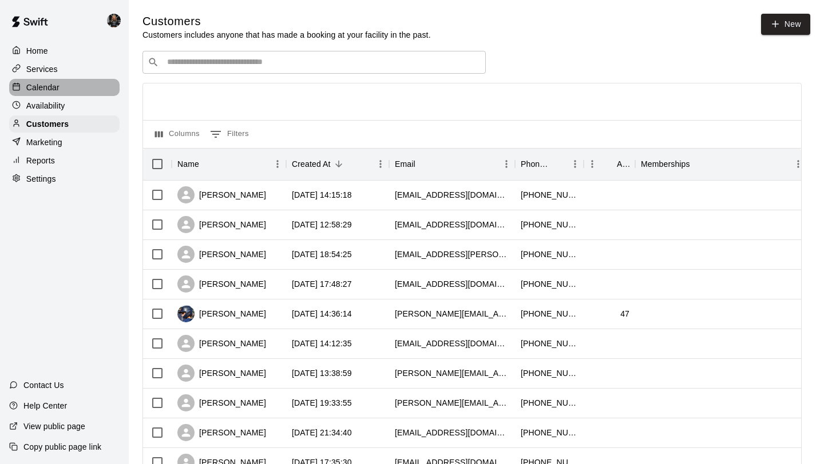
click at [54, 90] on p "Calendar" at bounding box center [42, 87] width 33 height 11
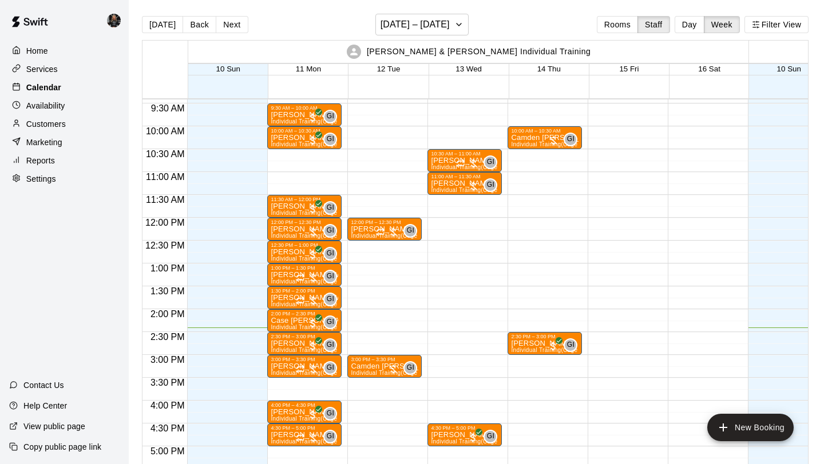
scroll to position [428, 0]
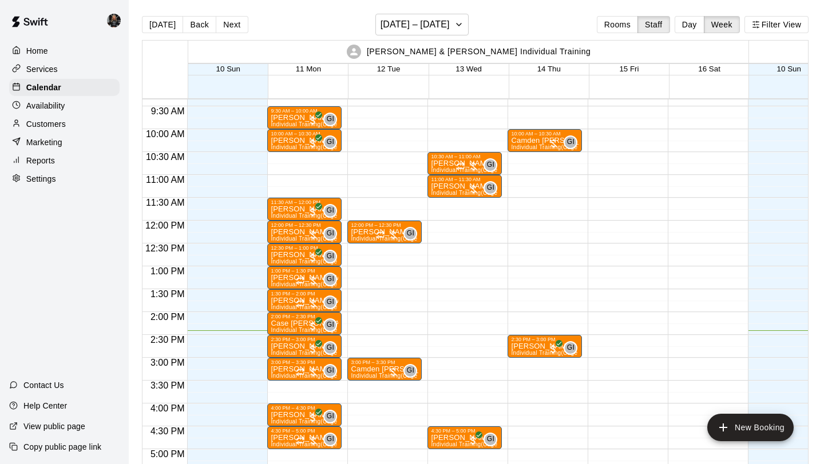
click at [61, 124] on p "Customers" at bounding box center [45, 123] width 39 height 11
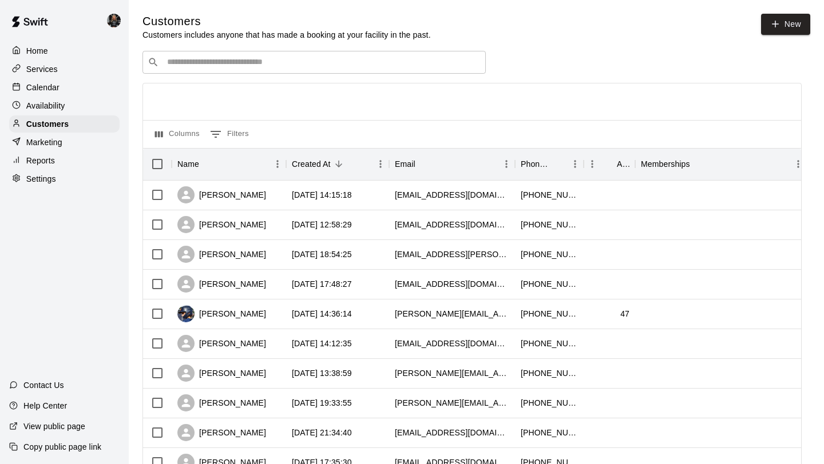
click at [209, 57] on div "​ ​" at bounding box center [313, 62] width 343 height 23
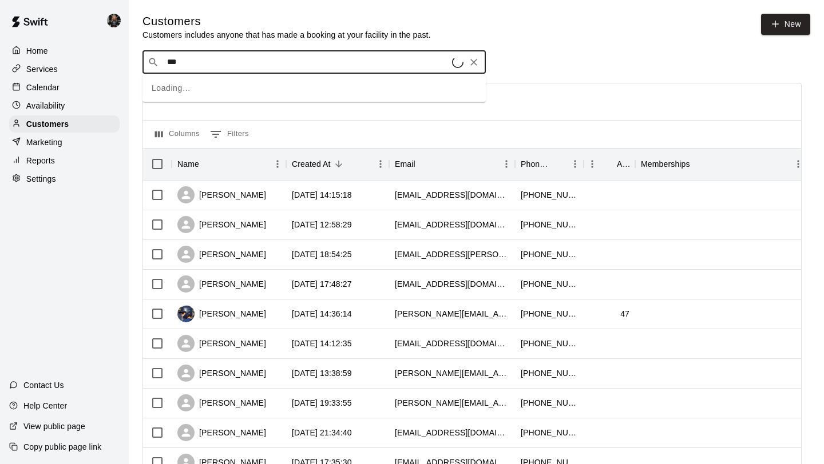
type input "****"
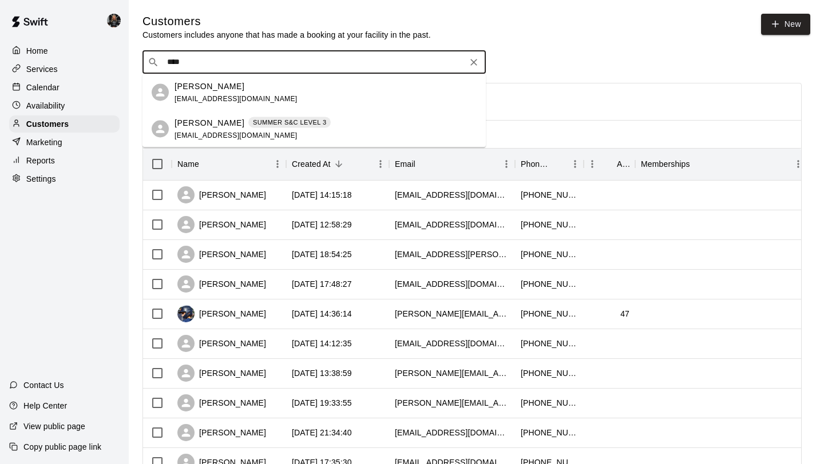
click at [475, 64] on icon "Clear" at bounding box center [473, 62] width 7 height 7
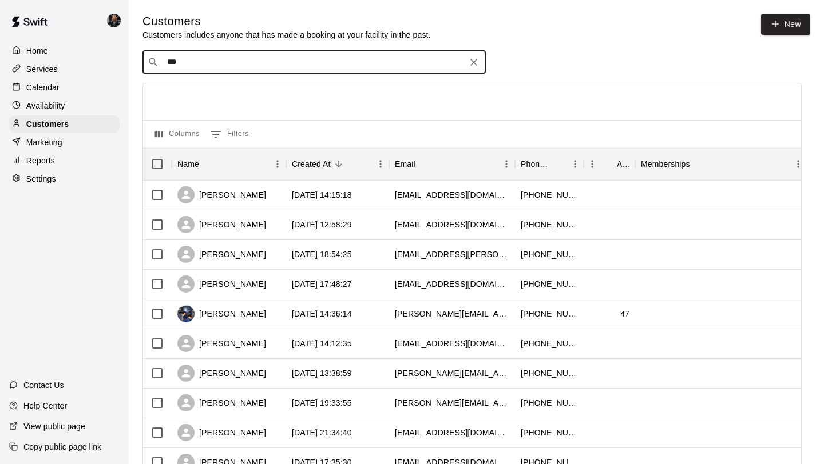
type input "****"
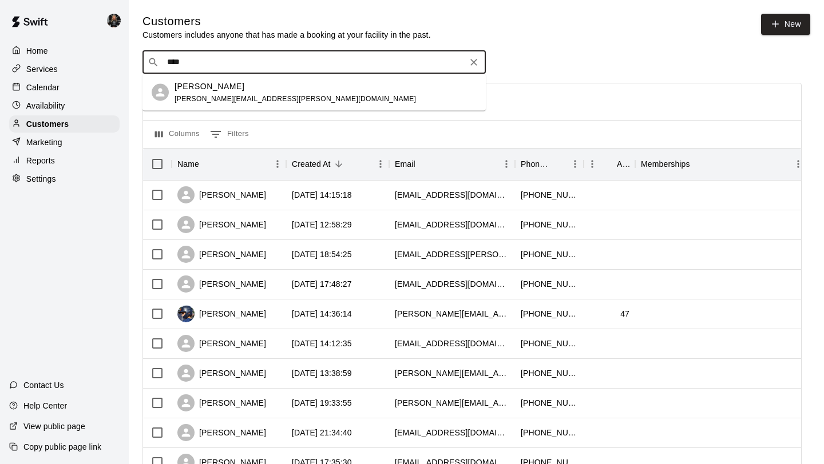
click at [480, 62] on button "Clear" at bounding box center [474, 62] width 16 height 16
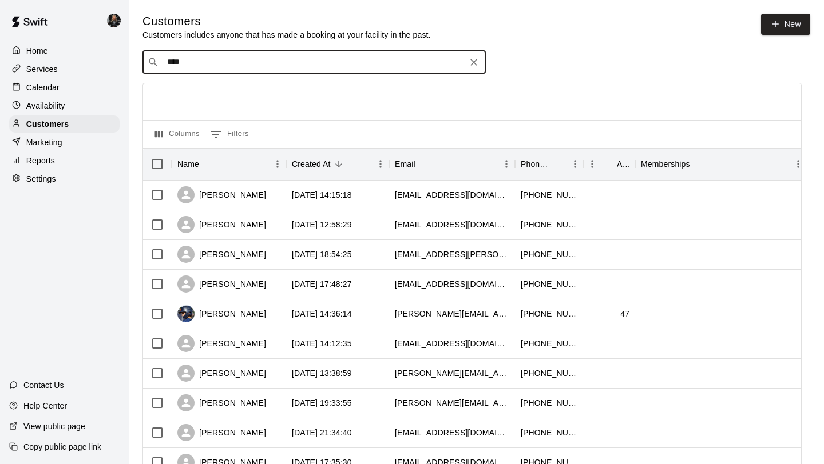
type input "***"
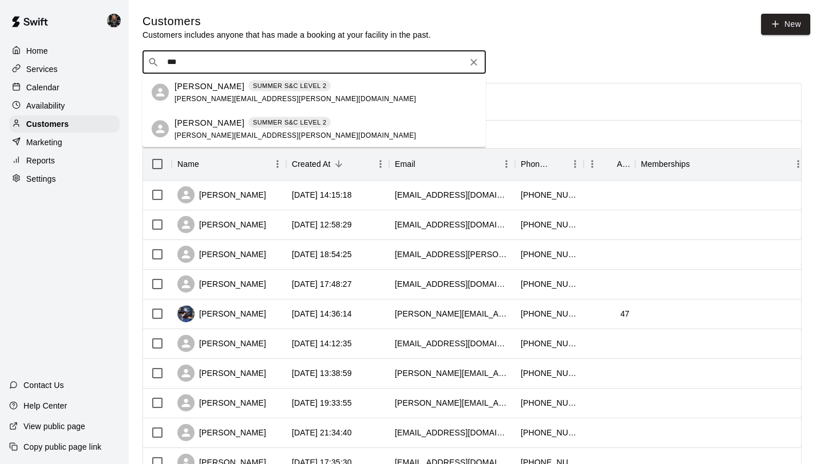
click at [229, 88] on div "Brandon Rilee SUMMER S&C LEVEL 2" at bounding box center [294, 86] width 241 height 12
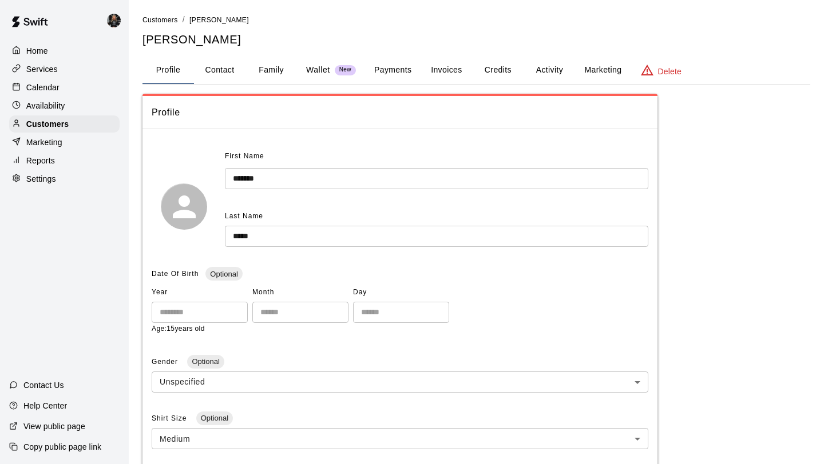
click at [225, 62] on button "Contact" at bounding box center [219, 70] width 51 height 27
select select "**"
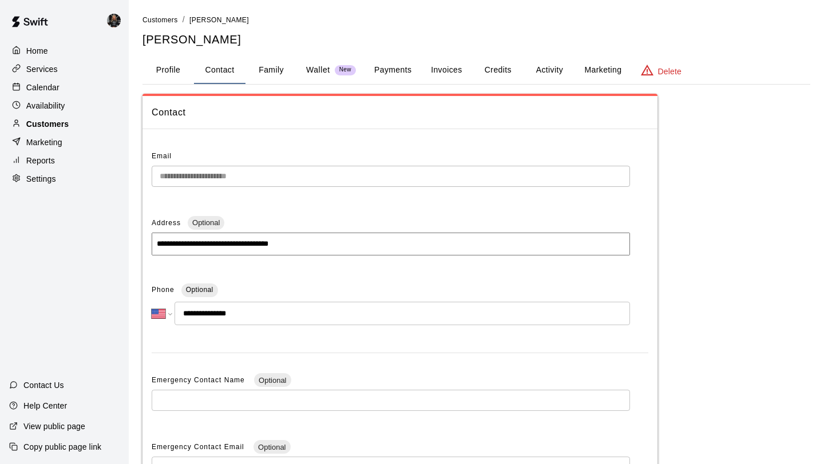
click at [65, 122] on p "Customers" at bounding box center [47, 123] width 42 height 11
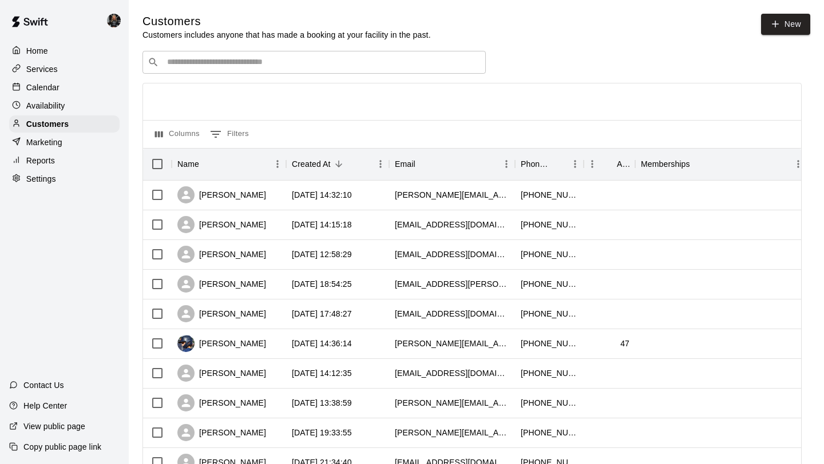
click at [205, 65] on input "Search customers by name or email" at bounding box center [322, 62] width 317 height 11
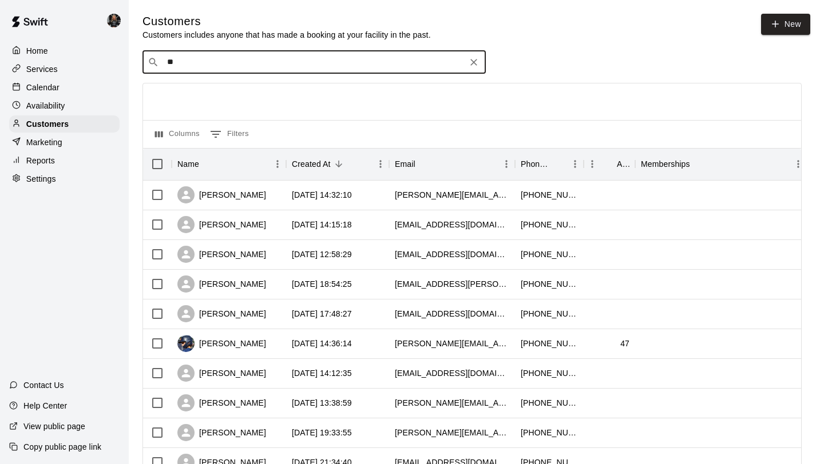
type input "***"
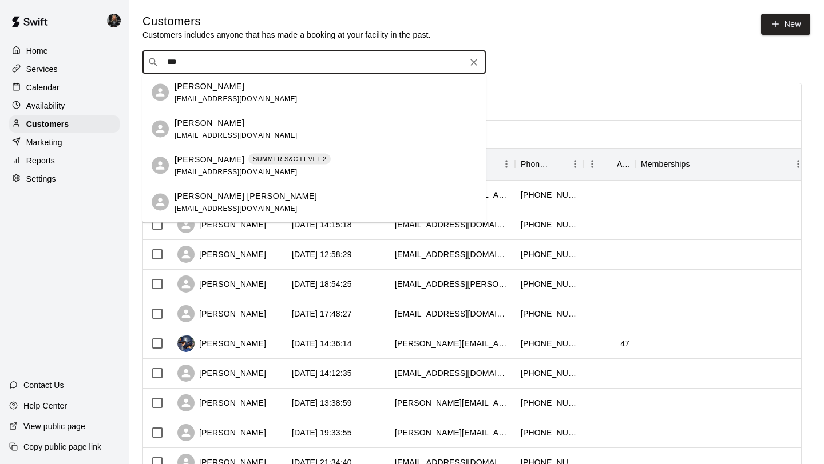
click at [273, 133] on div "Jimmy Hearn jrayh77@gmail.com" at bounding box center [325, 129] width 302 height 25
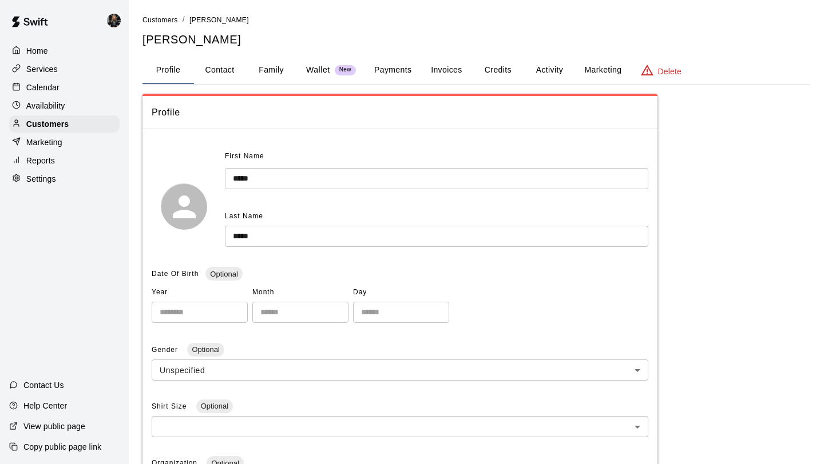
click at [224, 72] on button "Contact" at bounding box center [219, 70] width 51 height 27
select select "**"
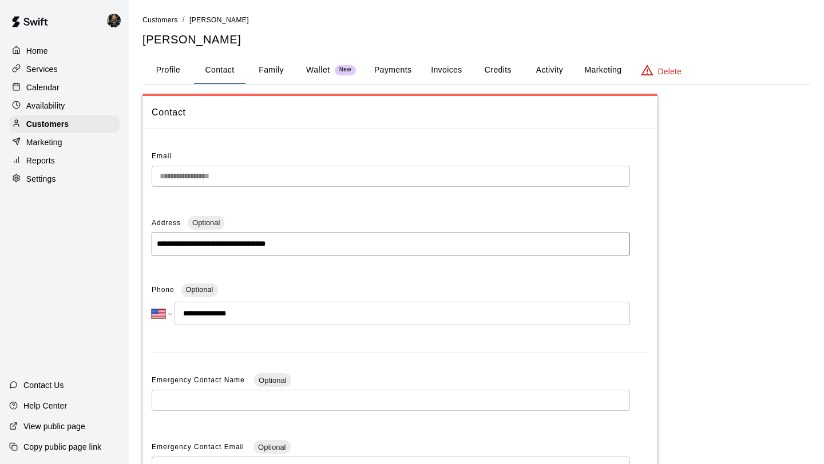
click at [277, 69] on button "Family" at bounding box center [270, 70] width 51 height 27
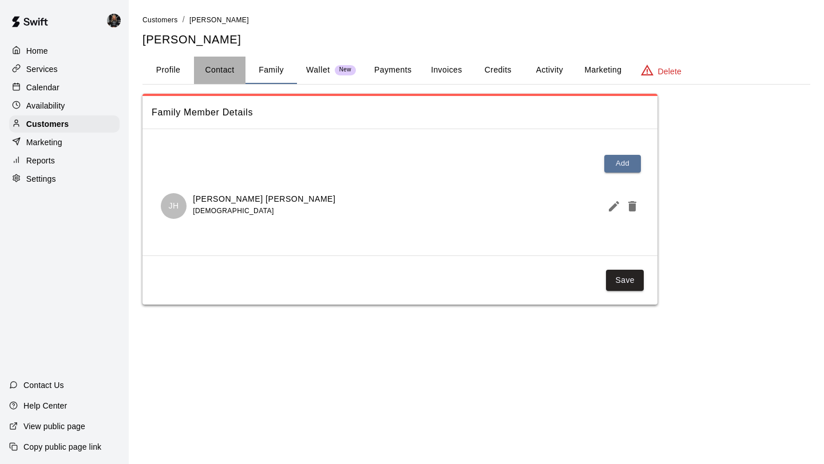
click at [206, 67] on button "Contact" at bounding box center [219, 70] width 51 height 27
select select "**"
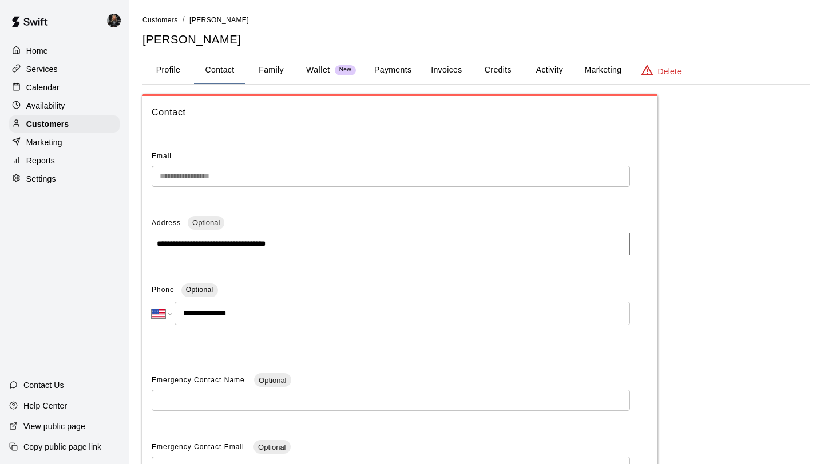
click at [168, 70] on button "Profile" at bounding box center [167, 70] width 51 height 27
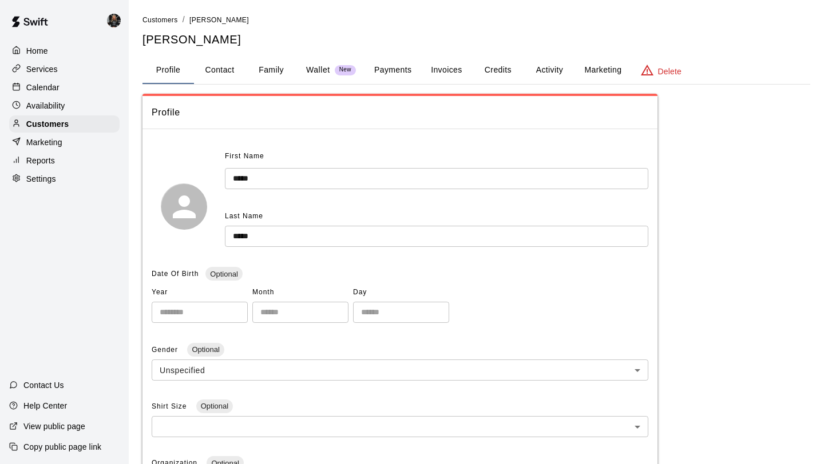
click at [226, 79] on button "Contact" at bounding box center [219, 70] width 51 height 27
select select "**"
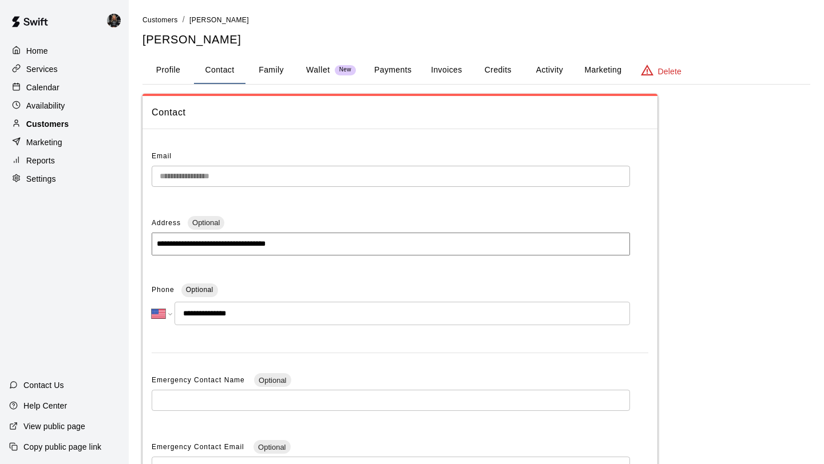
click at [62, 122] on p "Customers" at bounding box center [47, 123] width 42 height 11
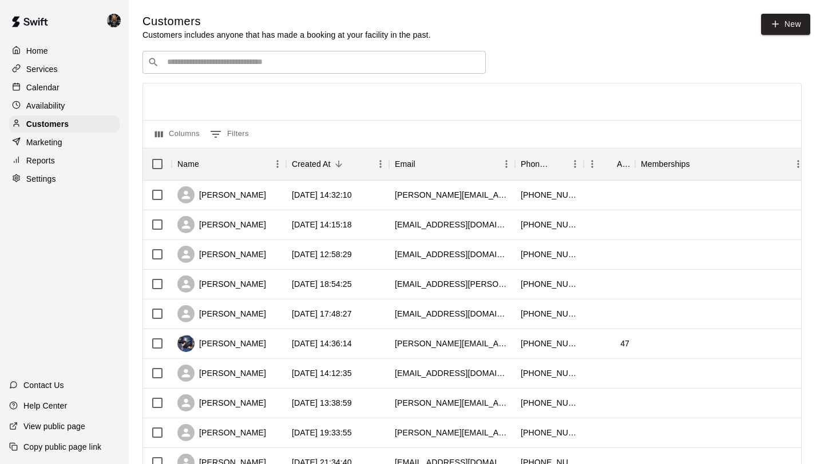
click at [221, 70] on div "​ ​" at bounding box center [313, 62] width 343 height 23
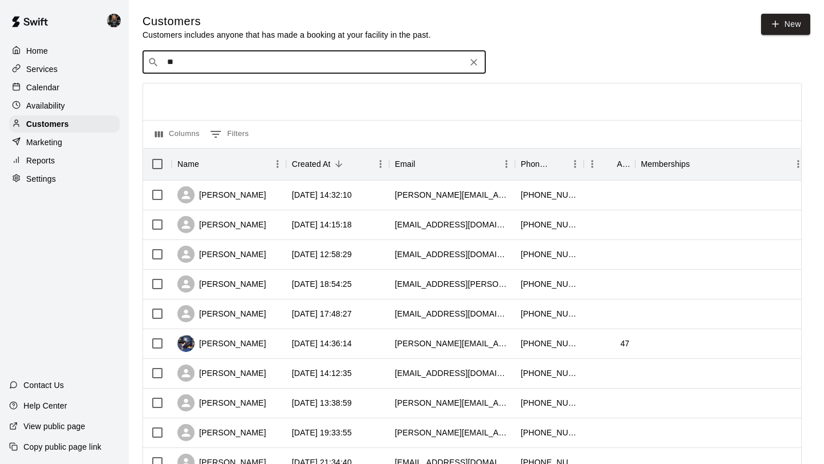
type input "***"
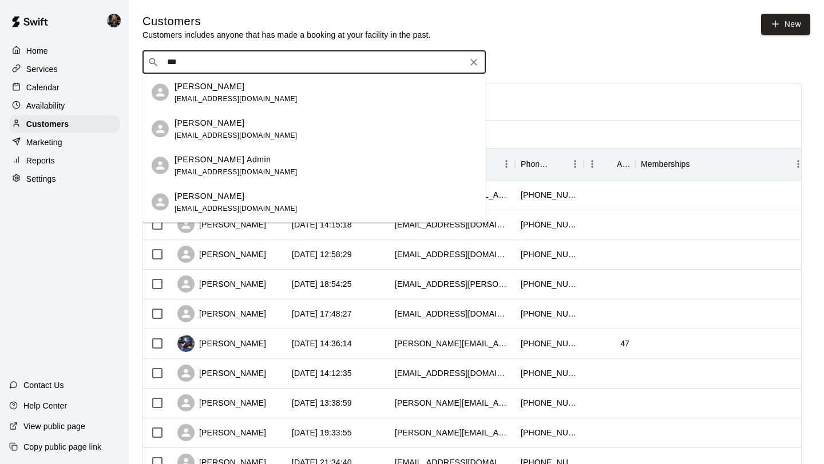
click at [245, 140] on div "Sebastian I Murphy devmurphy1106@gmail.com" at bounding box center [235, 129] width 123 height 25
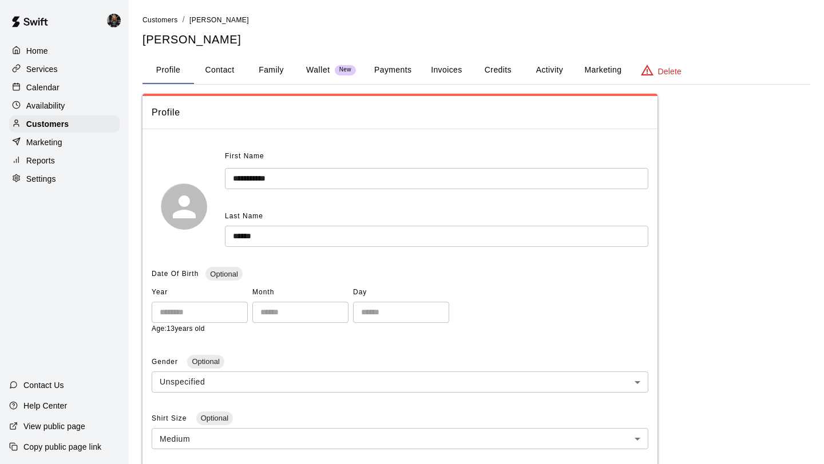
click at [391, 58] on button "Payments" at bounding box center [392, 70] width 55 height 27
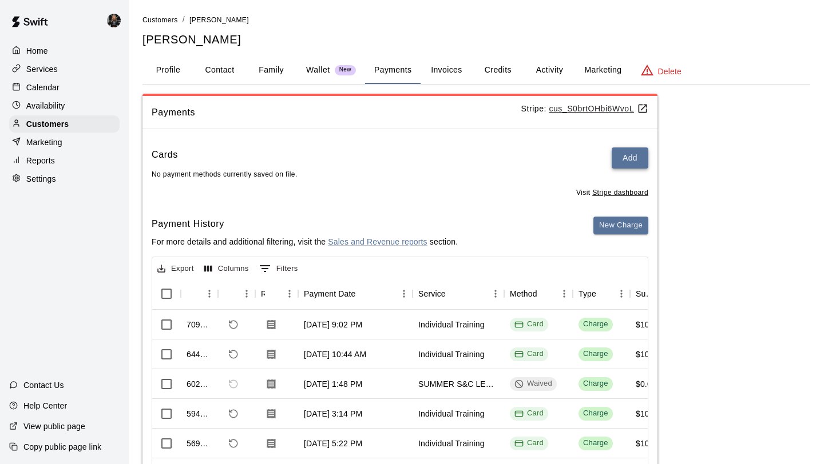
click at [635, 161] on button "Add" at bounding box center [629, 158] width 37 height 21
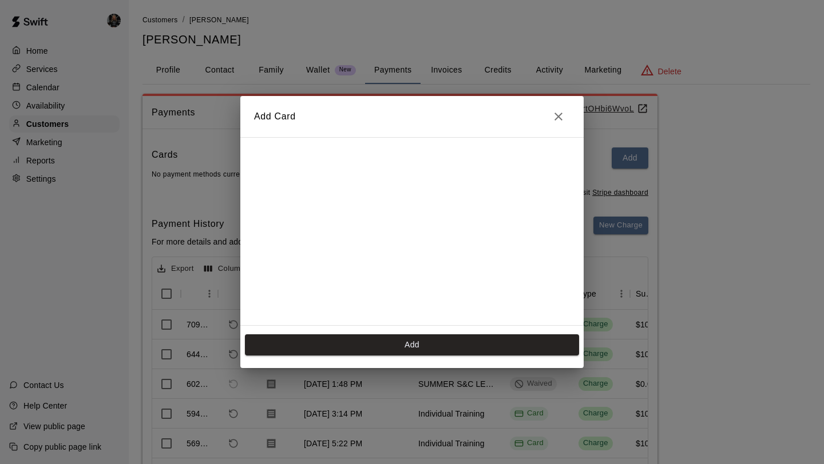
scroll to position [204, 0]
click at [445, 343] on button "Add" at bounding box center [412, 345] width 334 height 21
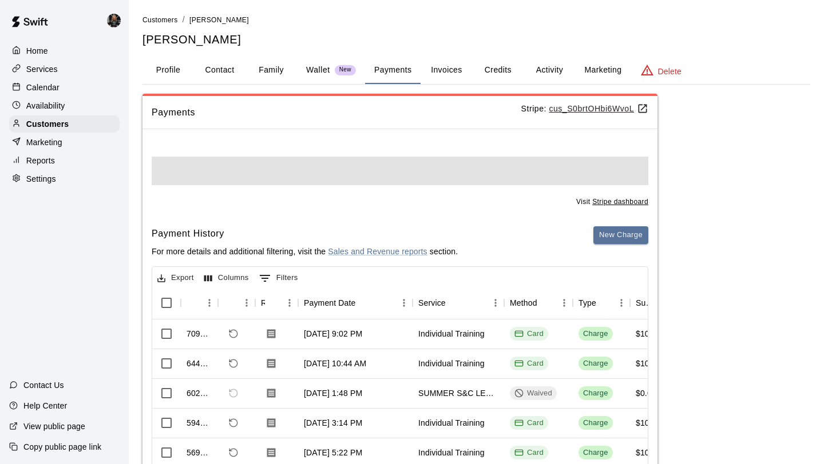
scroll to position [0, 0]
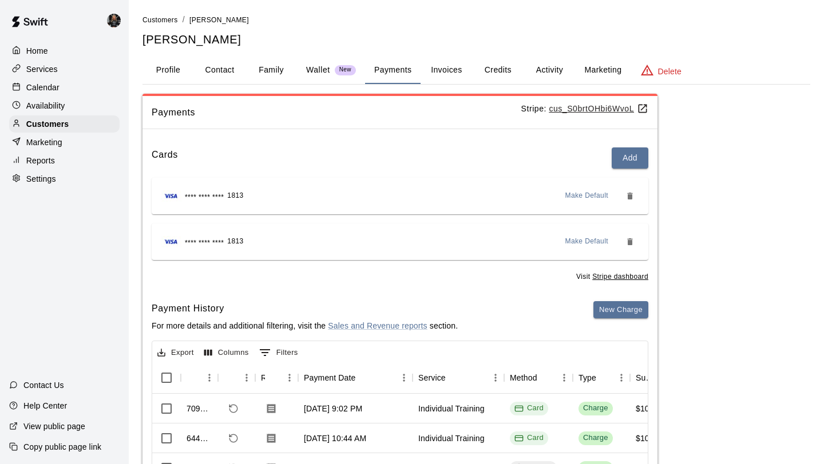
click at [591, 194] on span "Make Default" at bounding box center [586, 195] width 43 height 11
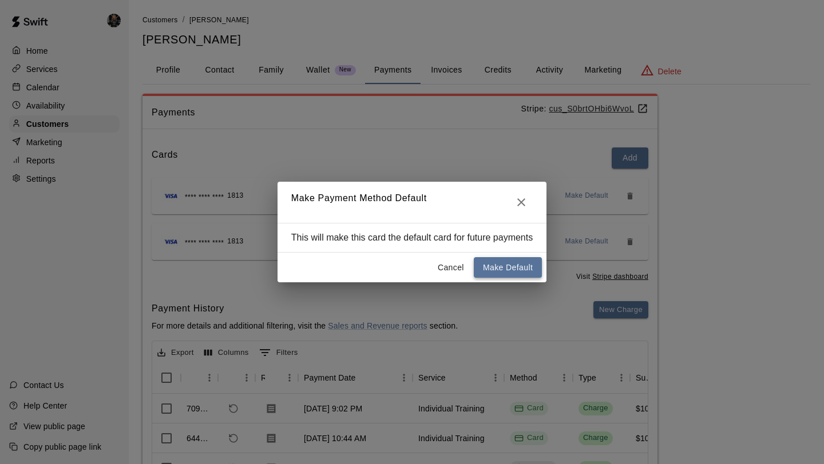
click at [507, 273] on button "Make Default" at bounding box center [508, 267] width 68 height 21
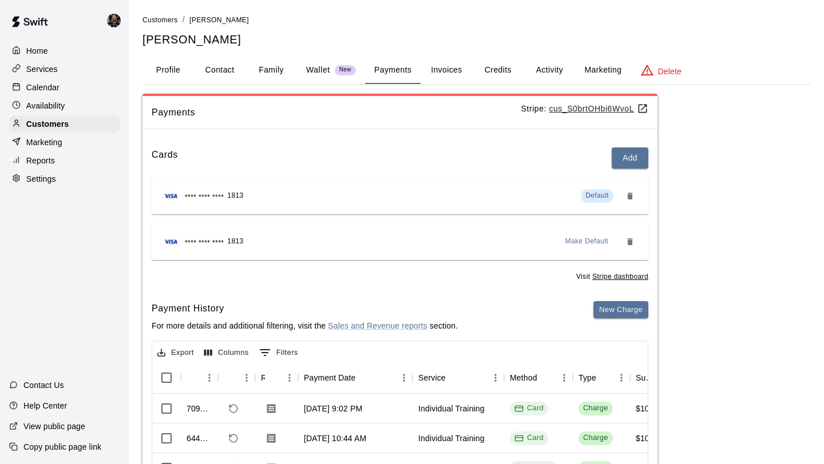
click at [504, 149] on div "Cards Add" at bounding box center [400, 158] width 497 height 21
click at [740, 86] on div "Customers / Sebastian I Murphy Sebastian I Murphy Profile Contact Family Wallet…" at bounding box center [476, 307] width 668 height 587
click at [57, 122] on p "Customers" at bounding box center [47, 123] width 42 height 11
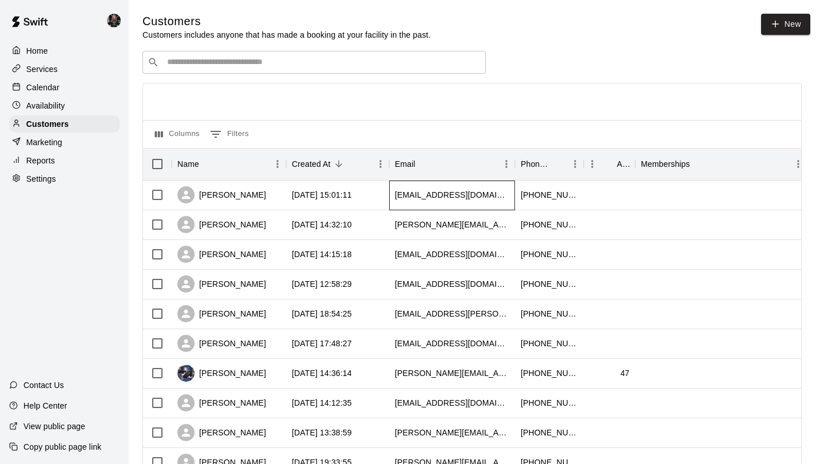
click at [407, 194] on div "anaggieforever@yahoo.com" at bounding box center [452, 194] width 114 height 11
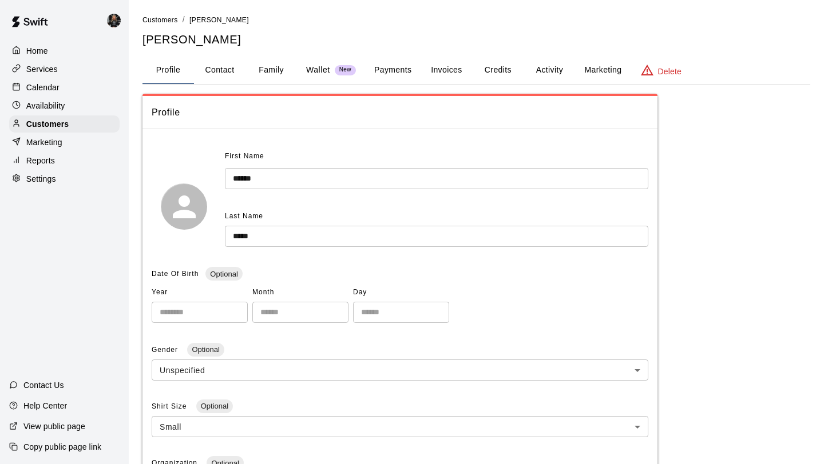
click at [398, 50] on div "**********" at bounding box center [476, 402] width 668 height 776
click at [392, 77] on button "Payments" at bounding box center [392, 70] width 55 height 27
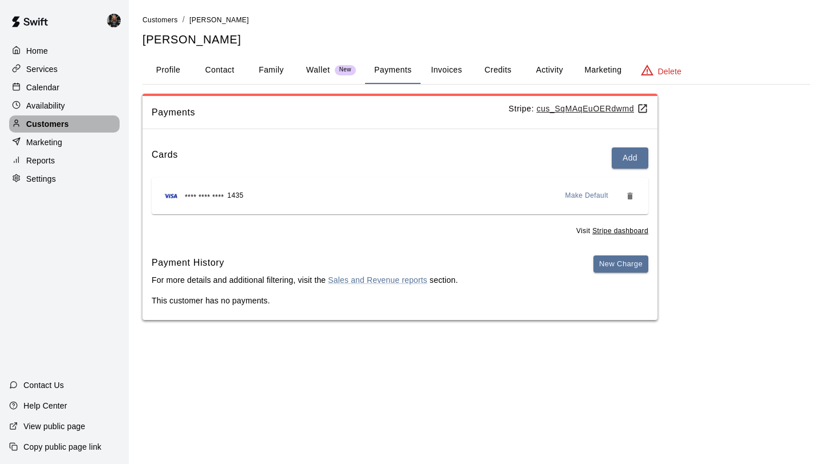
click at [85, 122] on div "Customers" at bounding box center [64, 124] width 110 height 17
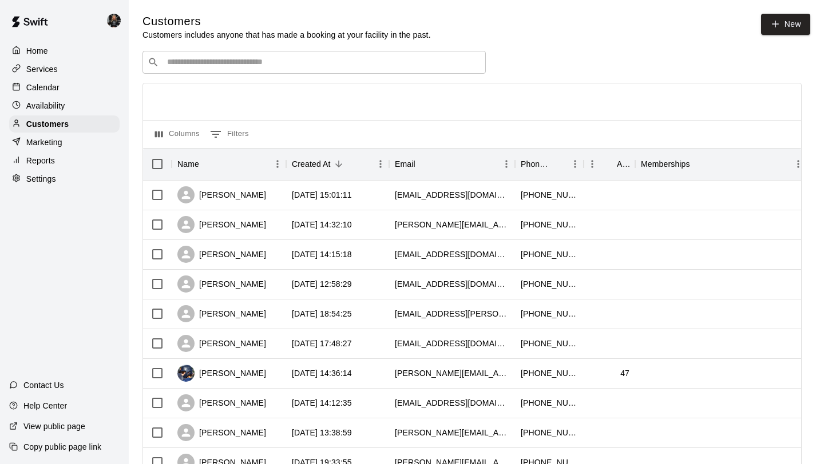
click at [217, 61] on input "Search customers by name or email" at bounding box center [322, 62] width 317 height 11
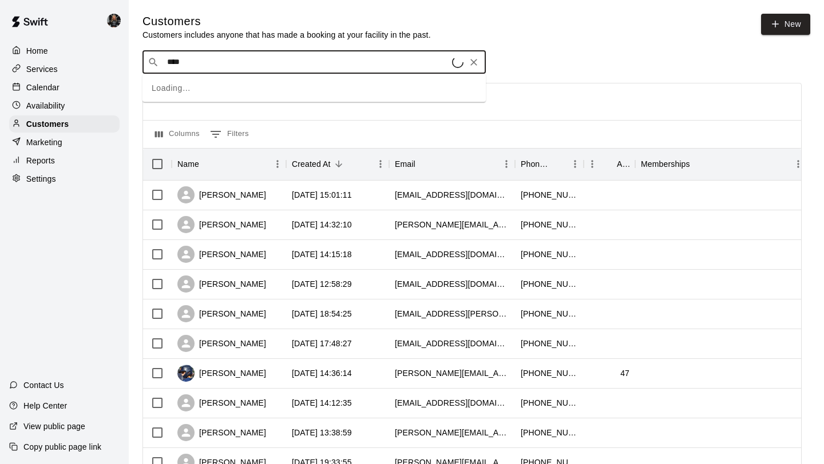
type input "*****"
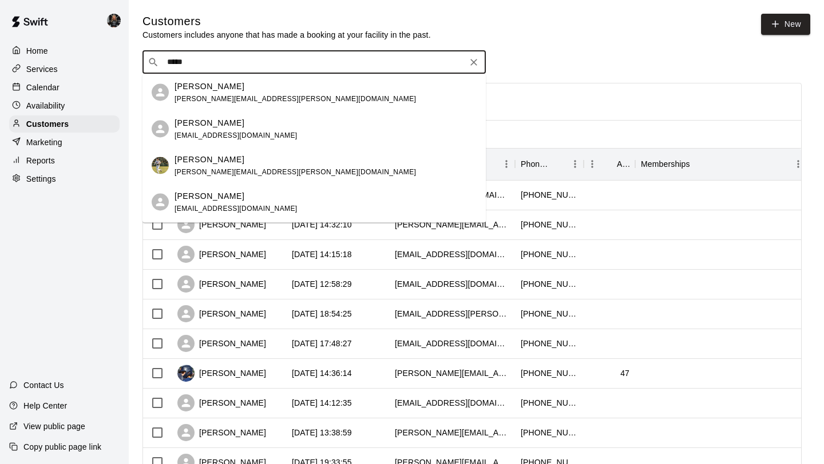
click at [208, 95] on span "nicole.barnhart@outlook.com" at bounding box center [294, 98] width 241 height 8
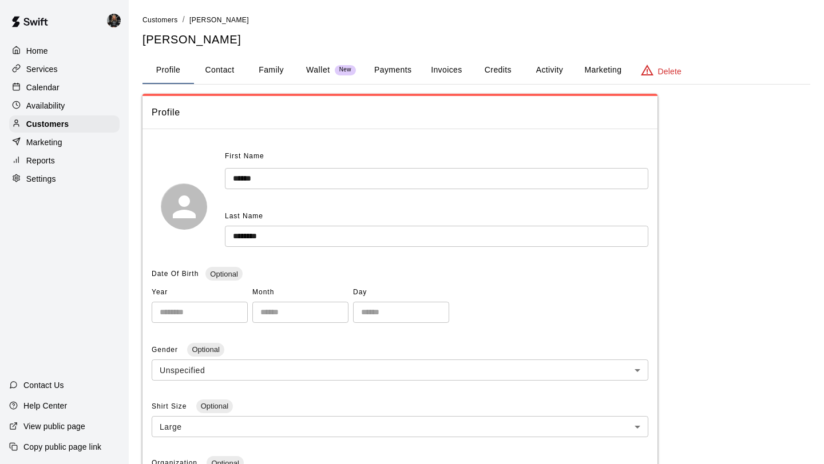
click at [392, 69] on button "Payments" at bounding box center [392, 70] width 55 height 27
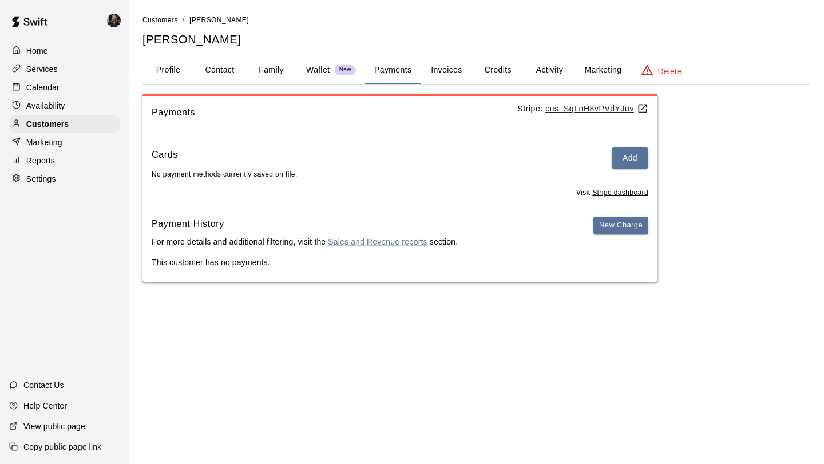
click at [470, 71] on button "Invoices" at bounding box center [445, 70] width 51 height 27
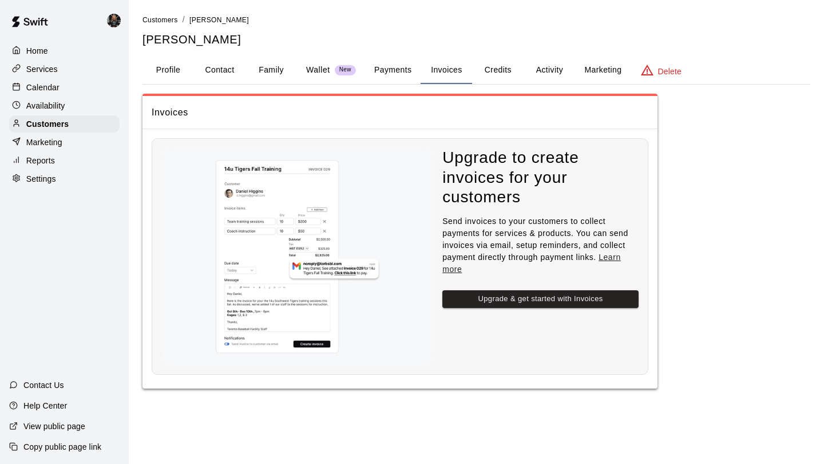
click at [518, 67] on button "Credits" at bounding box center [497, 70] width 51 height 27
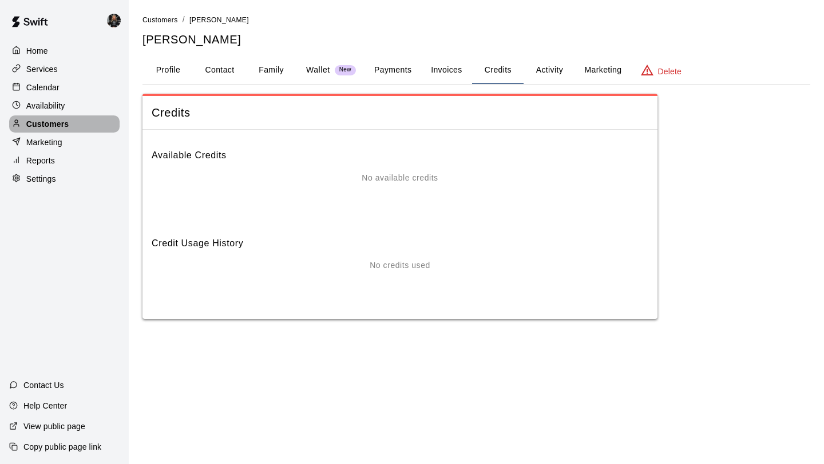
click at [90, 127] on div "Customers" at bounding box center [64, 124] width 110 height 17
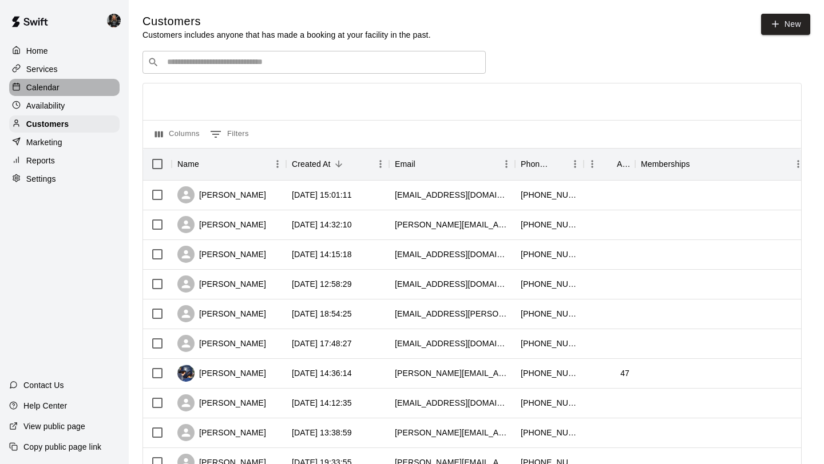
click at [82, 79] on div "Calendar" at bounding box center [64, 87] width 110 height 17
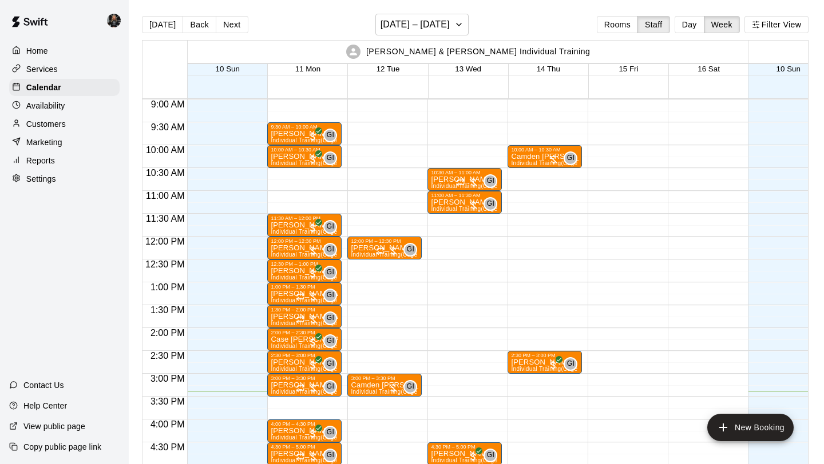
scroll to position [410, 0]
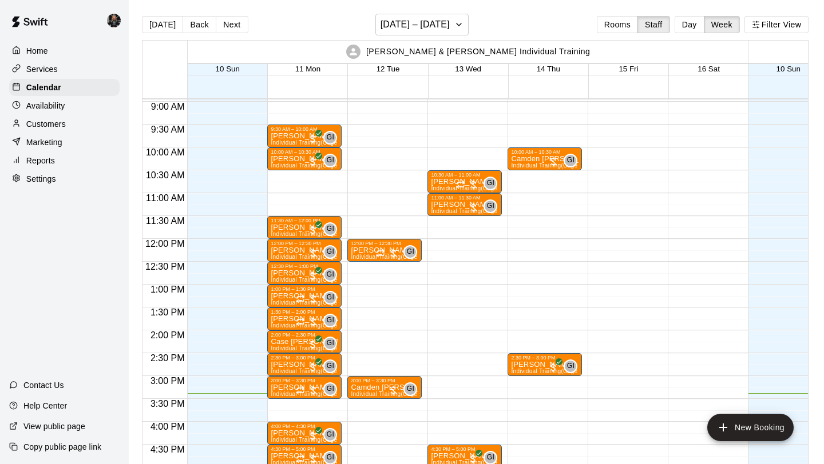
click at [51, 114] on div "Home Services Calendar Availability Customers Marketing Reports Settings" at bounding box center [64, 115] width 129 height 148
click at [51, 114] on div "Availability" at bounding box center [64, 105] width 110 height 17
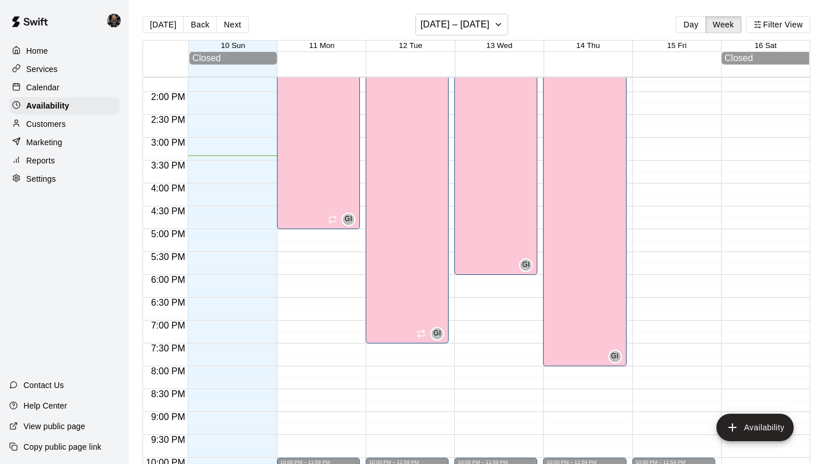
scroll to position [624, 0]
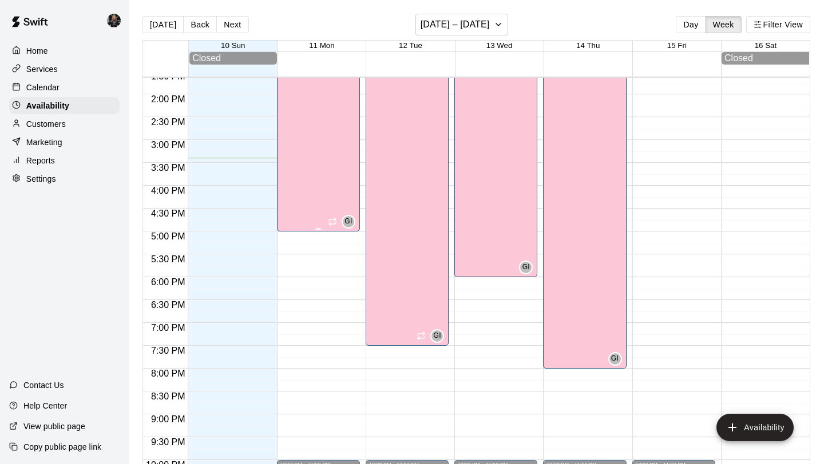
click at [301, 160] on div "Garrett & Sean Individual Training Cage 1" at bounding box center [318, 128] width 76 height 464
click at [296, 24] on icon "edit" at bounding box center [292, 21] width 14 height 14
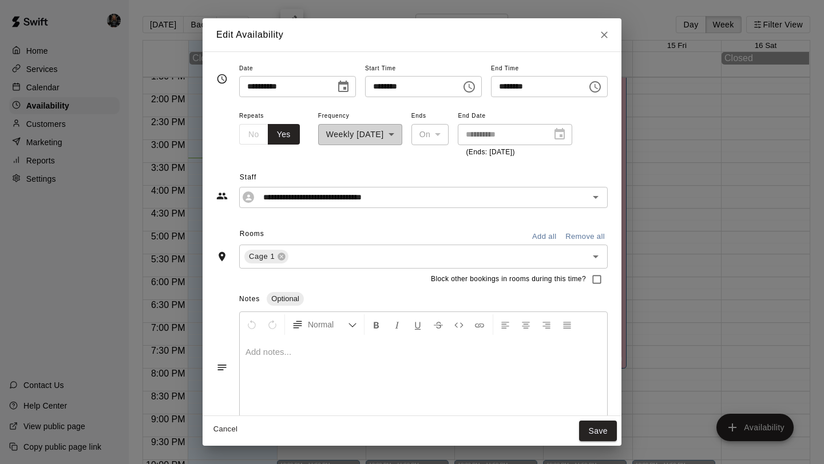
click at [471, 87] on icon "Choose time, selected time is 9:30 AM" at bounding box center [469, 86] width 3 height 5
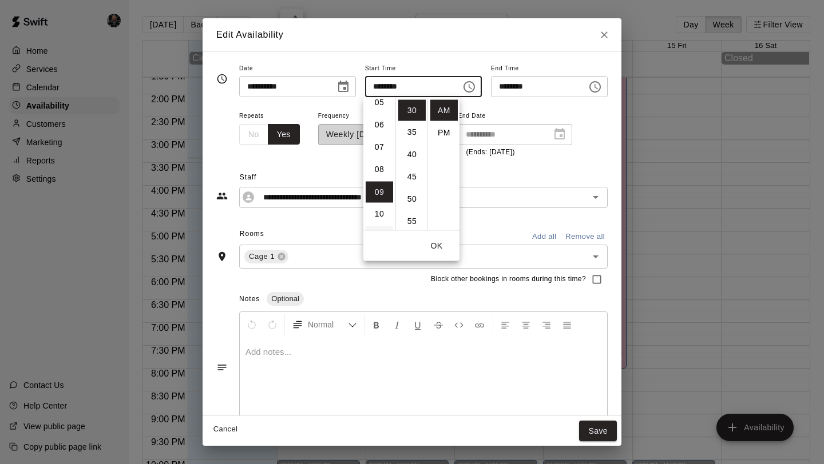
scroll to position [110, 0]
click at [380, 139] on li "06" at bounding box center [379, 134] width 27 height 21
click at [307, 169] on span "Staff" at bounding box center [424, 178] width 368 height 18
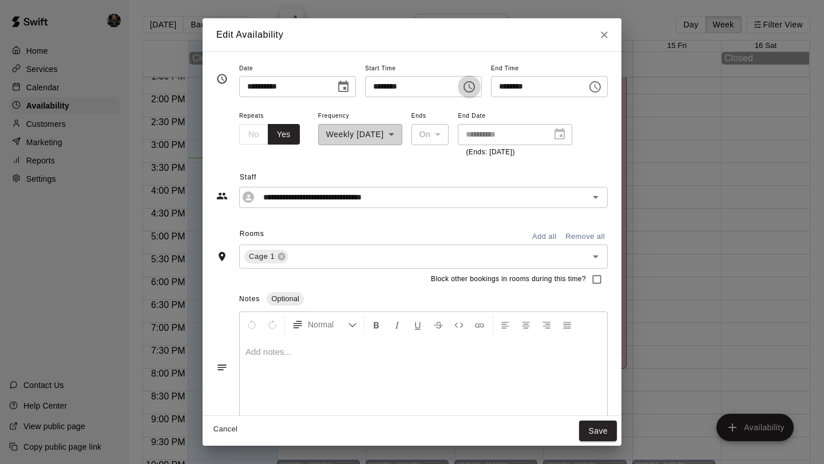
click at [476, 91] on icon "Choose time, selected time is 6:30 AM" at bounding box center [469, 87] width 14 height 14
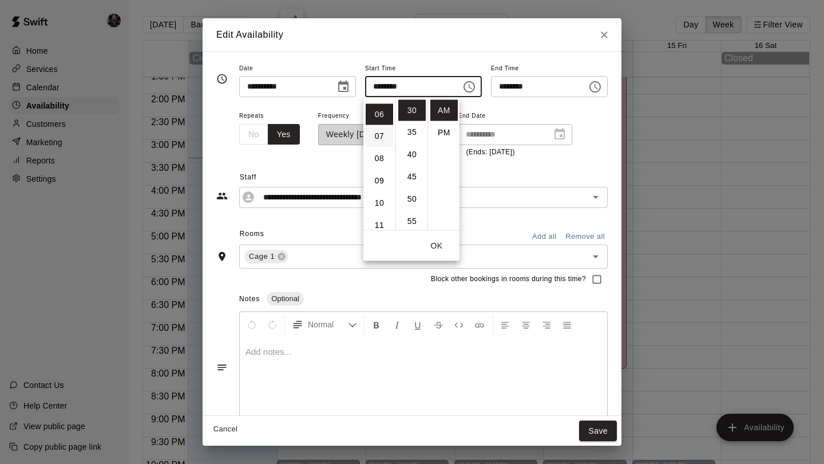
scroll to position [129, 0]
click at [381, 203] on li "10" at bounding box center [379, 204] width 27 height 21
type input "********"
click at [597, 86] on icon "Choose time, selected time is 5:00 PM" at bounding box center [595, 87] width 14 height 14
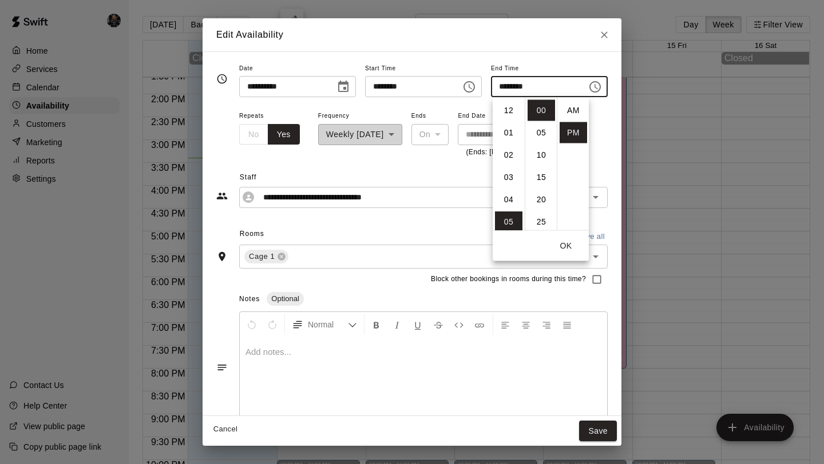
scroll to position [21, 0]
click at [506, 126] on li "06" at bounding box center [508, 132] width 27 height 21
type input "********"
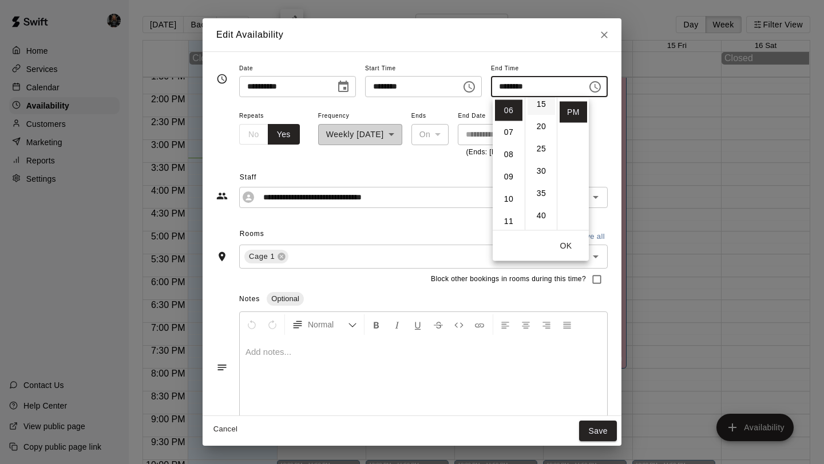
scroll to position [72, 0]
click at [573, 247] on button "OK" at bounding box center [565, 246] width 37 height 21
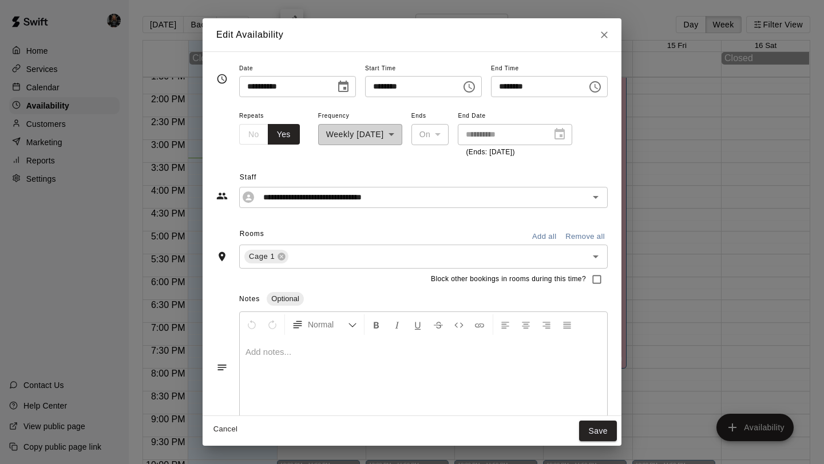
scroll to position [0, 0]
click at [598, 438] on button "Save" at bounding box center [598, 431] width 38 height 21
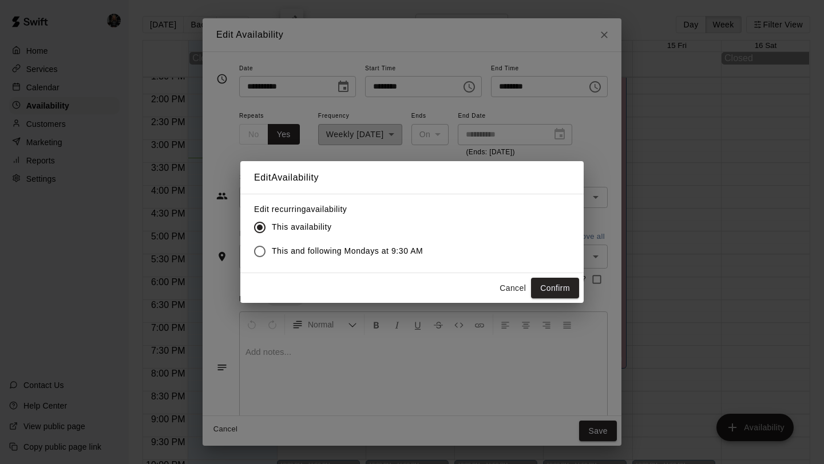
click at [561, 283] on button "Confirm" at bounding box center [555, 288] width 48 height 21
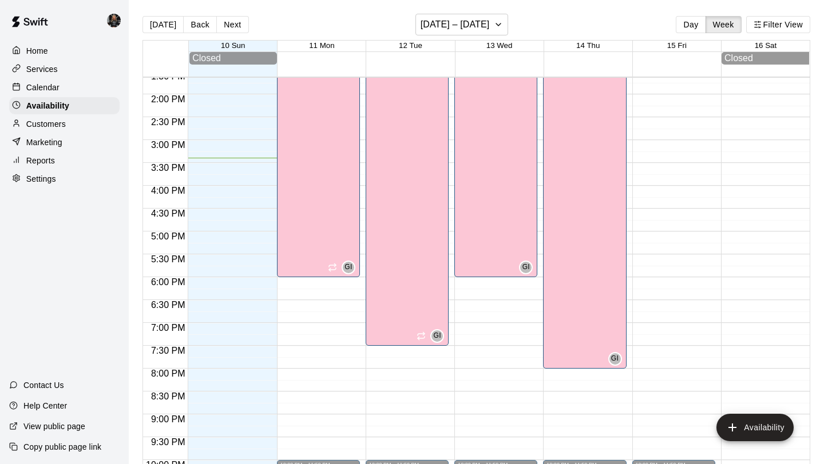
click at [54, 78] on div "Home Services Calendar Availability Customers Marketing Reports Settings" at bounding box center [64, 115] width 129 height 148
click at [54, 79] on div "Calendar" at bounding box center [64, 87] width 110 height 17
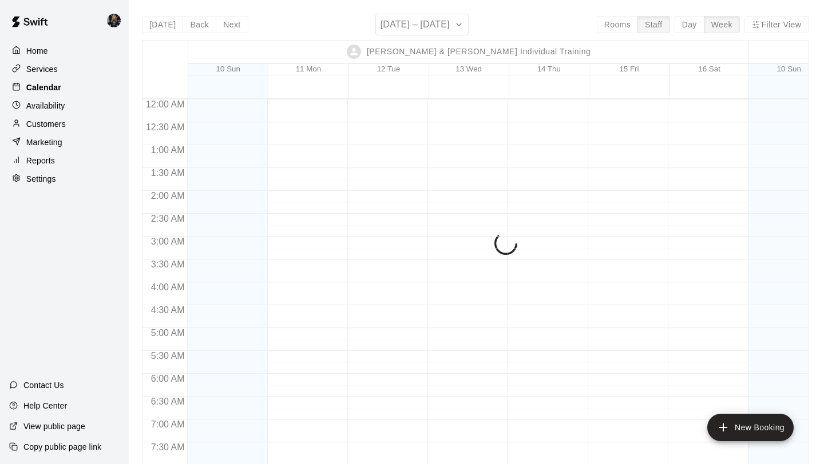
scroll to position [705, 0]
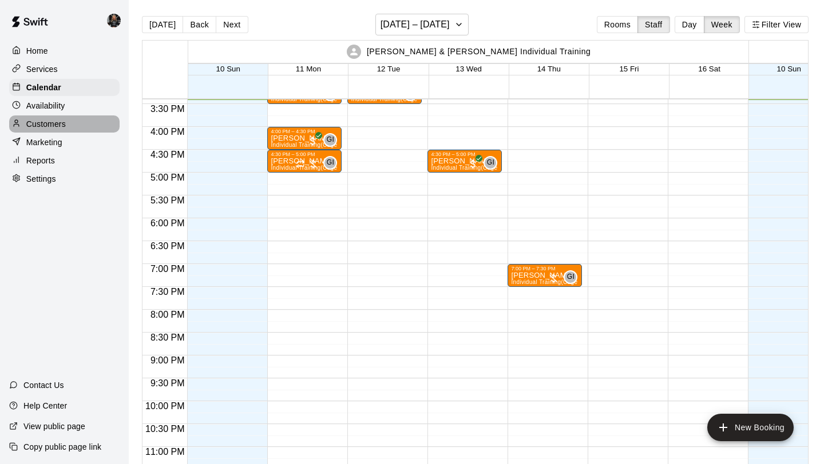
click at [47, 120] on p "Customers" at bounding box center [45, 123] width 39 height 11
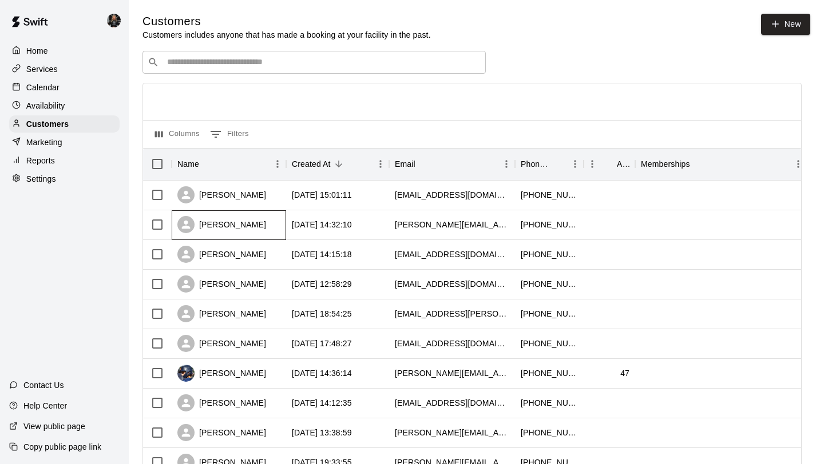
click at [265, 223] on div "Nicole Barnhart" at bounding box center [229, 225] width 114 height 30
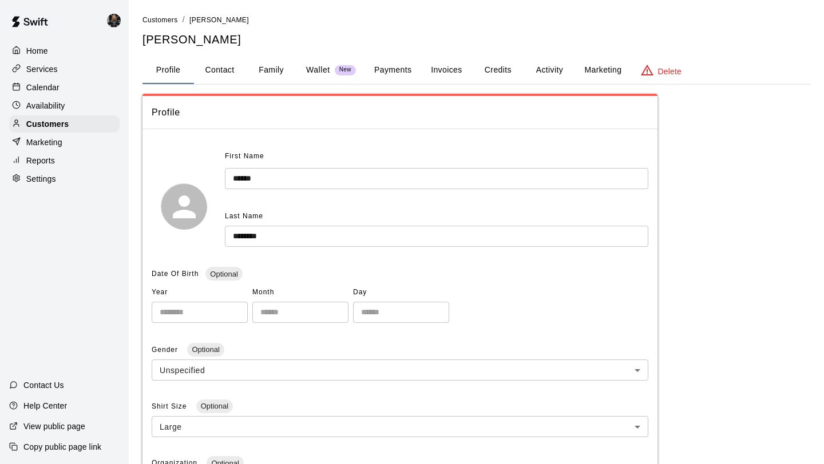
click at [394, 70] on button "Payments" at bounding box center [392, 70] width 55 height 27
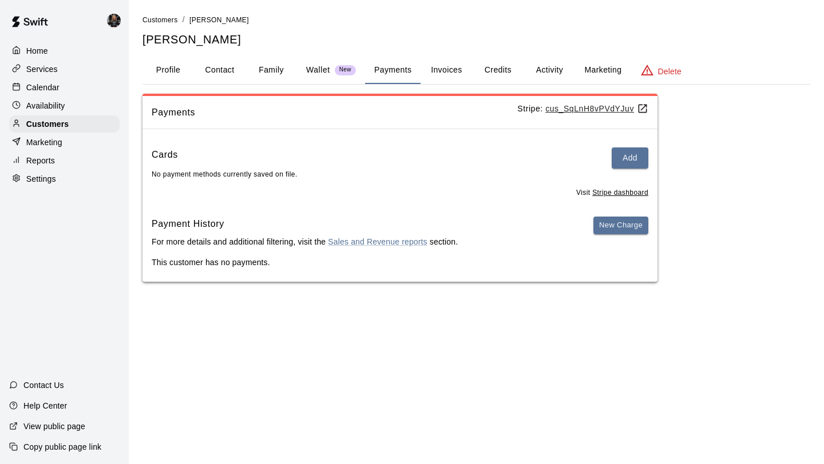
click at [303, 70] on button "Wallet New" at bounding box center [331, 70] width 68 height 27
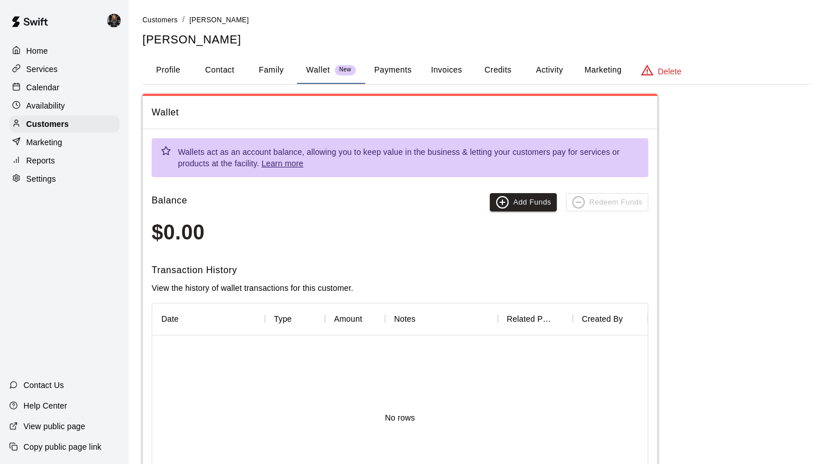
click at [271, 67] on button "Family" at bounding box center [270, 70] width 51 height 27
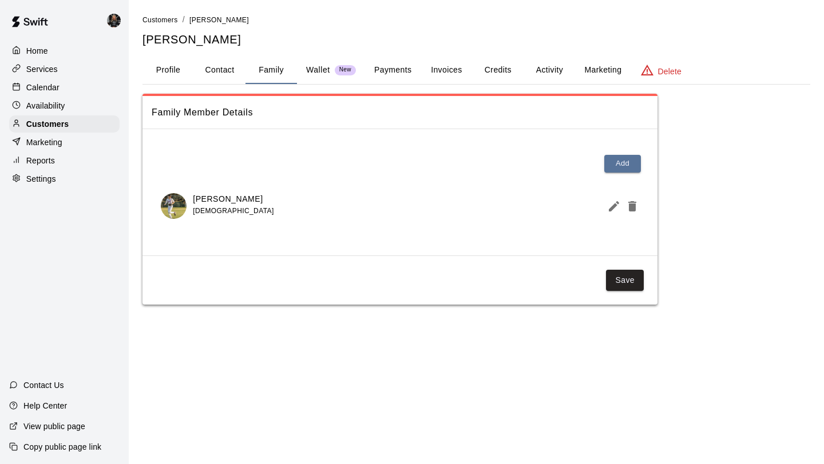
click at [212, 69] on button "Contact" at bounding box center [219, 70] width 51 height 27
select select "**"
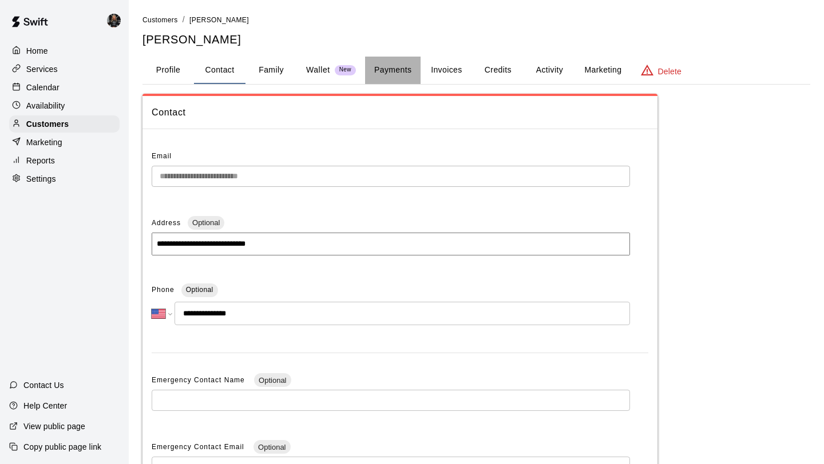
click at [399, 74] on button "Payments" at bounding box center [392, 70] width 55 height 27
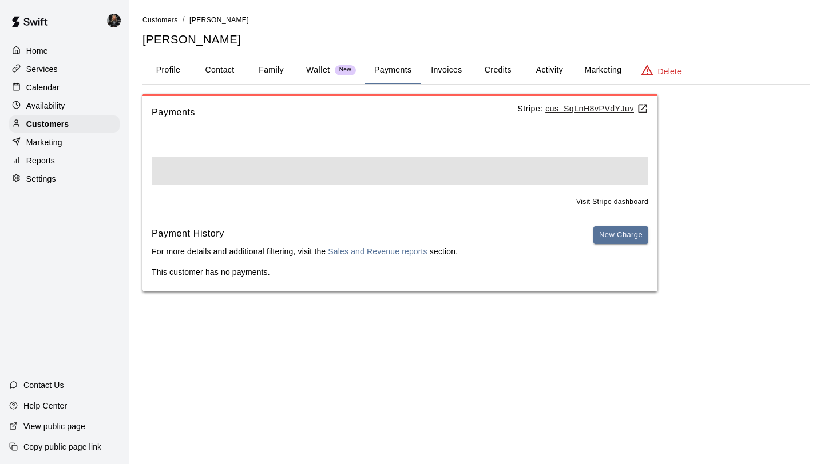
click at [325, 69] on p "Wallet" at bounding box center [318, 70] width 24 height 12
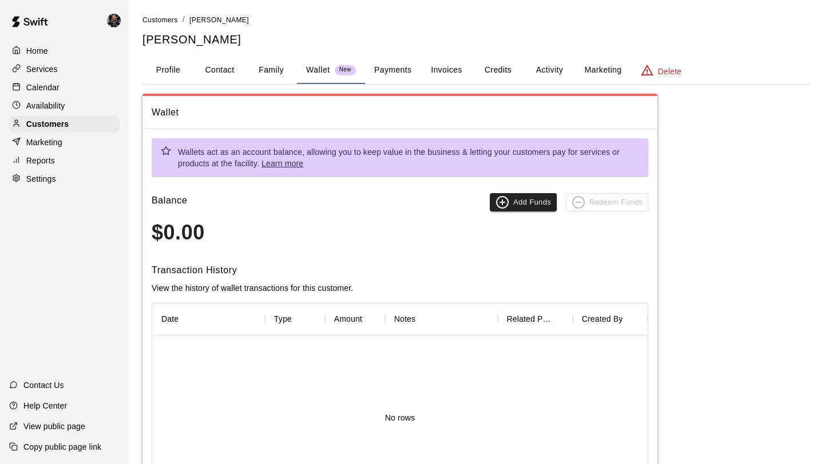
click at [486, 77] on button "Credits" at bounding box center [497, 70] width 51 height 27
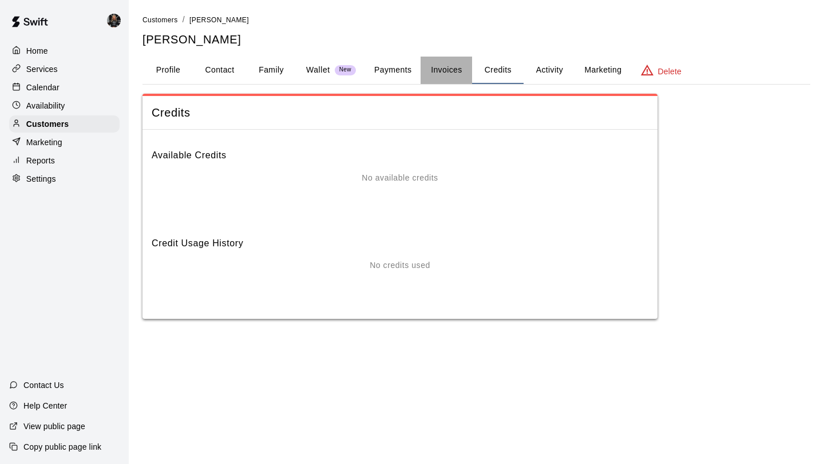
click at [424, 76] on button "Invoices" at bounding box center [445, 70] width 51 height 27
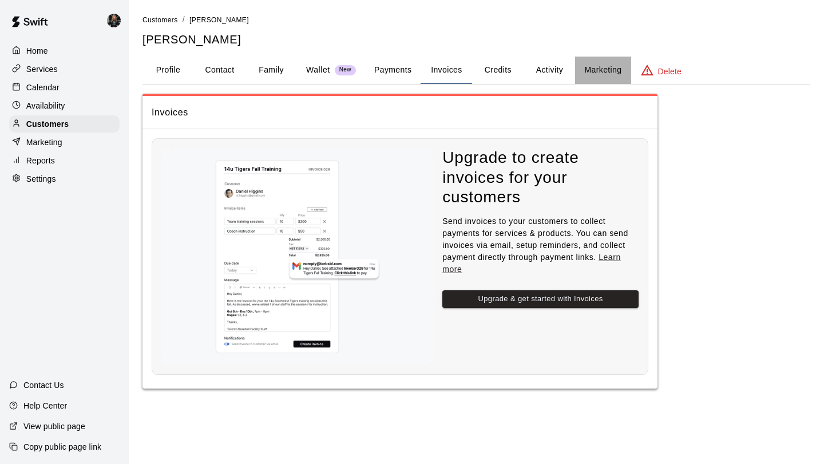
click at [586, 73] on button "Marketing" at bounding box center [602, 70] width 55 height 27
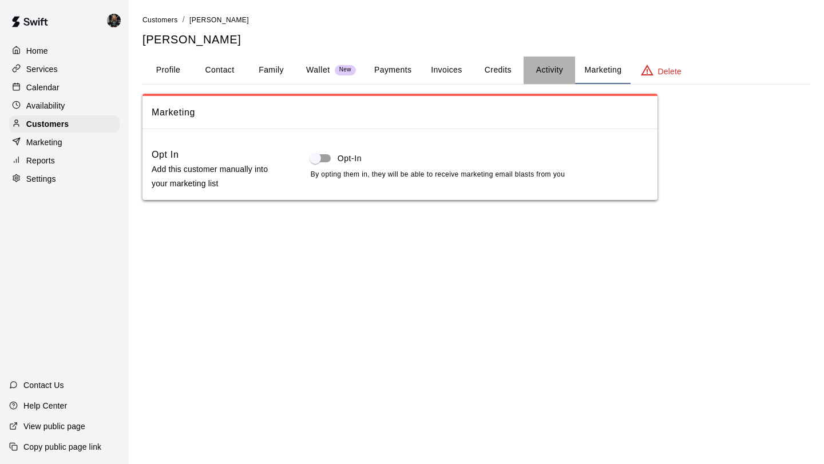
click at [551, 70] on button "Activity" at bounding box center [548, 70] width 51 height 27
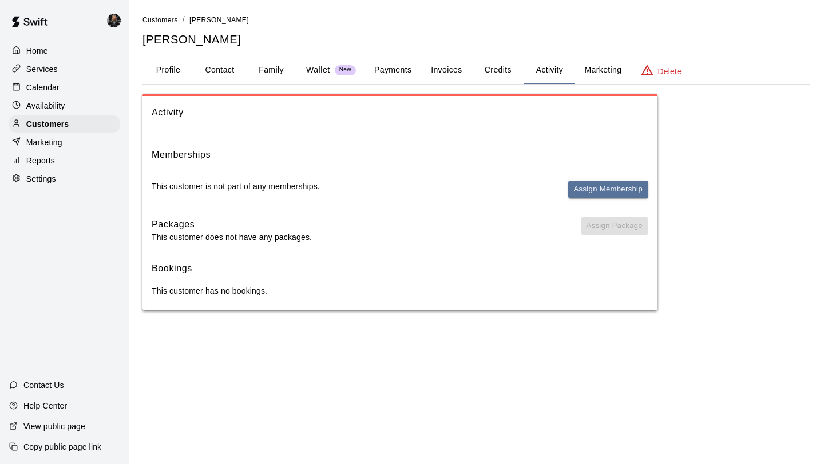
click at [505, 69] on button "Credits" at bounding box center [497, 70] width 51 height 27
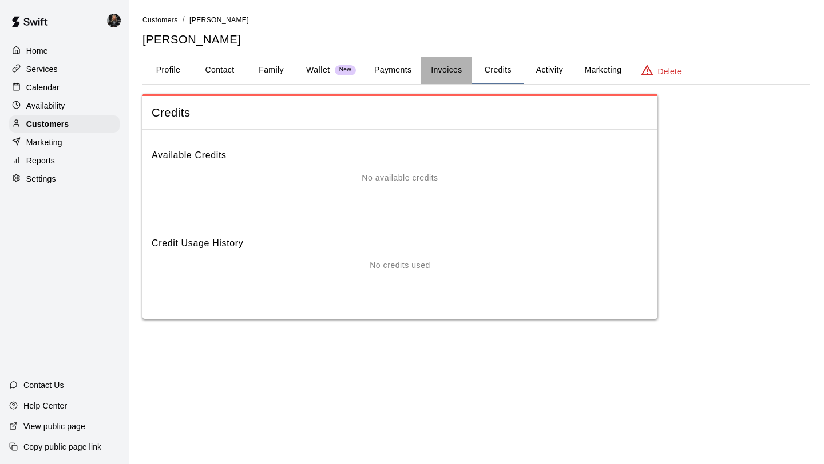
click at [455, 67] on button "Invoices" at bounding box center [445, 70] width 51 height 27
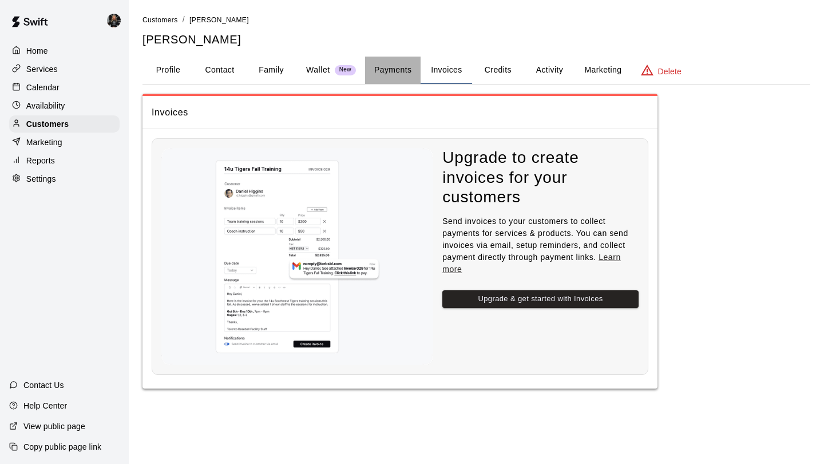
click at [400, 70] on button "Payments" at bounding box center [392, 70] width 55 height 27
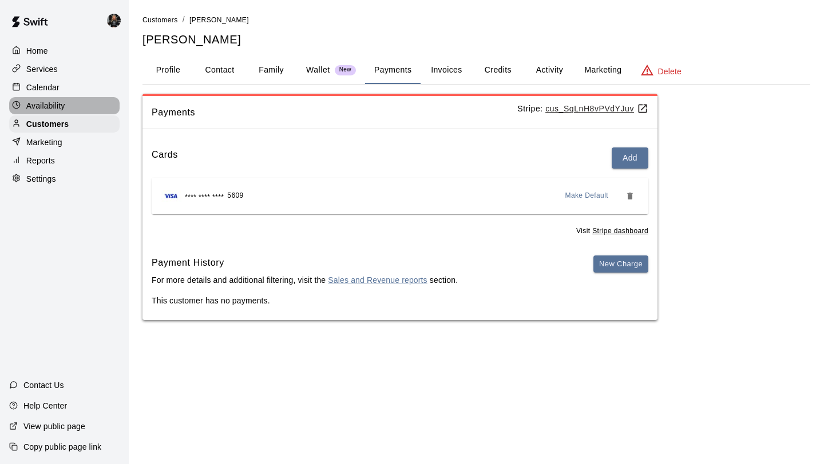
click at [85, 104] on div "Availability" at bounding box center [64, 105] width 110 height 17
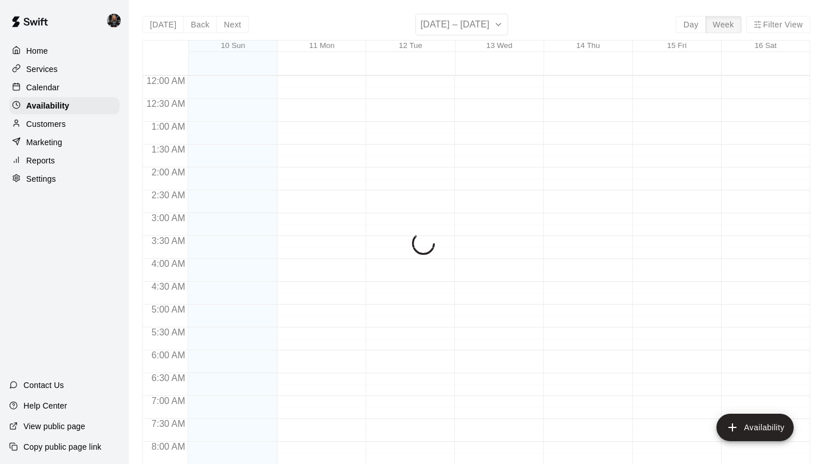
click at [78, 82] on div "Calendar" at bounding box center [64, 87] width 110 height 17
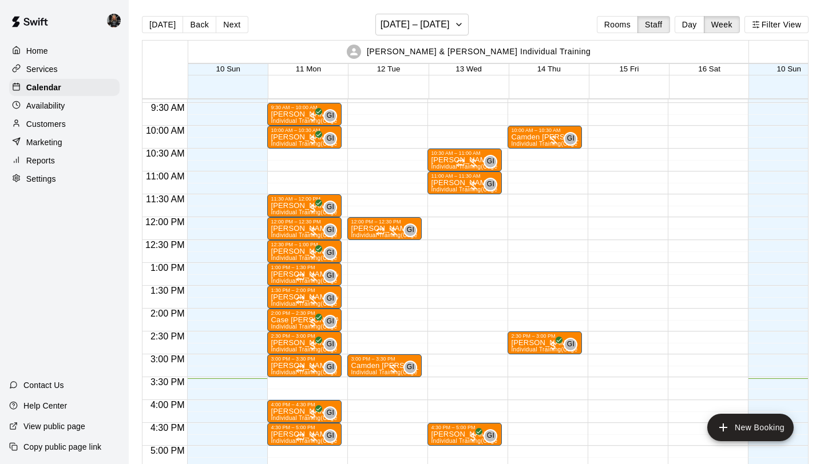
scroll to position [0, 3]
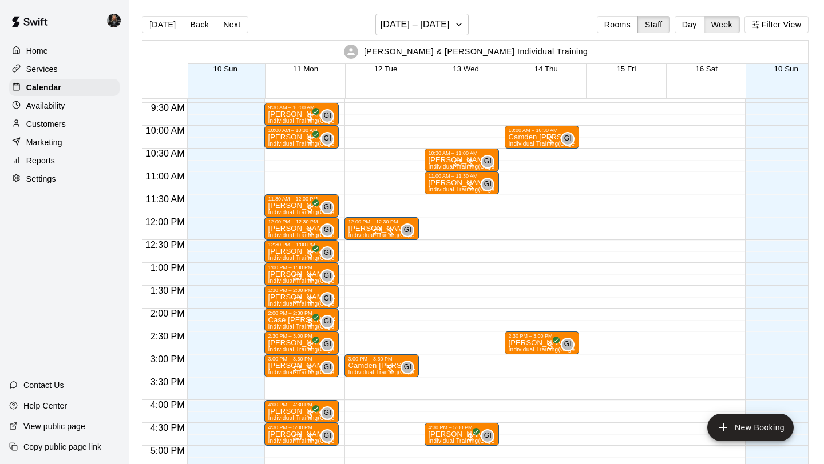
click at [63, 114] on div "Availability" at bounding box center [64, 105] width 110 height 17
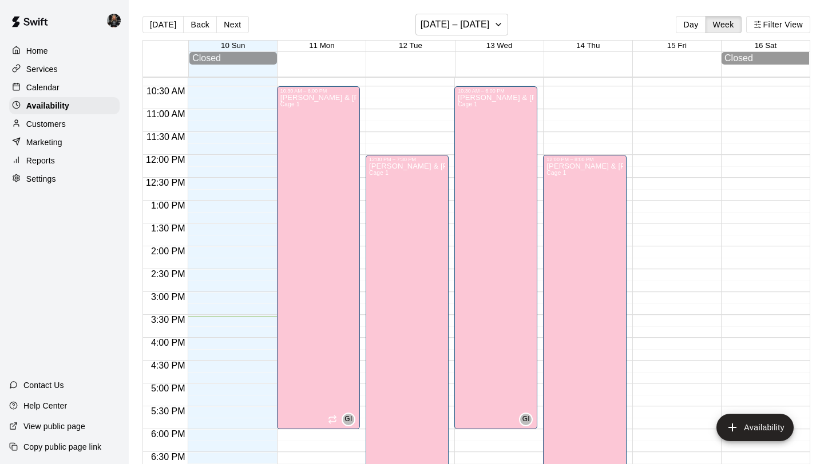
scroll to position [476, 0]
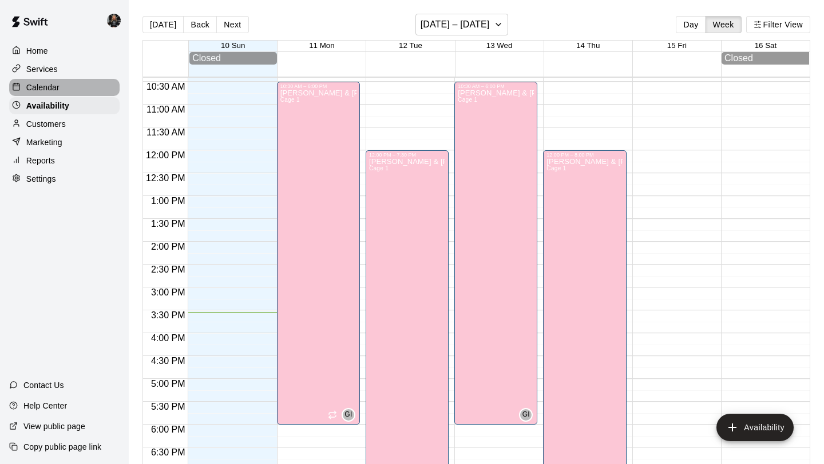
click at [35, 83] on p "Calendar" at bounding box center [42, 87] width 33 height 11
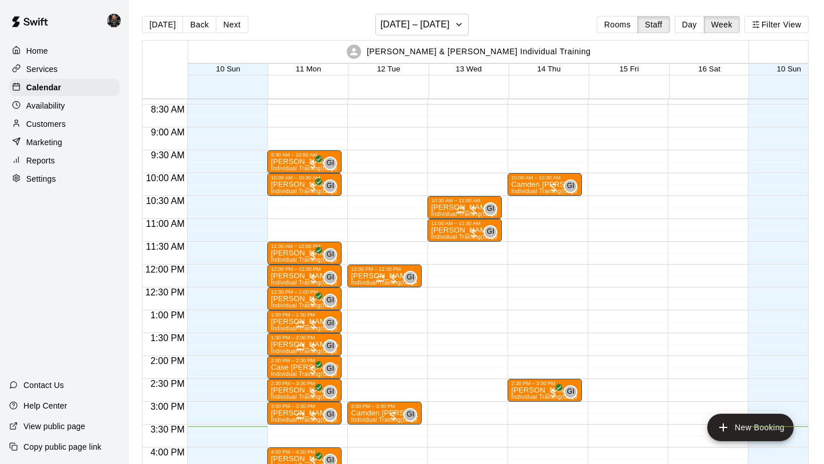
scroll to position [406, 0]
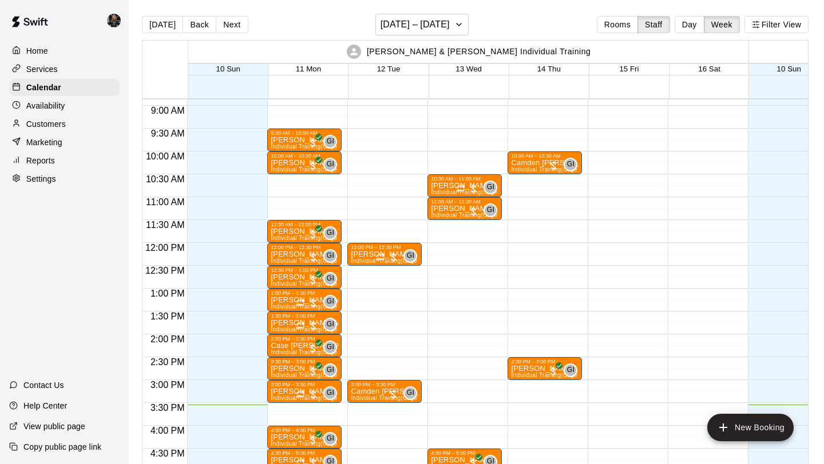
click at [55, 108] on p "Availability" at bounding box center [45, 105] width 39 height 11
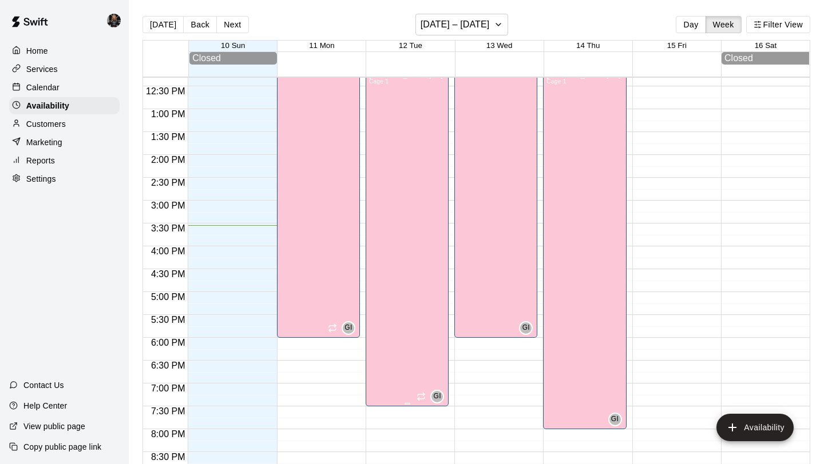
scroll to position [561, 0]
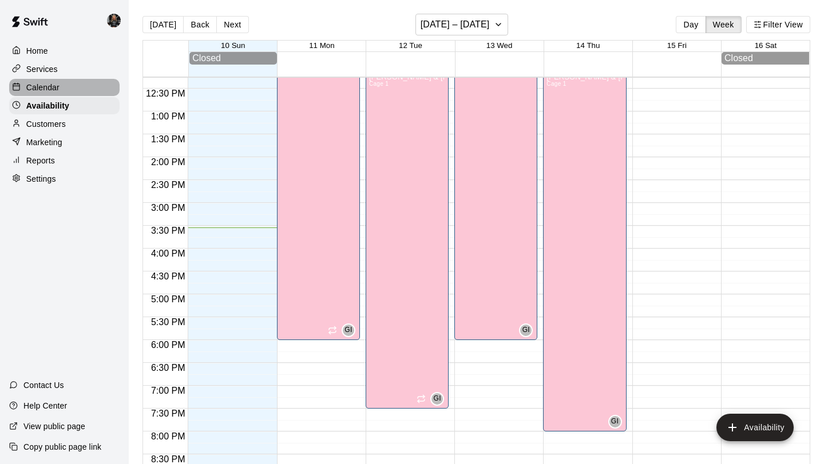
click at [80, 89] on div "Calendar" at bounding box center [64, 87] width 110 height 17
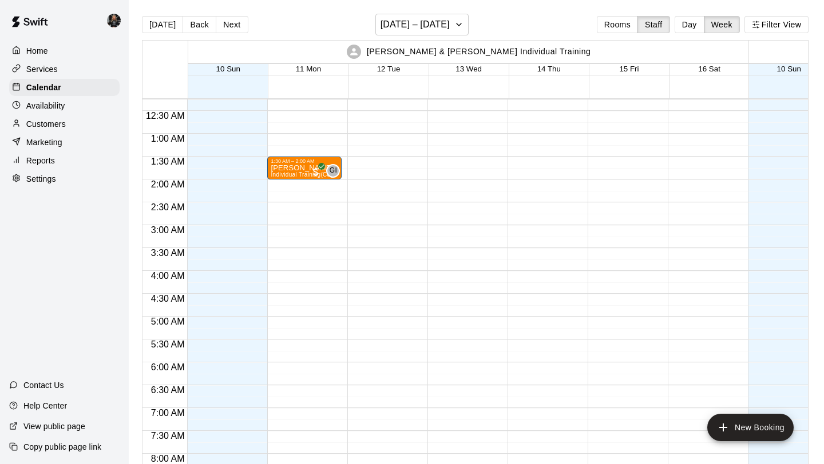
scroll to position [11, 0]
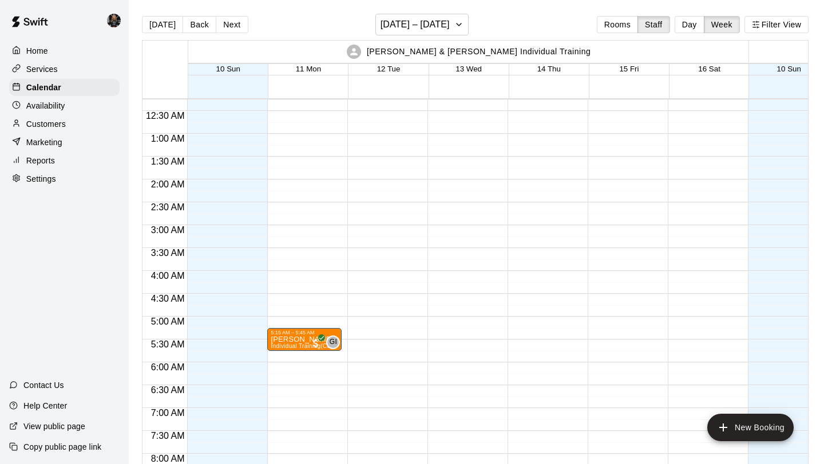
drag, startPoint x: 307, startPoint y: 122, endPoint x: 324, endPoint y: 355, distance: 234.0
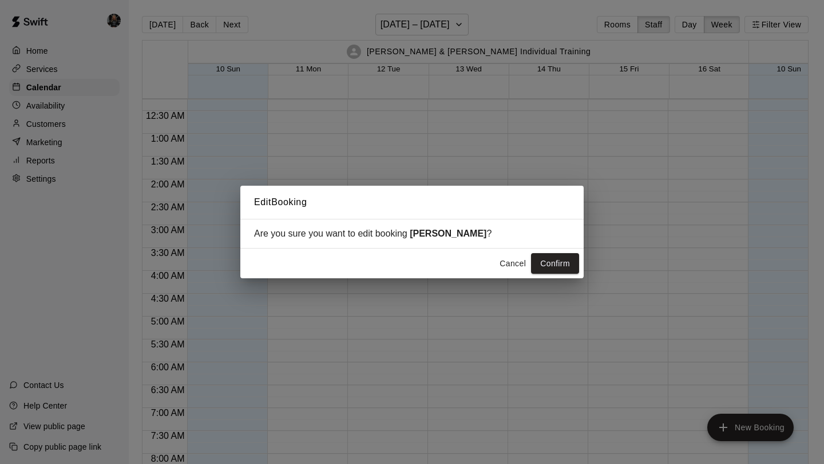
click at [513, 261] on button "Cancel" at bounding box center [512, 263] width 37 height 21
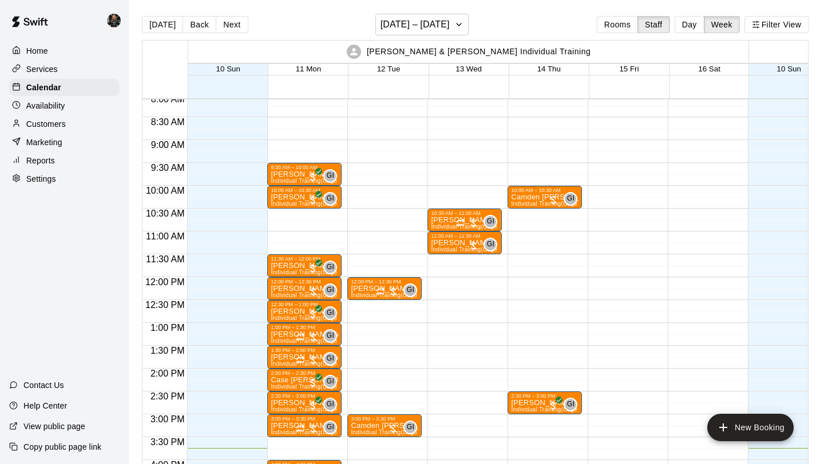
scroll to position [379, 0]
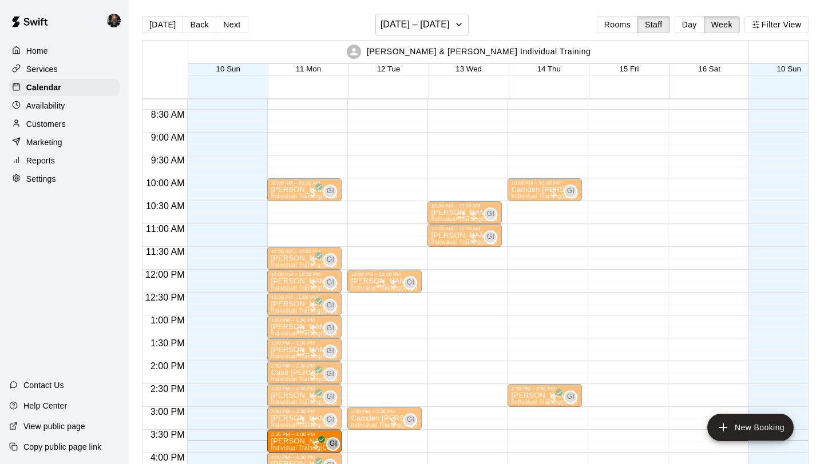
drag, startPoint x: 286, startPoint y: 165, endPoint x: 295, endPoint y: 446, distance: 281.0
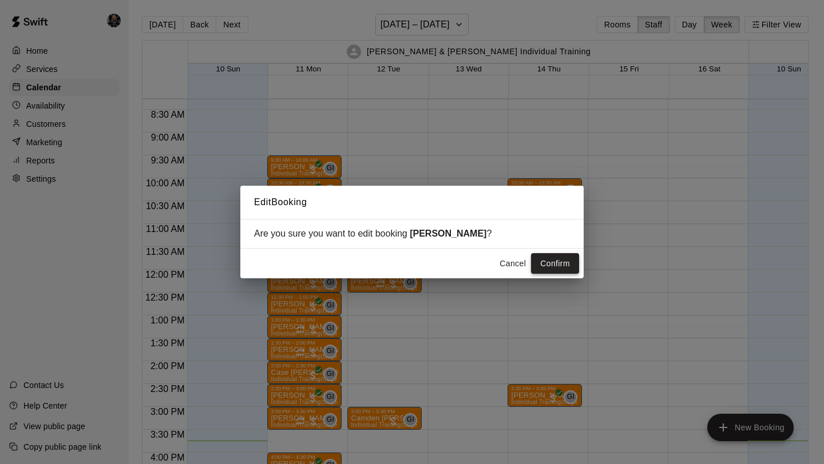
click at [549, 260] on button "Confirm" at bounding box center [555, 263] width 48 height 21
